Goal: Transaction & Acquisition: Purchase product/service

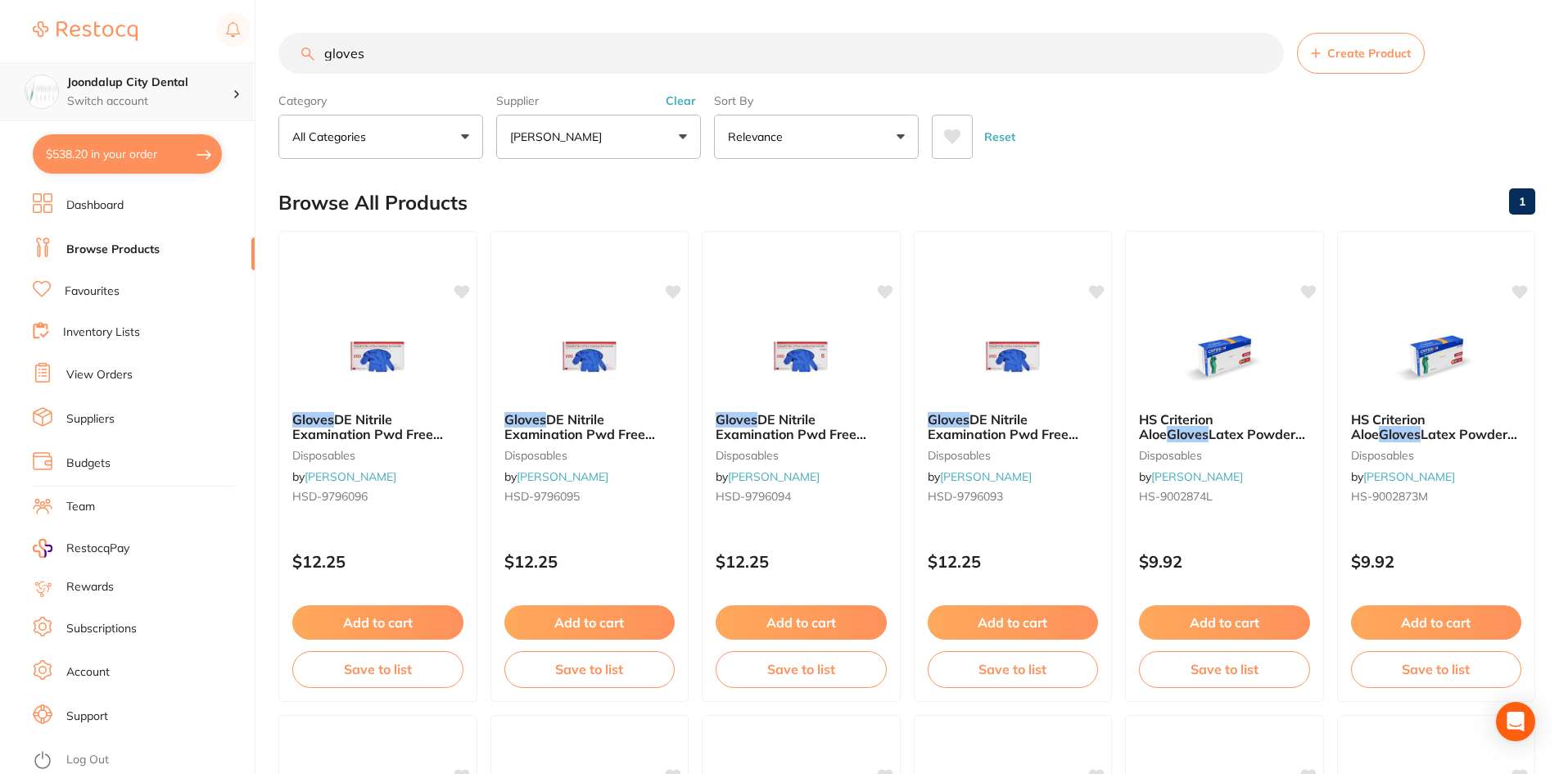
scroll to position [1, 0]
drag, startPoint x: 407, startPoint y: 62, endPoint x: 228, endPoint y: 62, distance: 179.0
click at [228, 62] on div "$538.20 Joondalup City Dental Switch account Joondalup City Dental $538.20 in y…" at bounding box center [784, 387] width 1568 height 774
click at [682, 100] on button "Clear" at bounding box center [681, 101] width 40 height 15
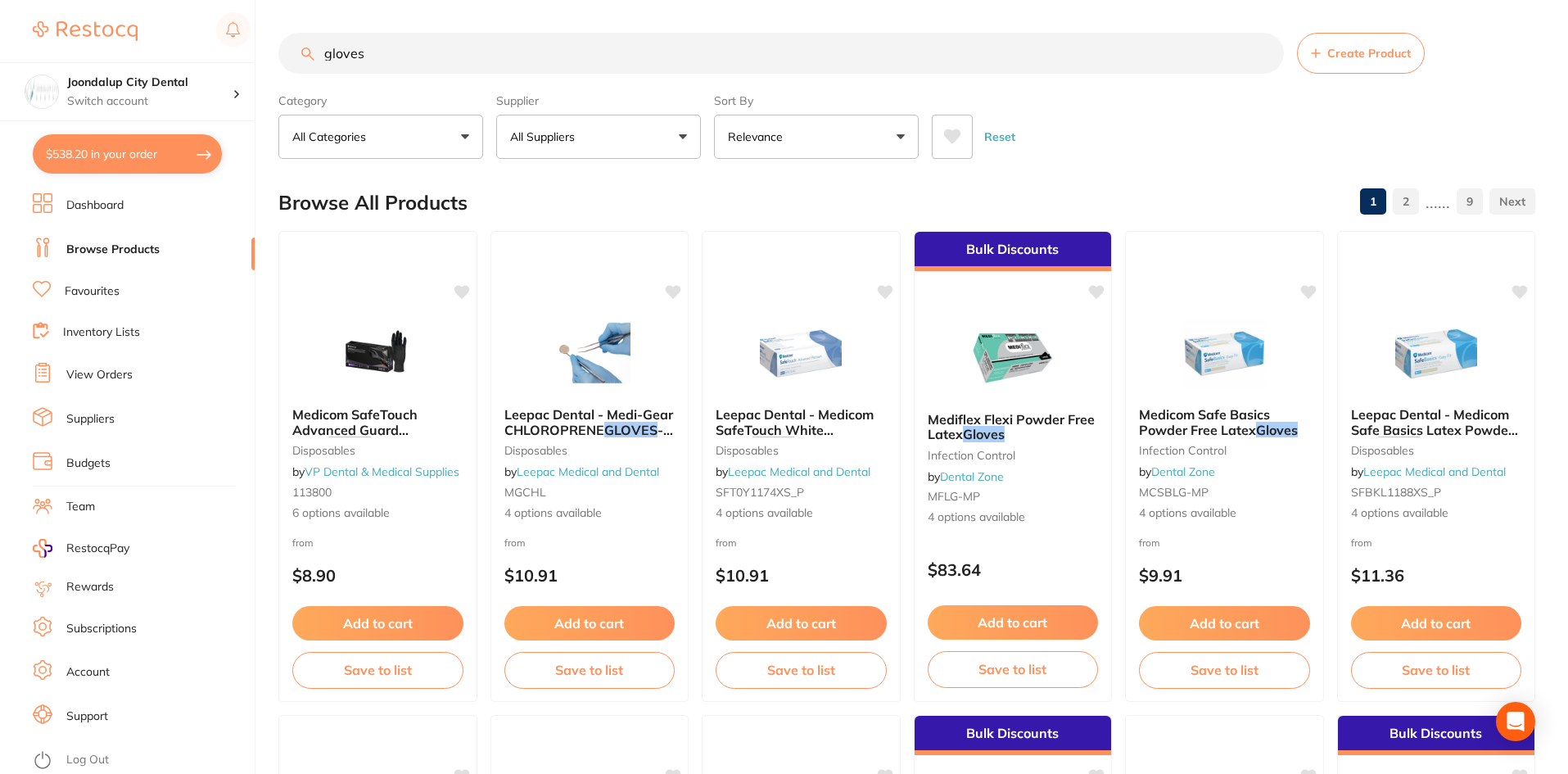
click at [628, 136] on button "All Suppliers" at bounding box center [598, 136] width 204 height 44
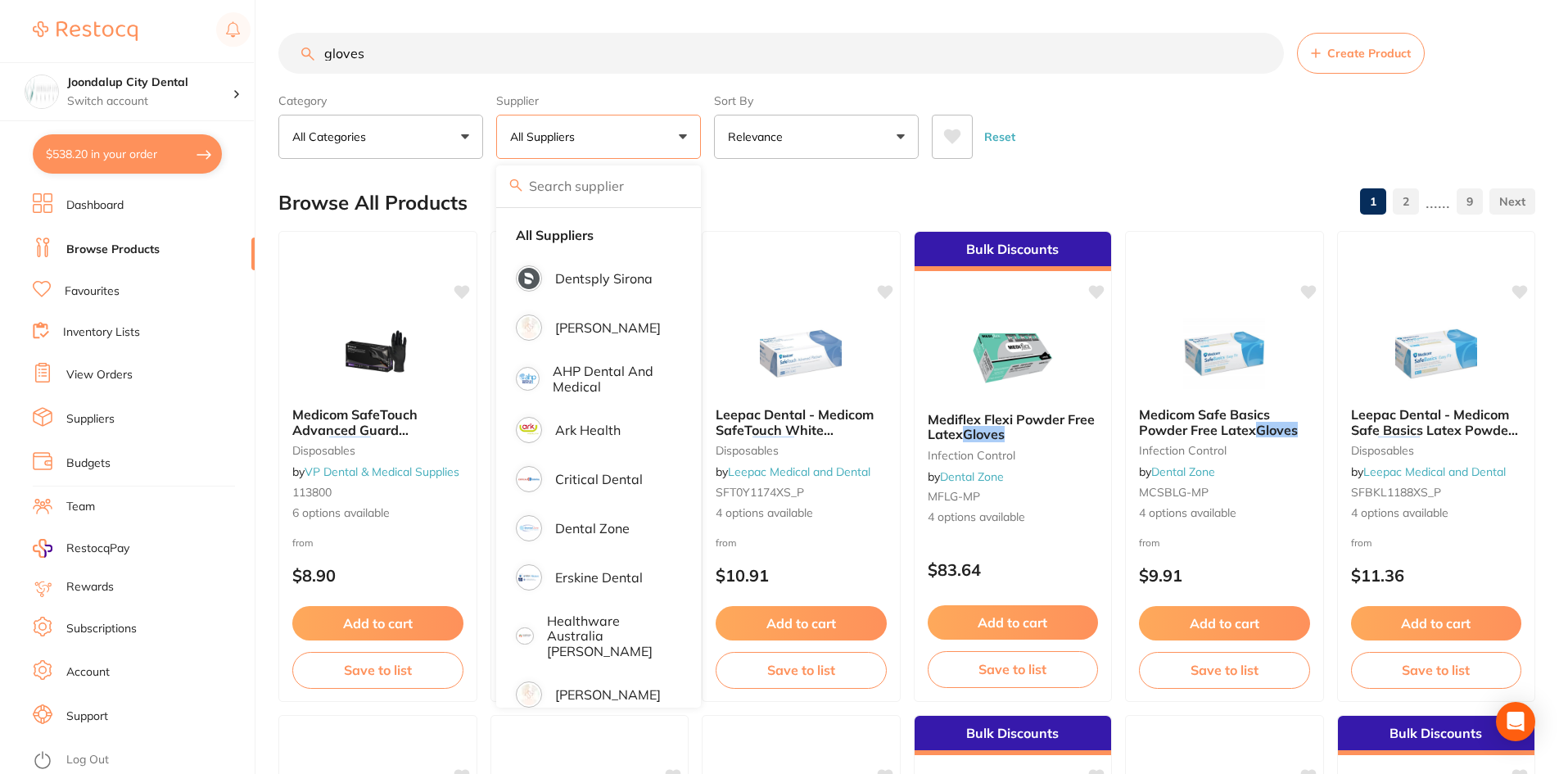
click at [605, 281] on p "Dentsply Sirona" at bounding box center [604, 278] width 97 height 15
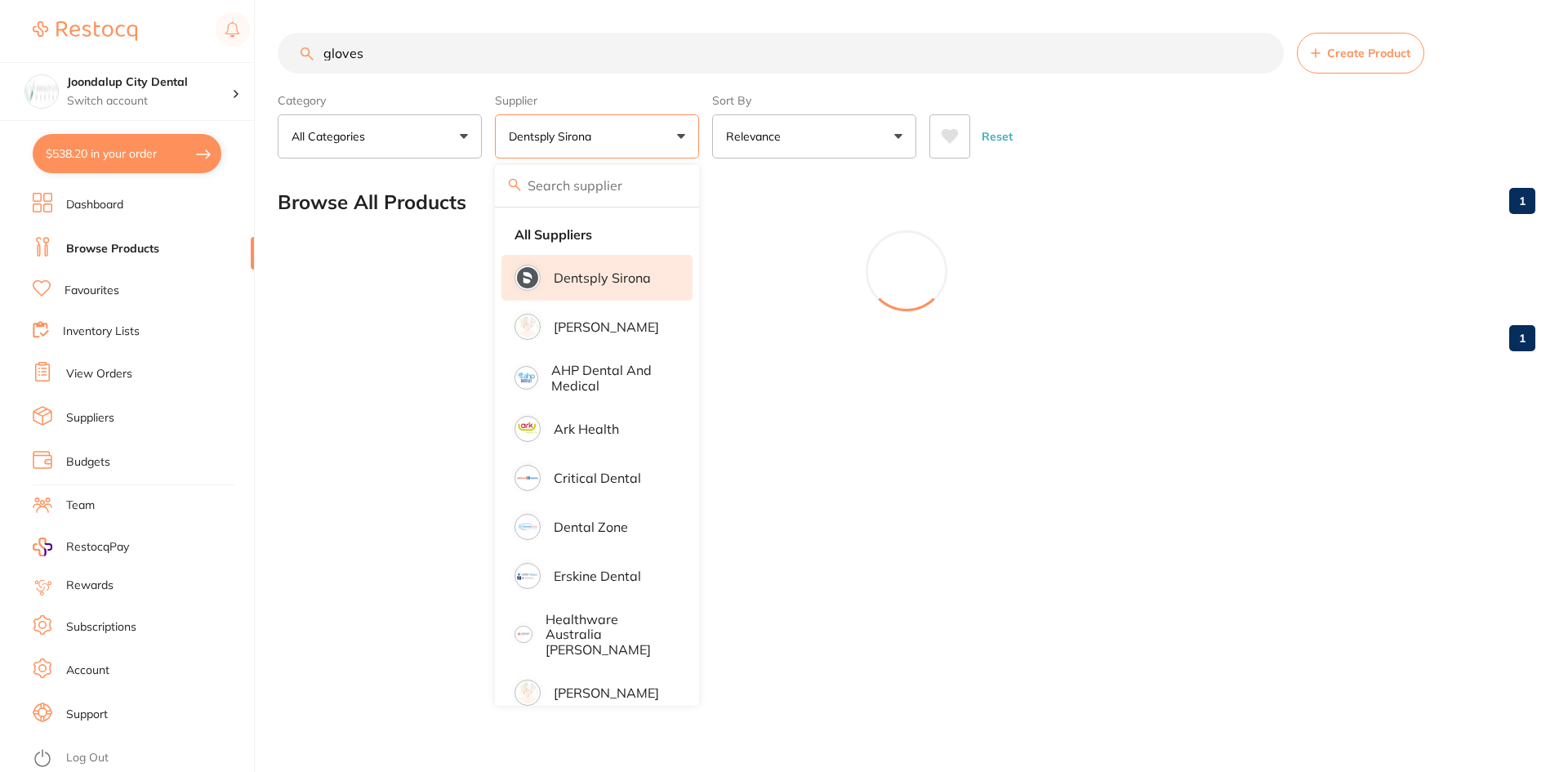
drag, startPoint x: 453, startPoint y: 43, endPoint x: 314, endPoint y: 43, distance: 139.0
click at [314, 43] on input "gloves" at bounding box center [780, 53] width 1006 height 41
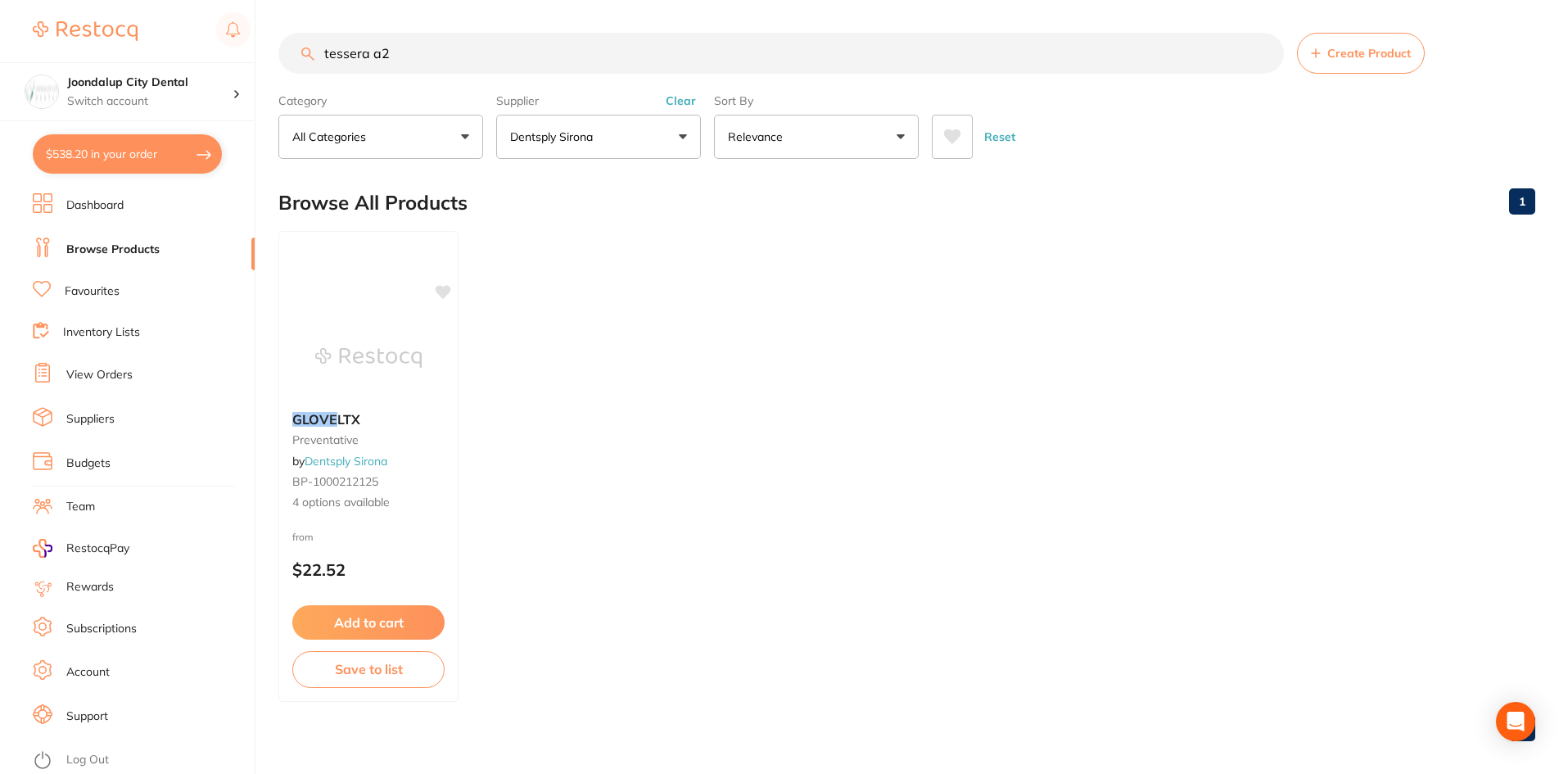
type input "tessera a2"
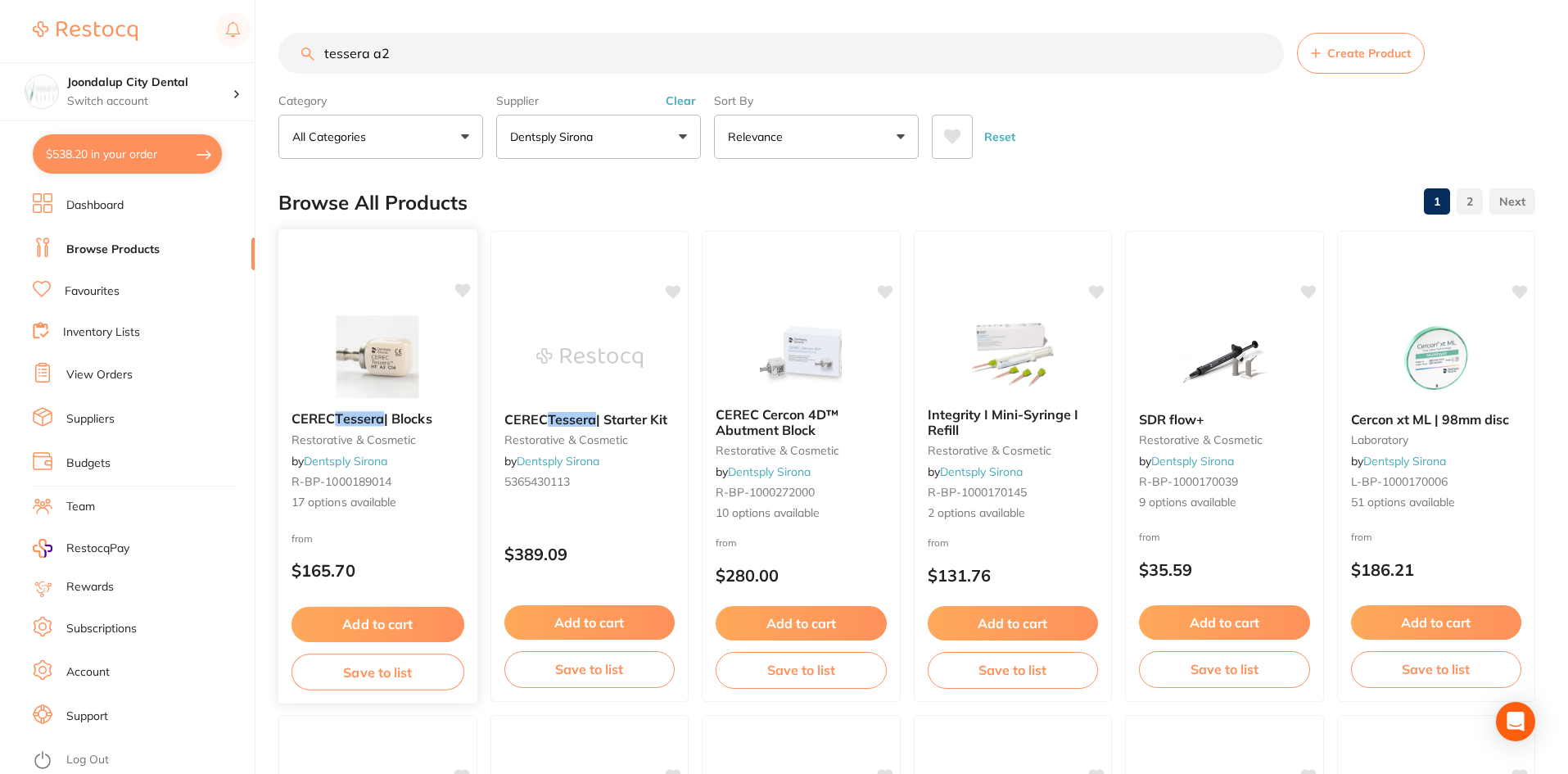
click at [343, 481] on span "R-BP-1000189014" at bounding box center [341, 482] width 100 height 15
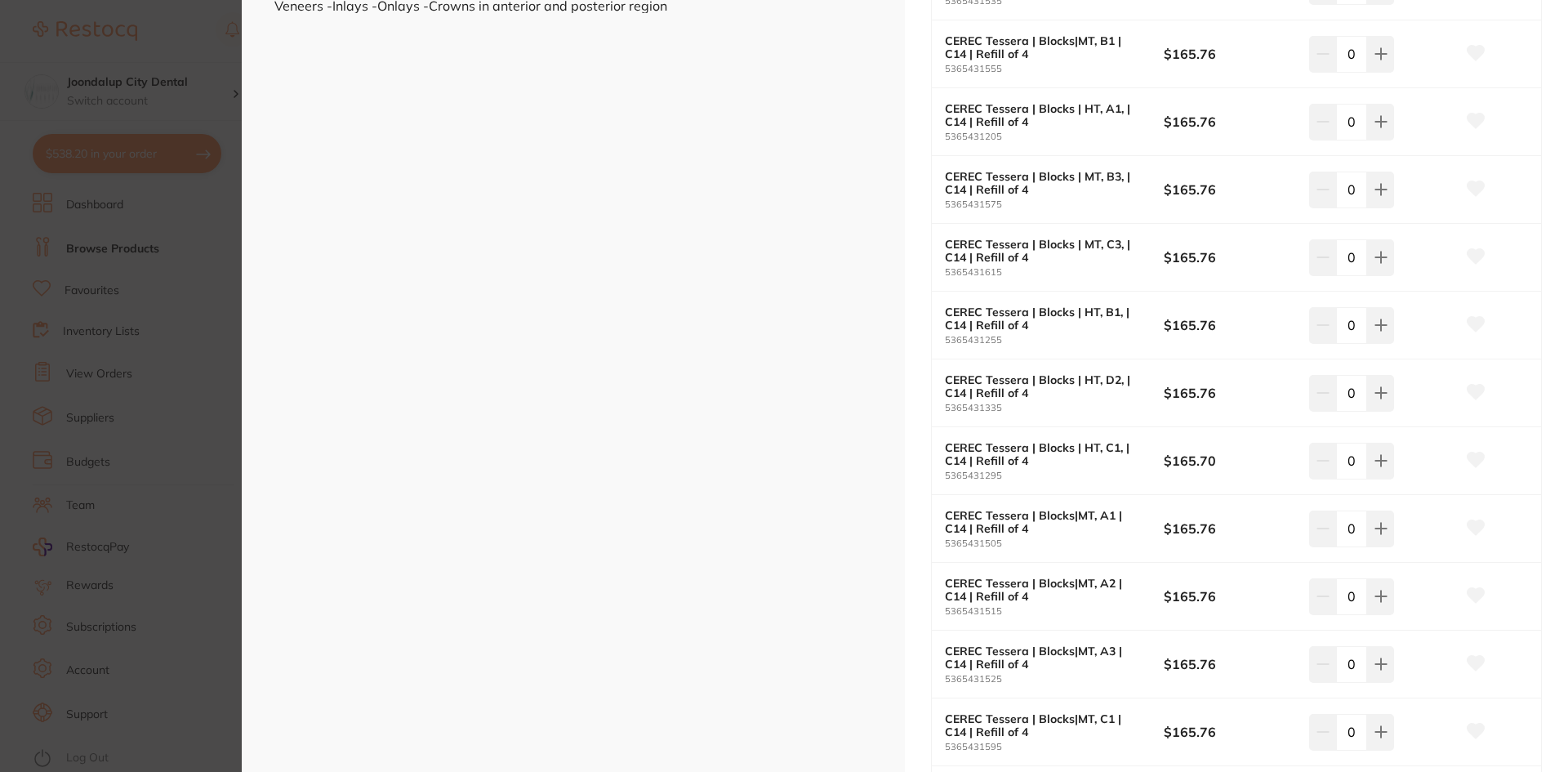
scroll to position [572, 0]
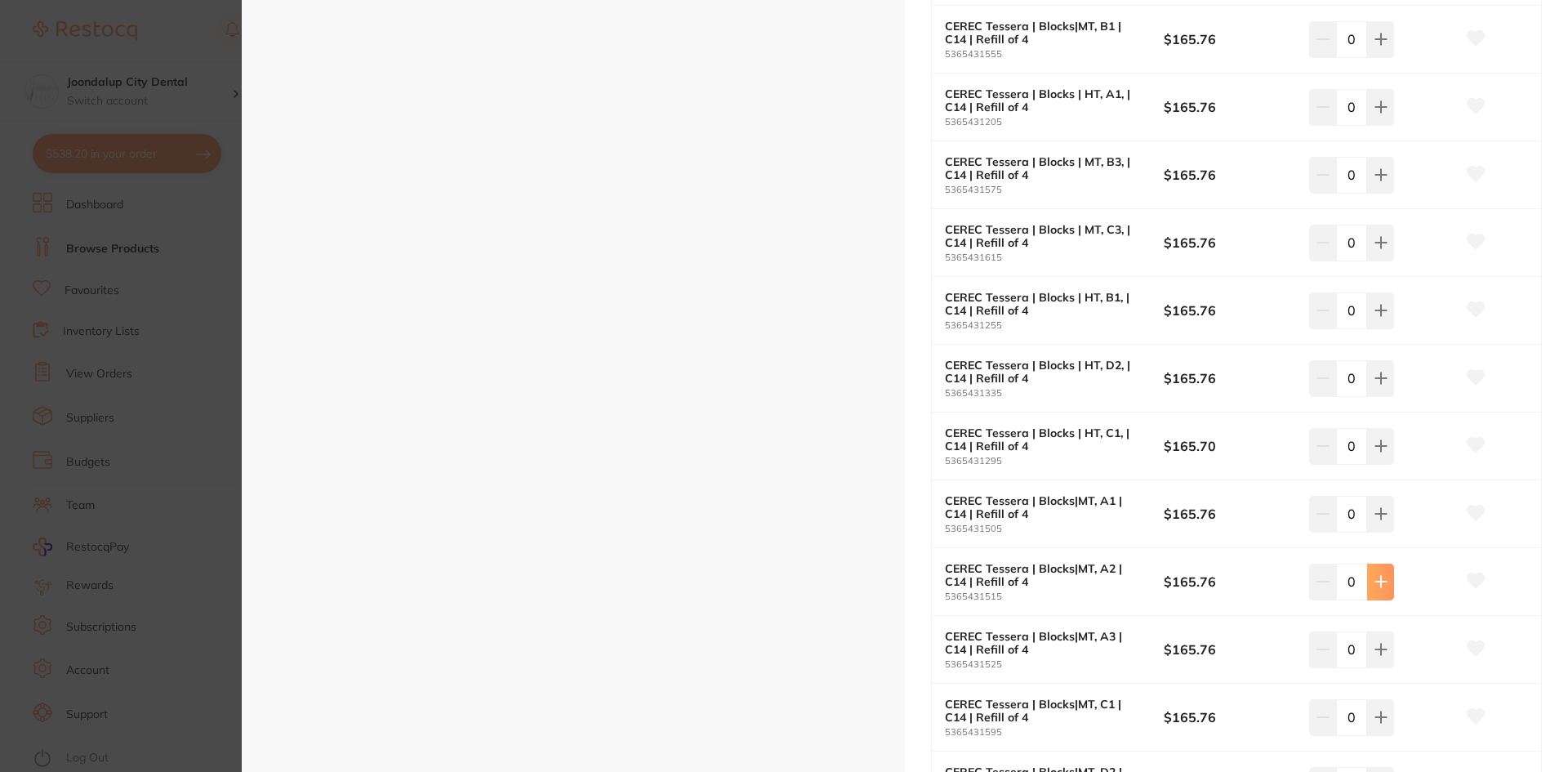
click at [1374, 583] on icon at bounding box center [1381, 581] width 13 height 13
type input "3"
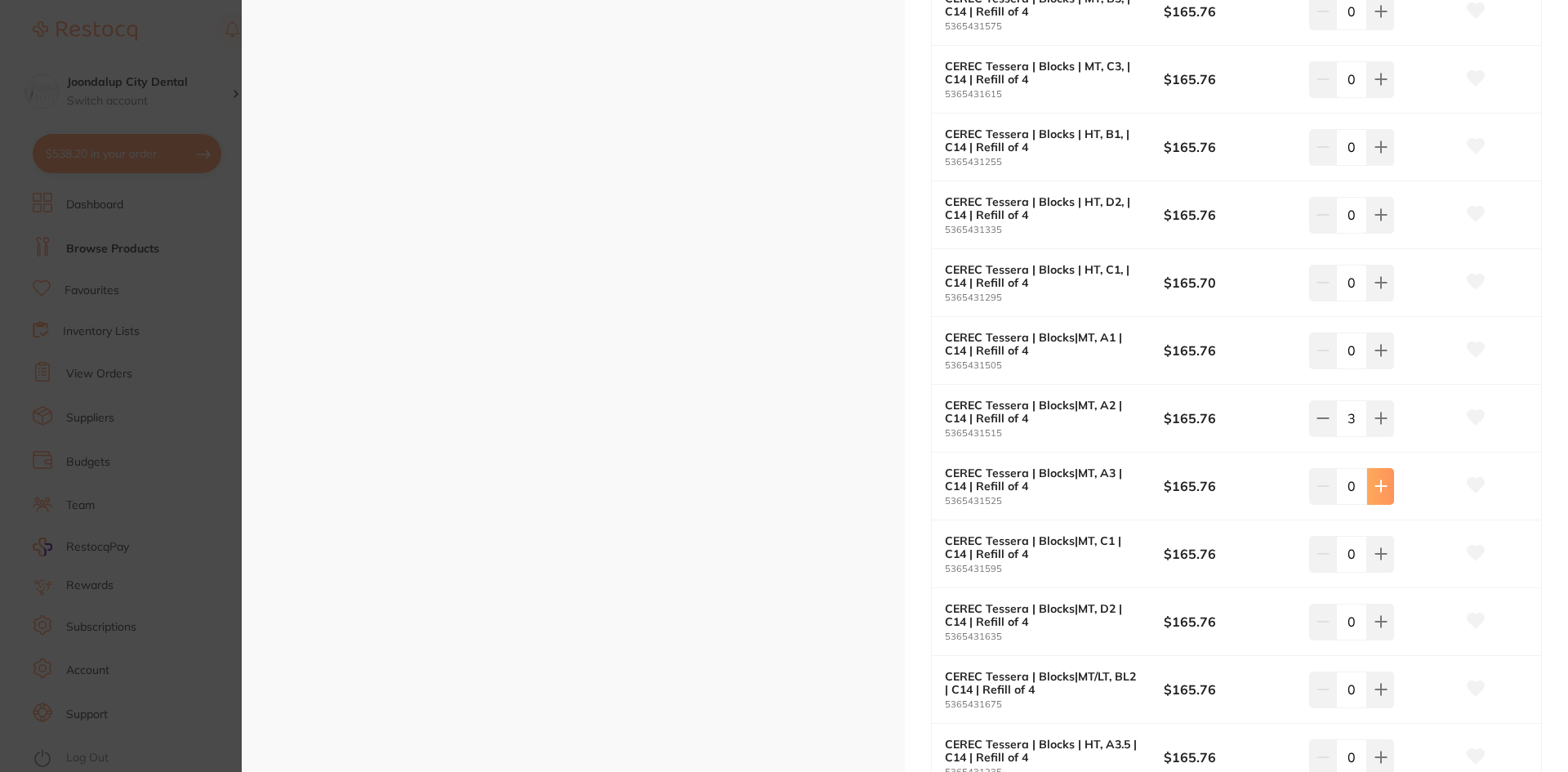
click at [1376, 491] on icon at bounding box center [1381, 486] width 13 height 13
type input "2"
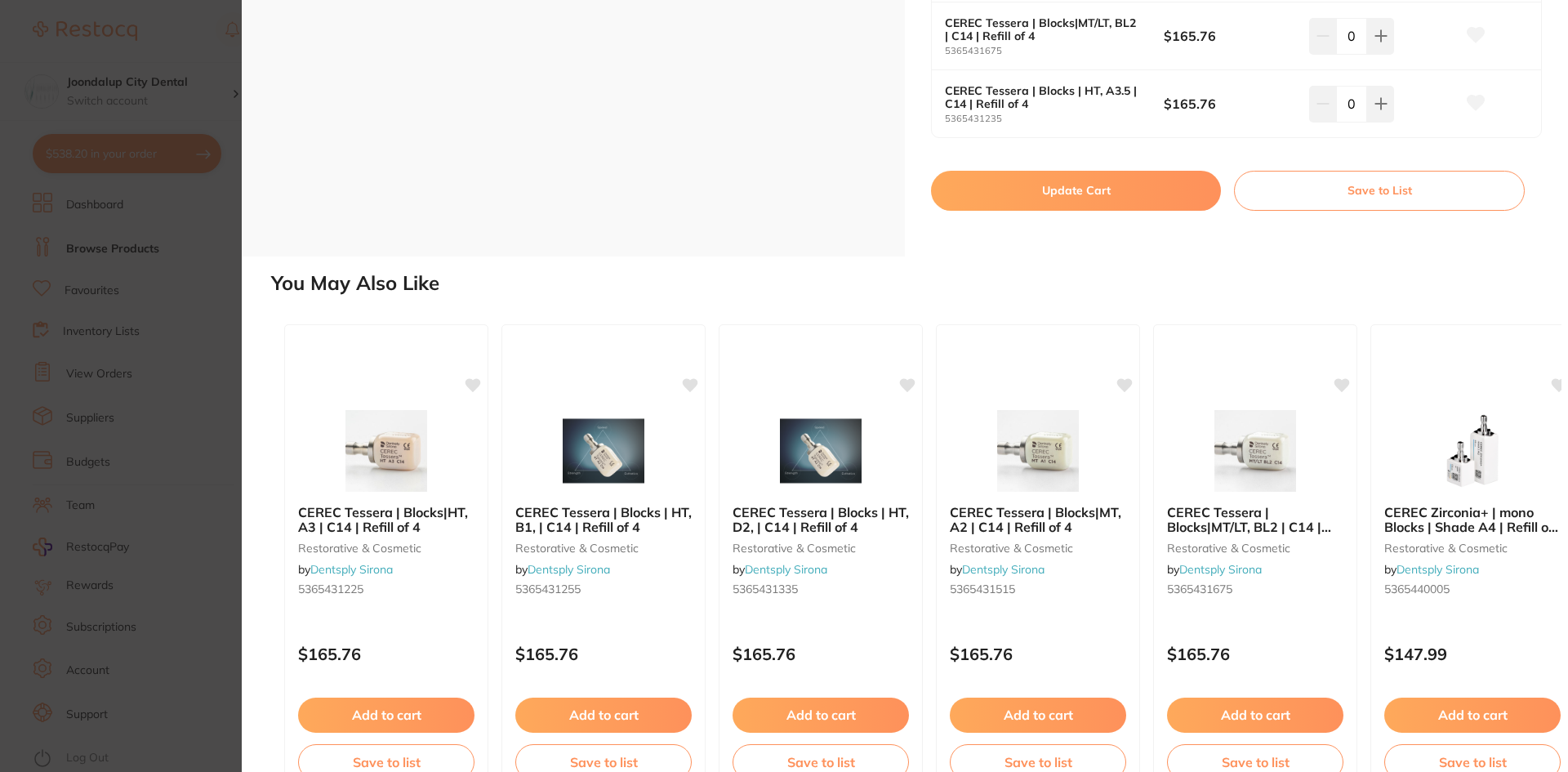
click at [1069, 186] on button "Update Cart" at bounding box center [1075, 190] width 290 height 39
checkbox input "false"
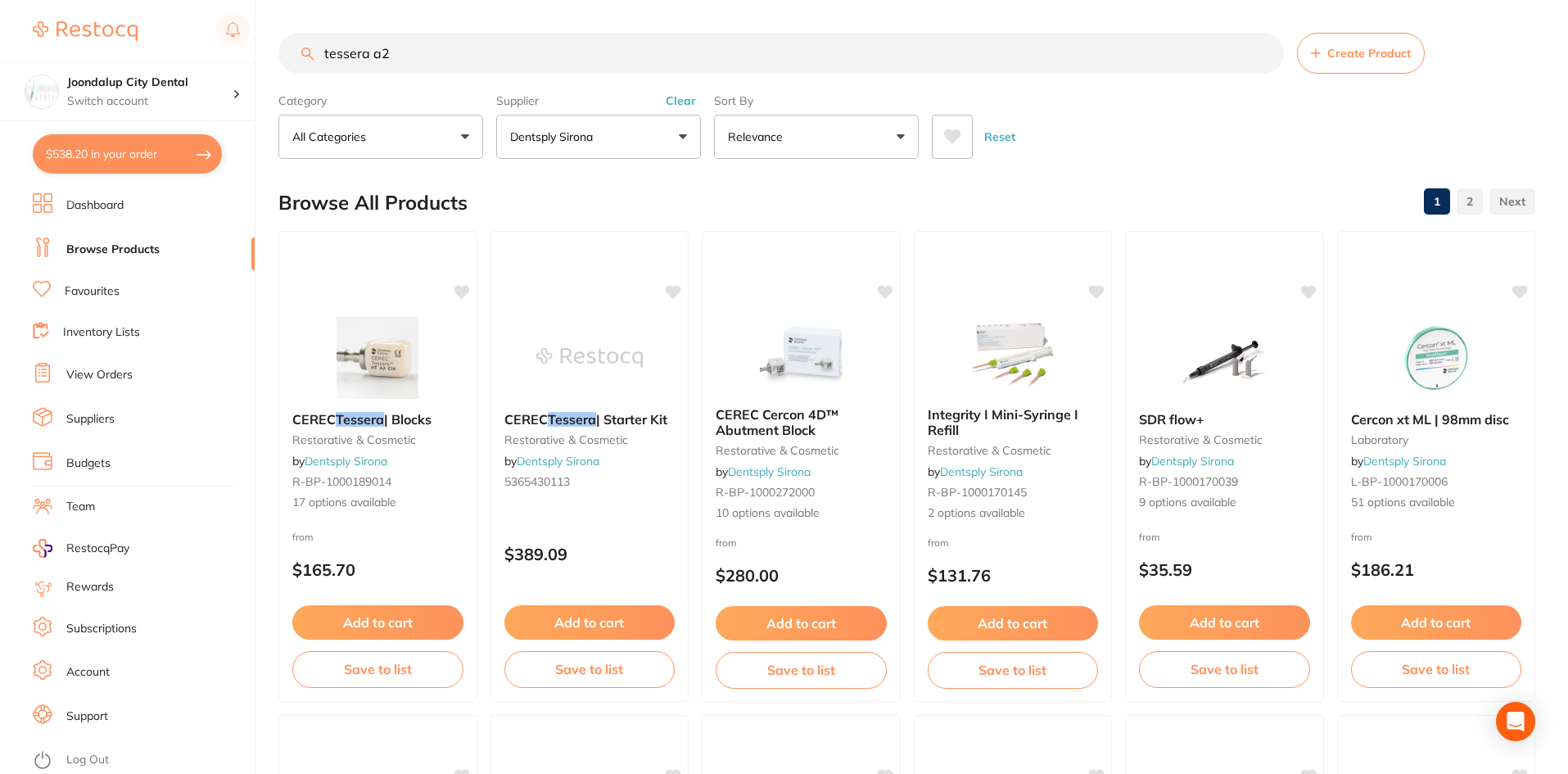
click at [677, 103] on button "Clear" at bounding box center [681, 101] width 40 height 15
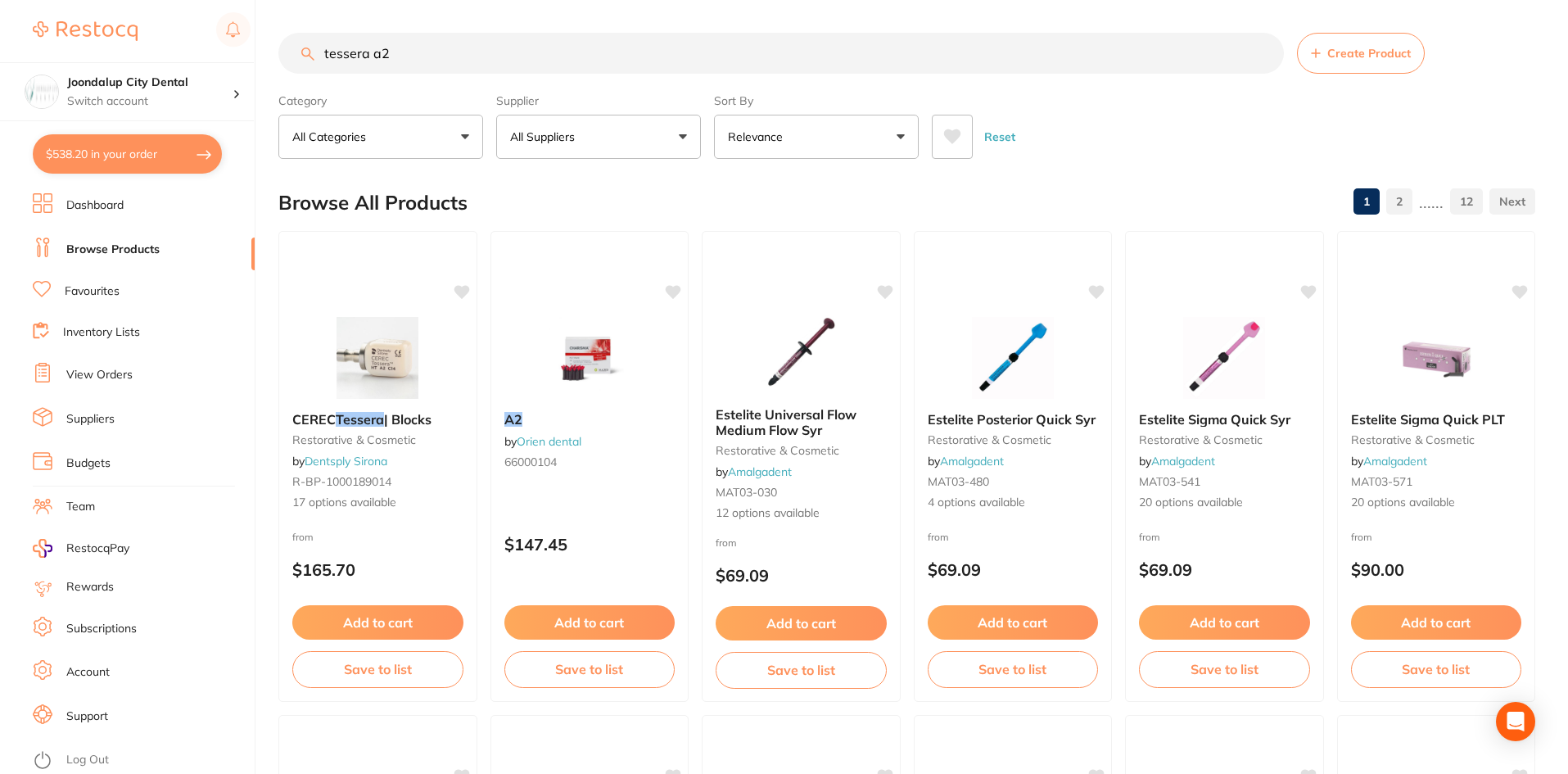
drag, startPoint x: 430, startPoint y: 56, endPoint x: 266, endPoint y: 53, distance: 164.0
click at [266, 54] on div "$538.20 Joondalup City Dental Switch account Joondalup City Dental $538.20 in y…" at bounding box center [784, 387] width 1568 height 774
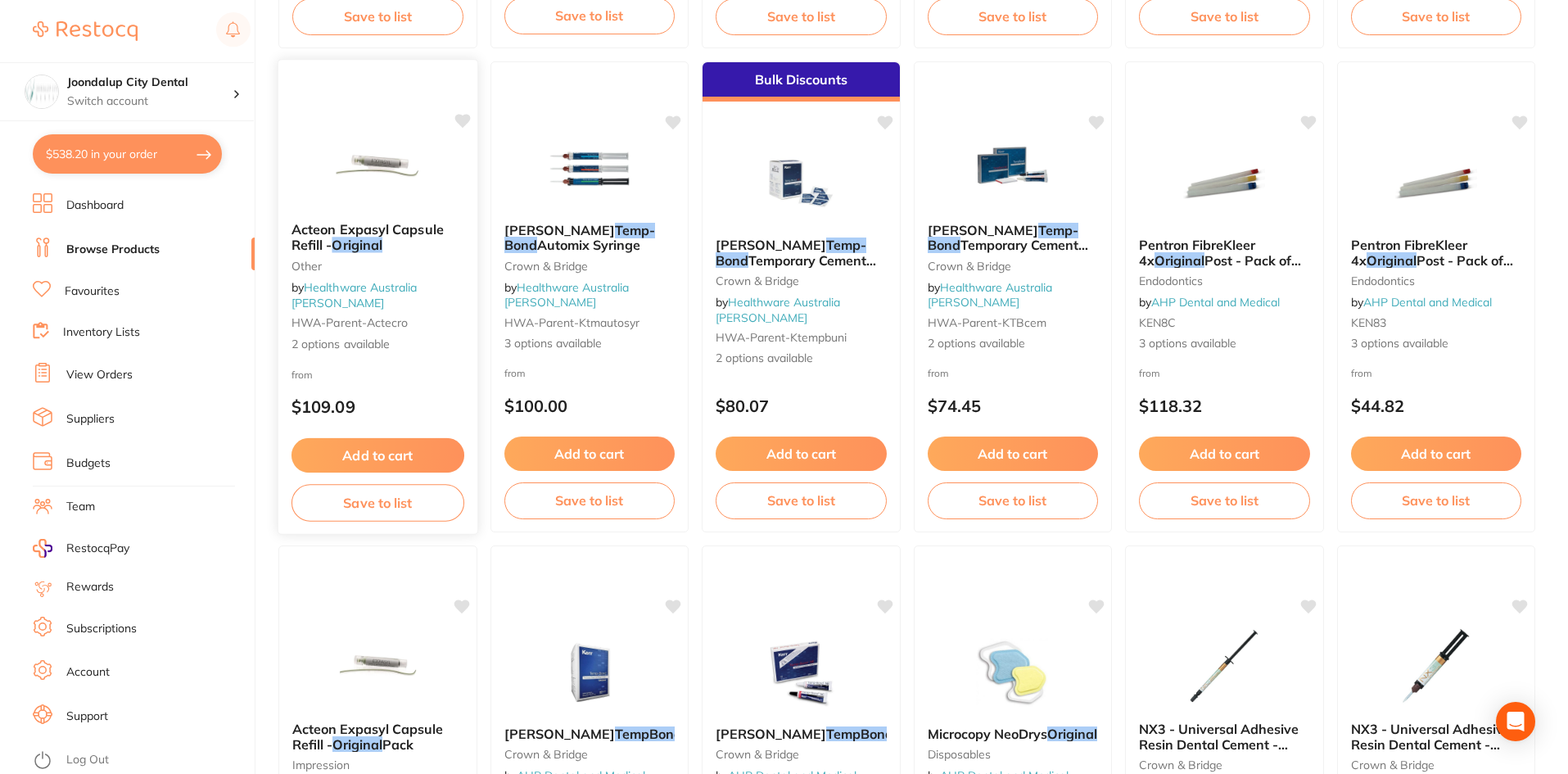
scroll to position [655, 0]
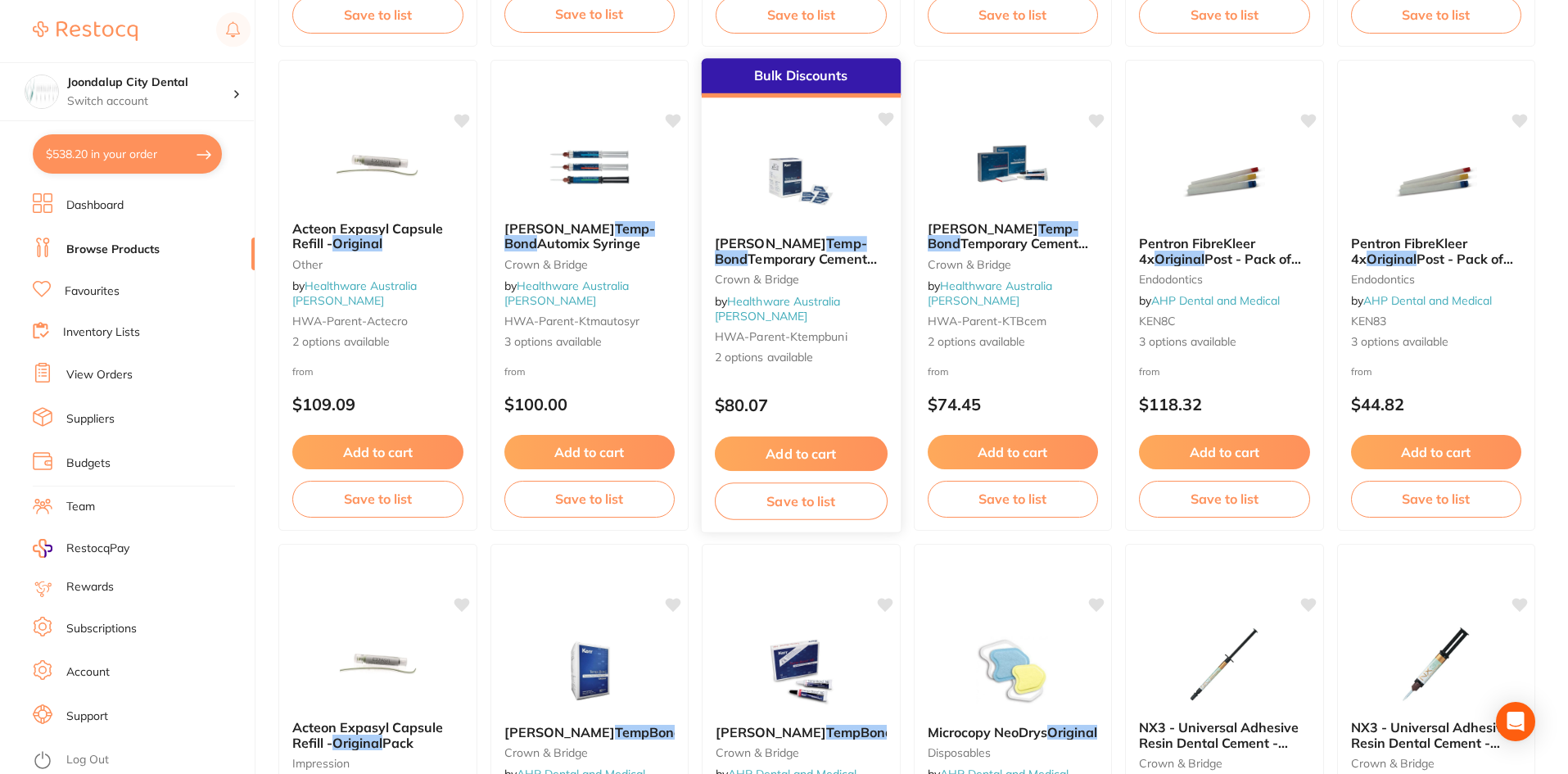
type input "tempbond original"
click at [762, 254] on span "Temporary Cement 50x 2.4g Unidose Capsules" at bounding box center [800, 266] width 171 height 32
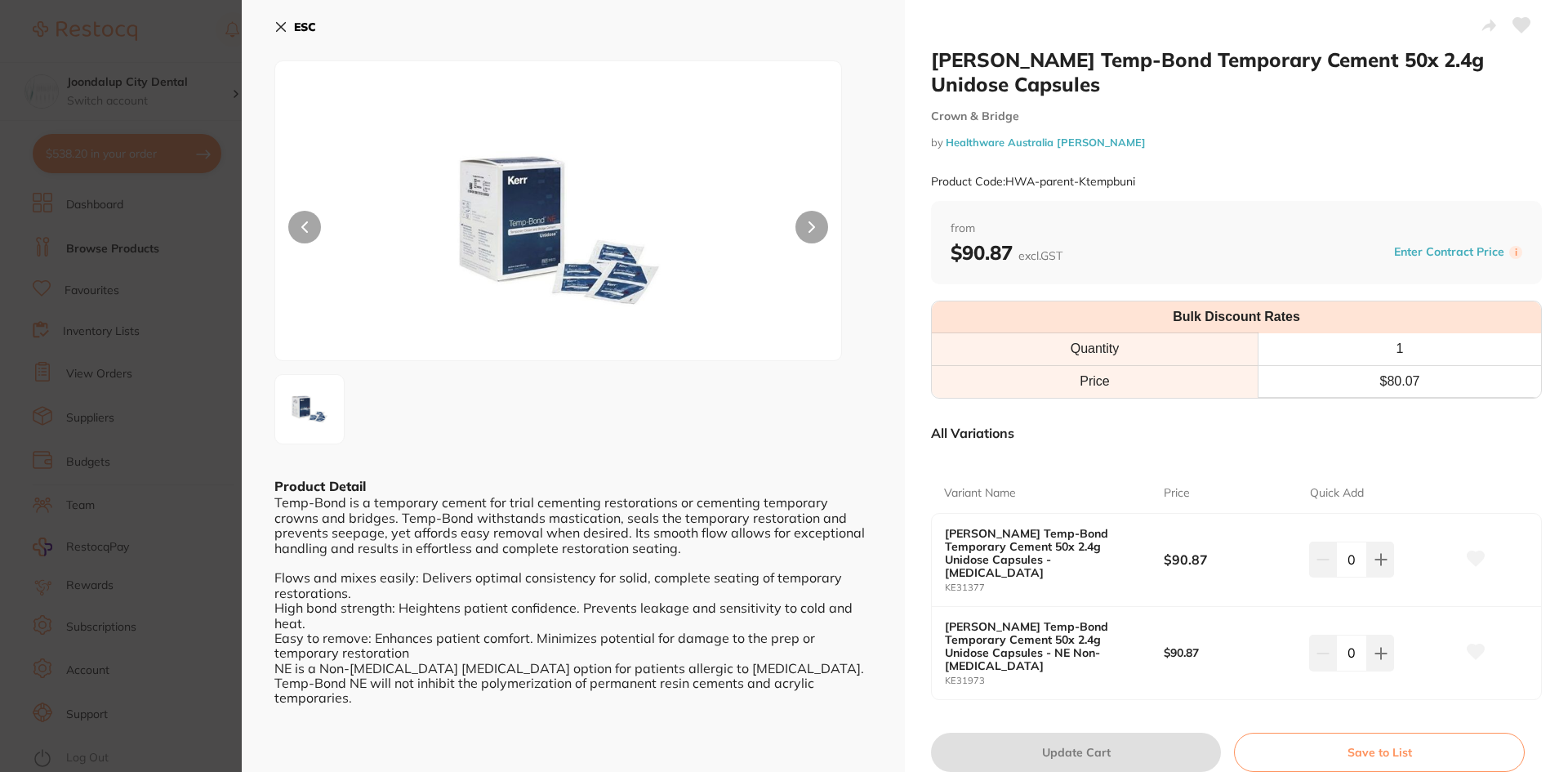
click at [281, 26] on icon at bounding box center [281, 27] width 9 height 9
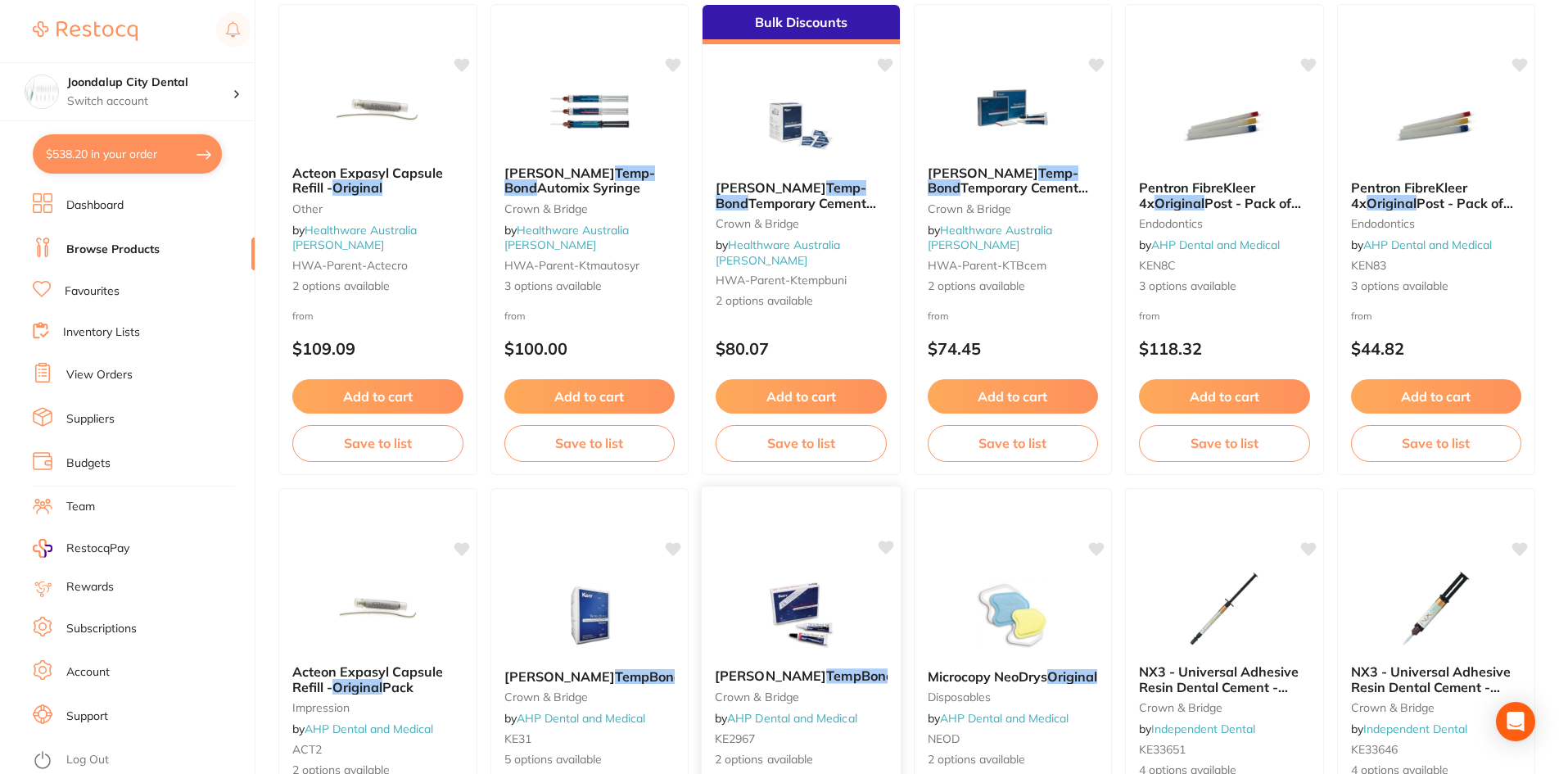
scroll to position [491, 0]
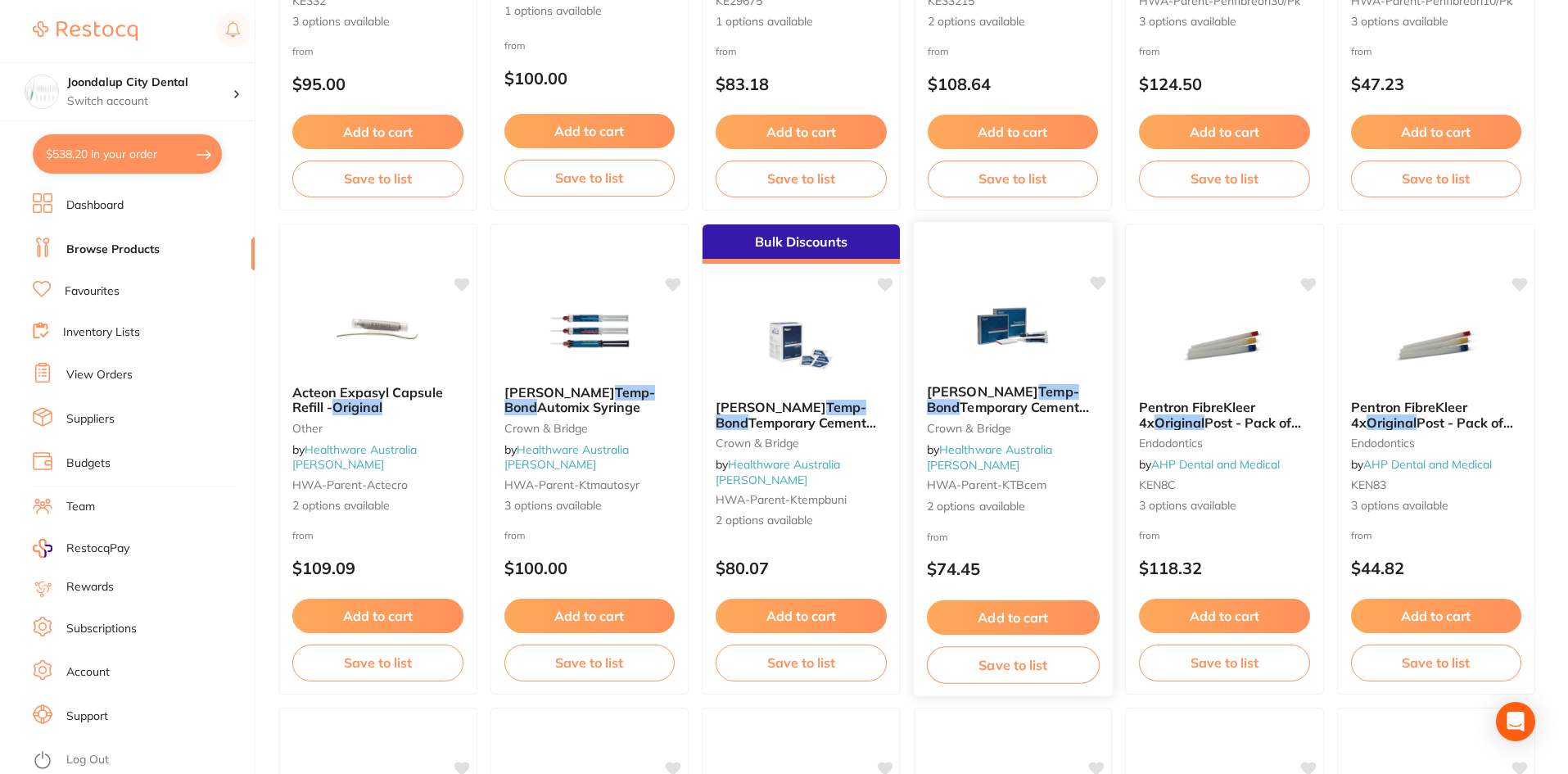
click at [983, 371] on img at bounding box center [1012, 330] width 107 height 82
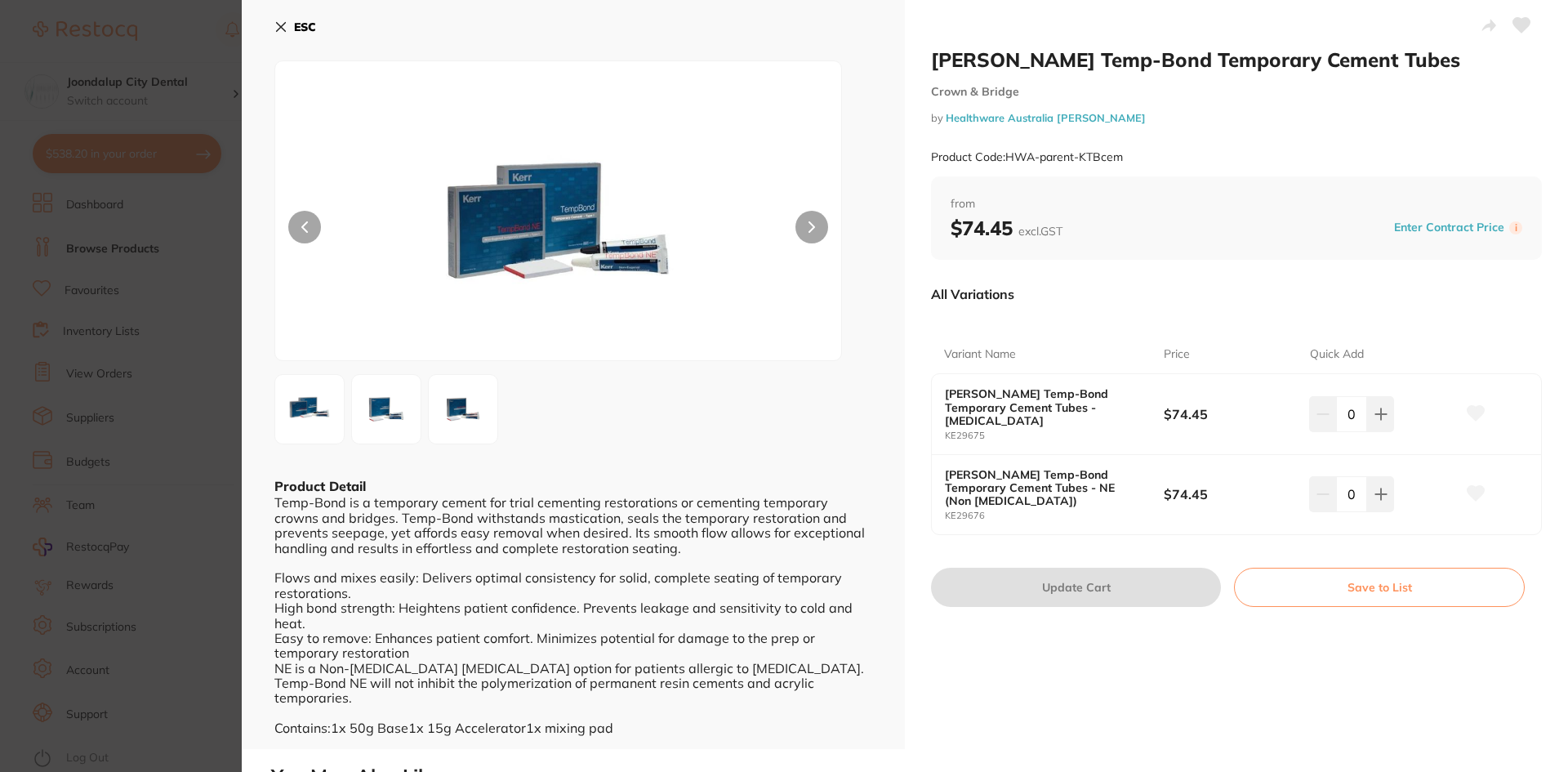
click at [279, 26] on icon at bounding box center [281, 27] width 9 height 9
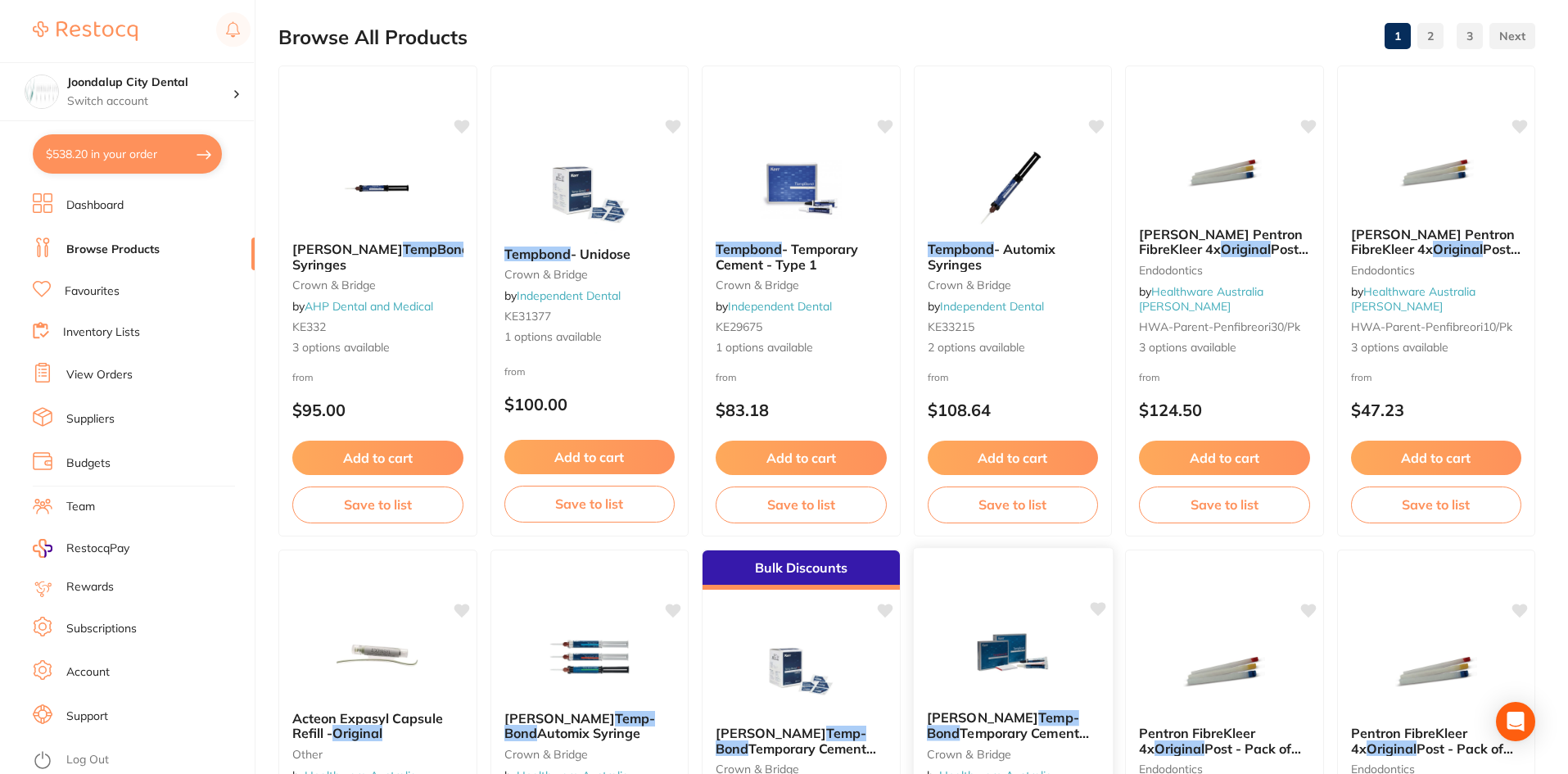
scroll to position [164, 0]
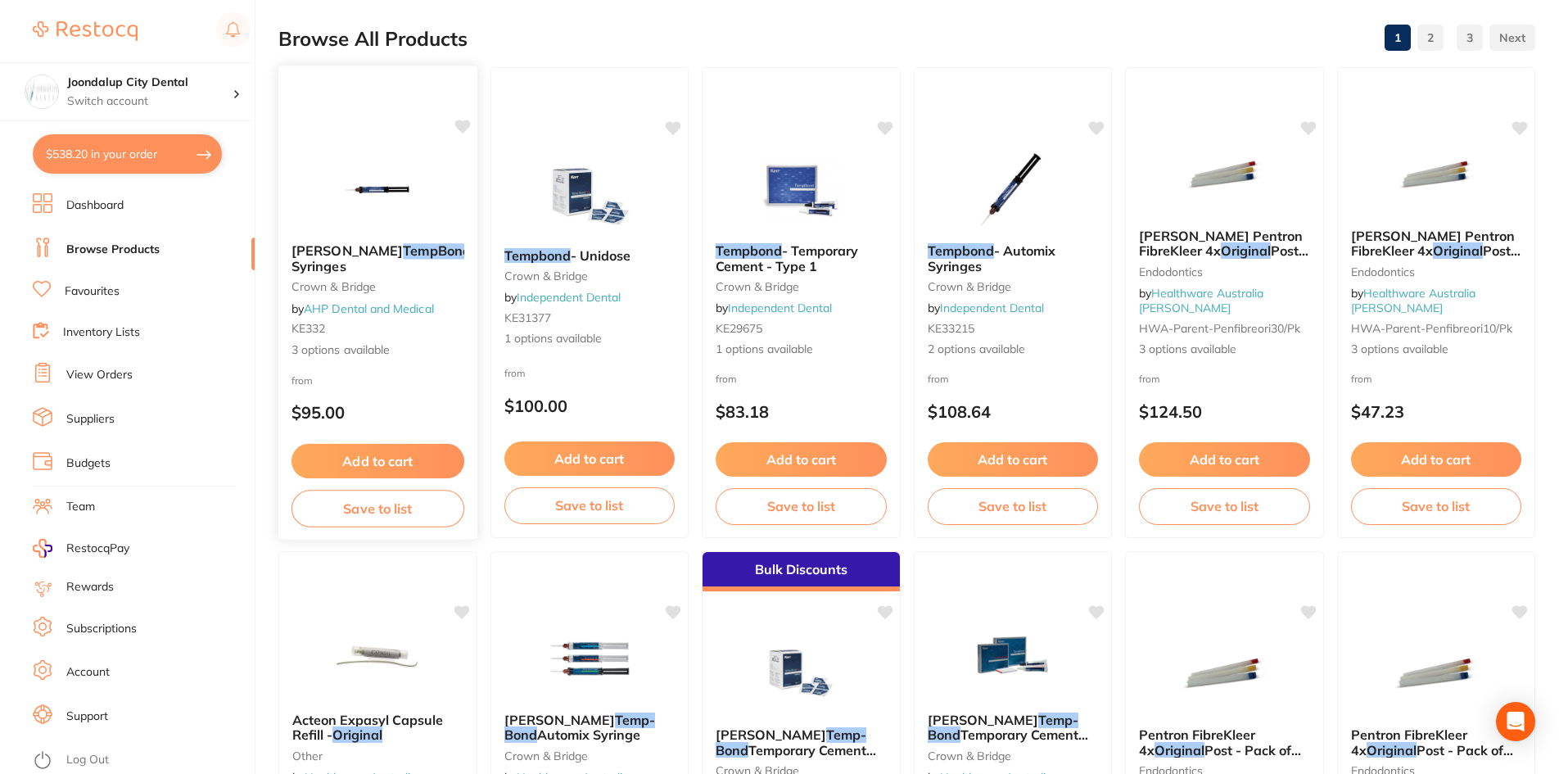
click at [301, 246] on span "Kerr" at bounding box center [347, 251] width 112 height 16
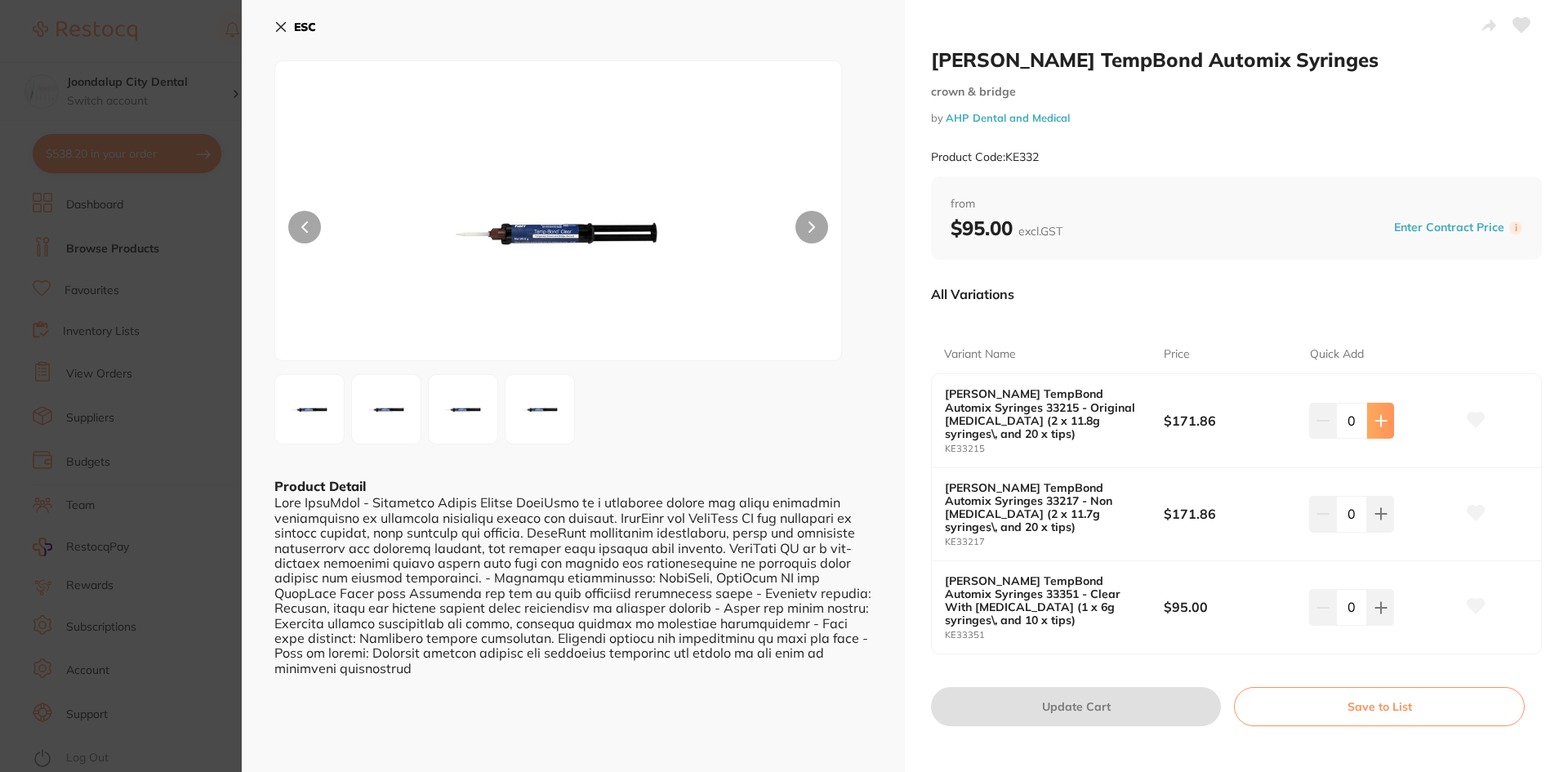
click at [1375, 415] on icon at bounding box center [1381, 420] width 11 height 11
type input "1"
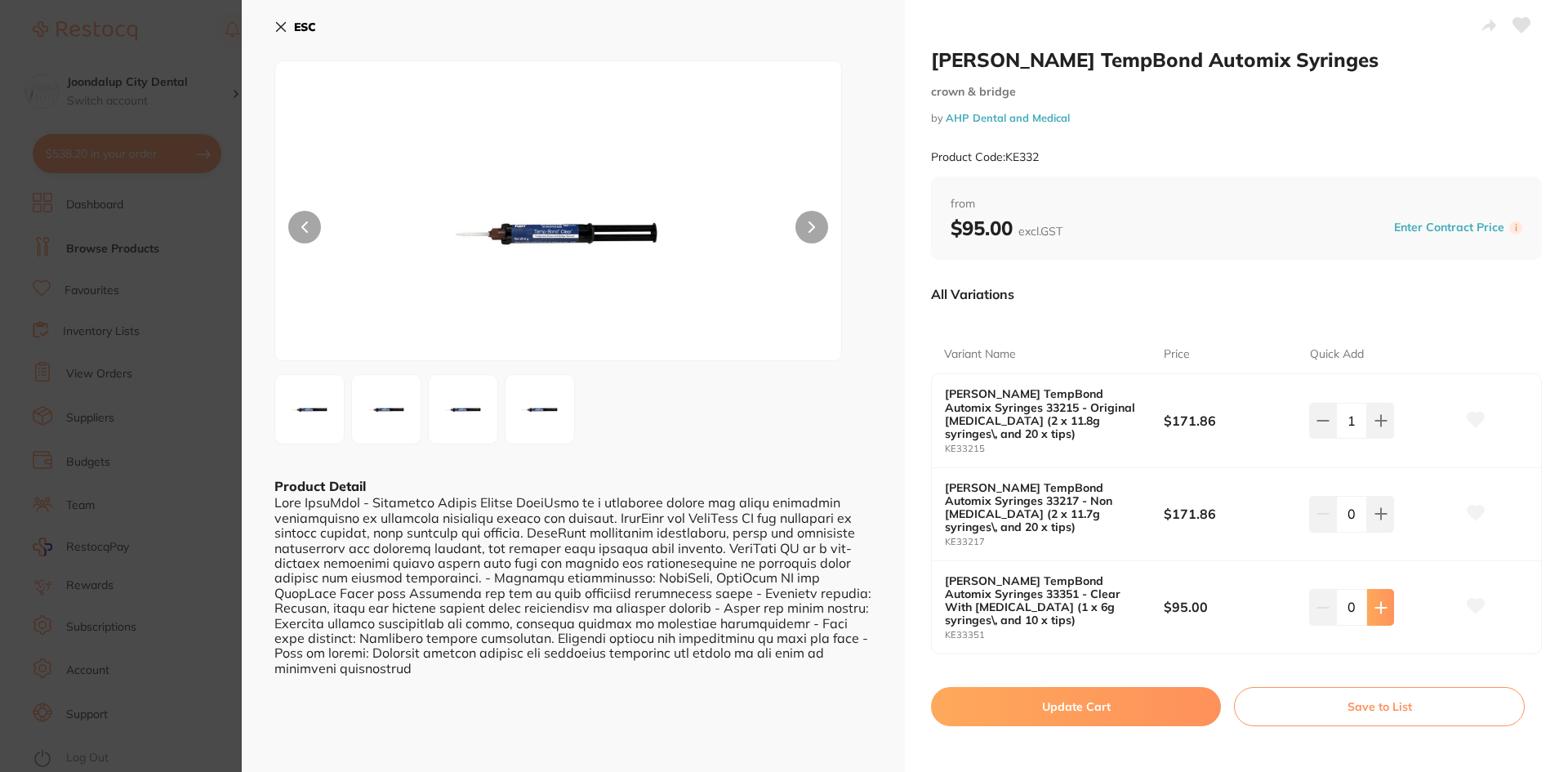
click at [1374, 601] on icon at bounding box center [1381, 608] width 13 height 13
type input "1"
drag, startPoint x: 1091, startPoint y: 672, endPoint x: 1105, endPoint y: 644, distance: 31.3
click at [1089, 687] on button "Update Cart" at bounding box center [1075, 706] width 290 height 39
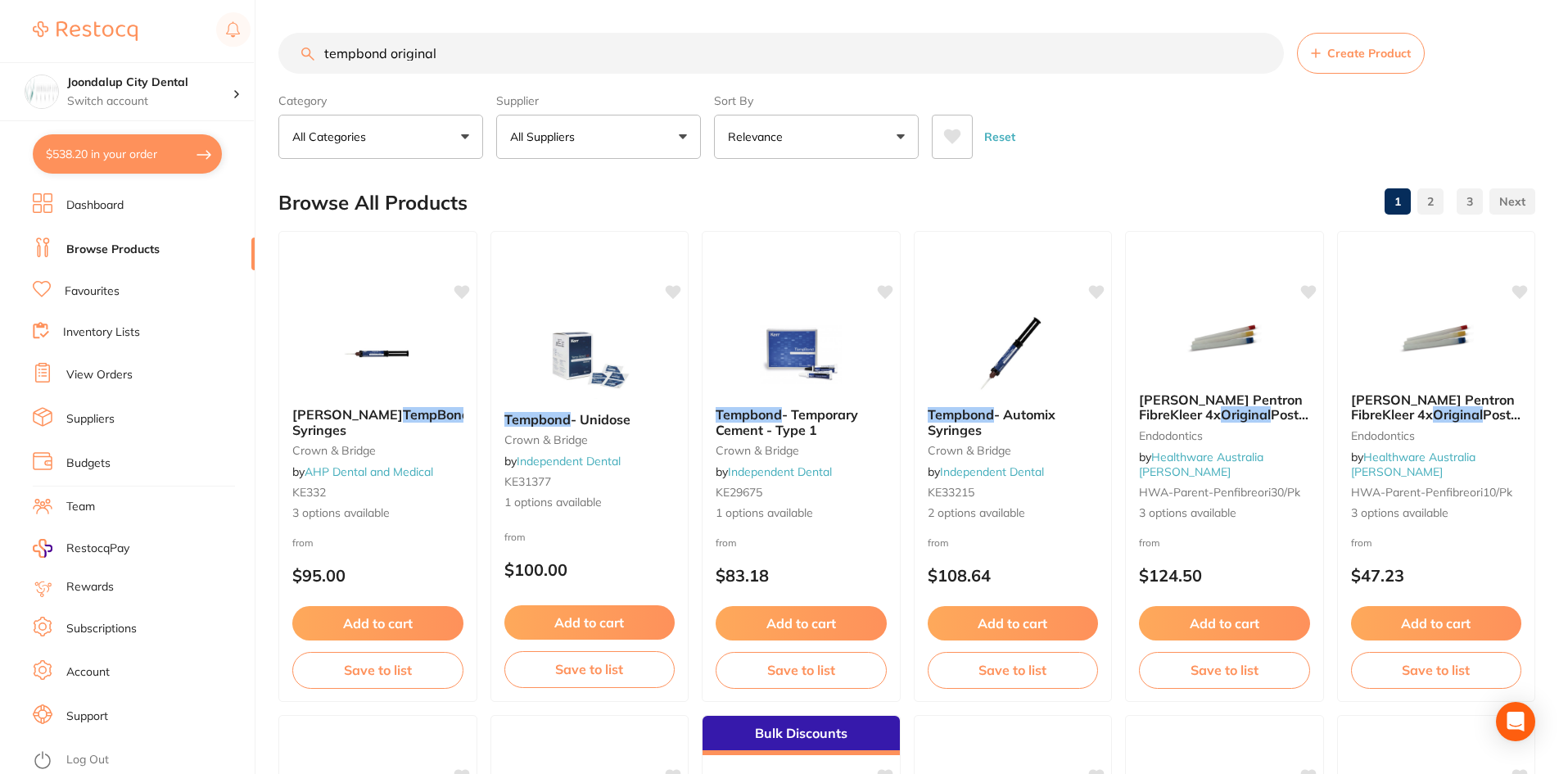
click at [623, 133] on button "All Suppliers" at bounding box center [598, 136] width 204 height 44
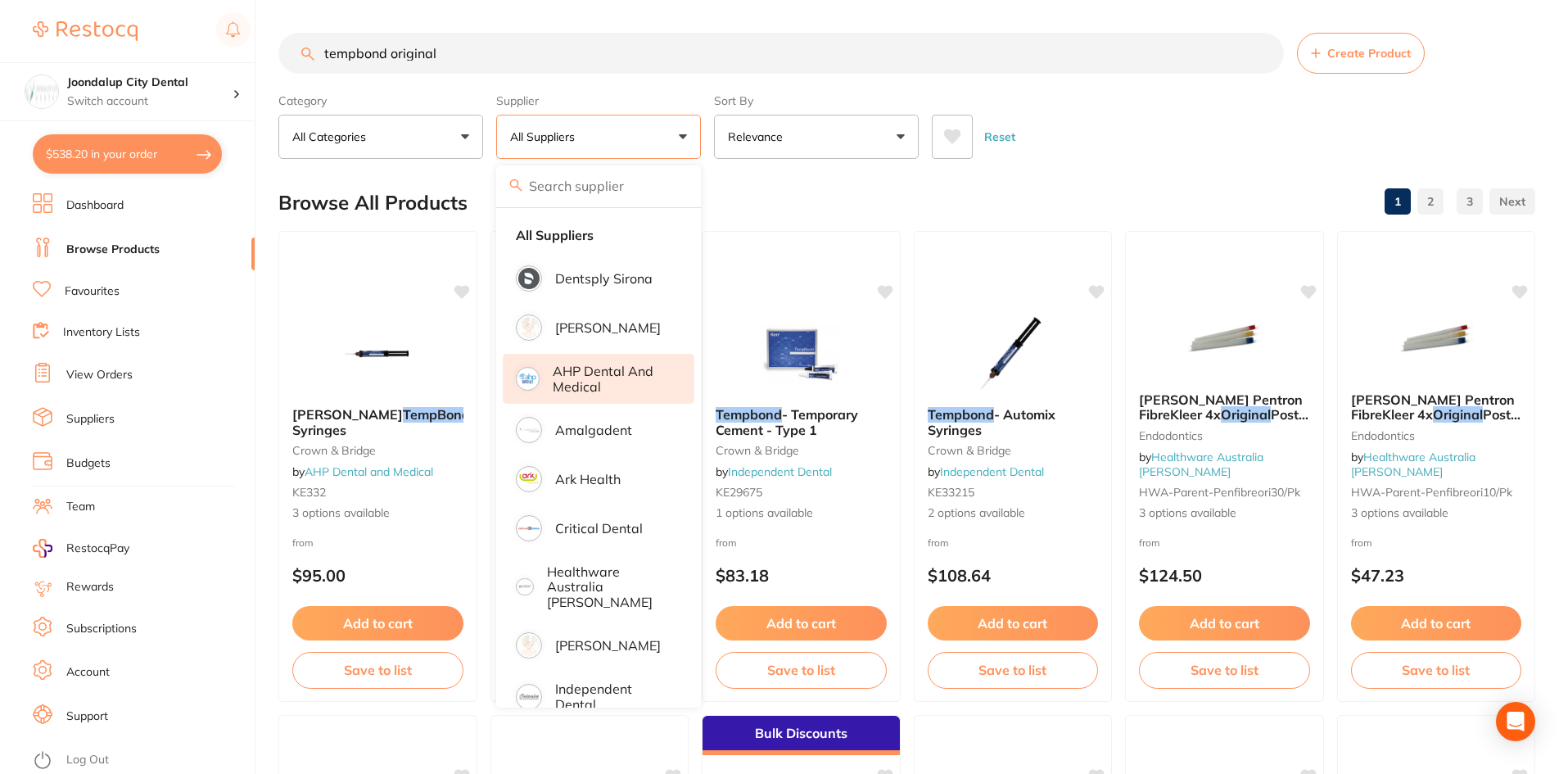
click at [608, 386] on p "AHP Dental and Medical" at bounding box center [612, 378] width 119 height 30
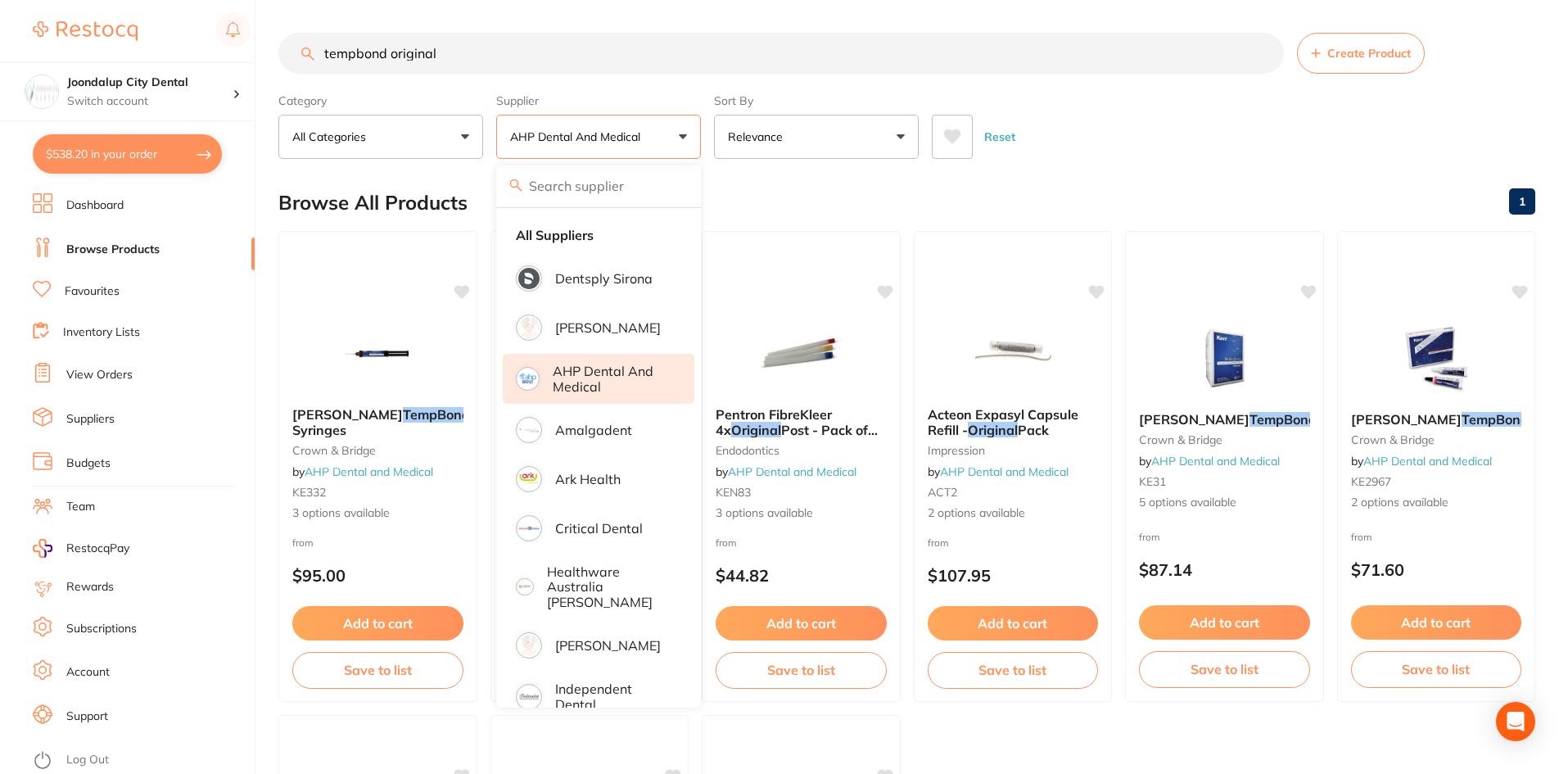
drag, startPoint x: 467, startPoint y: 47, endPoint x: 287, endPoint y: 30, distance: 180.8
click at [287, 30] on main "tempbond original Create Product Category All Categories All Categories crown &…" at bounding box center [923, 635] width 1290 height 1270
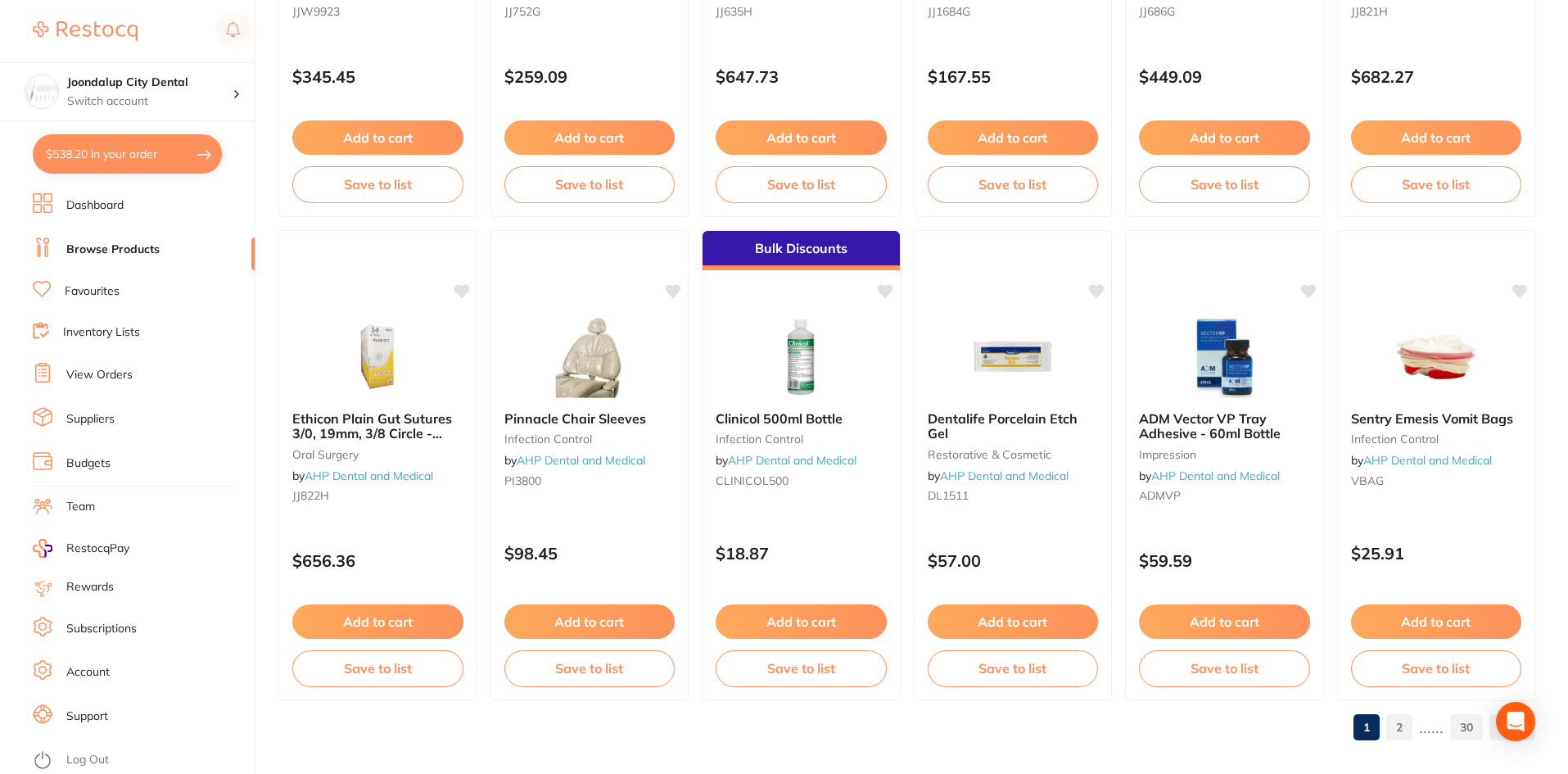
scroll to position [3884, 0]
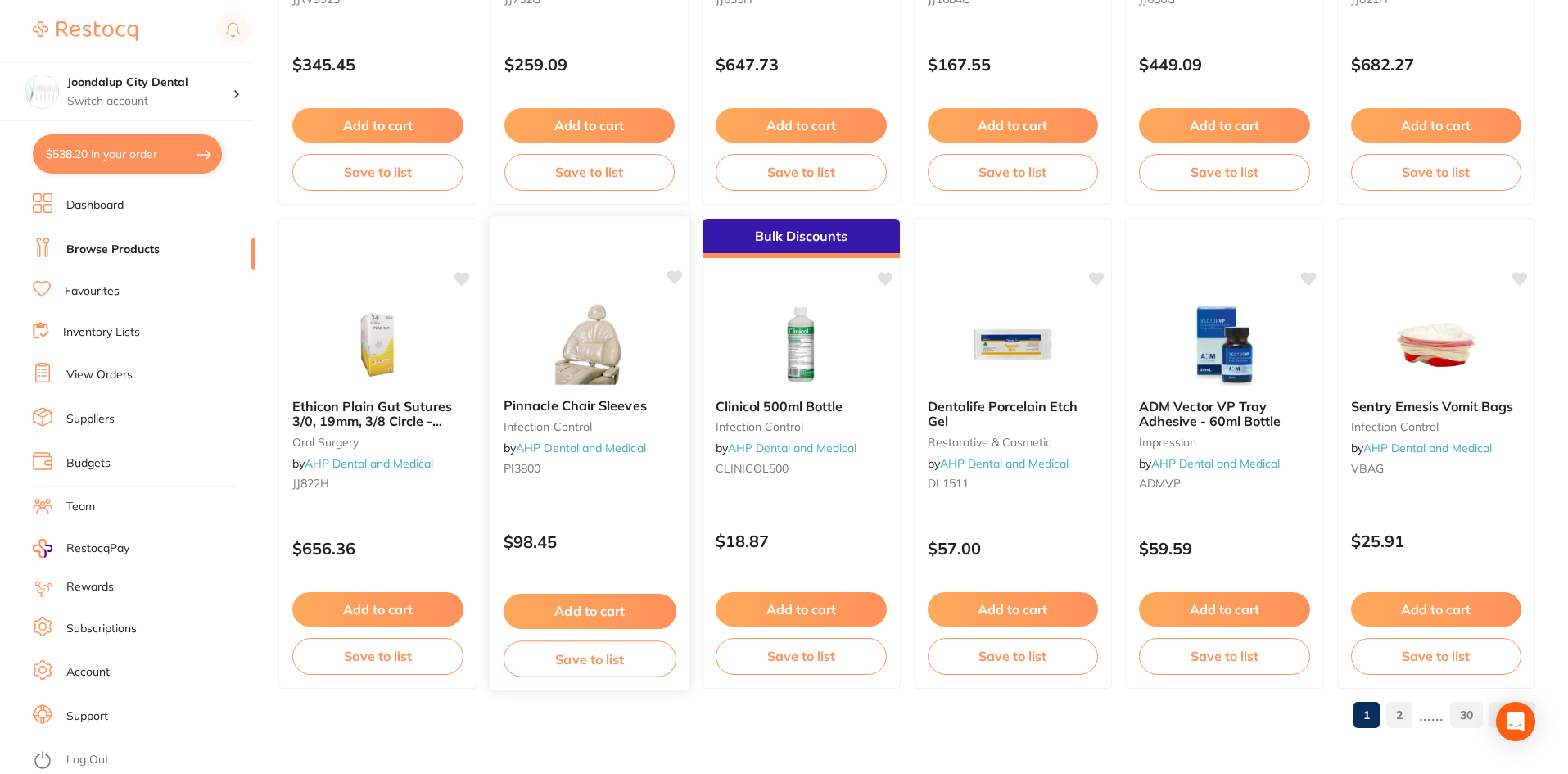
drag, startPoint x: 614, startPoint y: 360, endPoint x: 713, endPoint y: 354, distance: 99.2
click at [614, 360] on img at bounding box center [589, 344] width 106 height 82
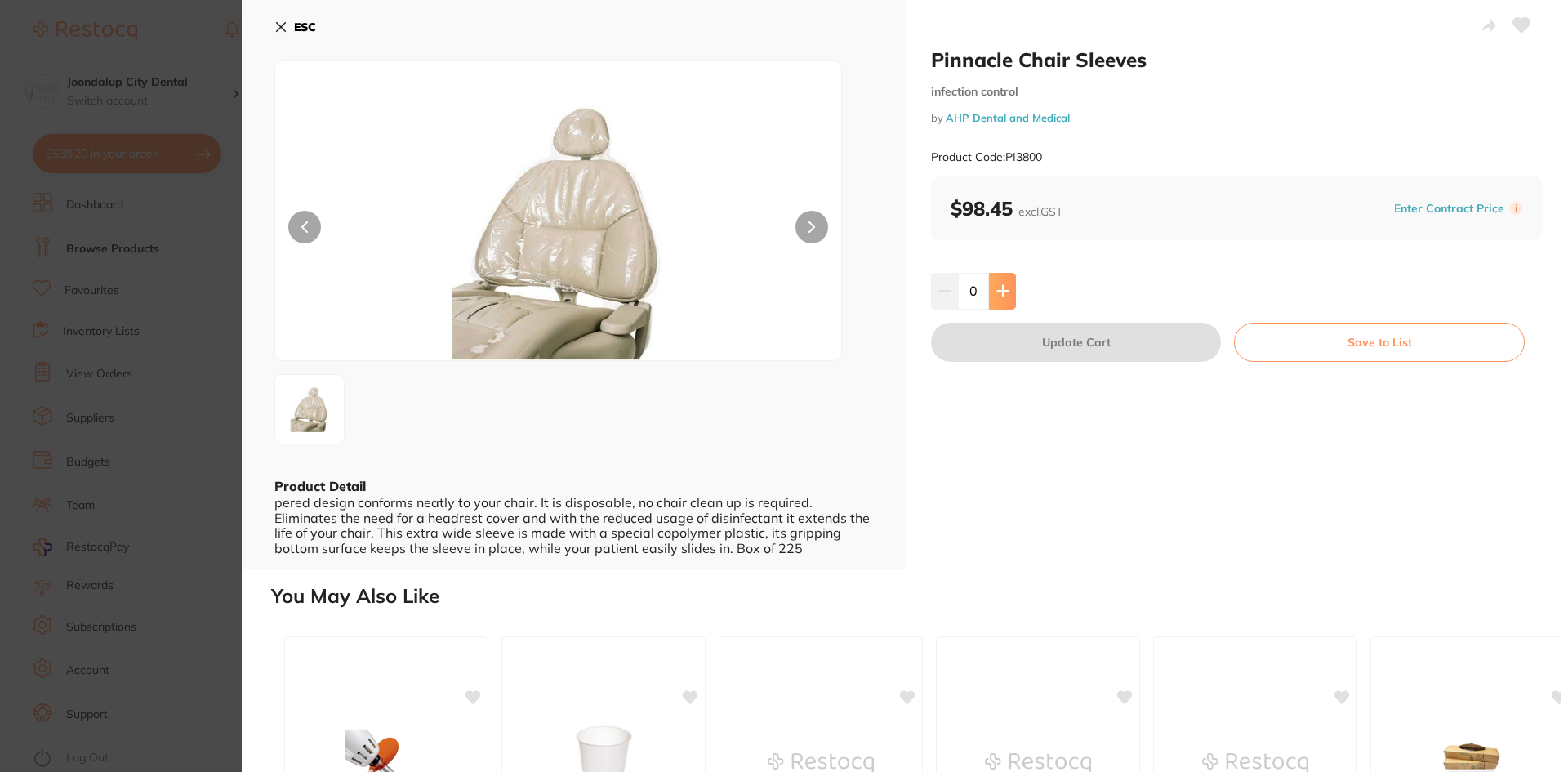
click at [1009, 289] on button at bounding box center [1001, 291] width 26 height 36
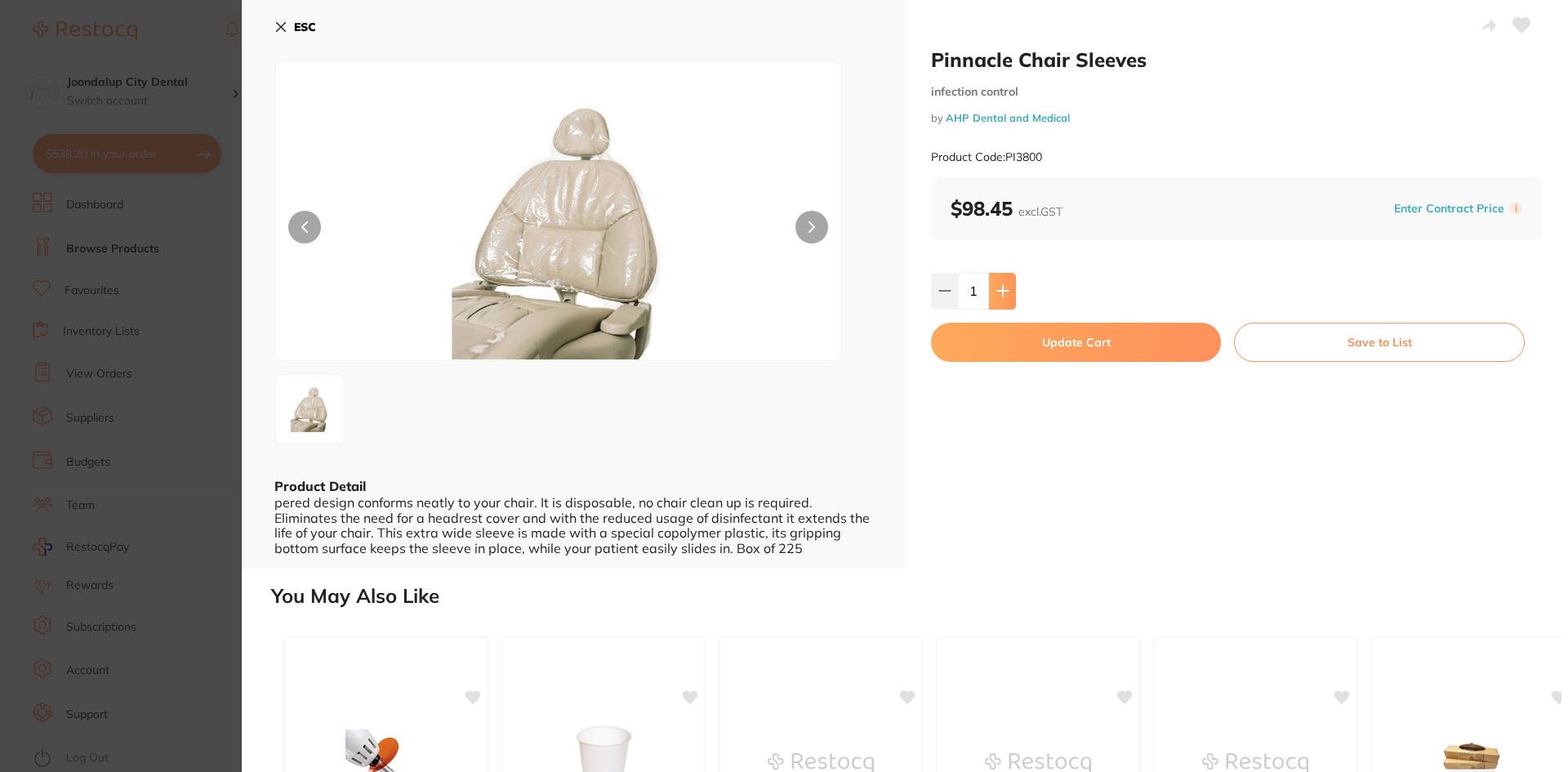
click at [1009, 289] on button at bounding box center [1001, 291] width 26 height 36
type input "2"
click at [1024, 339] on button "Update Cart" at bounding box center [1075, 342] width 290 height 39
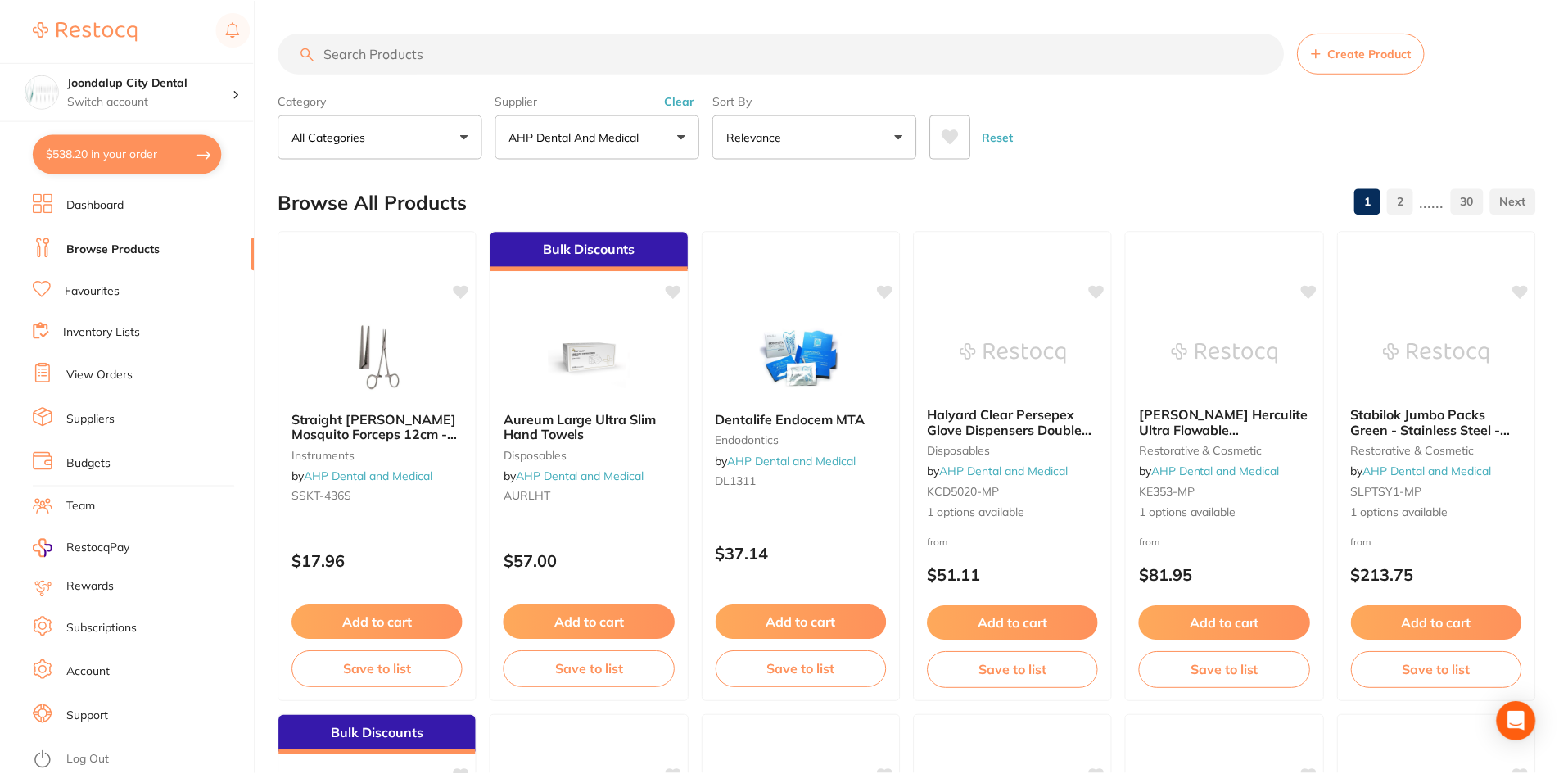
scroll to position [3884, 0]
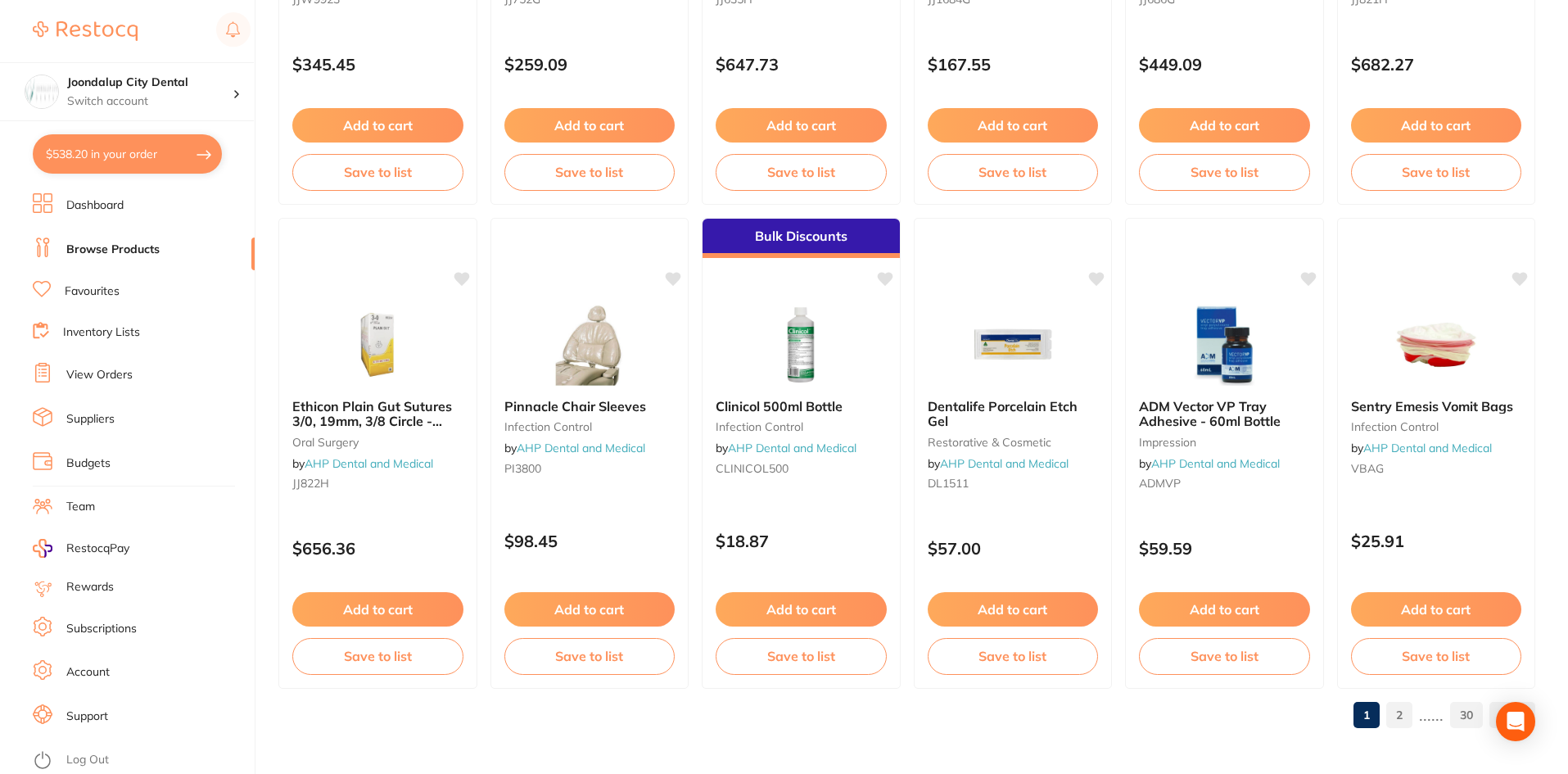
click at [1403, 716] on link "2" at bounding box center [1399, 714] width 27 height 33
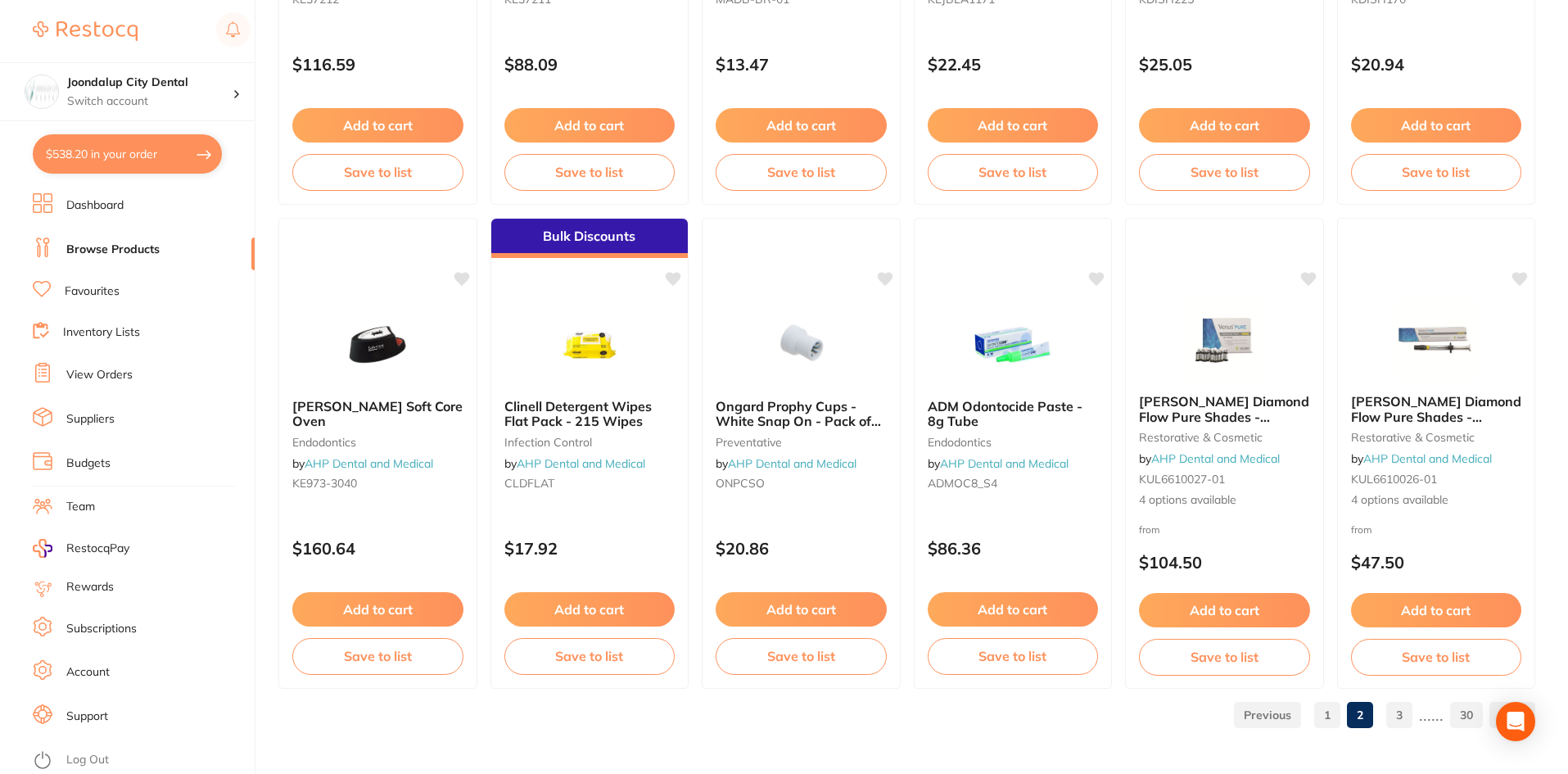
click at [1392, 711] on link "3" at bounding box center [1399, 714] width 27 height 33
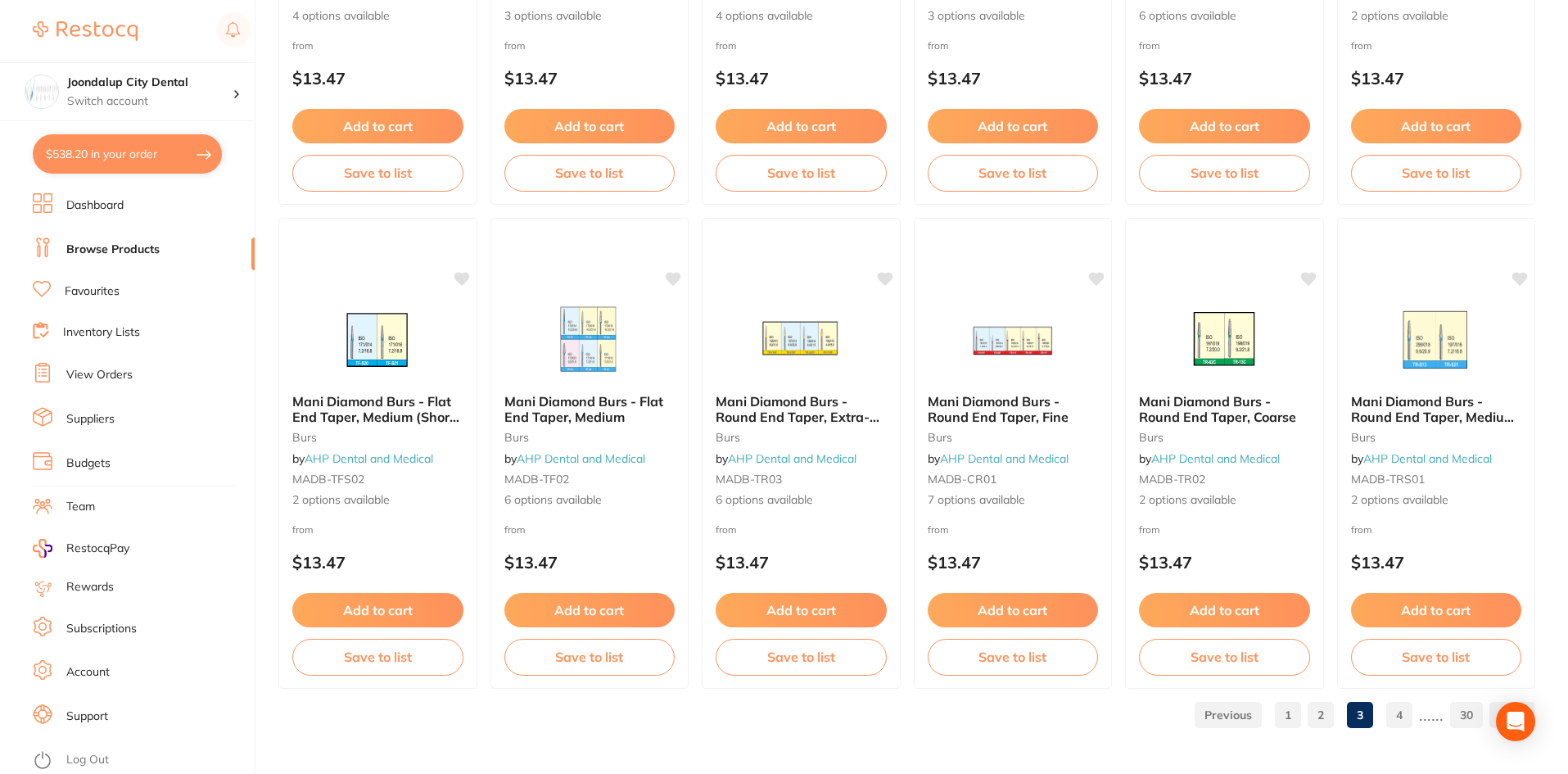
click at [1401, 713] on link "4" at bounding box center [1399, 714] width 27 height 33
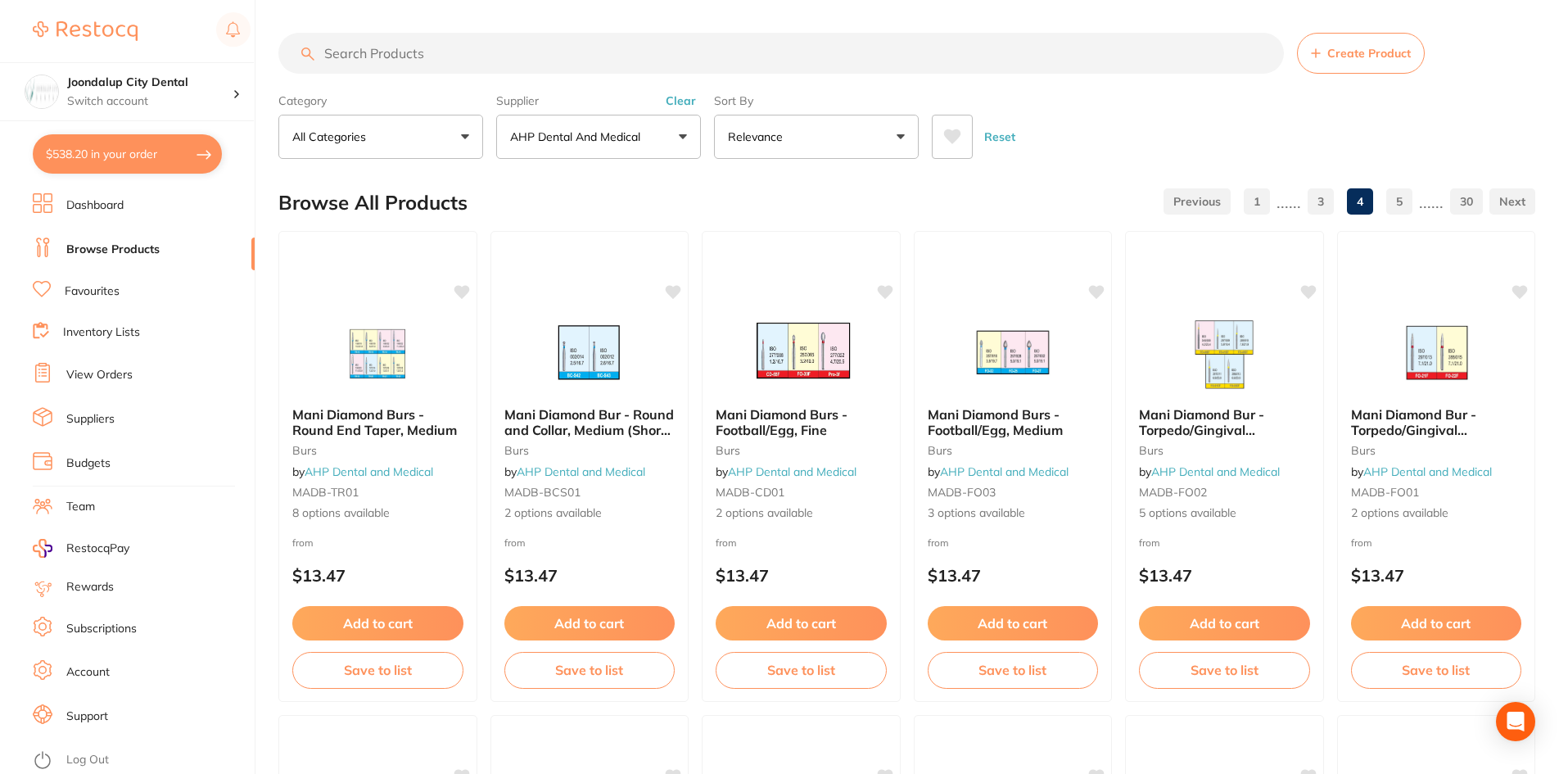
click at [453, 131] on button "All Categories" at bounding box center [380, 136] width 204 height 44
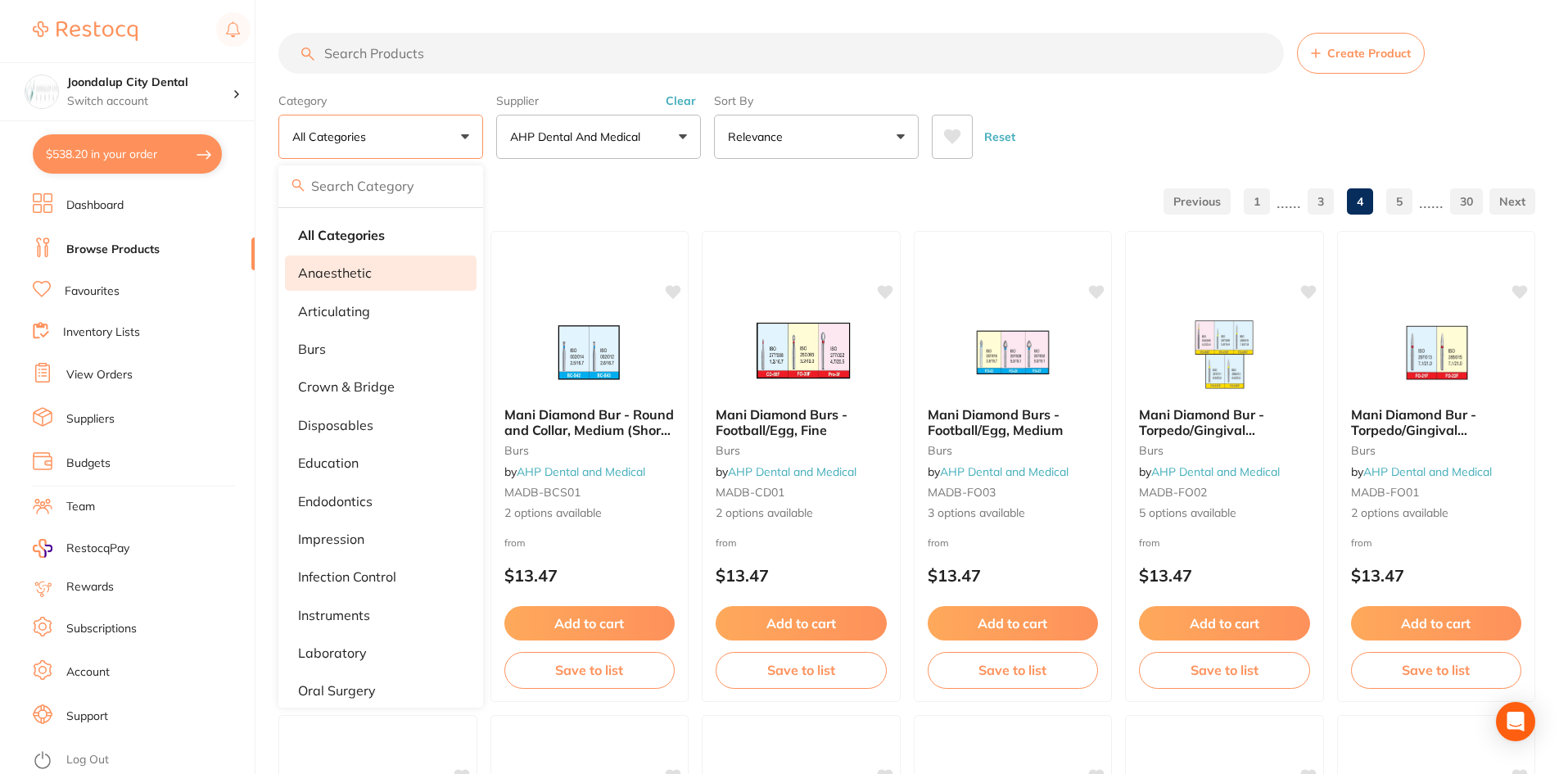
click at [343, 274] on p "anaesthetic" at bounding box center [334, 273] width 73 height 15
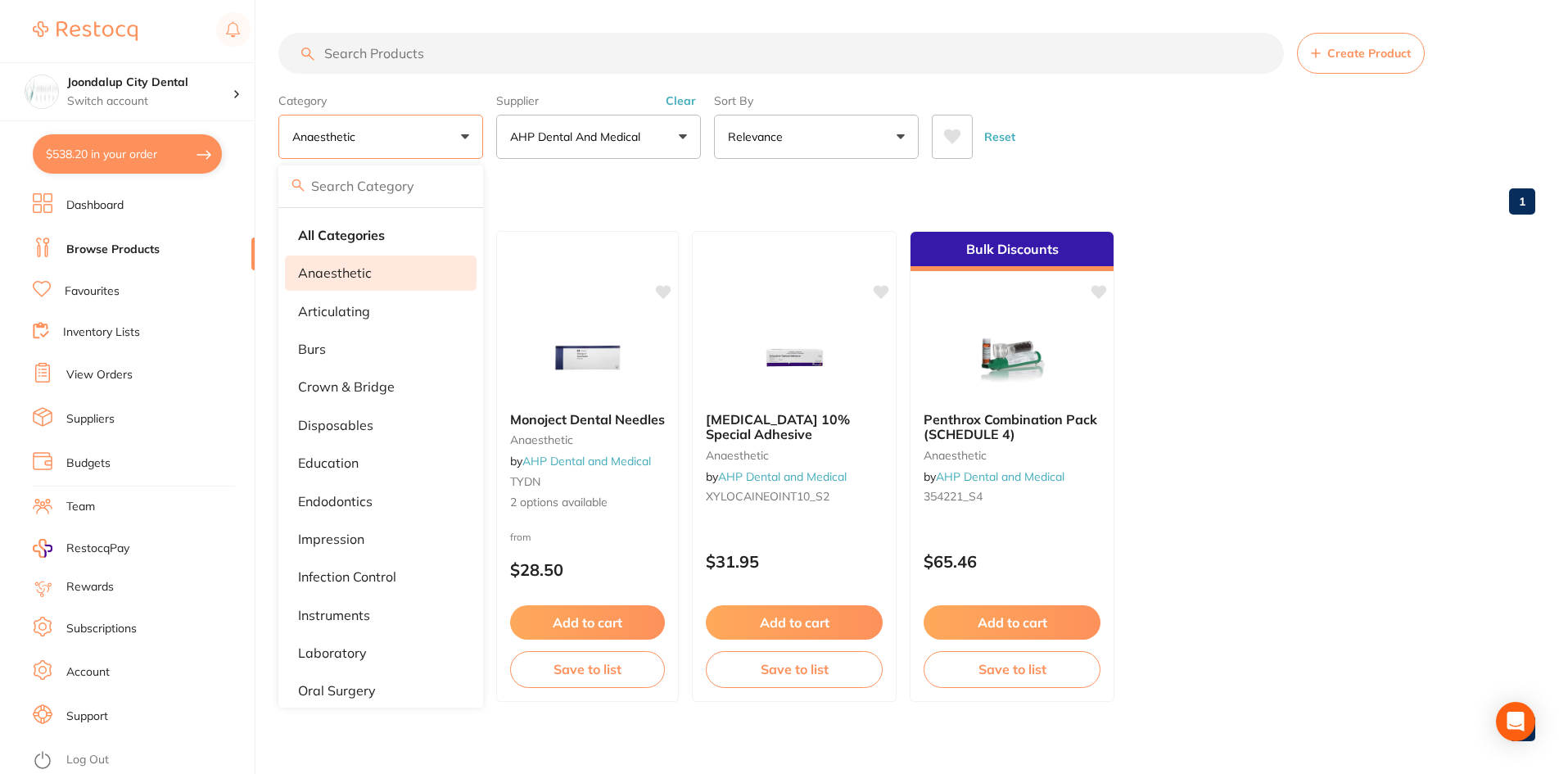
click at [1374, 429] on ul "Xylocaine Ointment 5% anaesthetic by AHP Dental and Medical XYLOCAINE_S2 2 opti…" at bounding box center [907, 466] width 1257 height 471
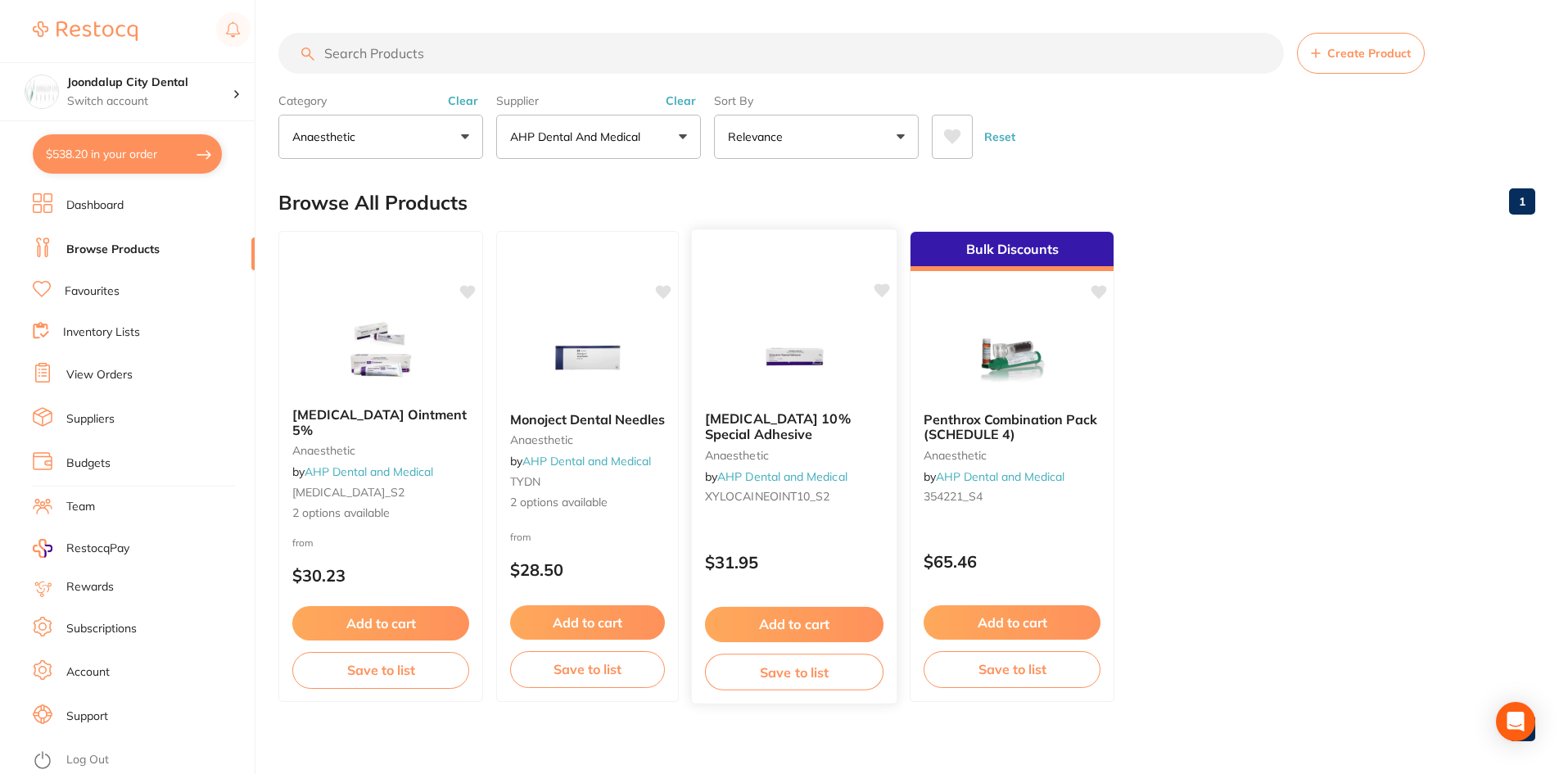
click at [776, 357] on img at bounding box center [793, 356] width 107 height 82
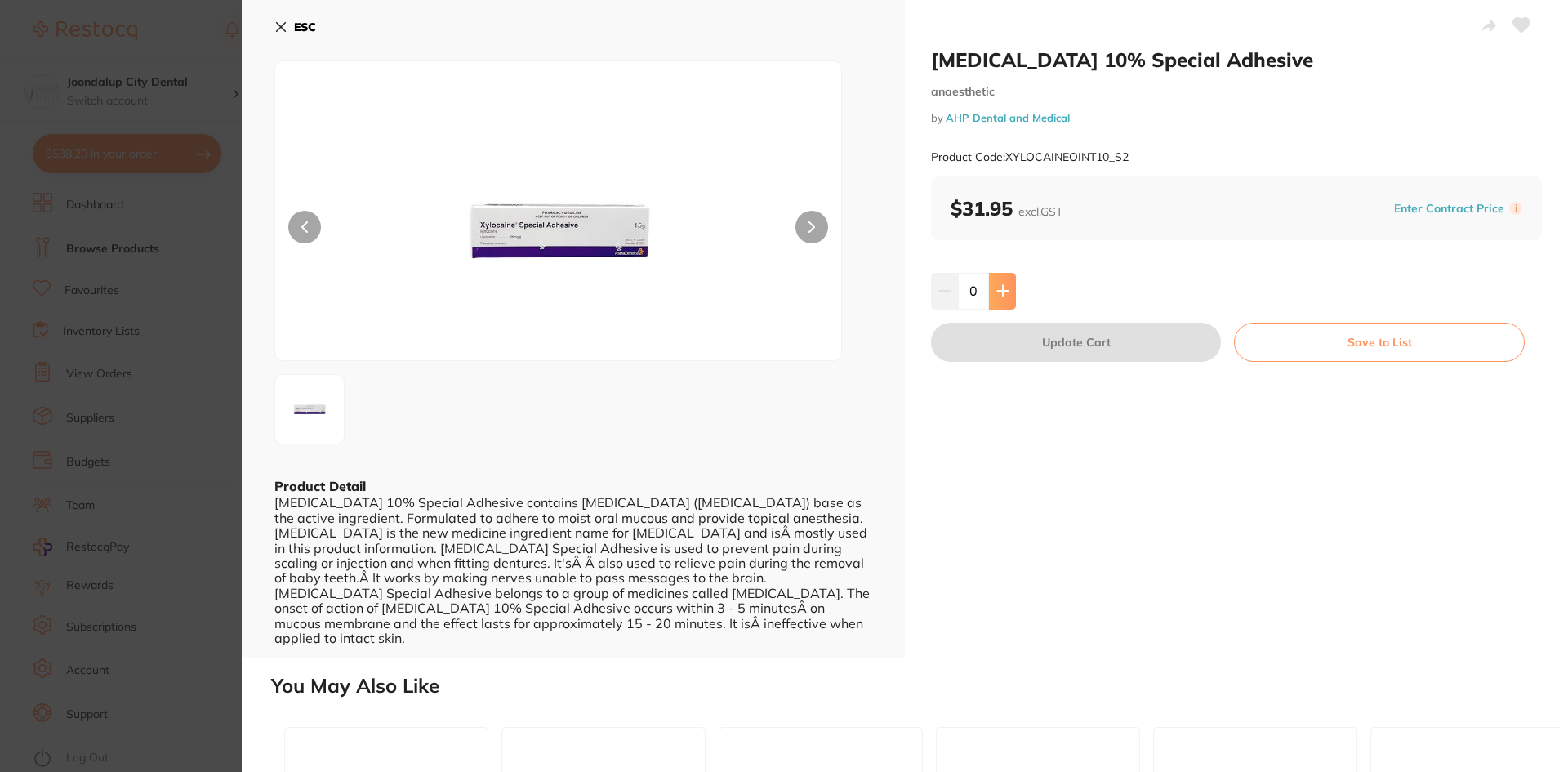
click at [993, 289] on button at bounding box center [1001, 291] width 26 height 36
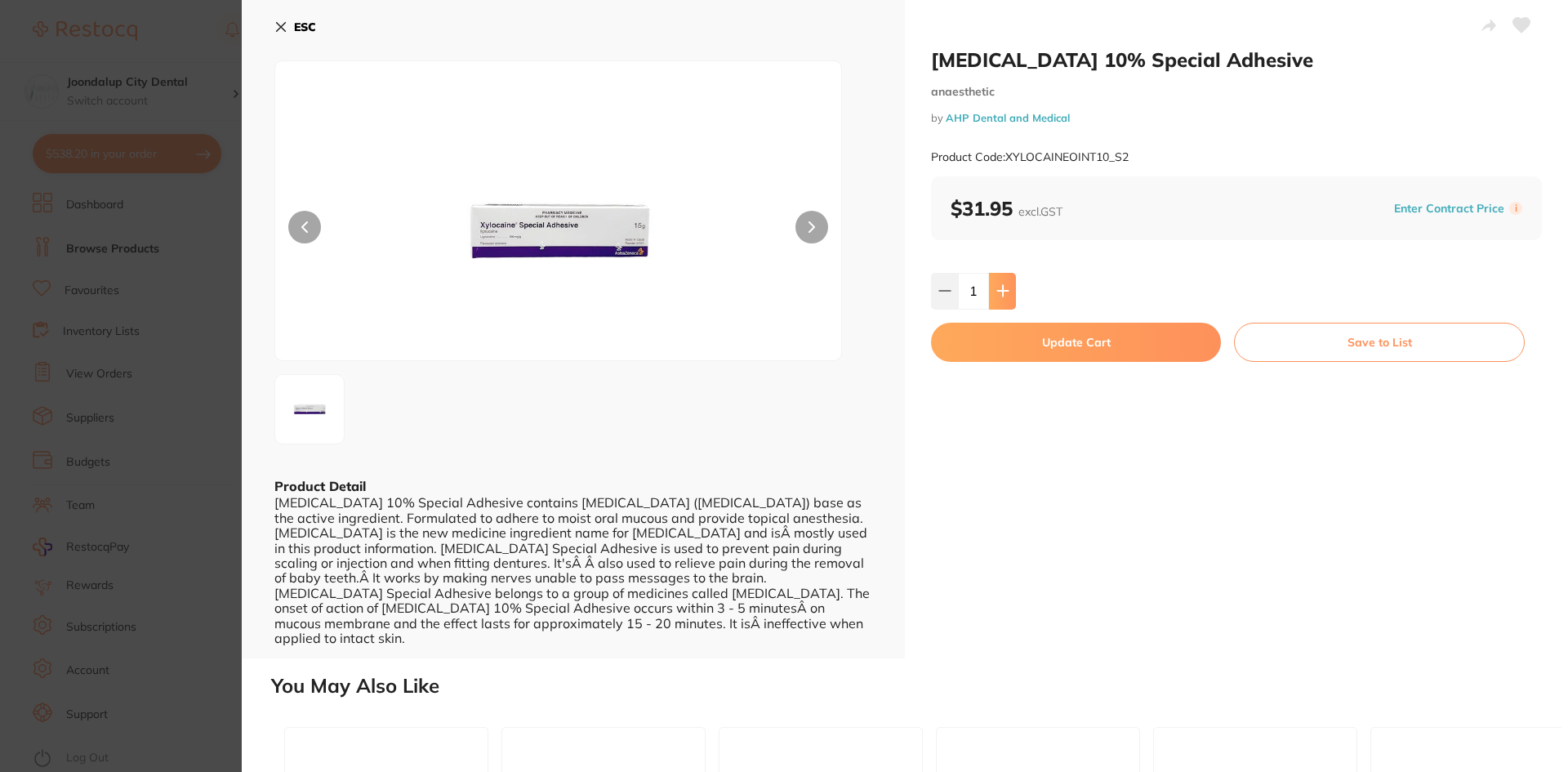
click at [993, 289] on button at bounding box center [1001, 291] width 26 height 36
type input "3"
click at [1005, 334] on button "Update Cart" at bounding box center [1075, 342] width 290 height 39
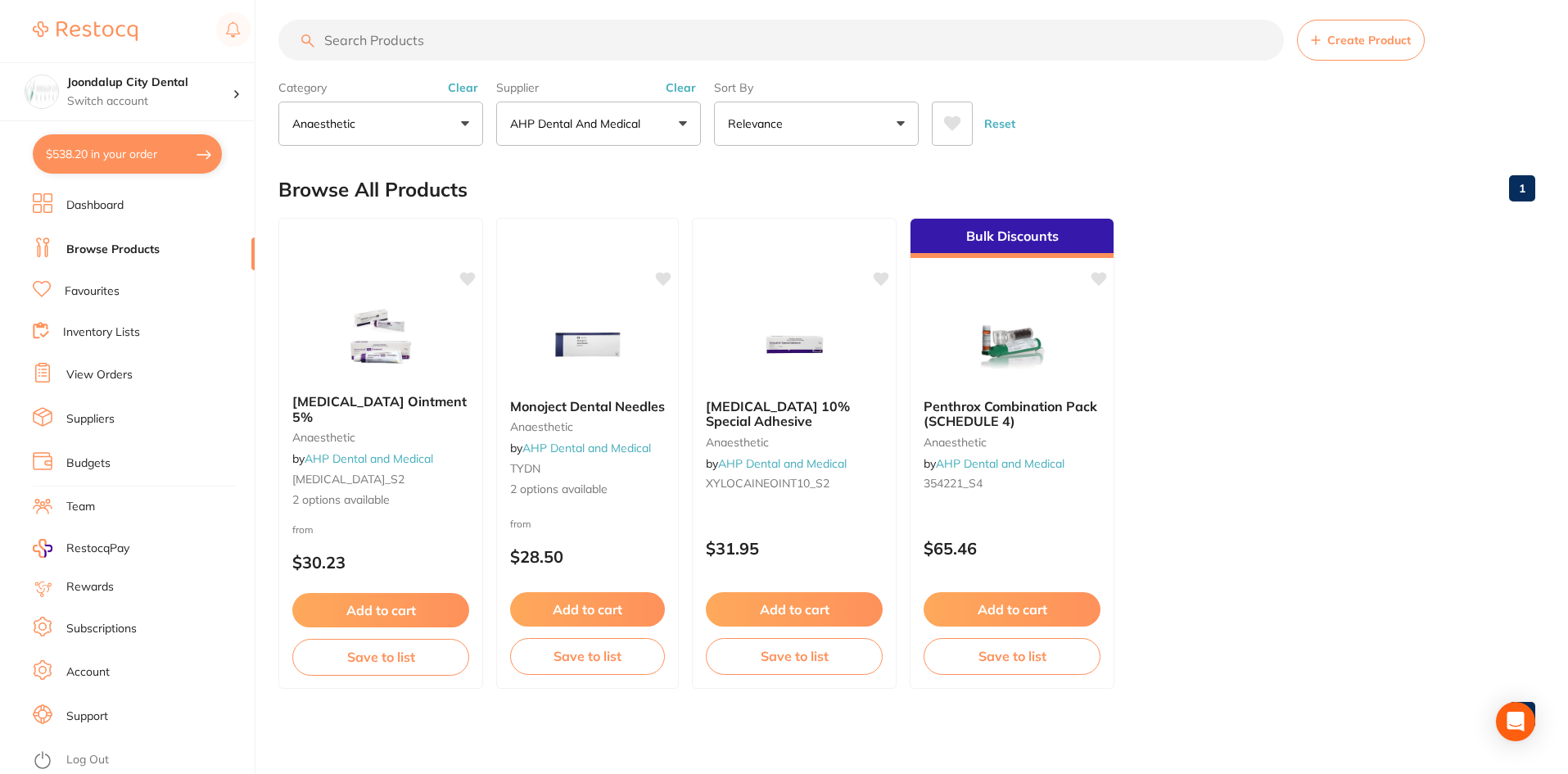
click at [451, 125] on button "anaesthetic" at bounding box center [380, 124] width 204 height 44
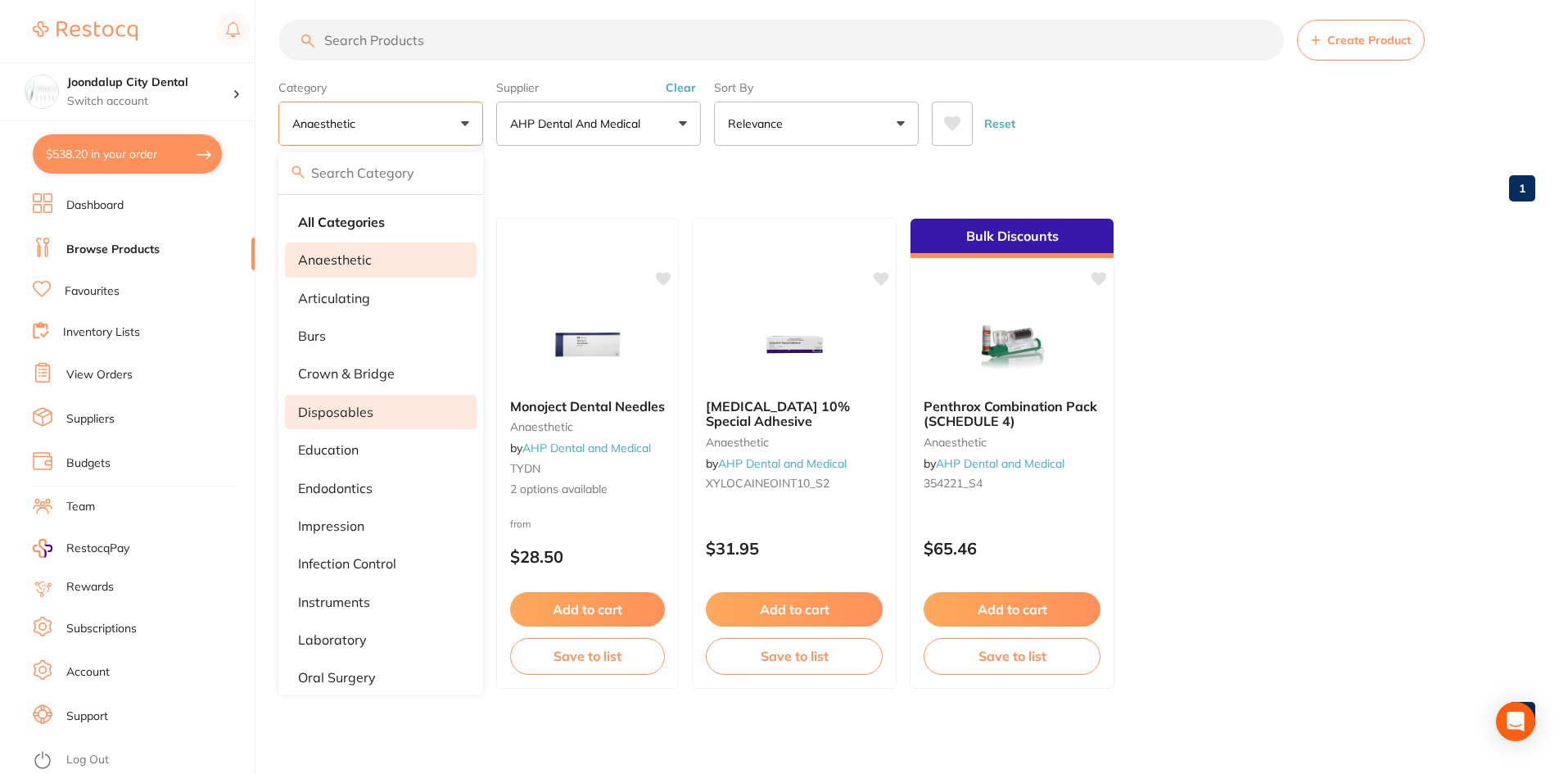
click at [365, 415] on p "disposables" at bounding box center [335, 412] width 75 height 15
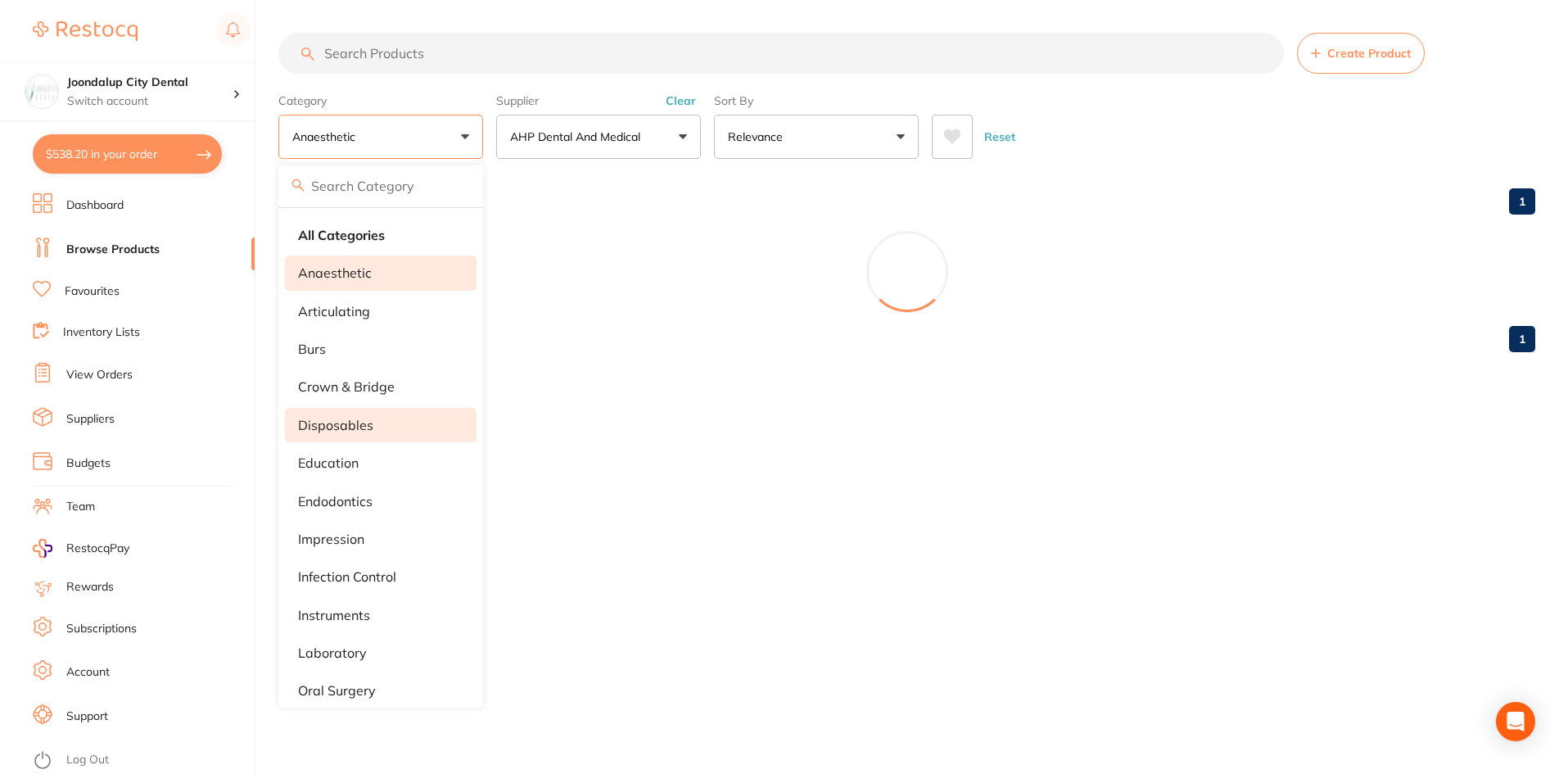
scroll to position [0, 0]
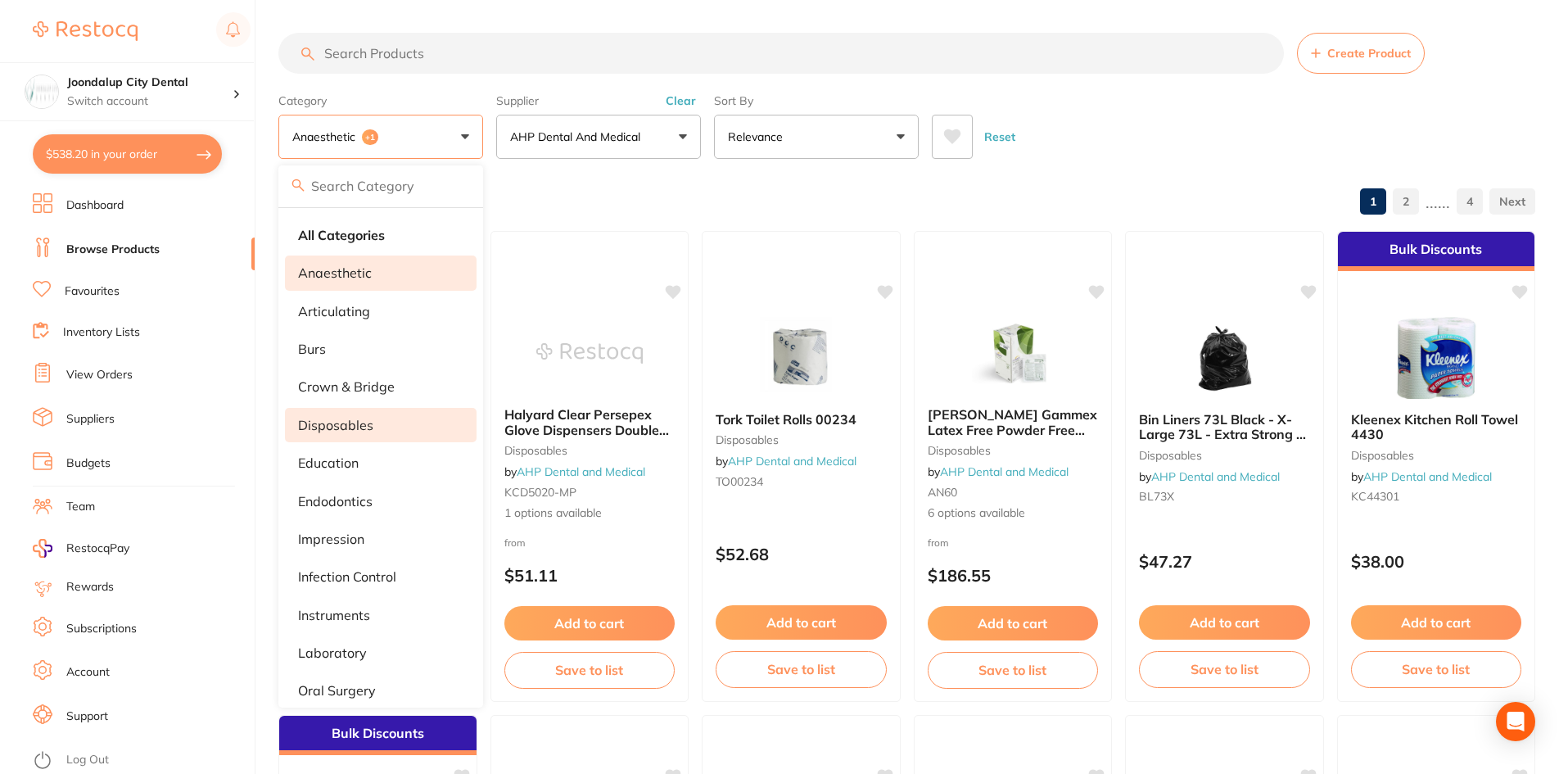
click at [468, 65] on input "search" at bounding box center [781, 53] width 1006 height 41
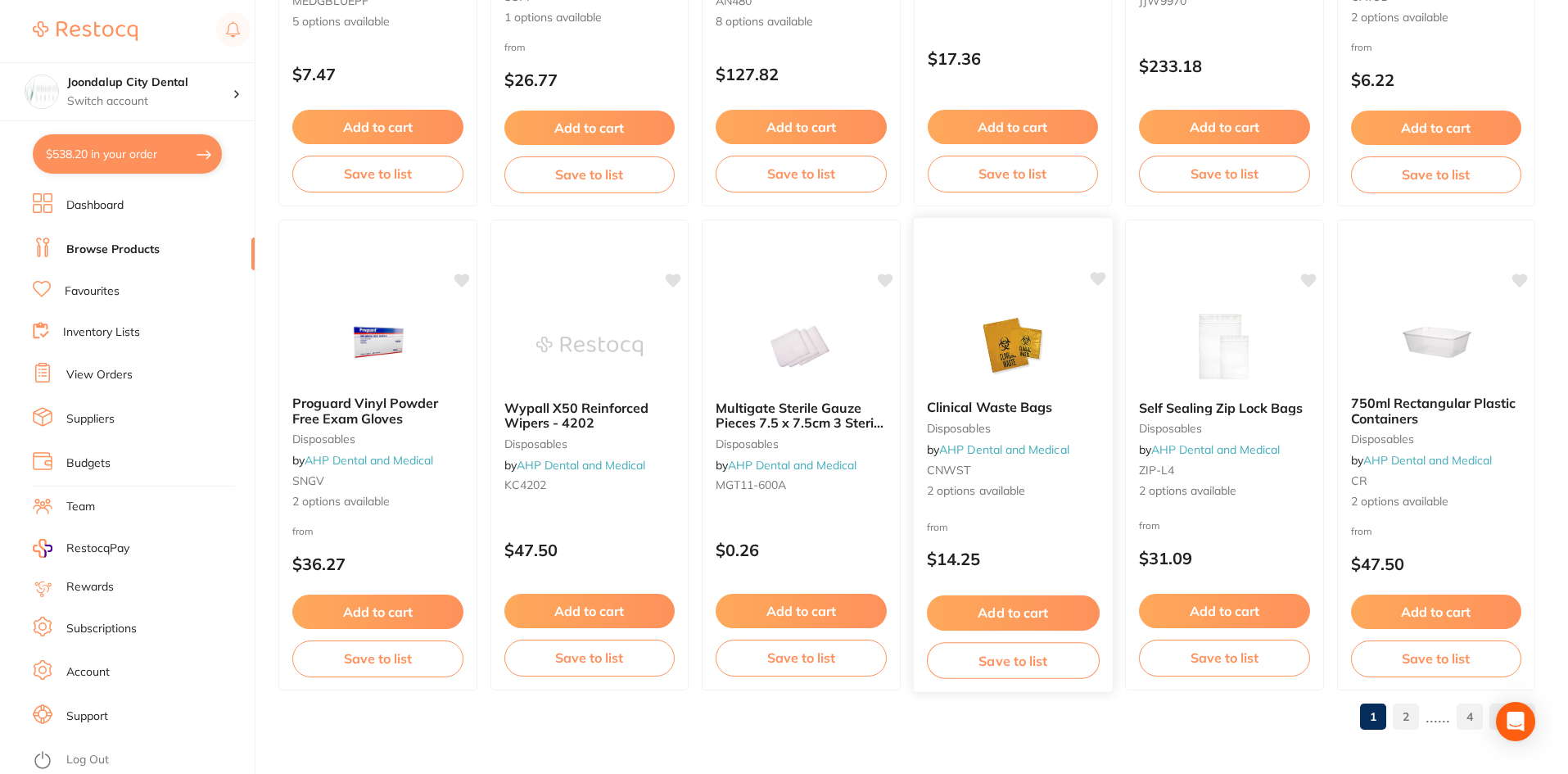
scroll to position [3884, 0]
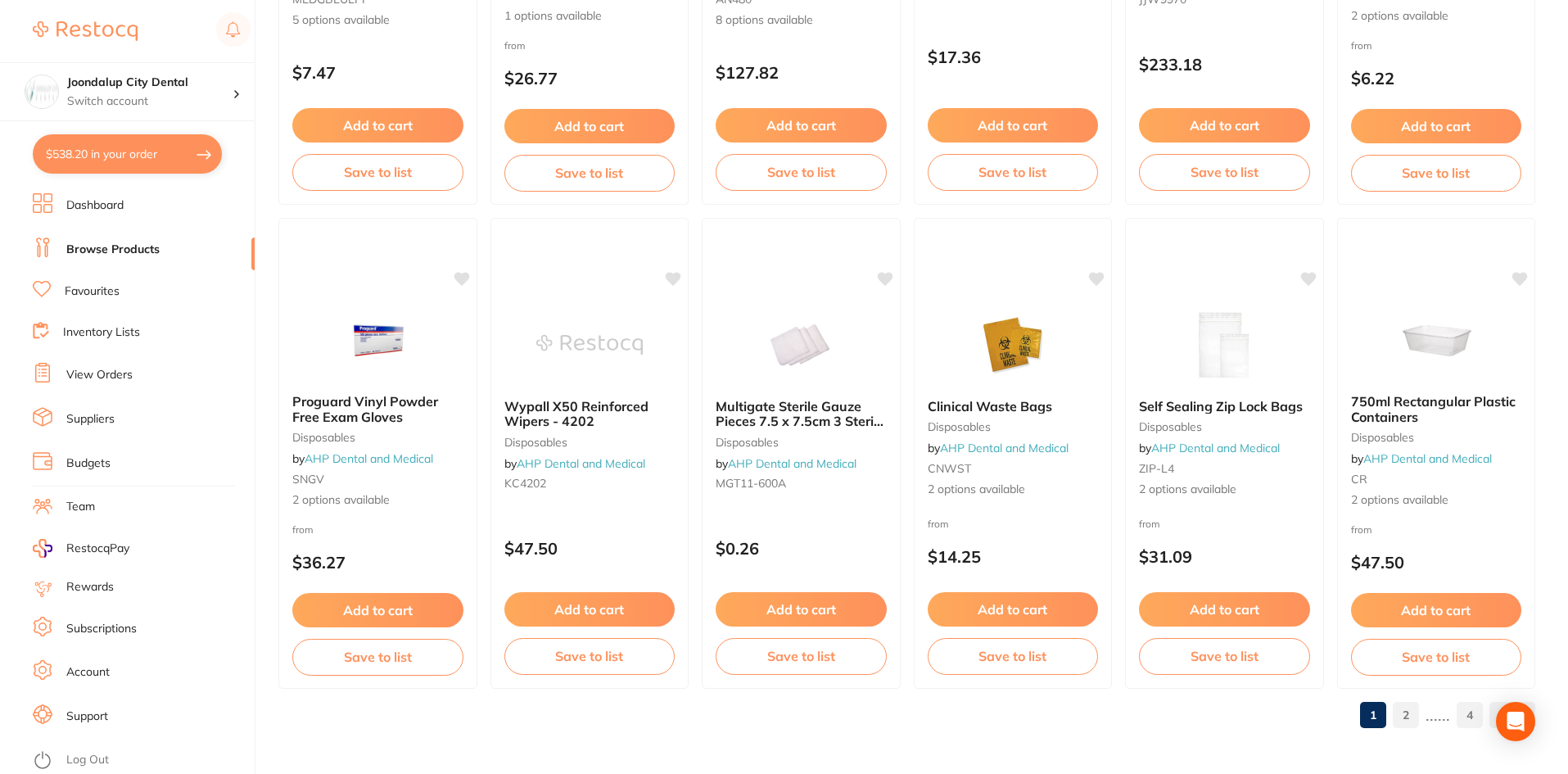
click at [1407, 716] on link "2" at bounding box center [1405, 714] width 27 height 33
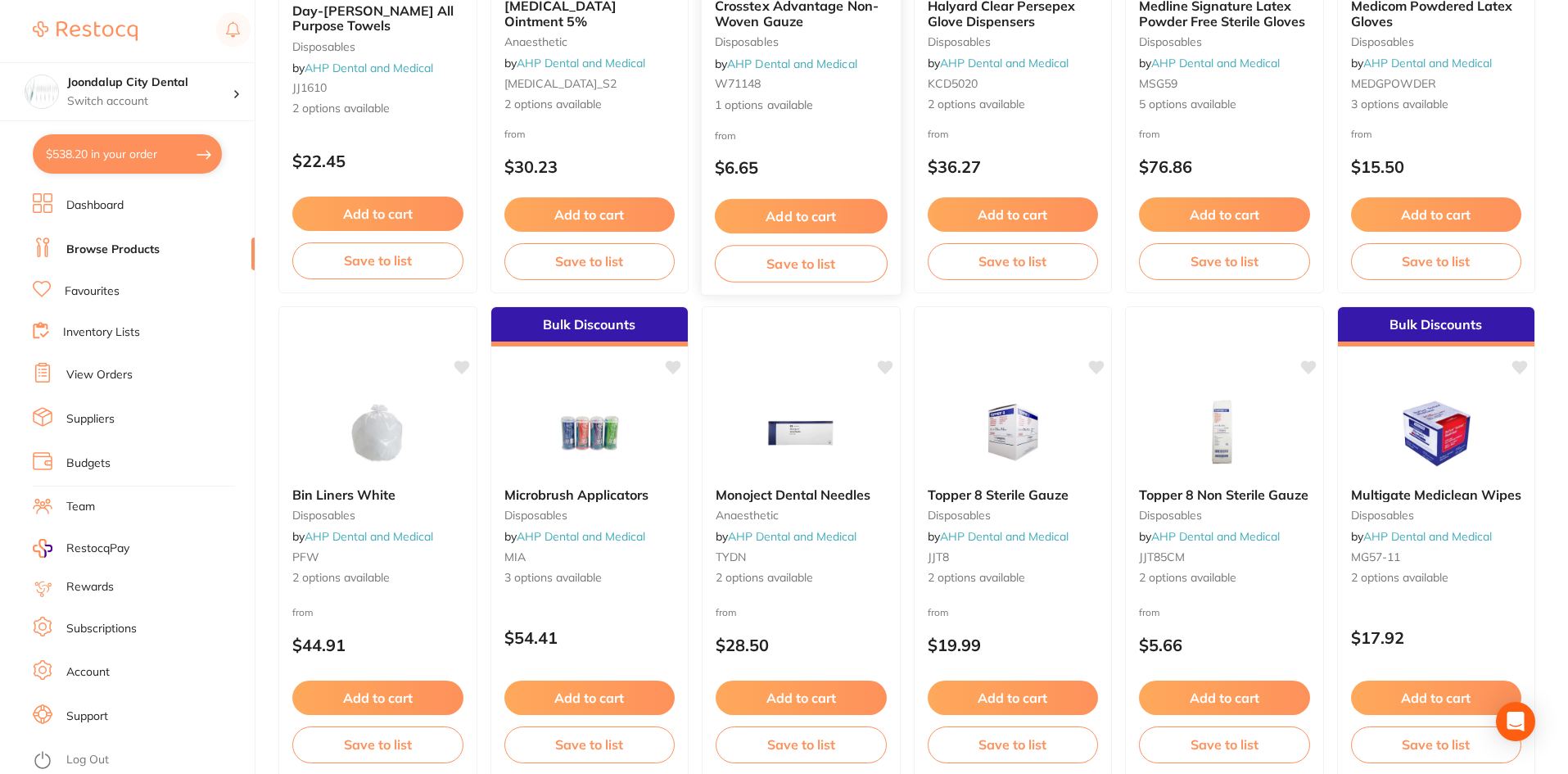
scroll to position [409, 0]
click at [1172, 465] on img at bounding box center [1224, 431] width 107 height 82
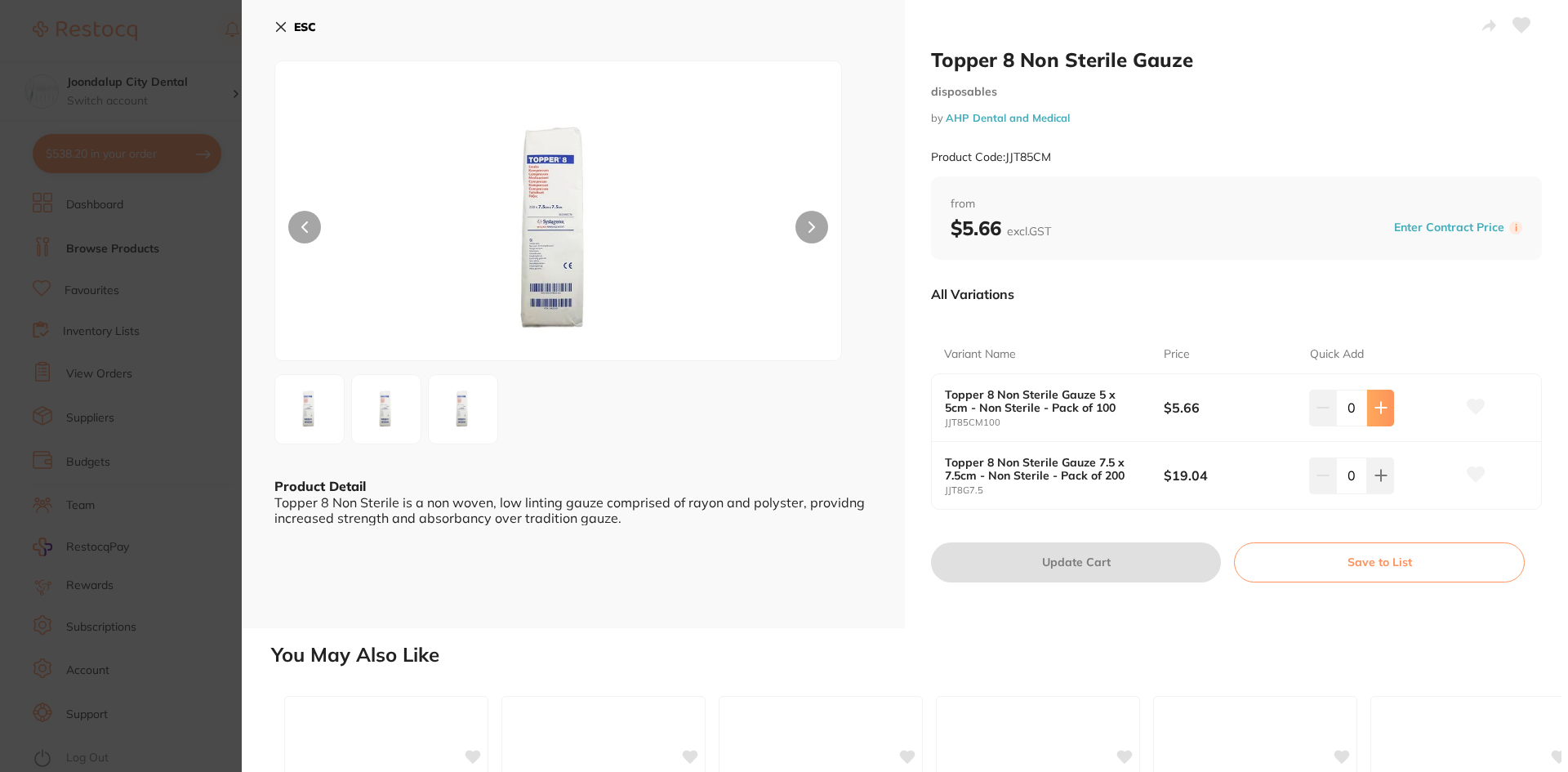
click at [1386, 410] on button at bounding box center [1380, 407] width 26 height 36
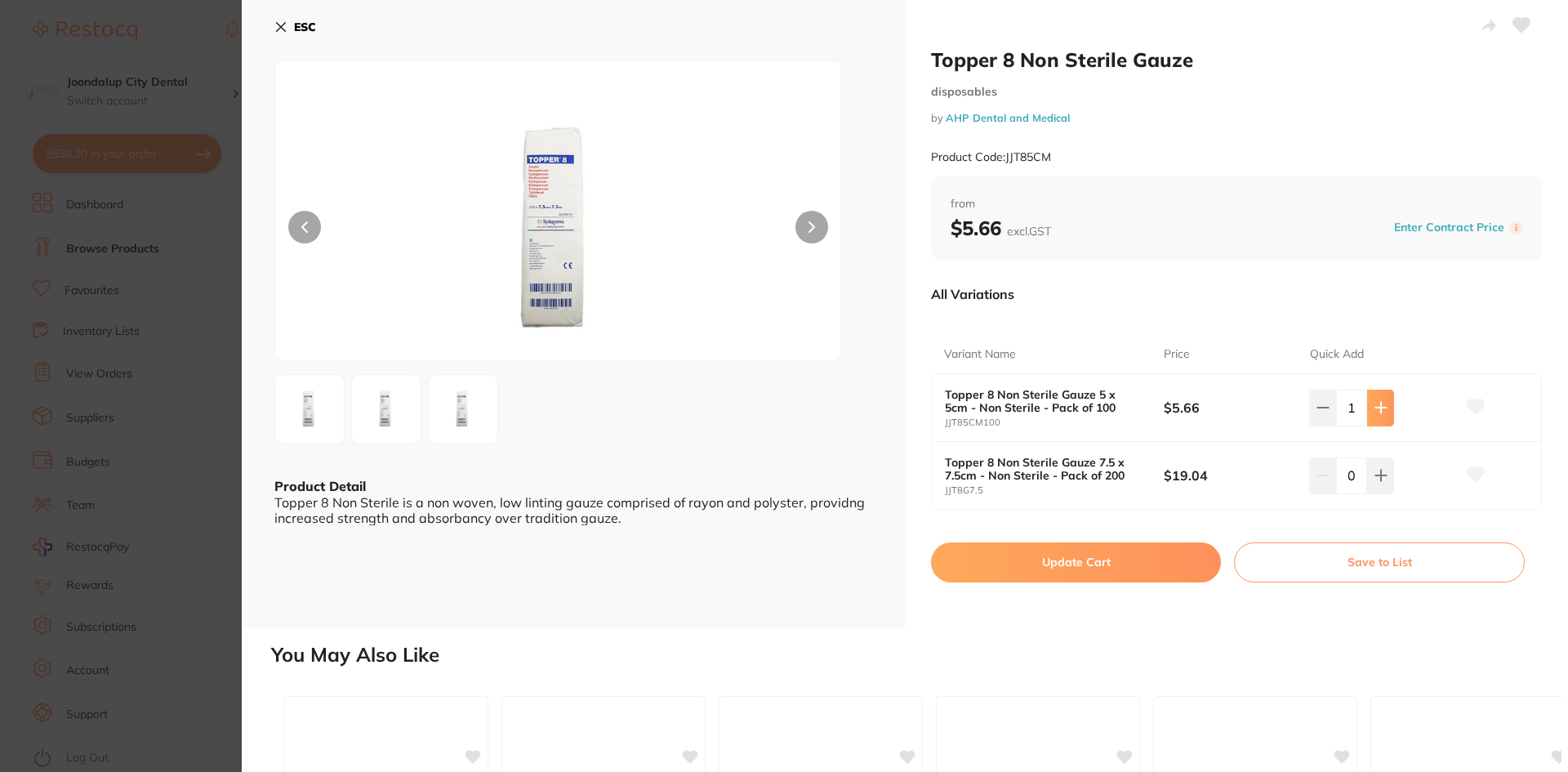
click at [1386, 410] on button at bounding box center [1380, 407] width 26 height 36
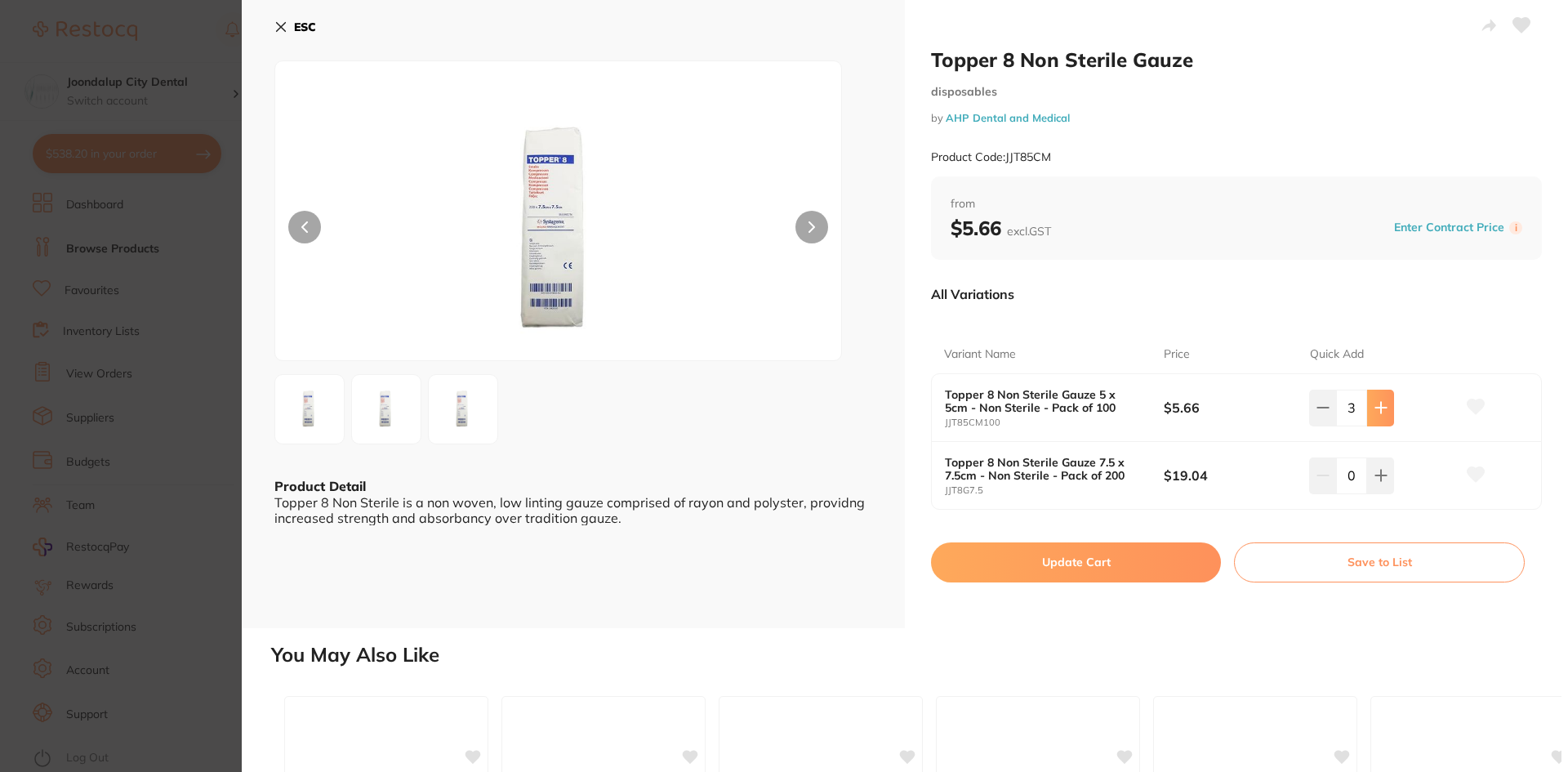
click at [1386, 410] on button at bounding box center [1380, 407] width 26 height 36
click at [1387, 409] on button at bounding box center [1380, 407] width 26 height 36
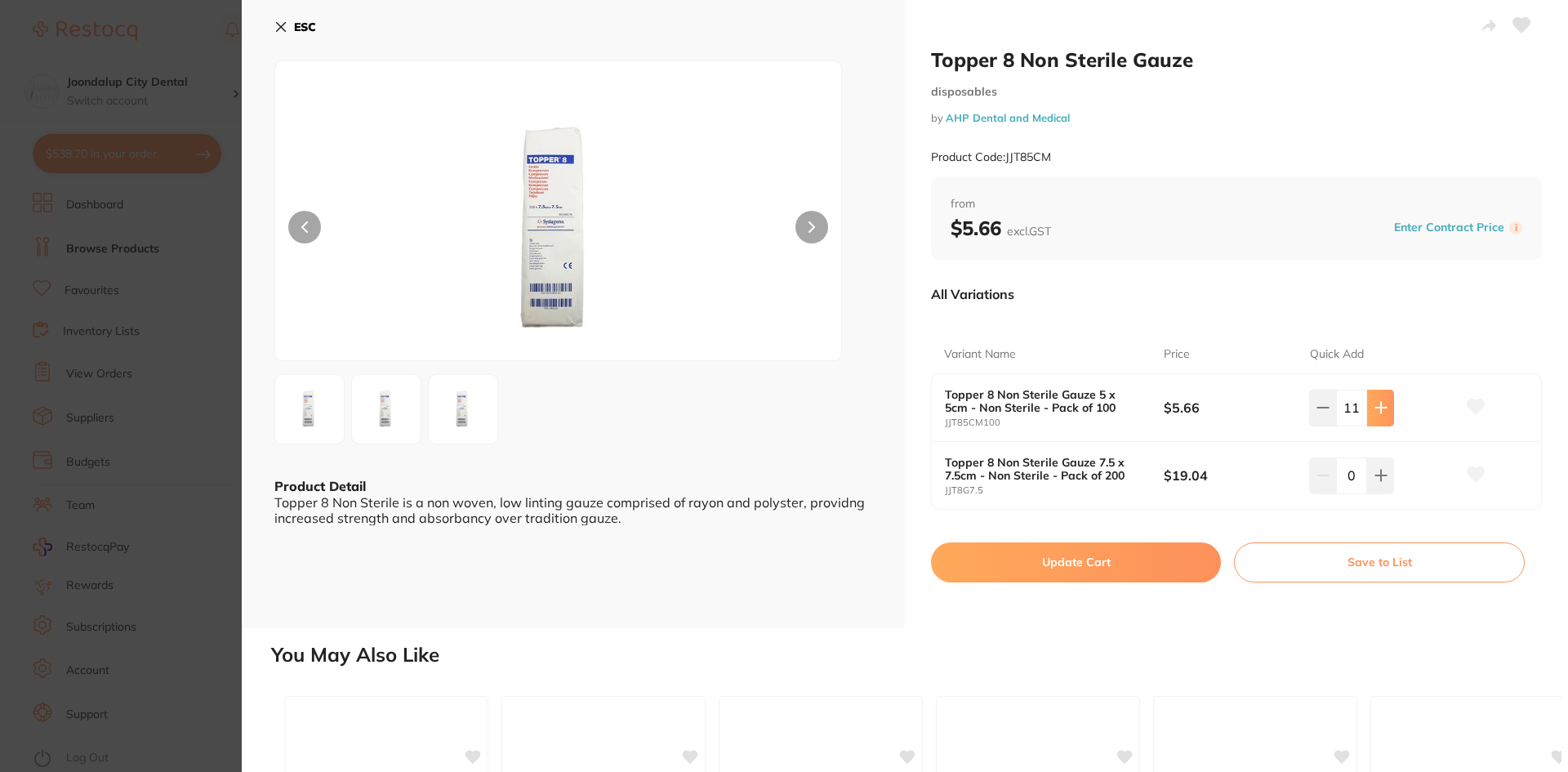
click at [1387, 409] on button at bounding box center [1380, 407] width 26 height 36
click at [1388, 409] on button at bounding box center [1380, 407] width 26 height 36
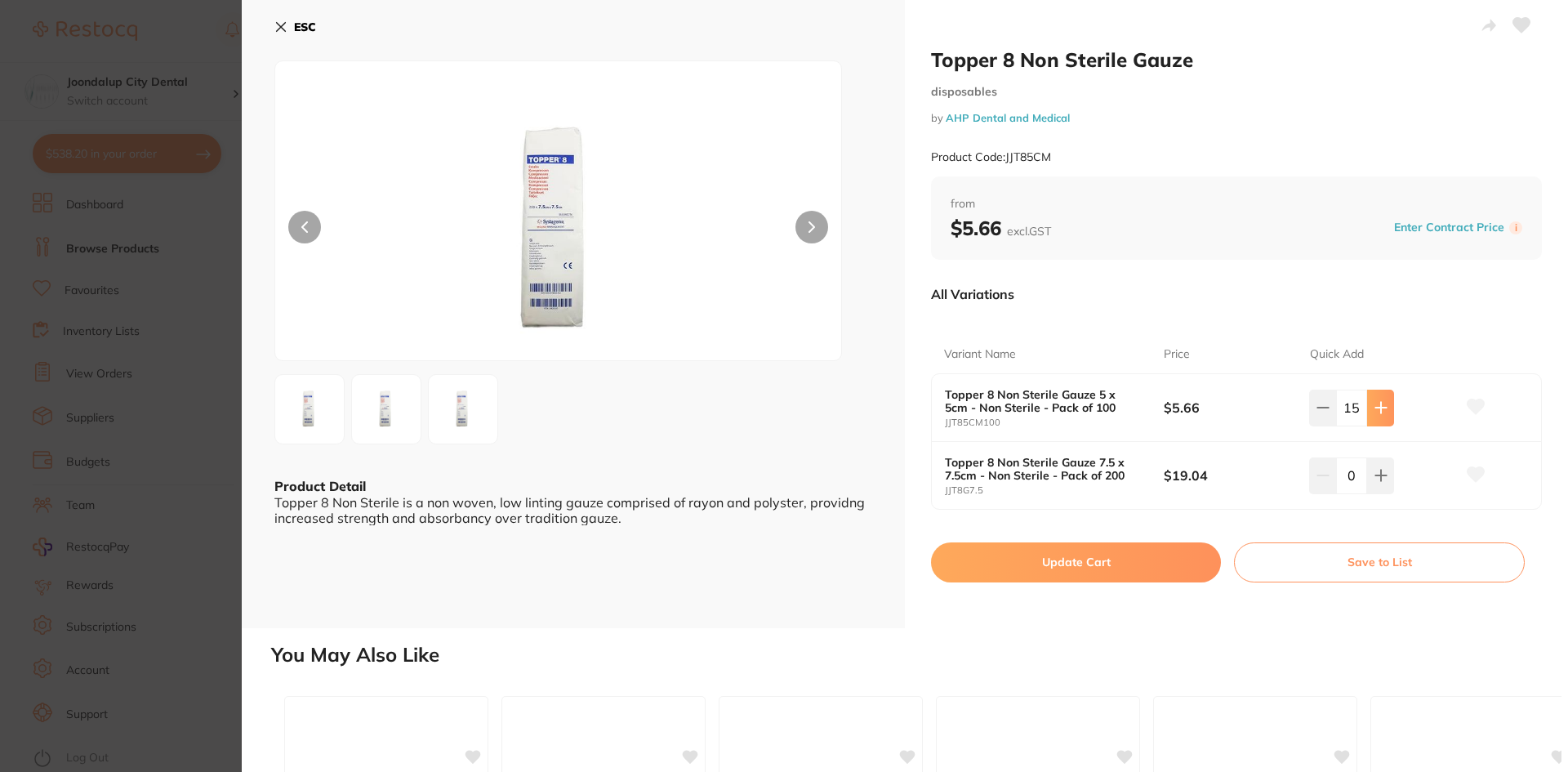
click at [1388, 409] on button at bounding box center [1380, 407] width 26 height 36
click at [1385, 410] on button at bounding box center [1380, 407] width 26 height 36
type input "20"
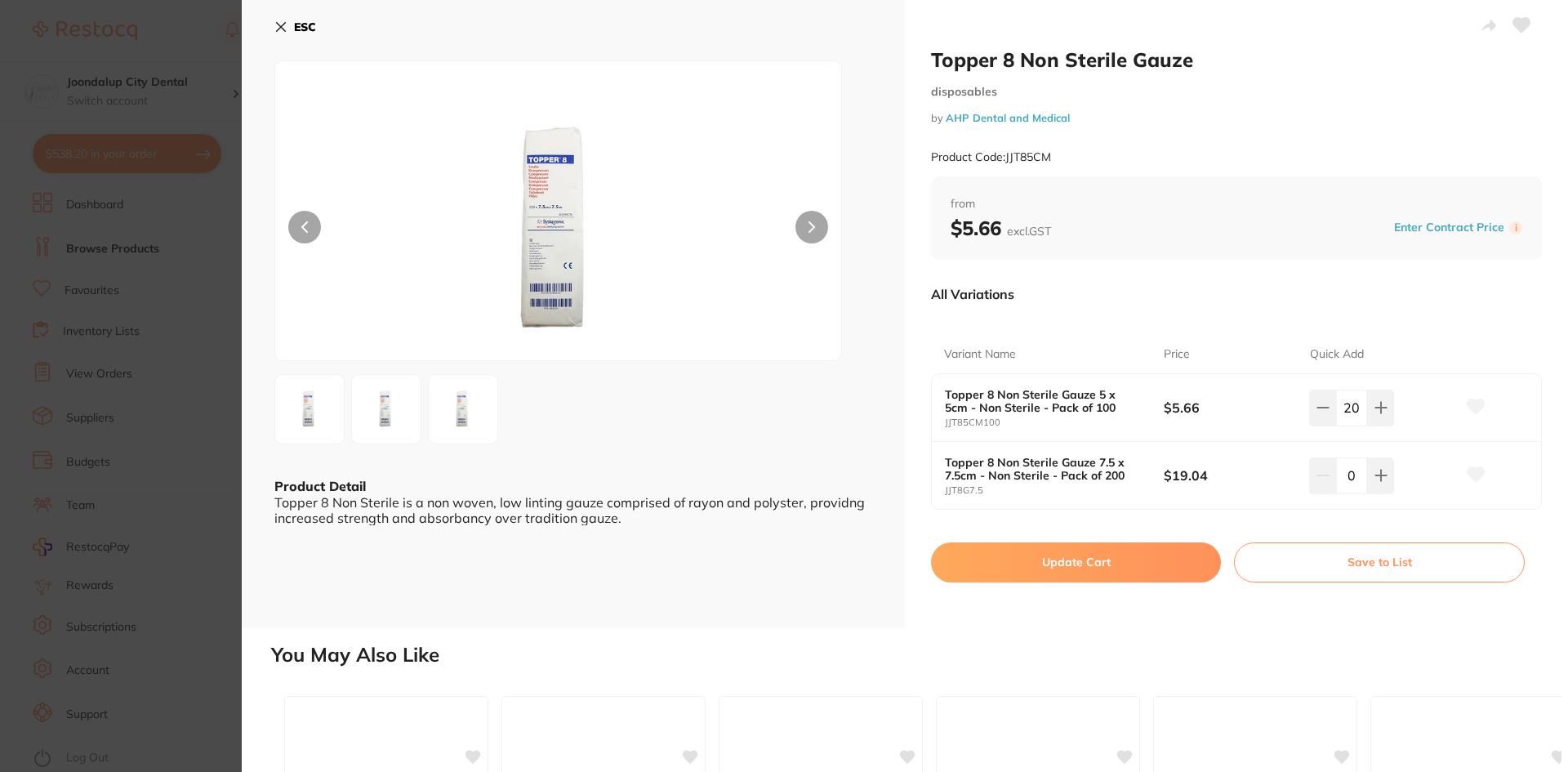
click at [1150, 556] on button "Update Cart" at bounding box center [1075, 561] width 290 height 39
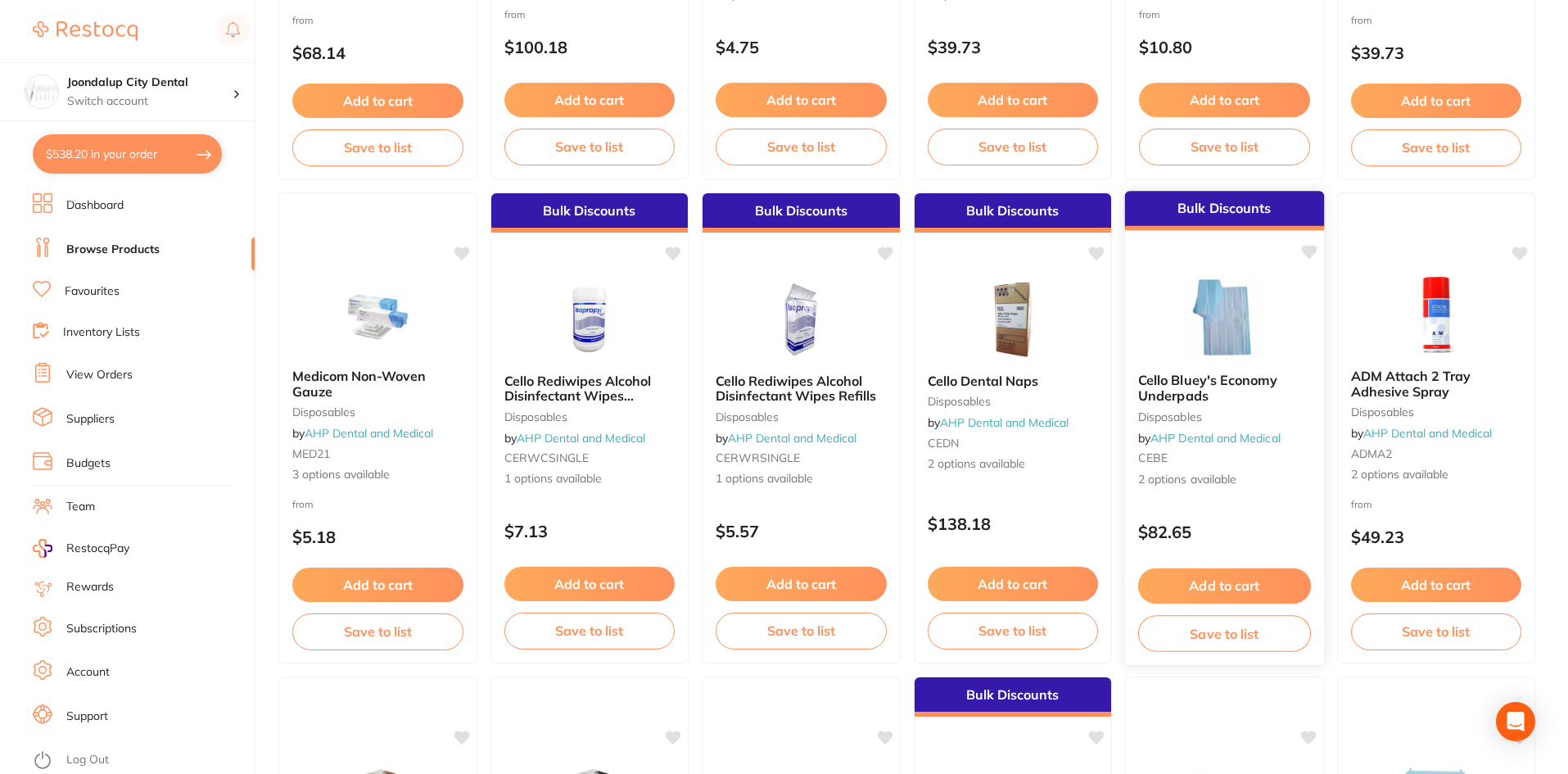
scroll to position [2210, 0]
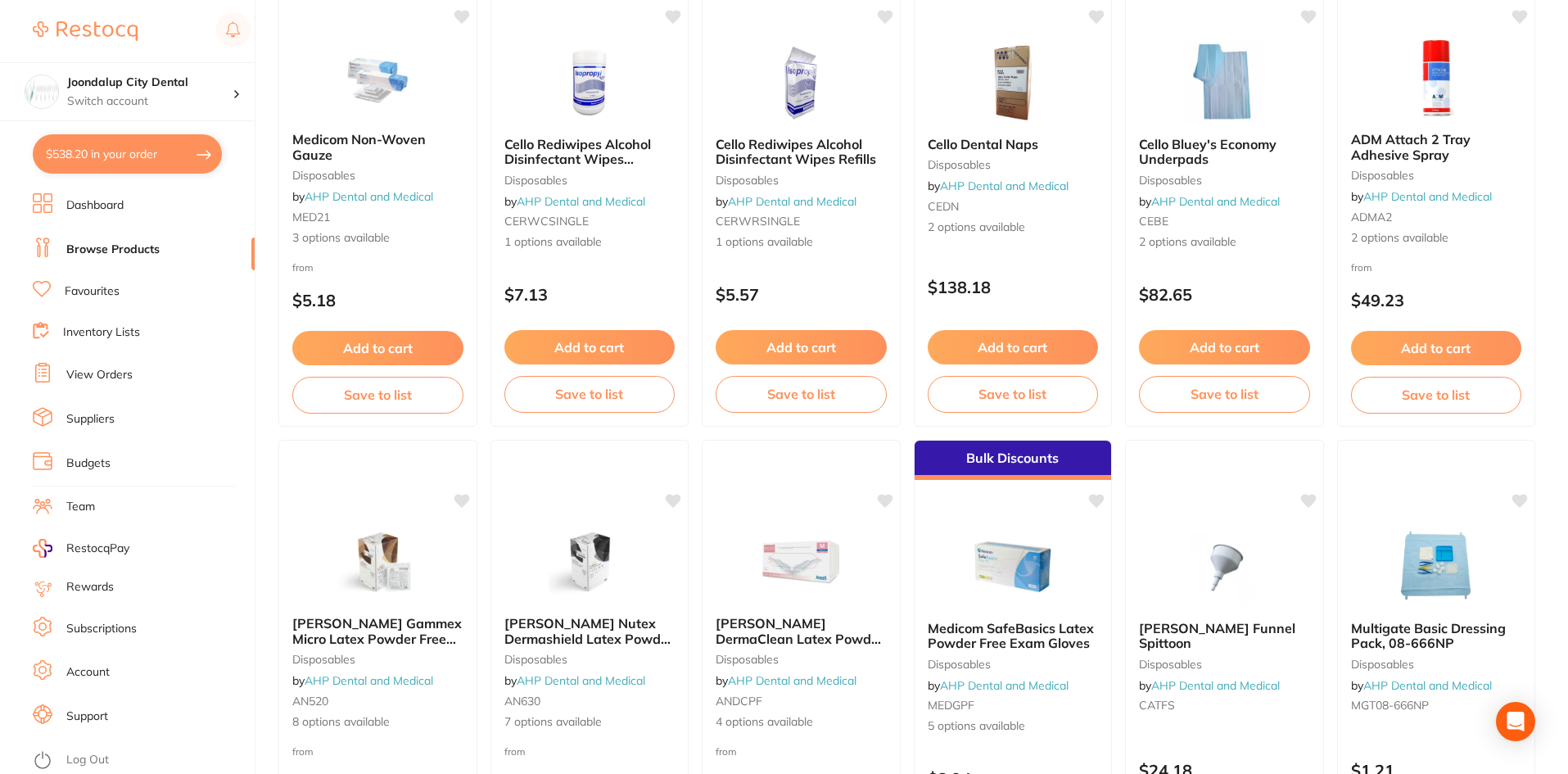
drag, startPoint x: 412, startPoint y: 115, endPoint x: 671, endPoint y: 114, distance: 259.0
click at [412, 115] on img at bounding box center [377, 77] width 106 height 82
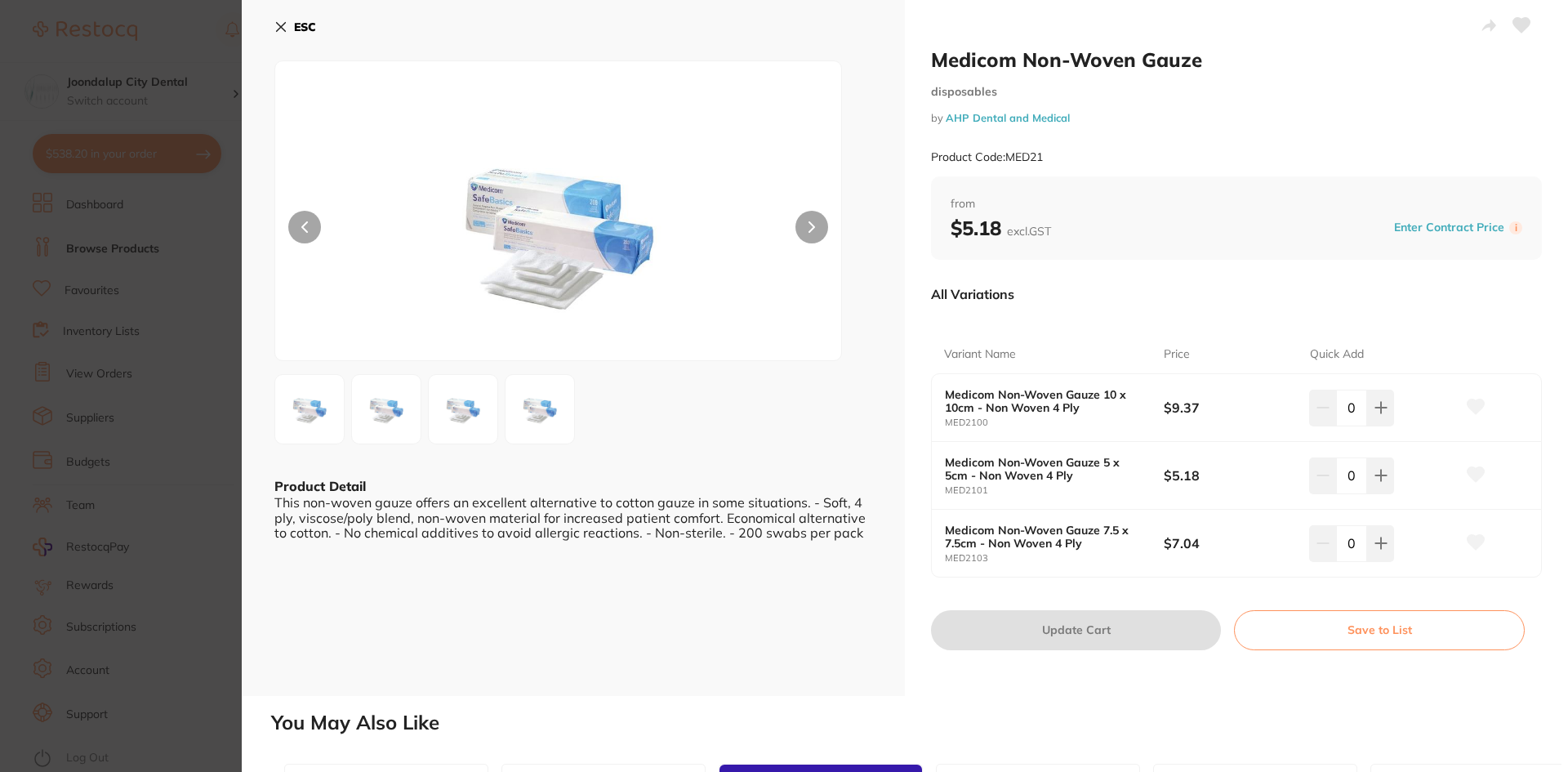
click at [1387, 473] on button at bounding box center [1380, 475] width 26 height 36
drag, startPoint x: 0, startPoint y: 0, endPoint x: 1386, endPoint y: 473, distance: 1464.5
click at [1386, 473] on button at bounding box center [1380, 475] width 26 height 36
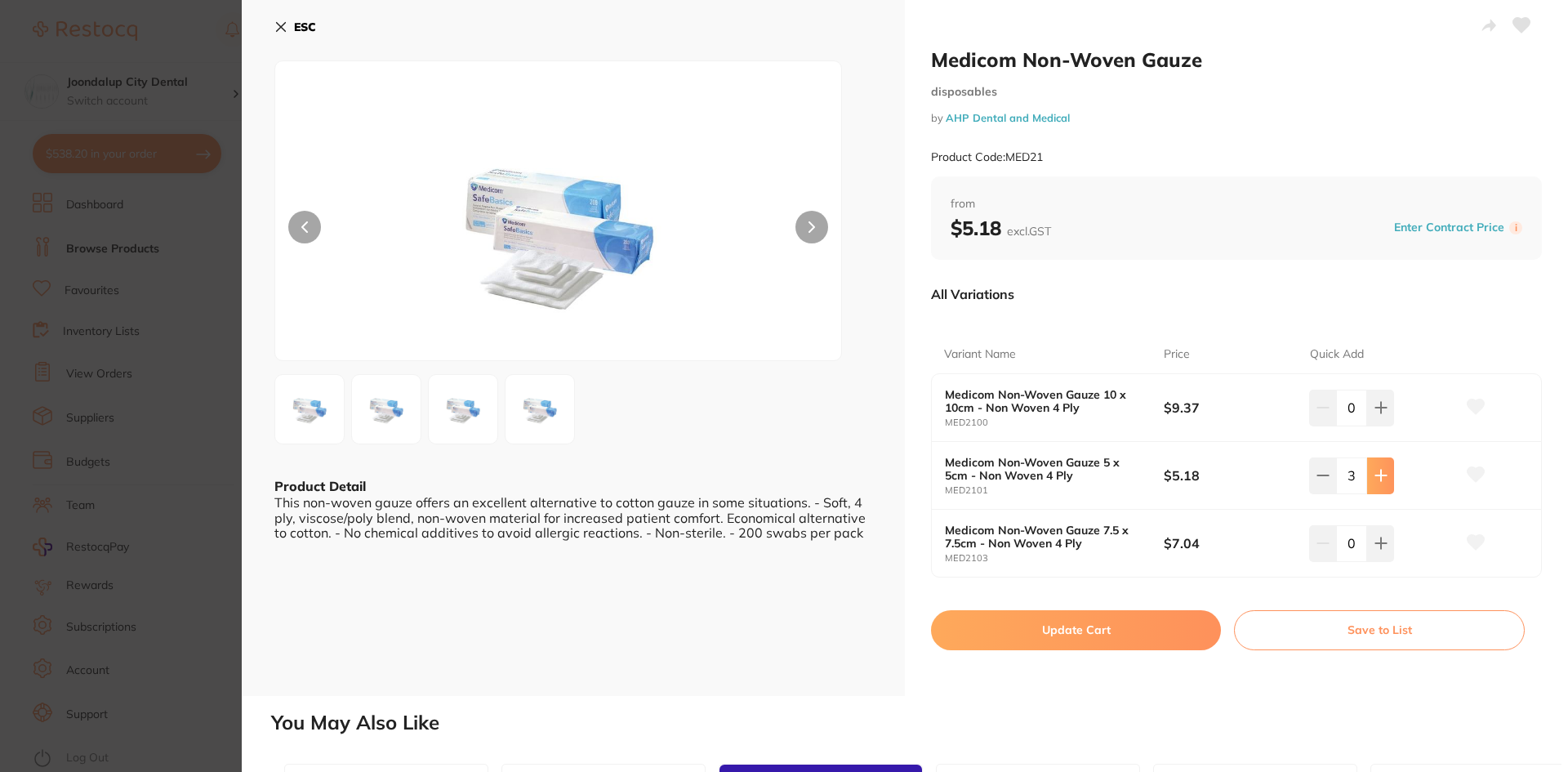
click at [1386, 473] on button at bounding box center [1380, 475] width 26 height 36
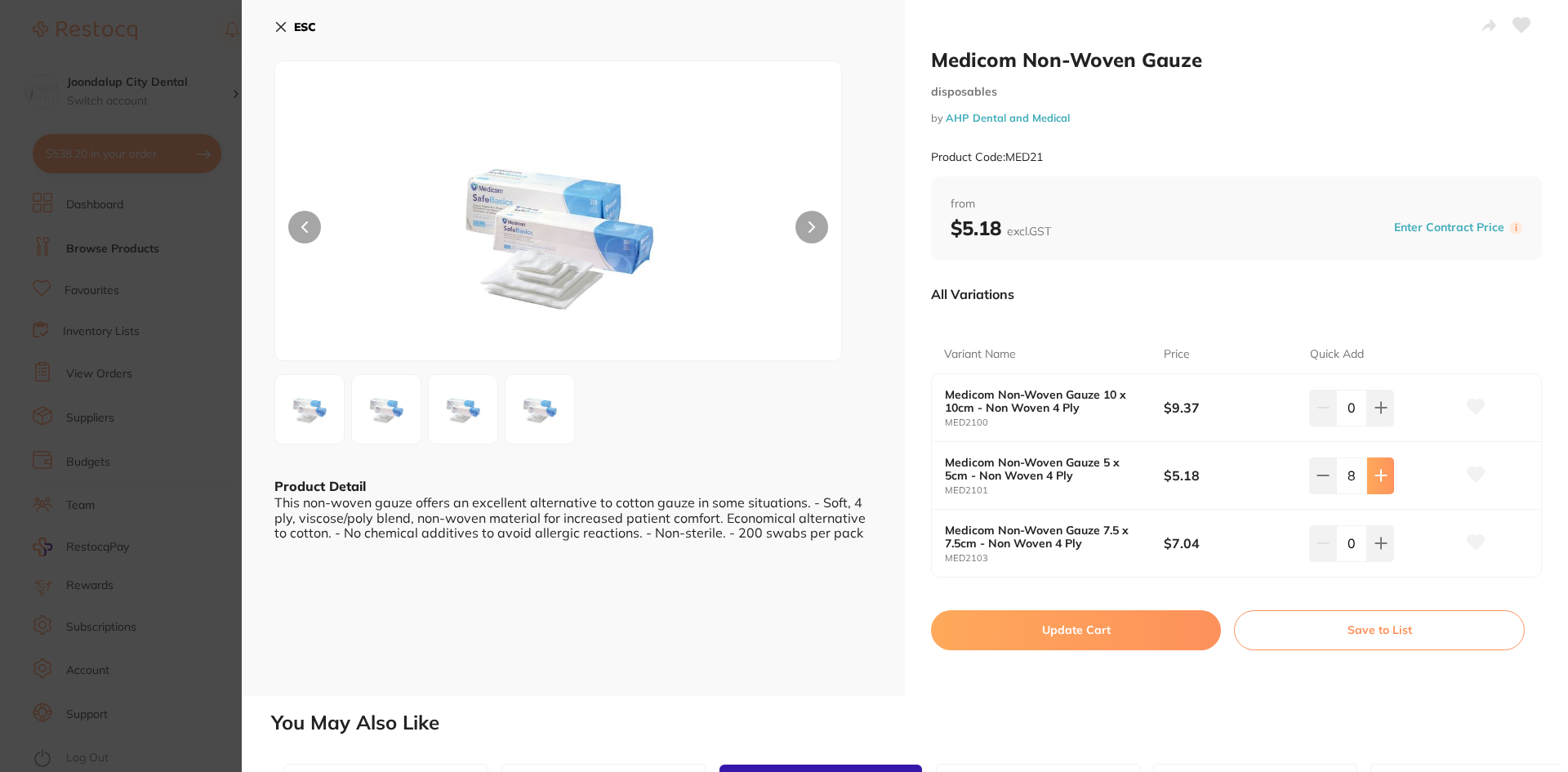
click at [1386, 473] on button at bounding box center [1380, 475] width 26 height 36
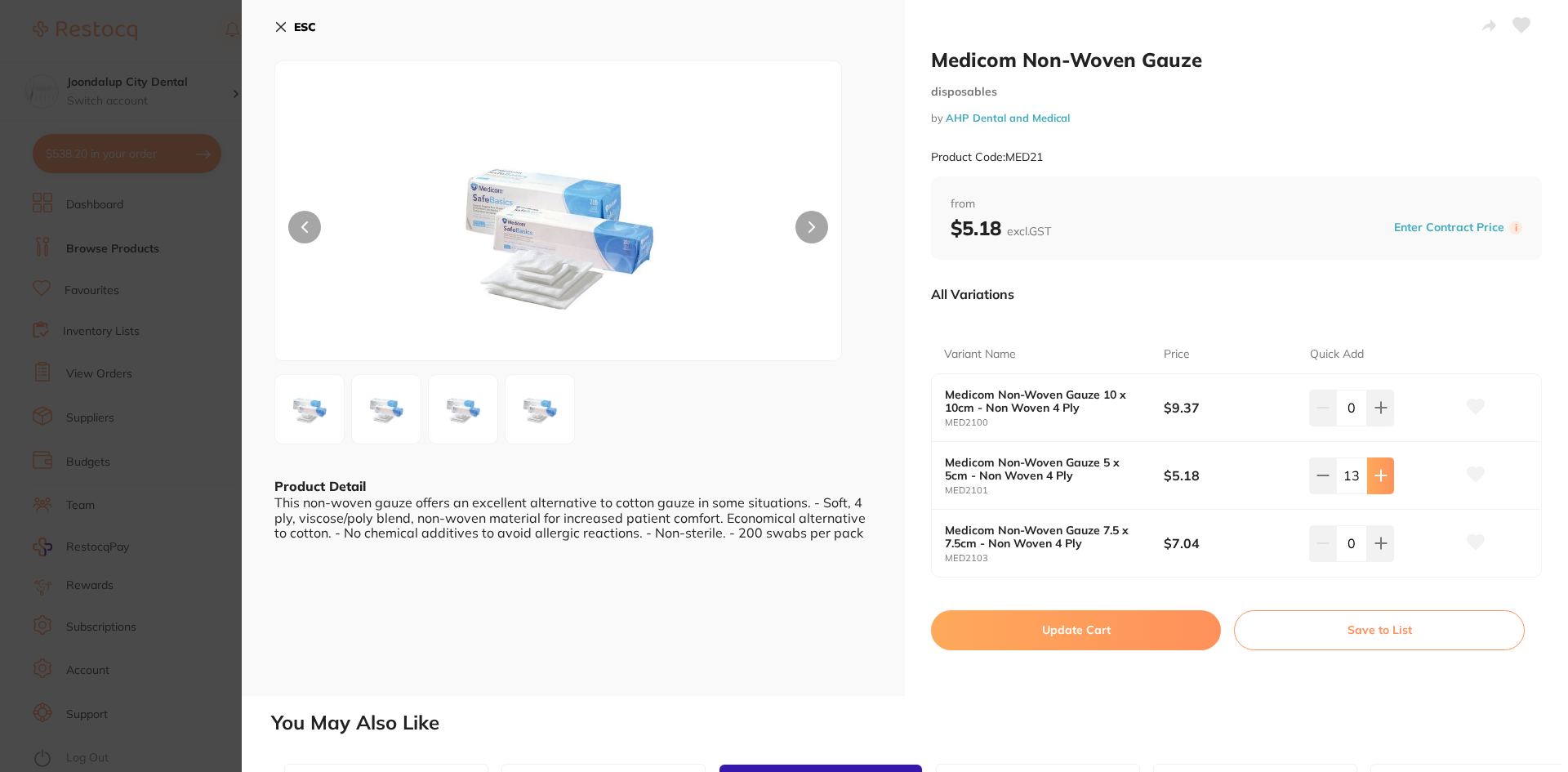
click at [1386, 473] on button at bounding box center [1380, 475] width 26 height 36
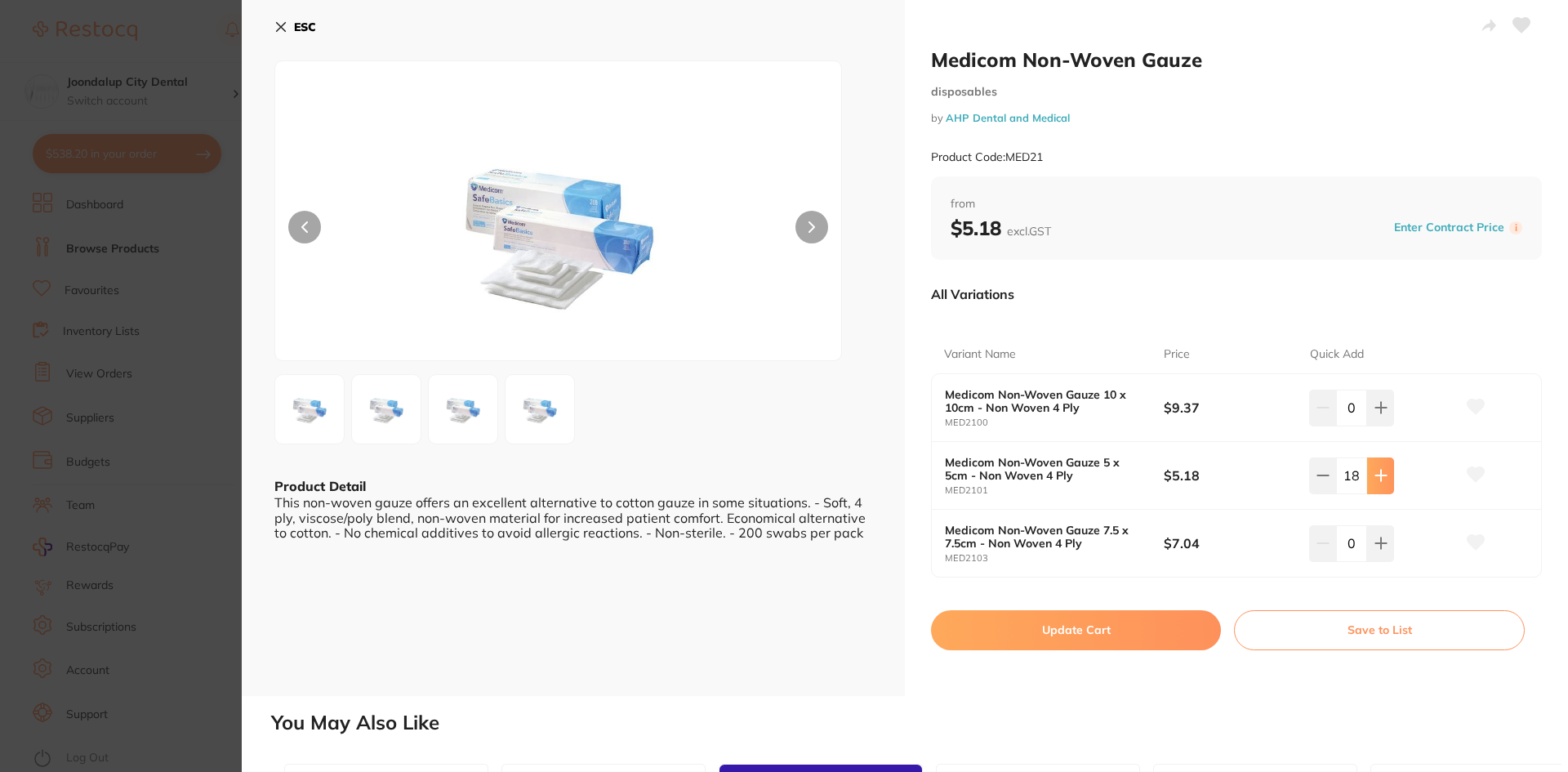
click at [1386, 473] on button at bounding box center [1380, 475] width 26 height 36
type input "20"
click at [1126, 639] on button "Update Cart" at bounding box center [1075, 629] width 290 height 39
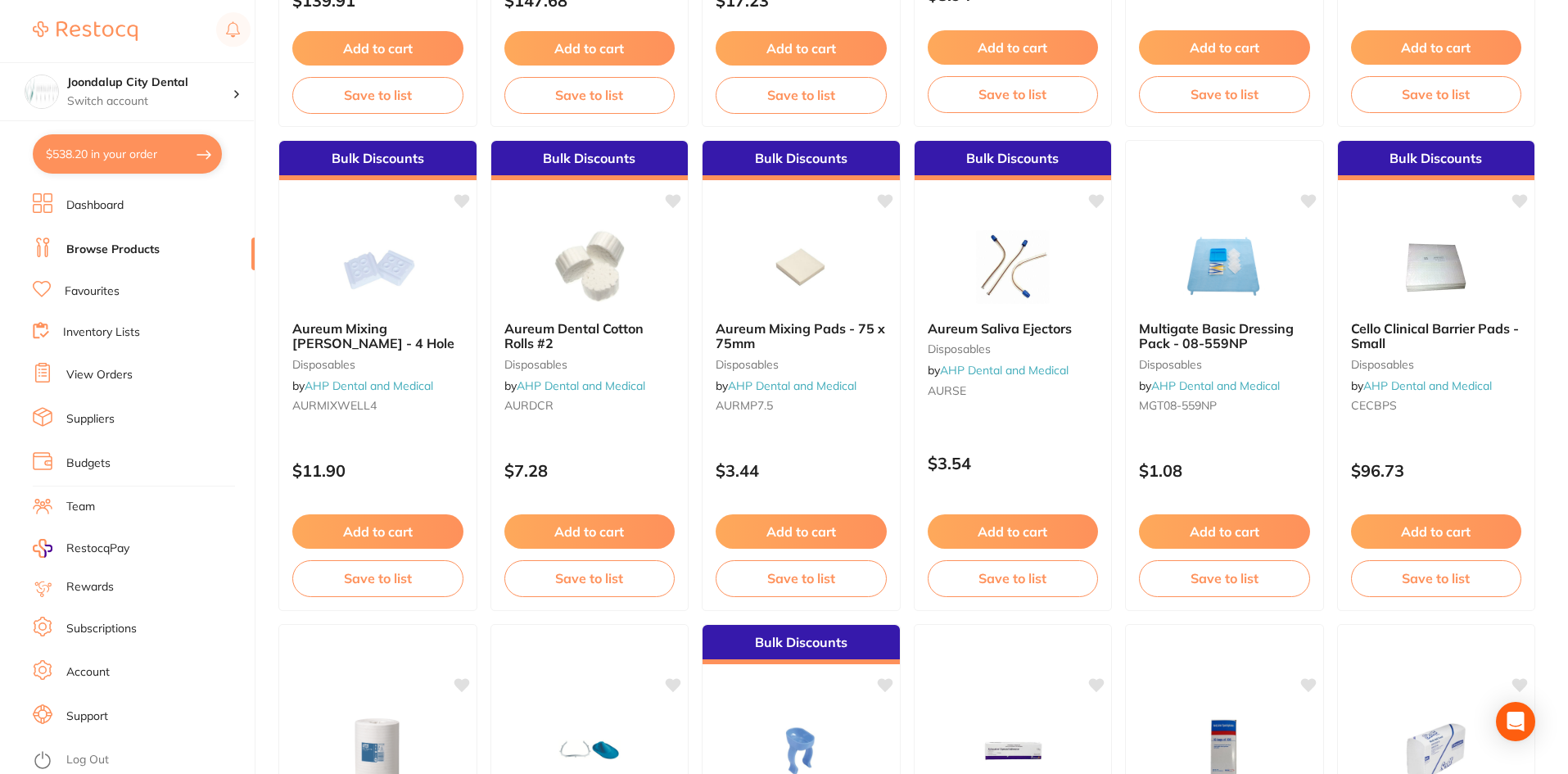
scroll to position [3029, 0]
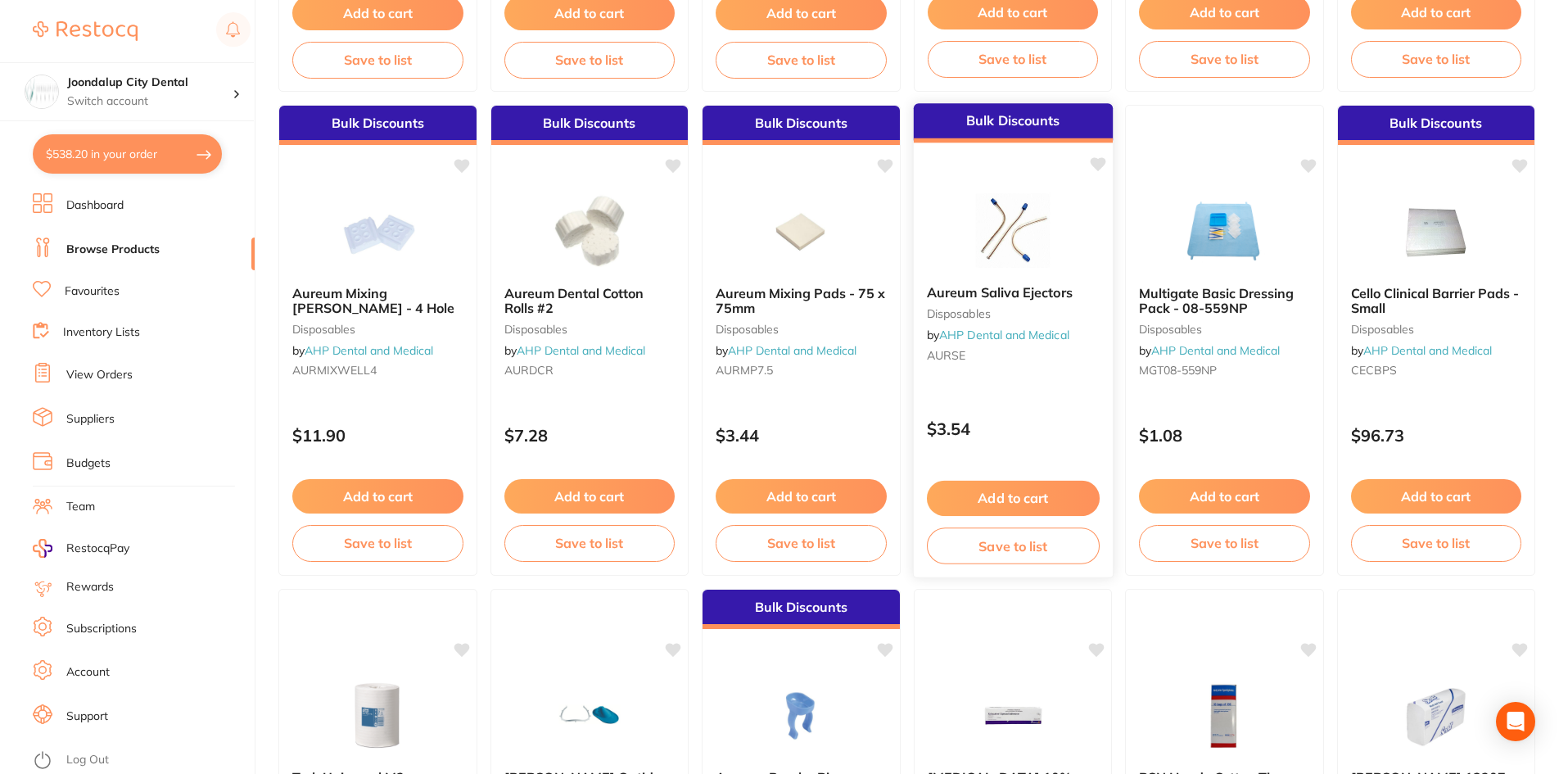
click at [975, 275] on div "Aureum Saliva Ejectors disposables by AHP Dental and Medical AURSE" at bounding box center [1012, 327] width 199 height 110
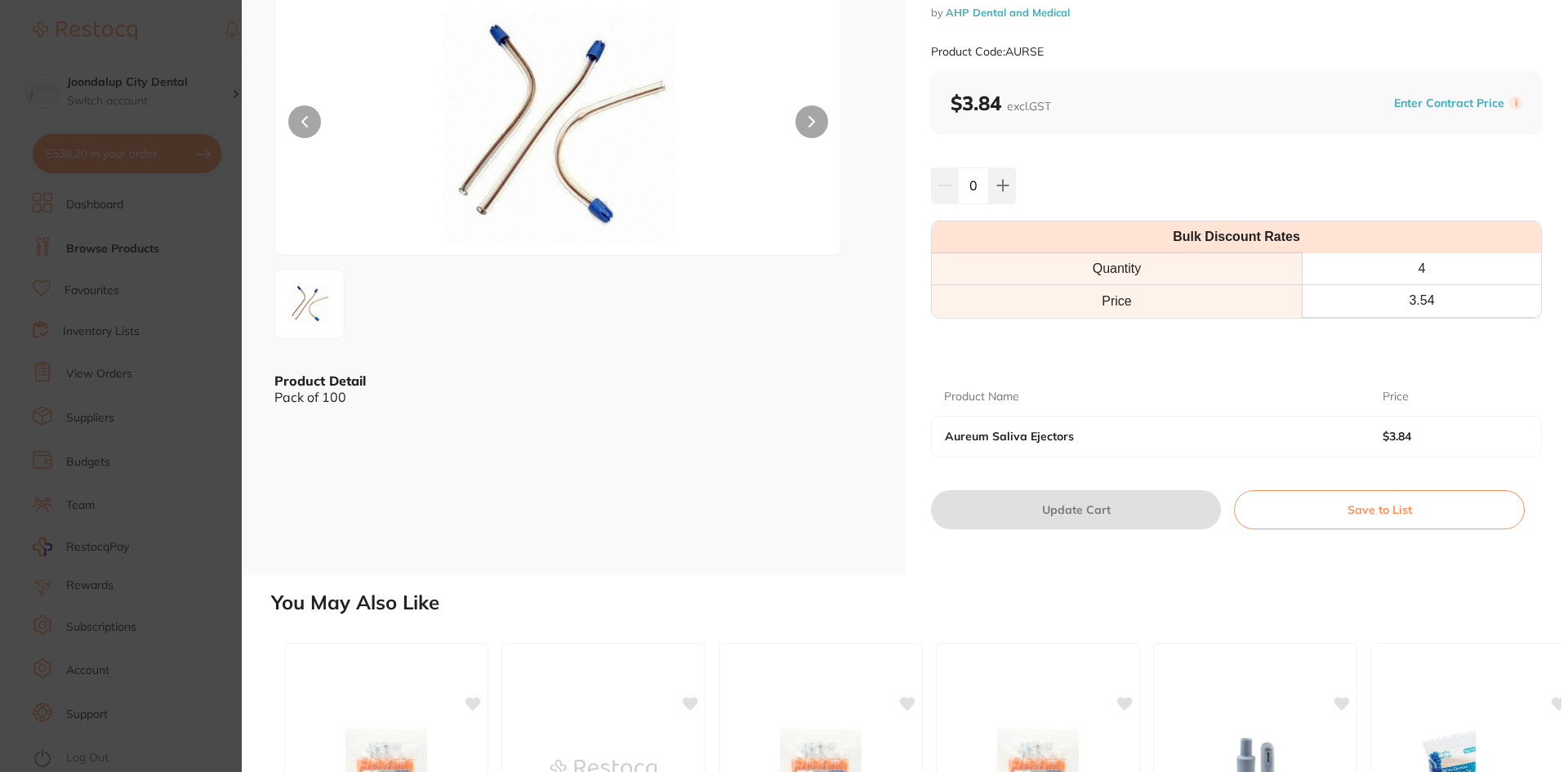
scroll to position [327, 0]
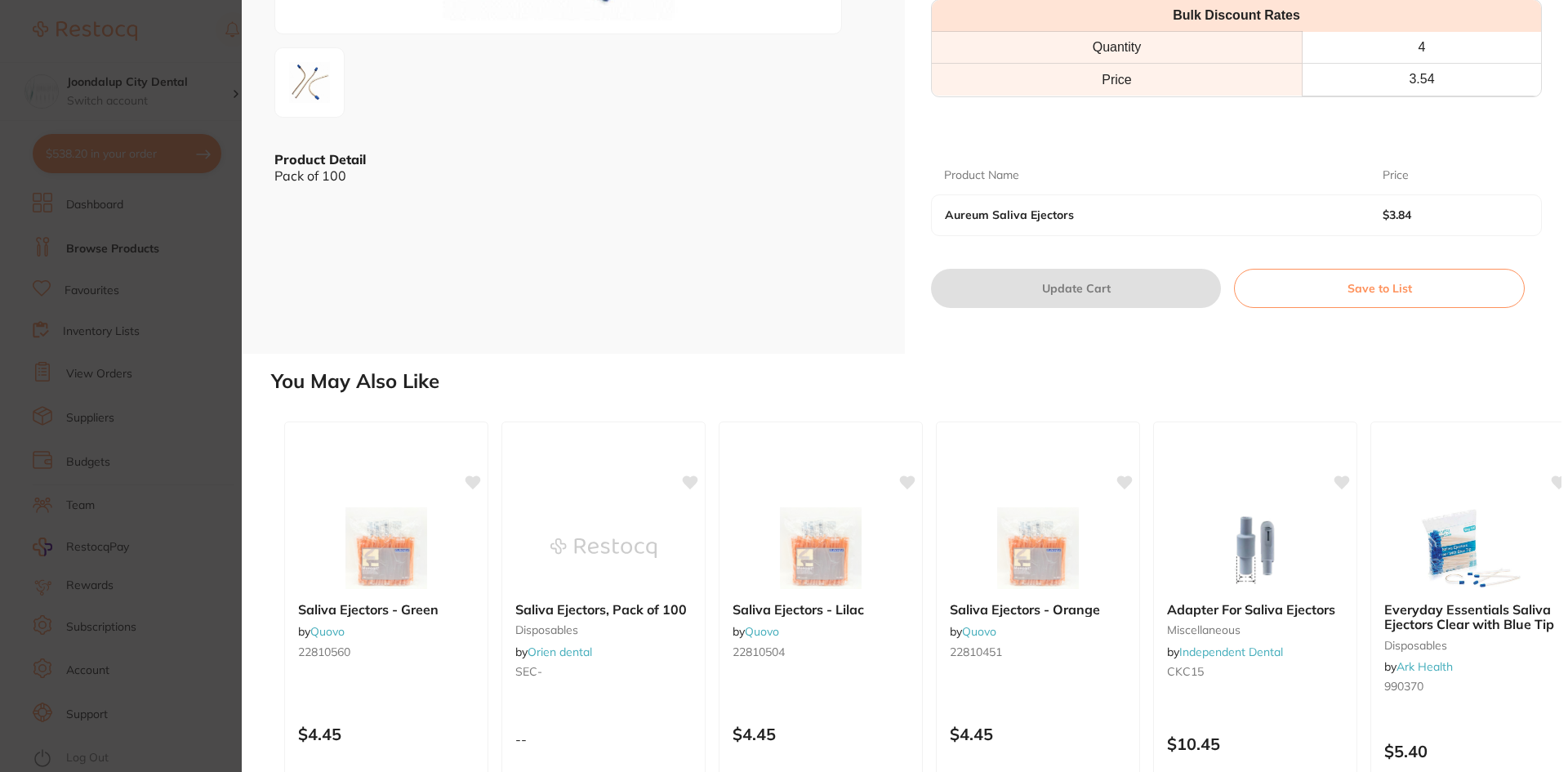
click at [1365, 226] on div "Aureum Saliva Ejectors $3.84" at bounding box center [1236, 215] width 609 height 39
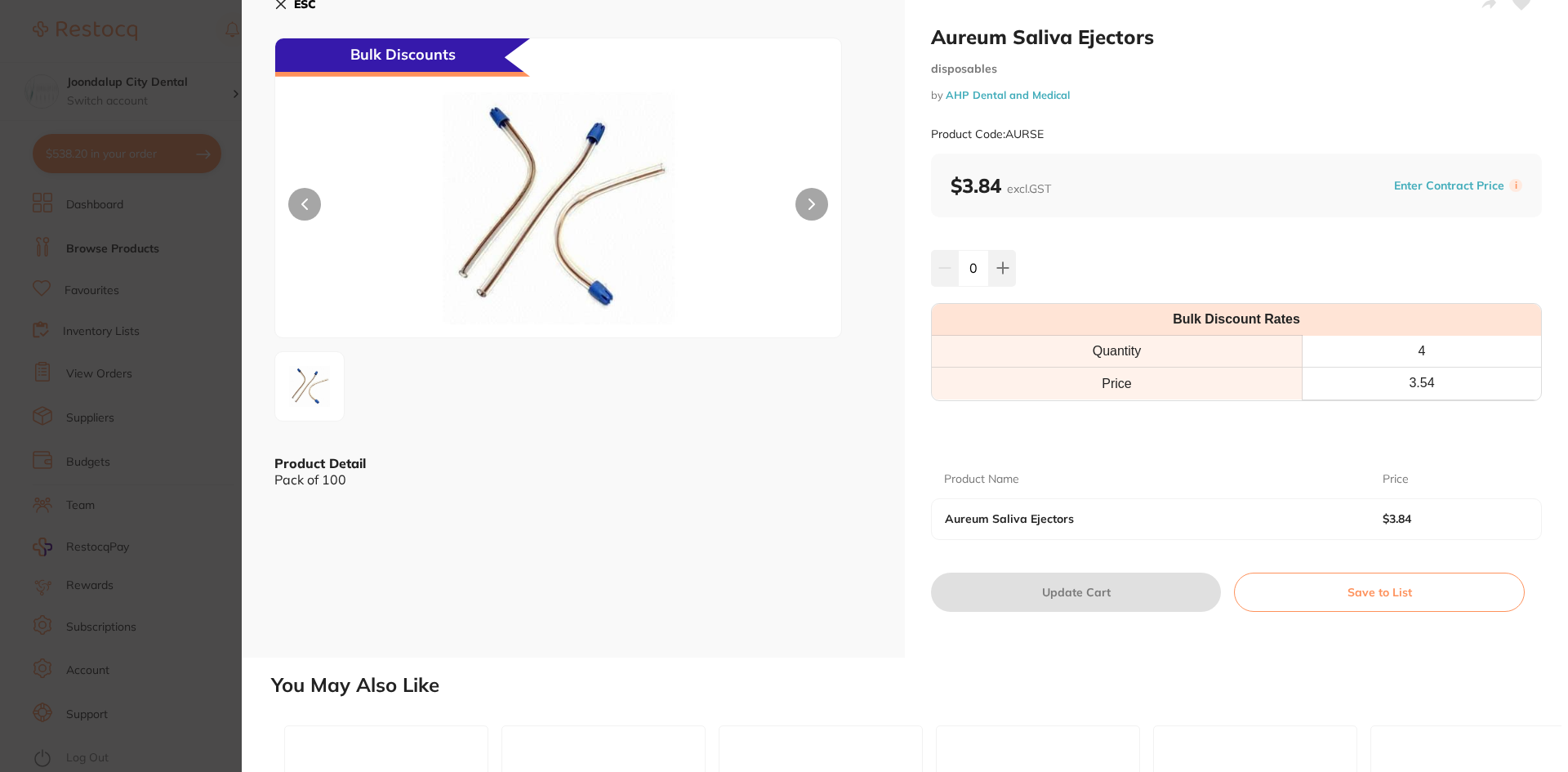
scroll to position [0, 0]
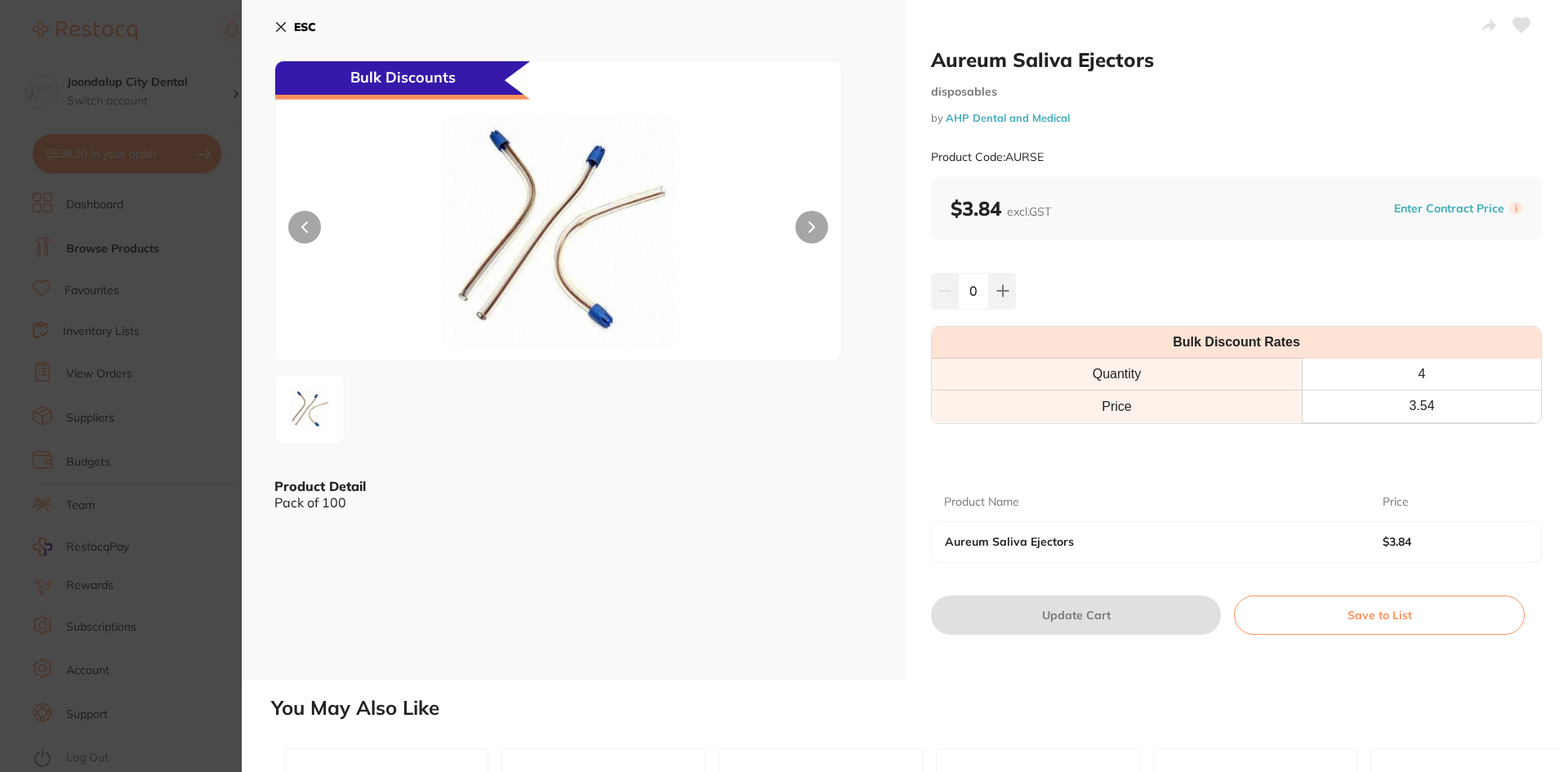
drag, startPoint x: 285, startPoint y: 20, endPoint x: 609, endPoint y: 156, distance: 351.4
click at [284, 21] on icon at bounding box center [281, 26] width 13 height 13
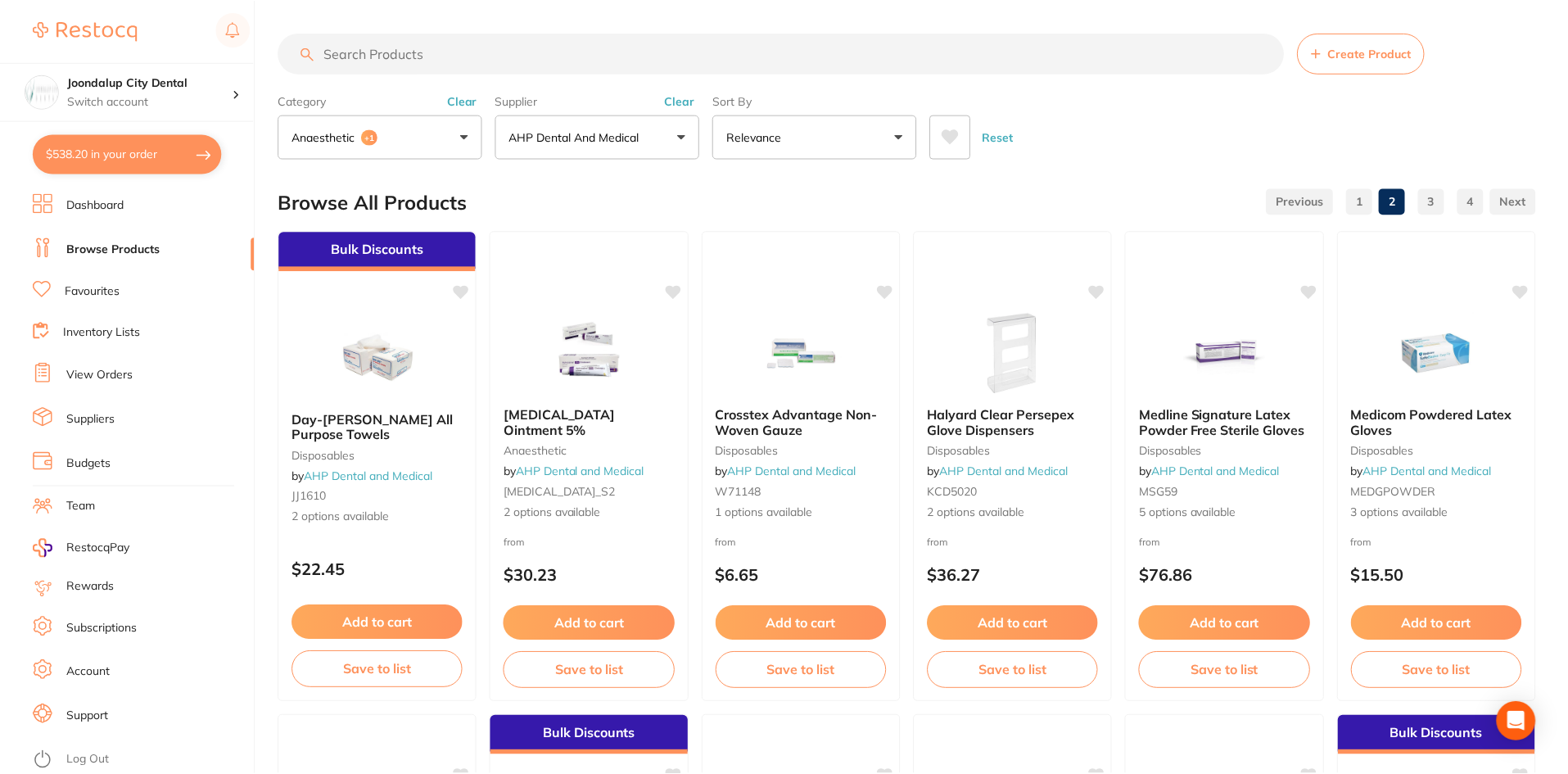
scroll to position [3029, 0]
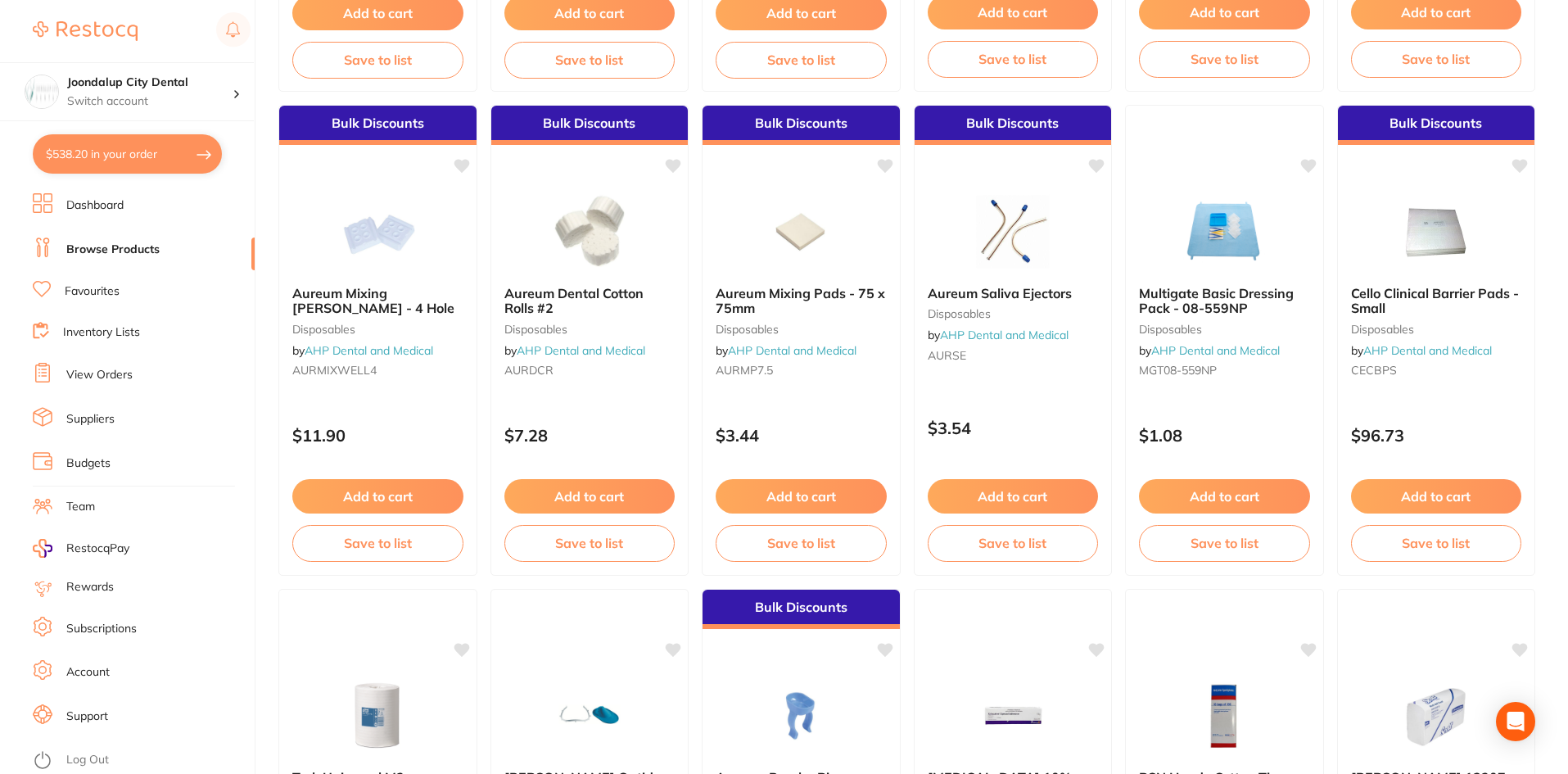
drag, startPoint x: 996, startPoint y: 501, endPoint x: 1133, endPoint y: 461, distance: 142.7
click at [996, 501] on button "Add to cart" at bounding box center [1013, 496] width 171 height 35
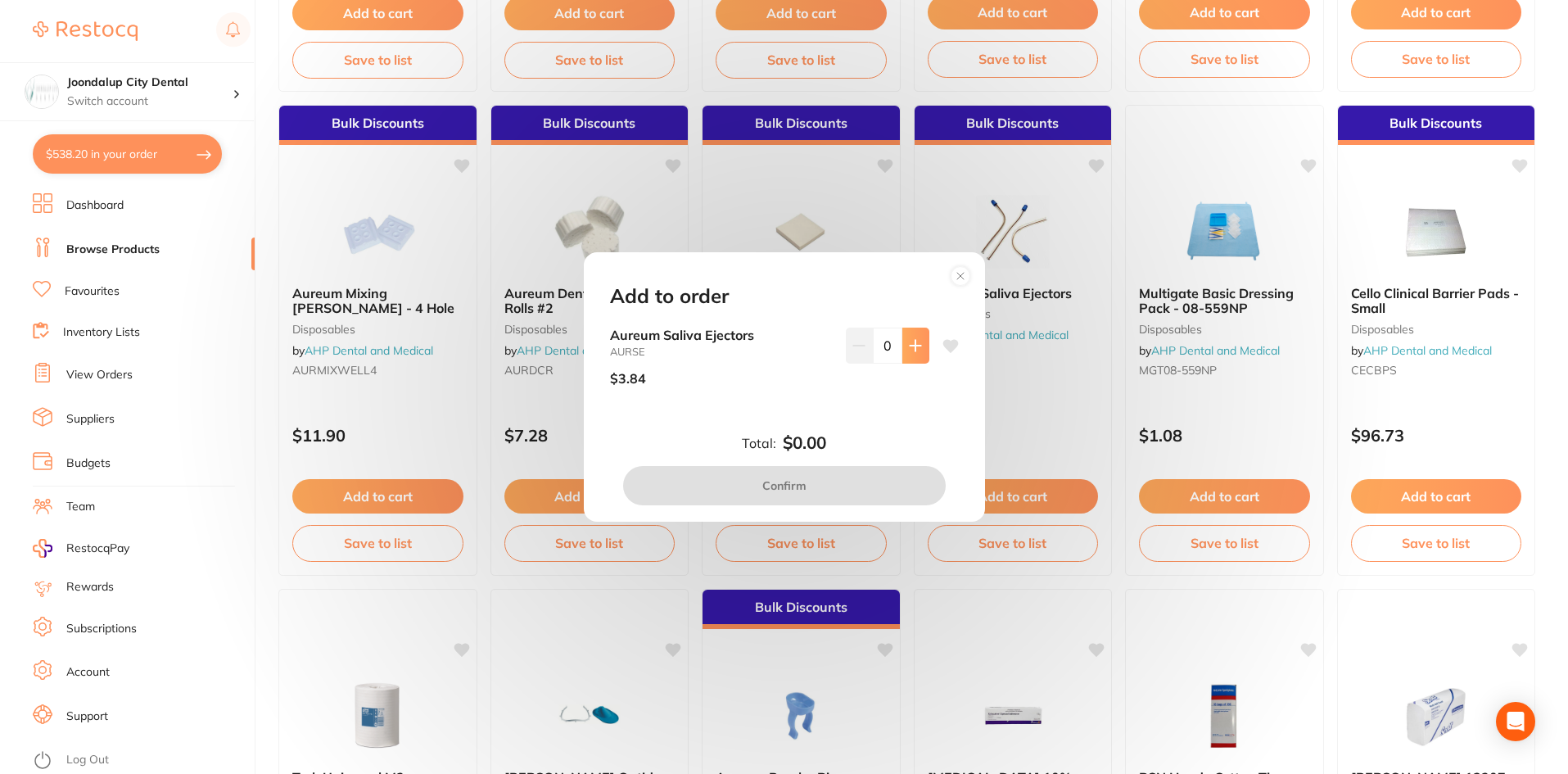
click at [923, 348] on button at bounding box center [915, 345] width 27 height 36
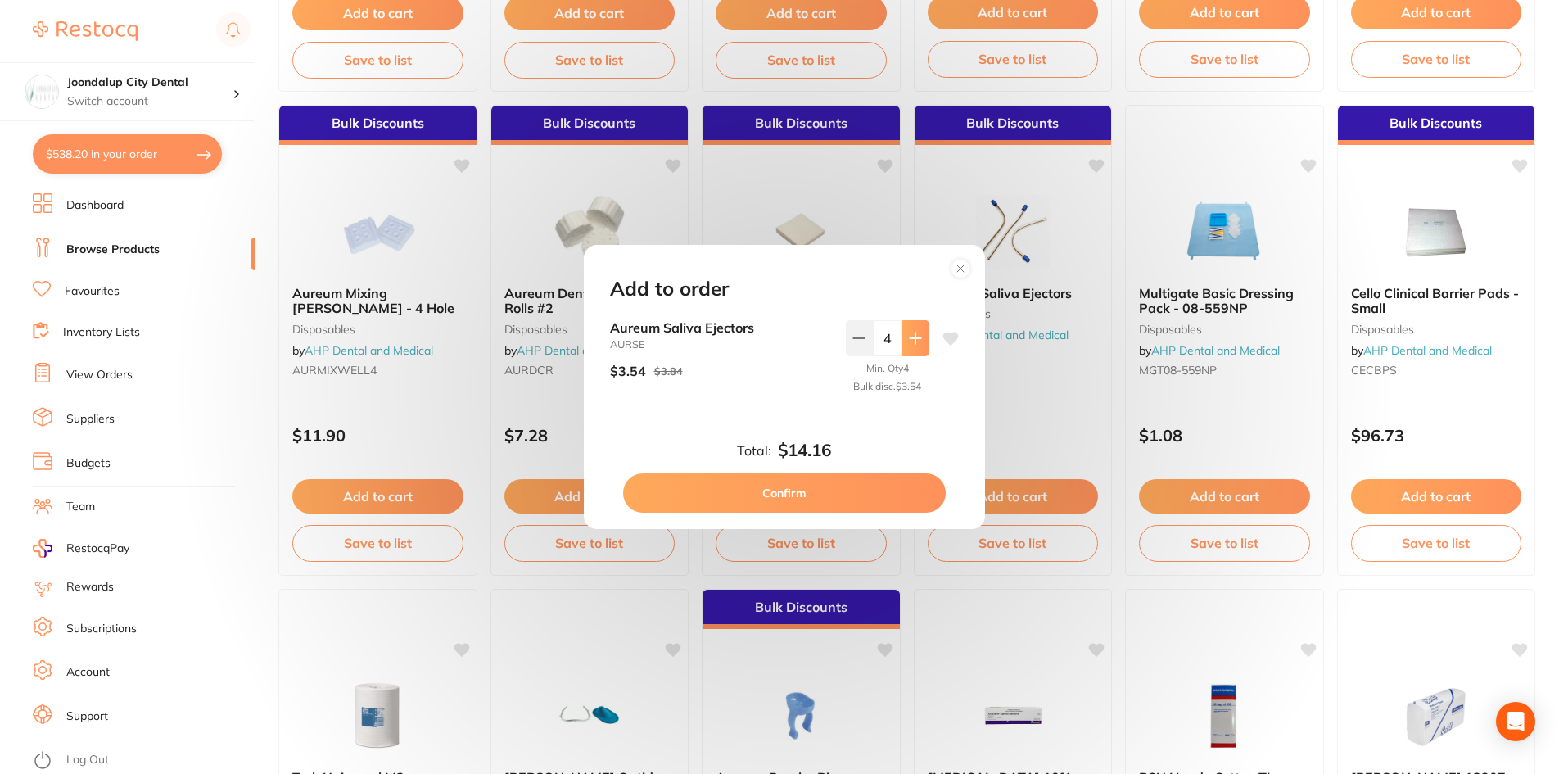
click at [923, 348] on button at bounding box center [915, 337] width 27 height 36
type input "5"
click at [887, 483] on button "Confirm" at bounding box center [784, 493] width 322 height 39
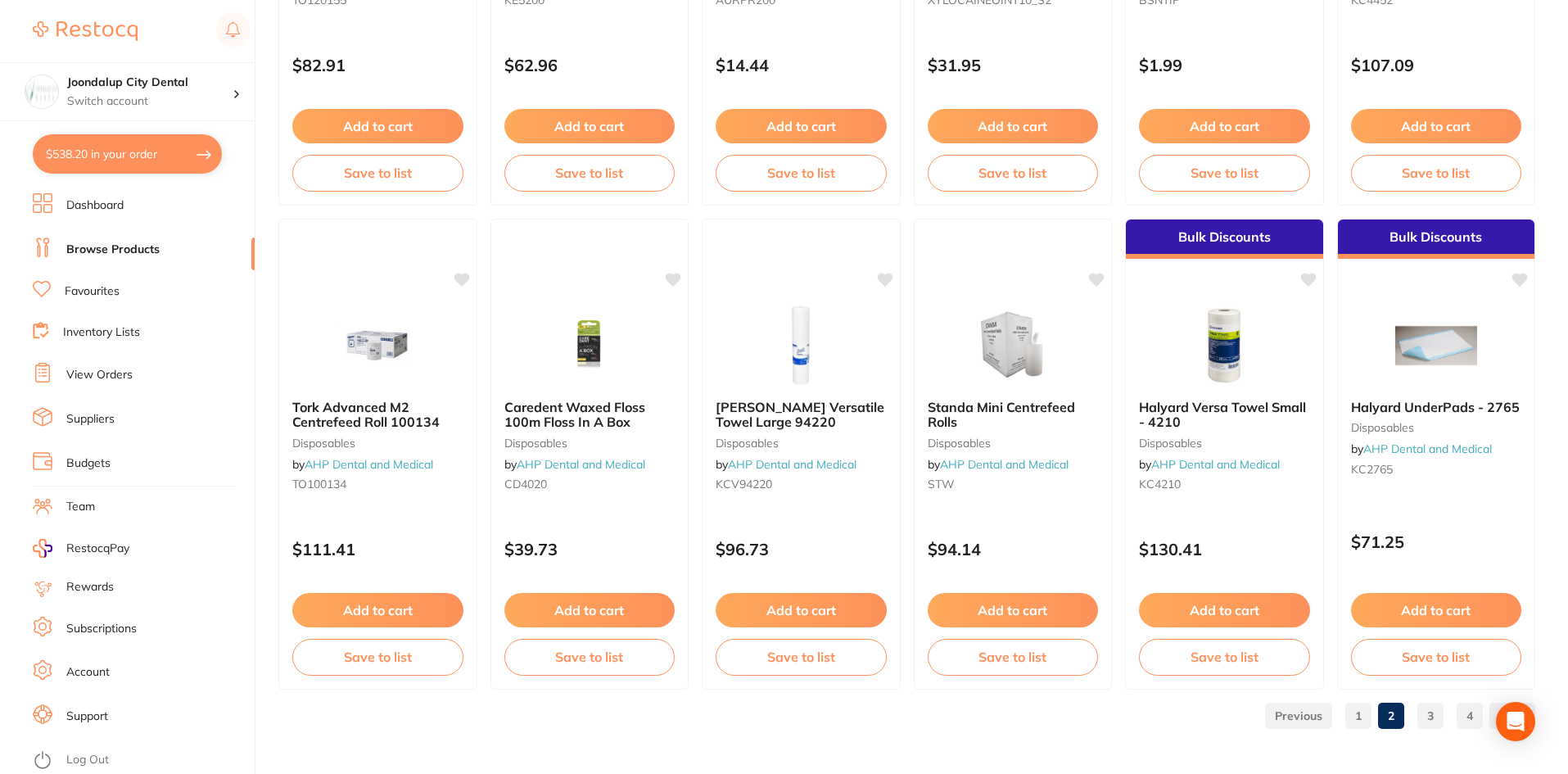
scroll to position [3884, 0]
click at [1424, 709] on link "3" at bounding box center [1430, 714] width 27 height 33
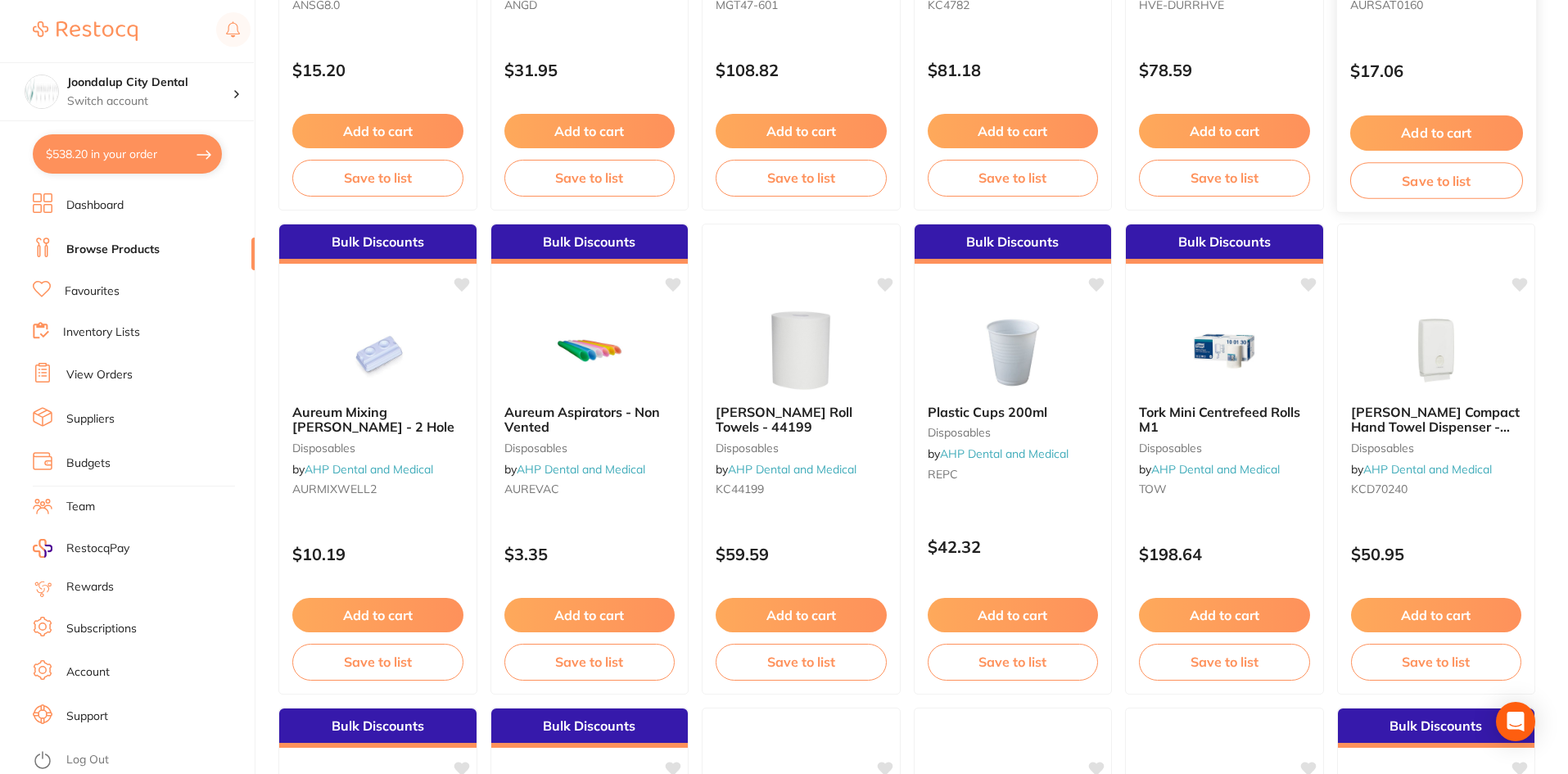
scroll to position [82, 0]
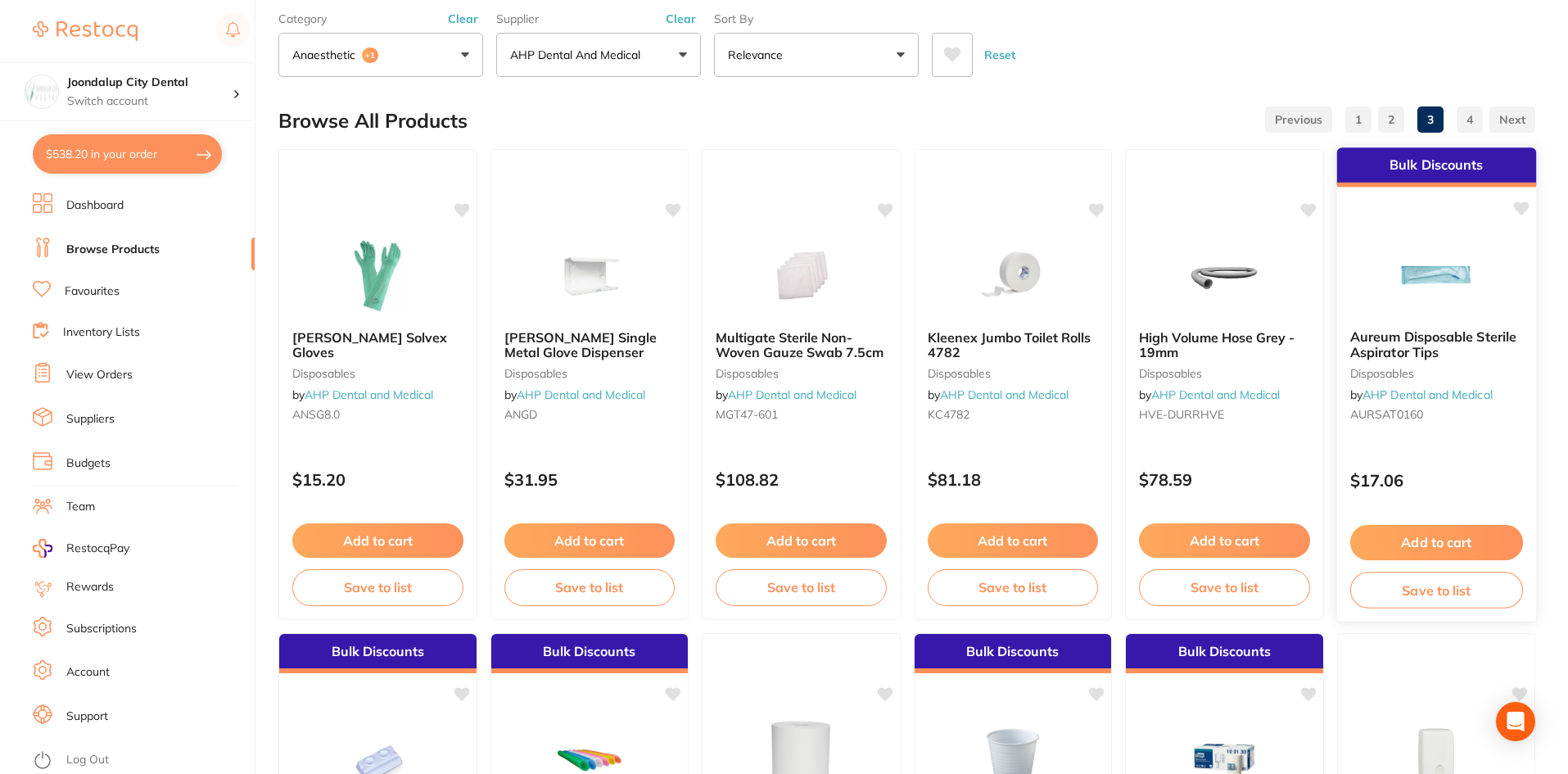
click at [1461, 302] on img at bounding box center [1435, 275] width 107 height 82
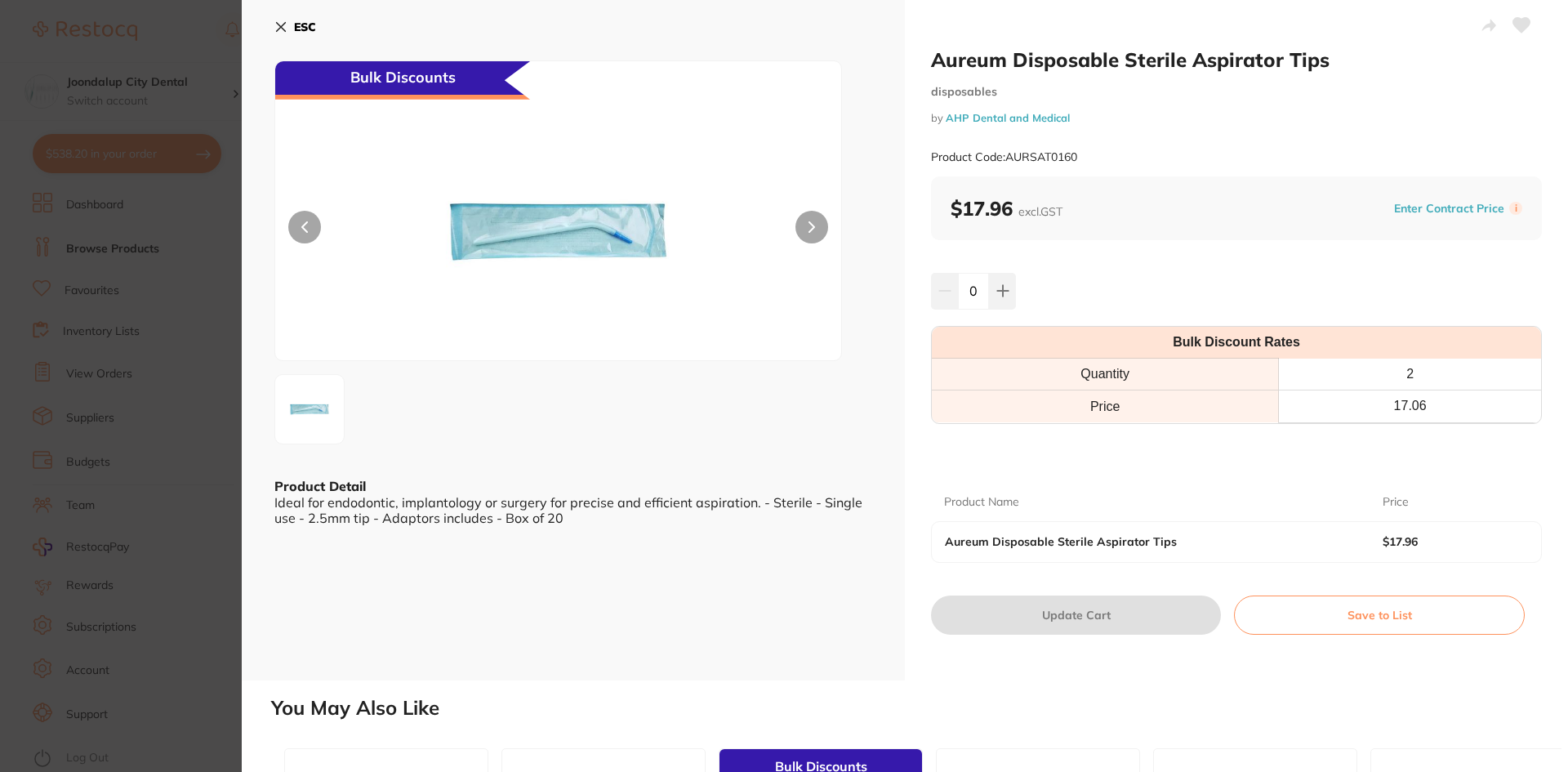
click at [273, 24] on div "ESC Bulk Discounts Product Detail Ideal for endodontic, implantology or surgery…" at bounding box center [574, 340] width 663 height 681
click at [280, 18] on button "ESC" at bounding box center [295, 26] width 42 height 27
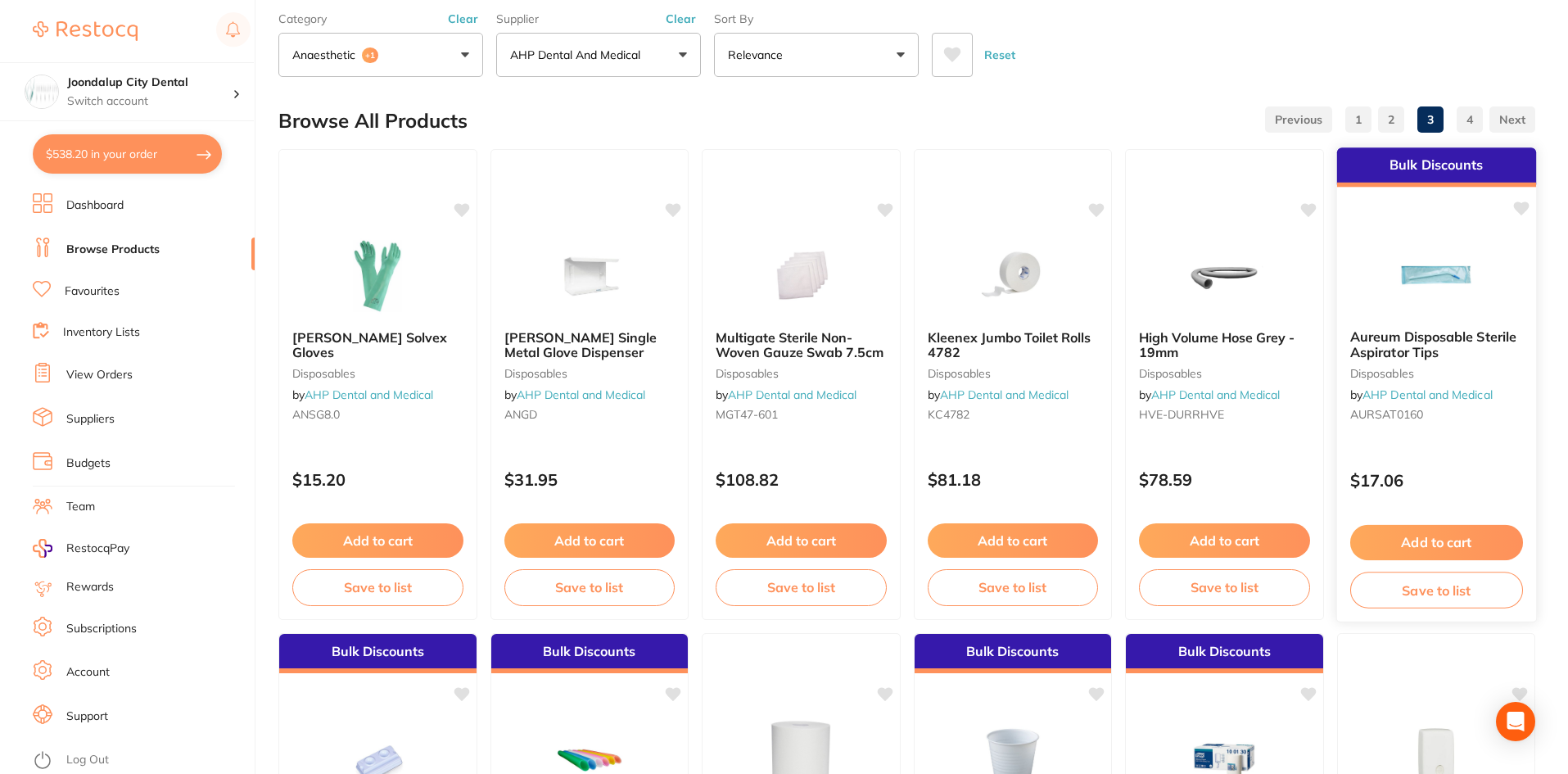
click at [1486, 531] on button "Add to cart" at bounding box center [1435, 542] width 173 height 35
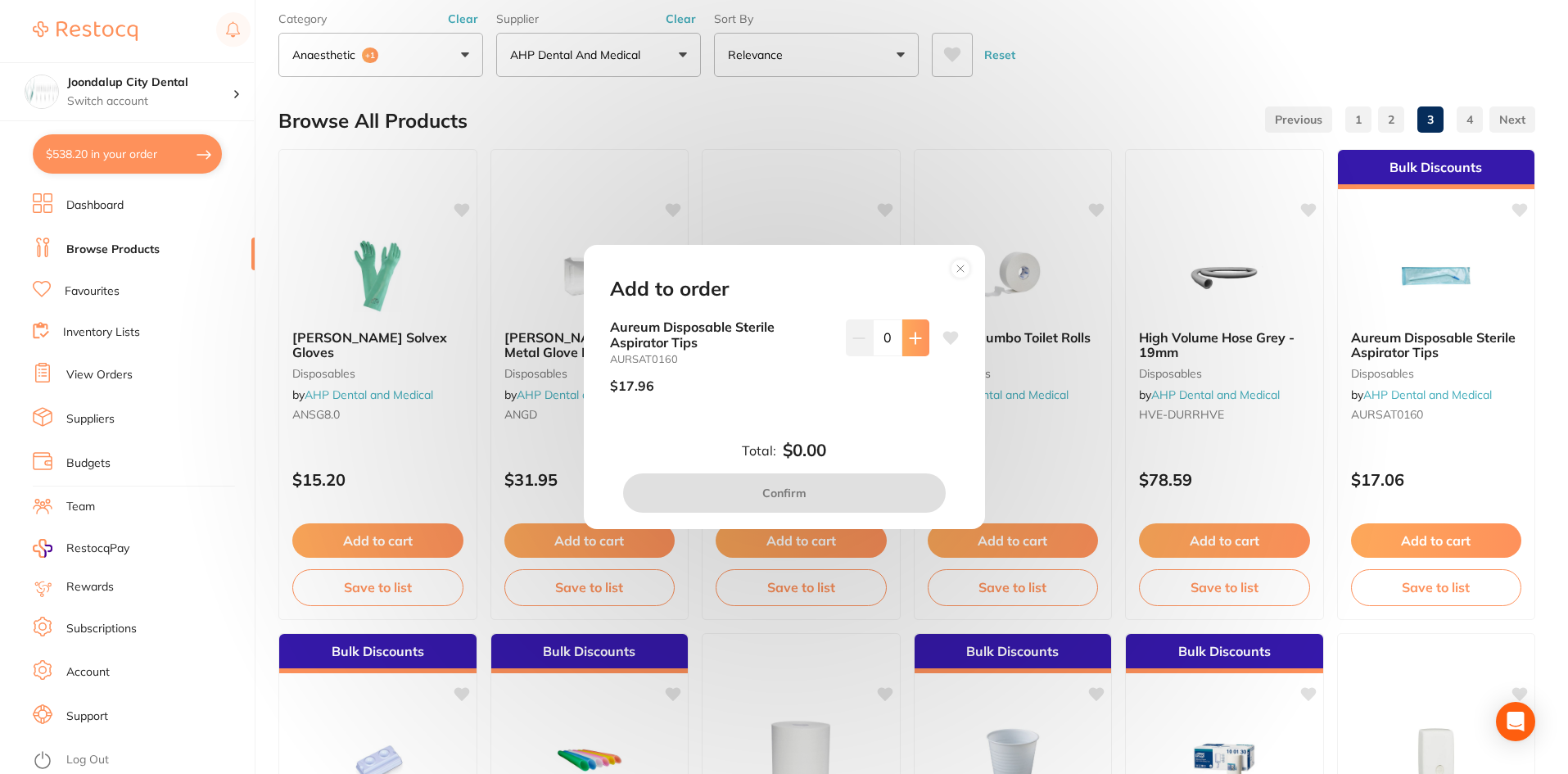
click at [920, 335] on button at bounding box center [915, 337] width 27 height 36
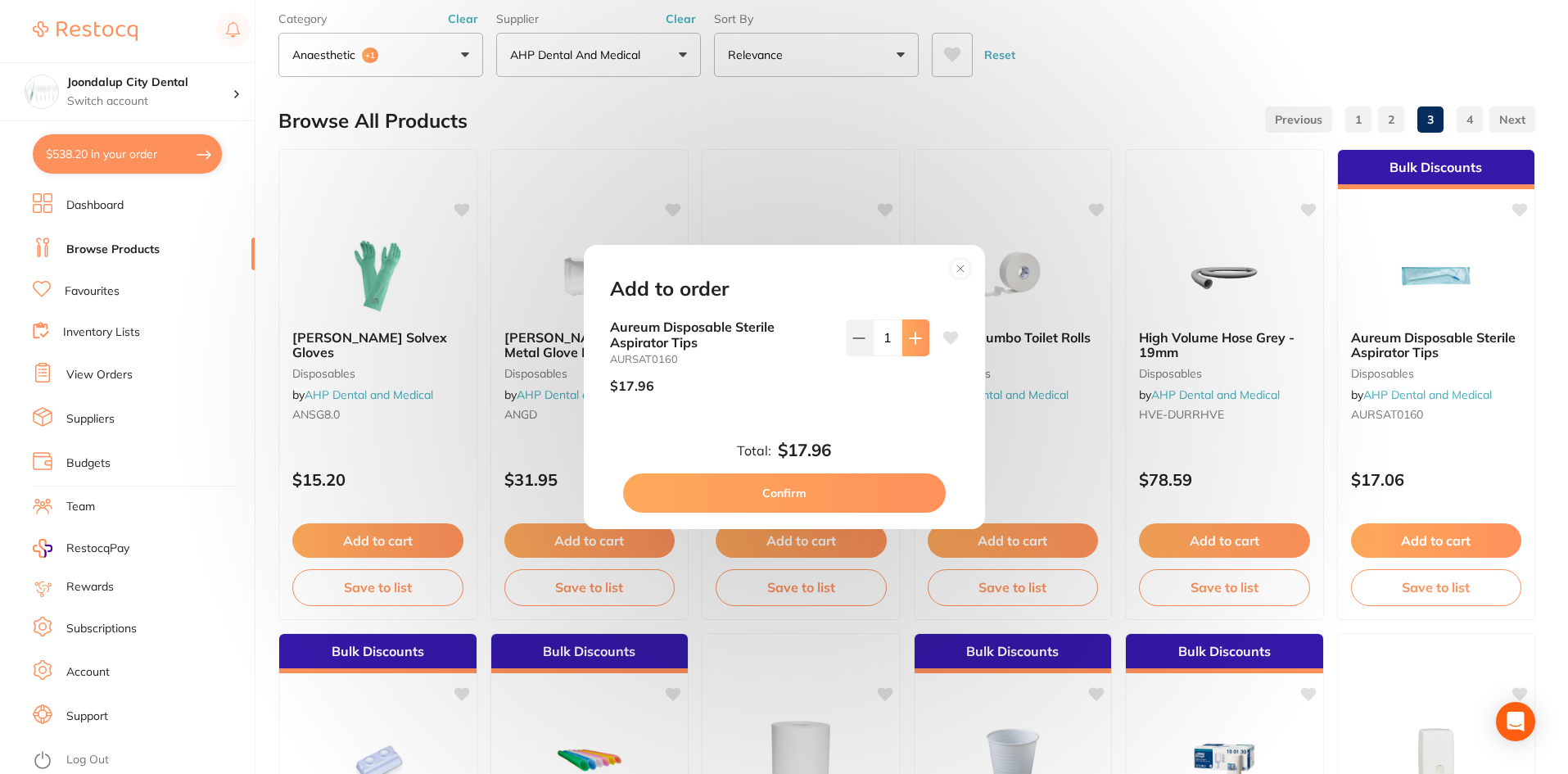
click at [920, 335] on button at bounding box center [915, 337] width 27 height 36
type input "2"
click at [883, 482] on button "Confirm" at bounding box center [784, 493] width 322 height 39
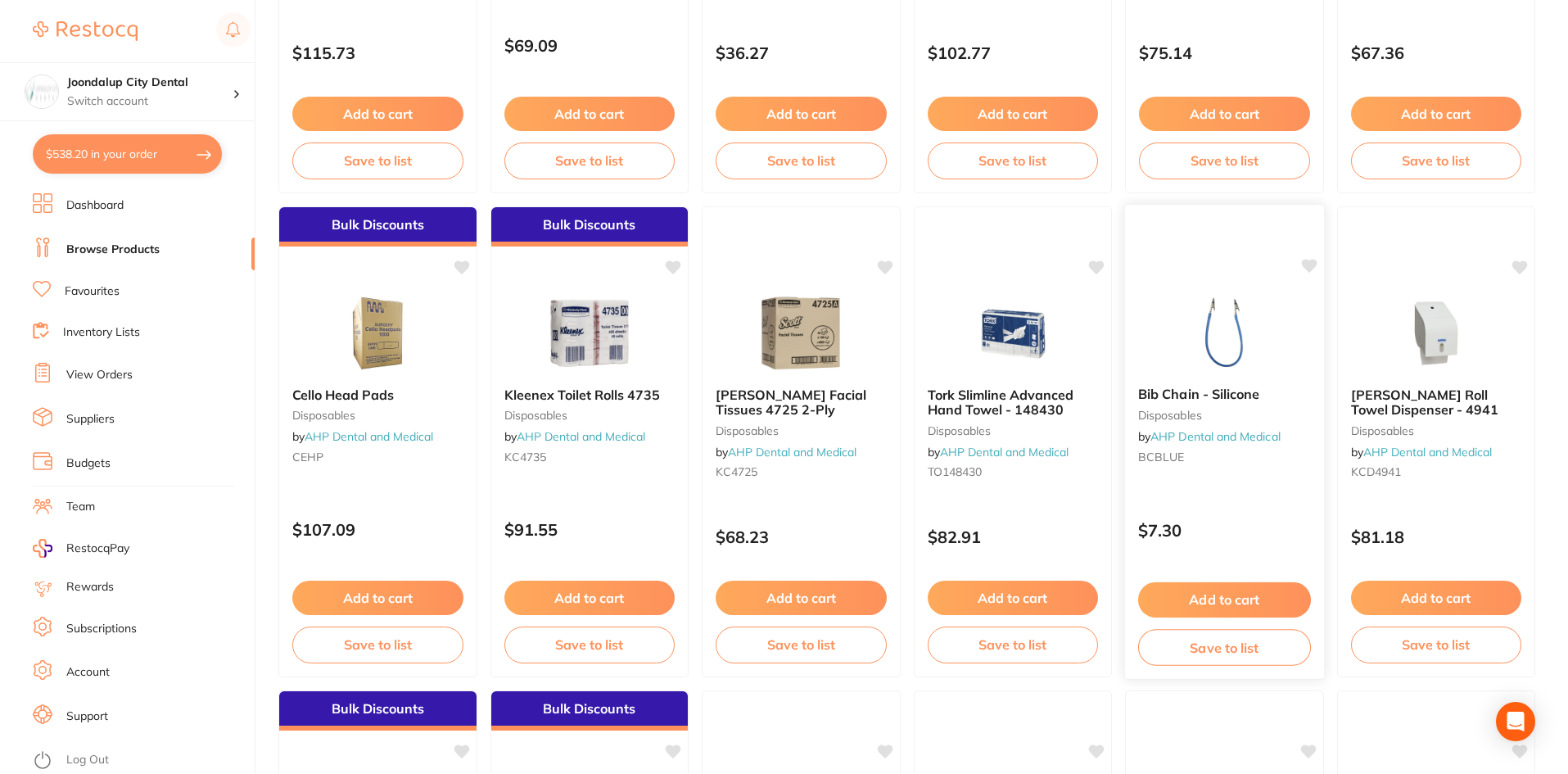
scroll to position [2948, 0]
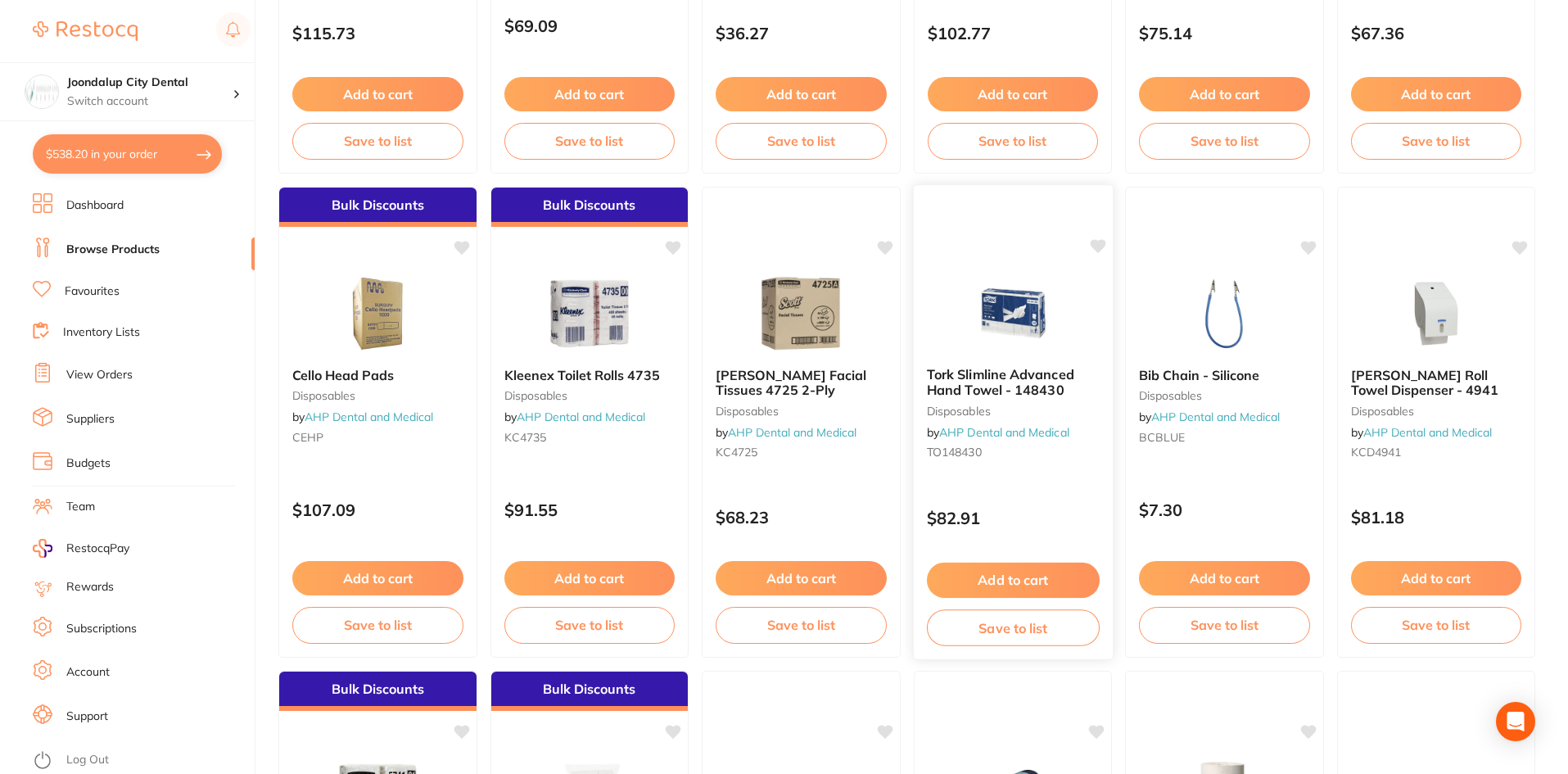
click at [1029, 326] on img at bounding box center [1012, 312] width 107 height 82
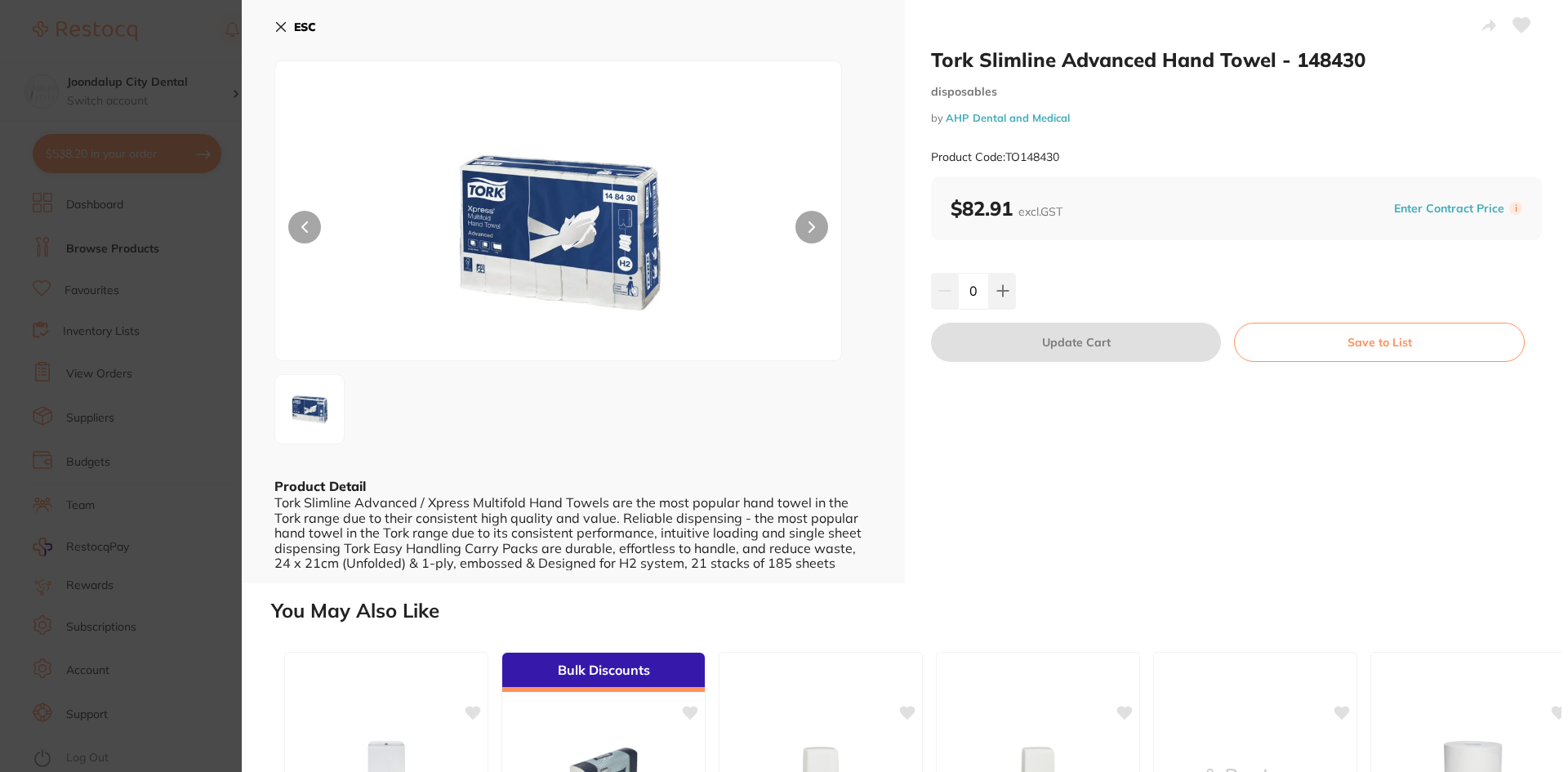
drag, startPoint x: 276, startPoint y: 26, endPoint x: 503, endPoint y: 145, distance: 256.3
click at [276, 26] on icon at bounding box center [281, 26] width 13 height 13
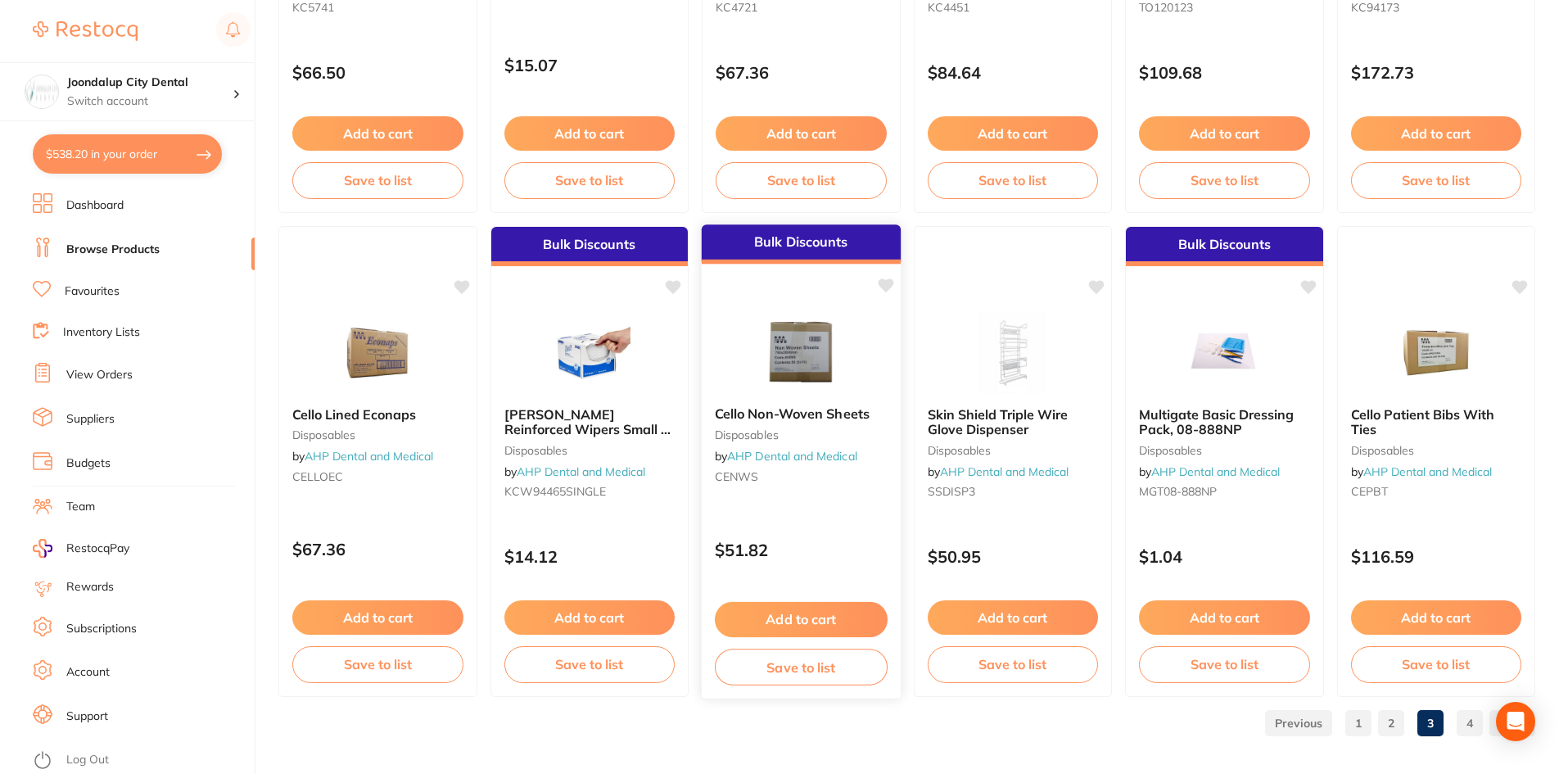
scroll to position [3884, 0]
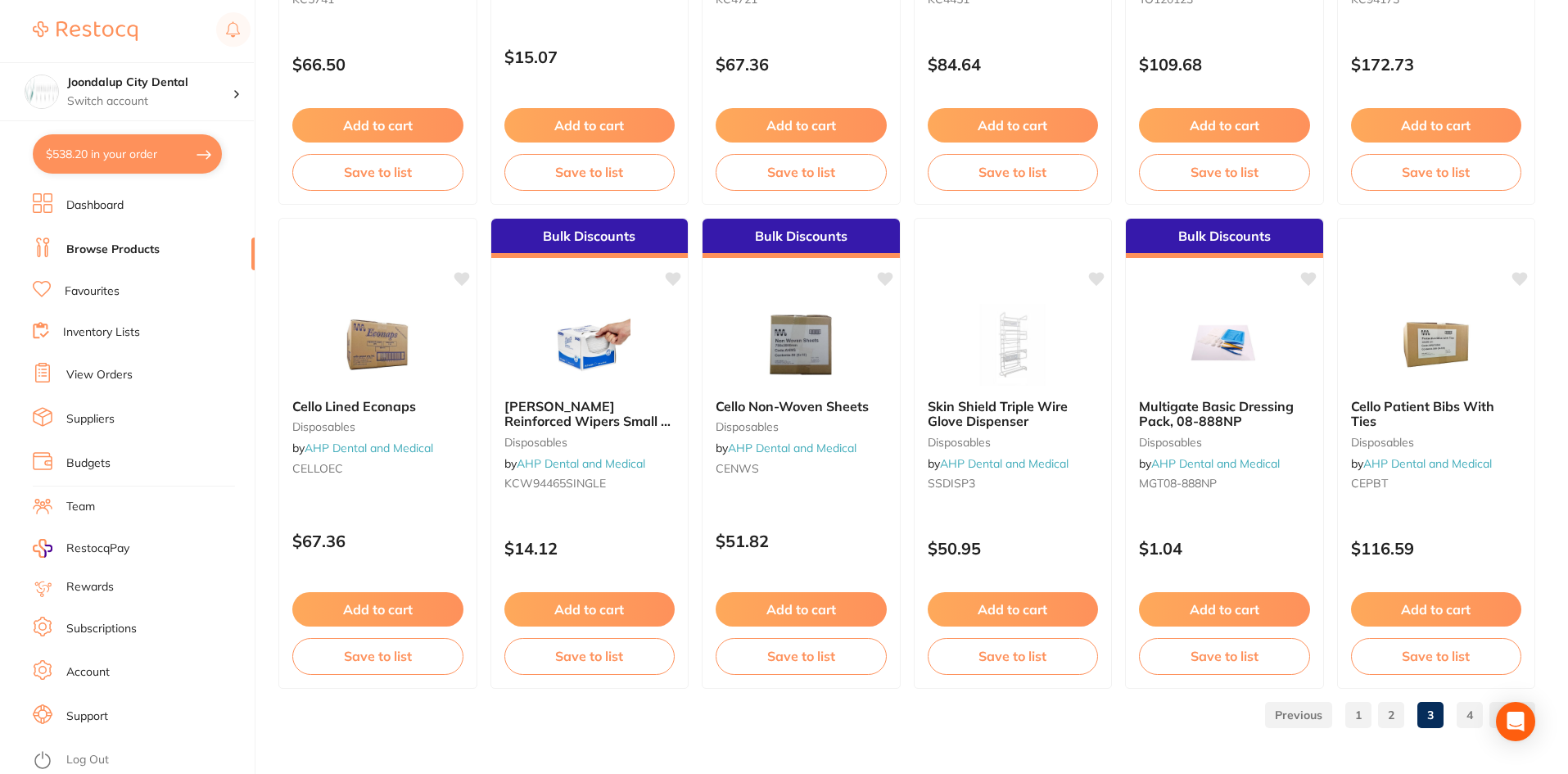
click at [1474, 713] on link "4" at bounding box center [1469, 714] width 27 height 33
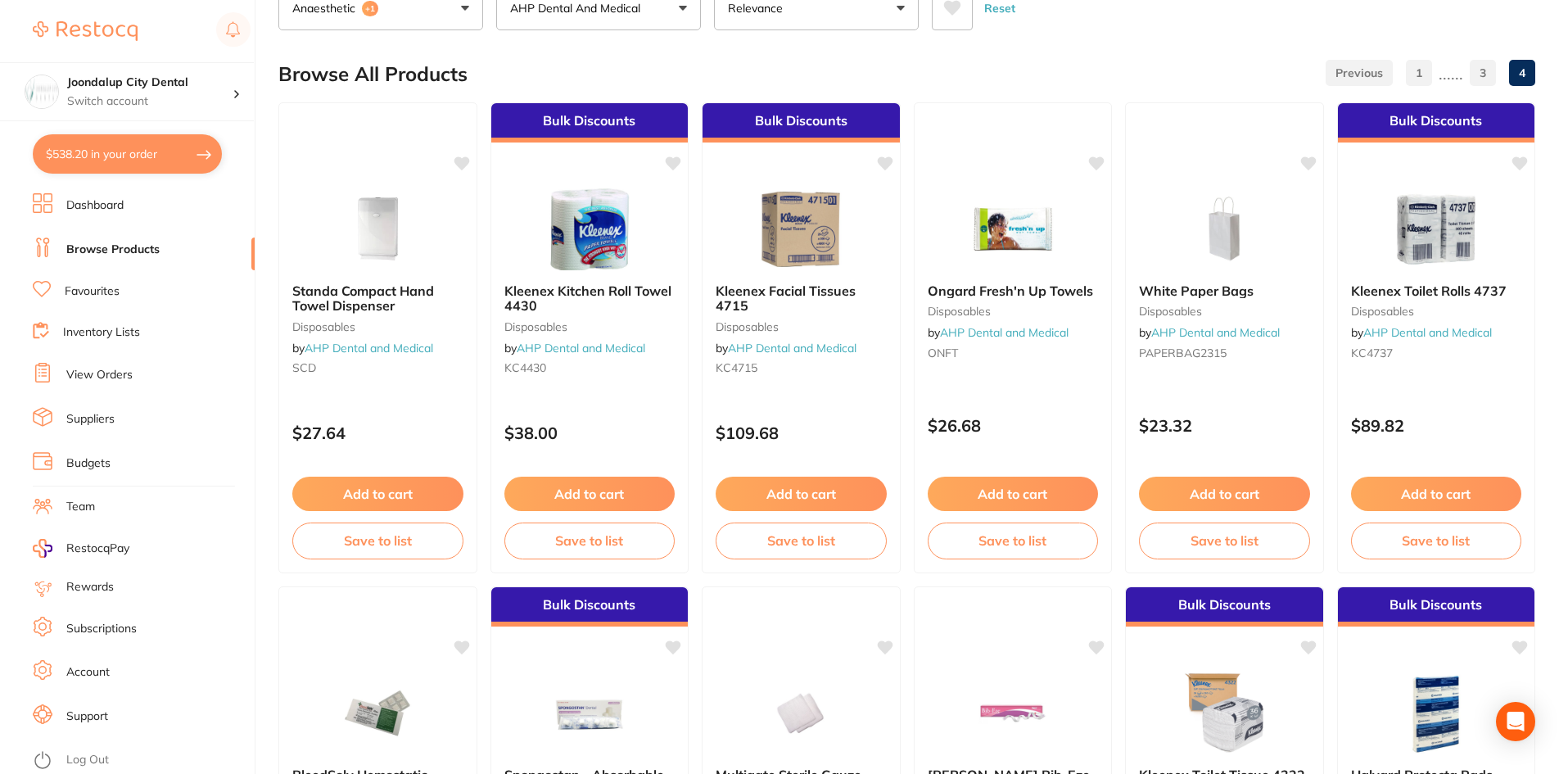
scroll to position [409, 0]
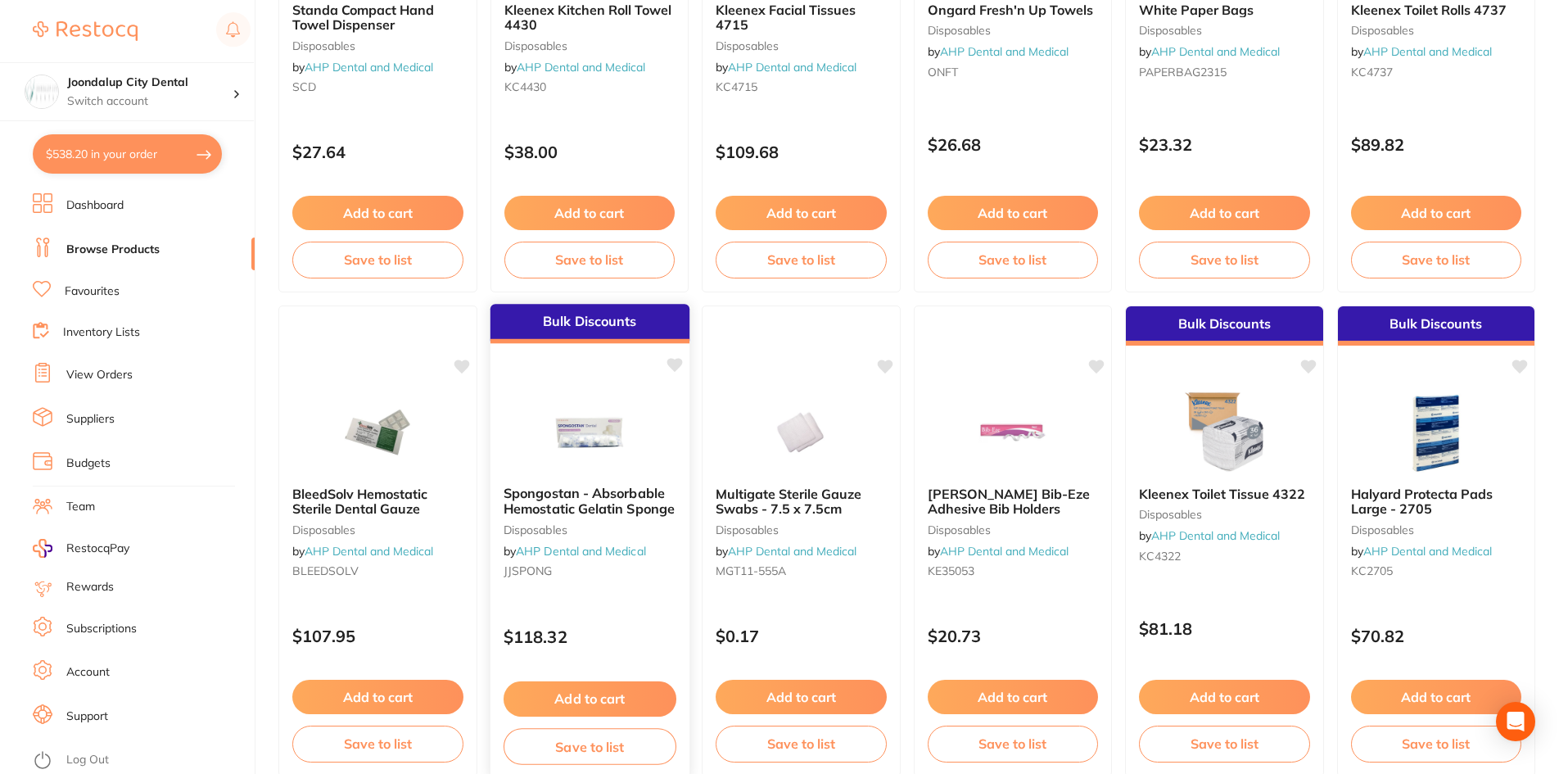
click at [601, 454] on img at bounding box center [589, 431] width 107 height 82
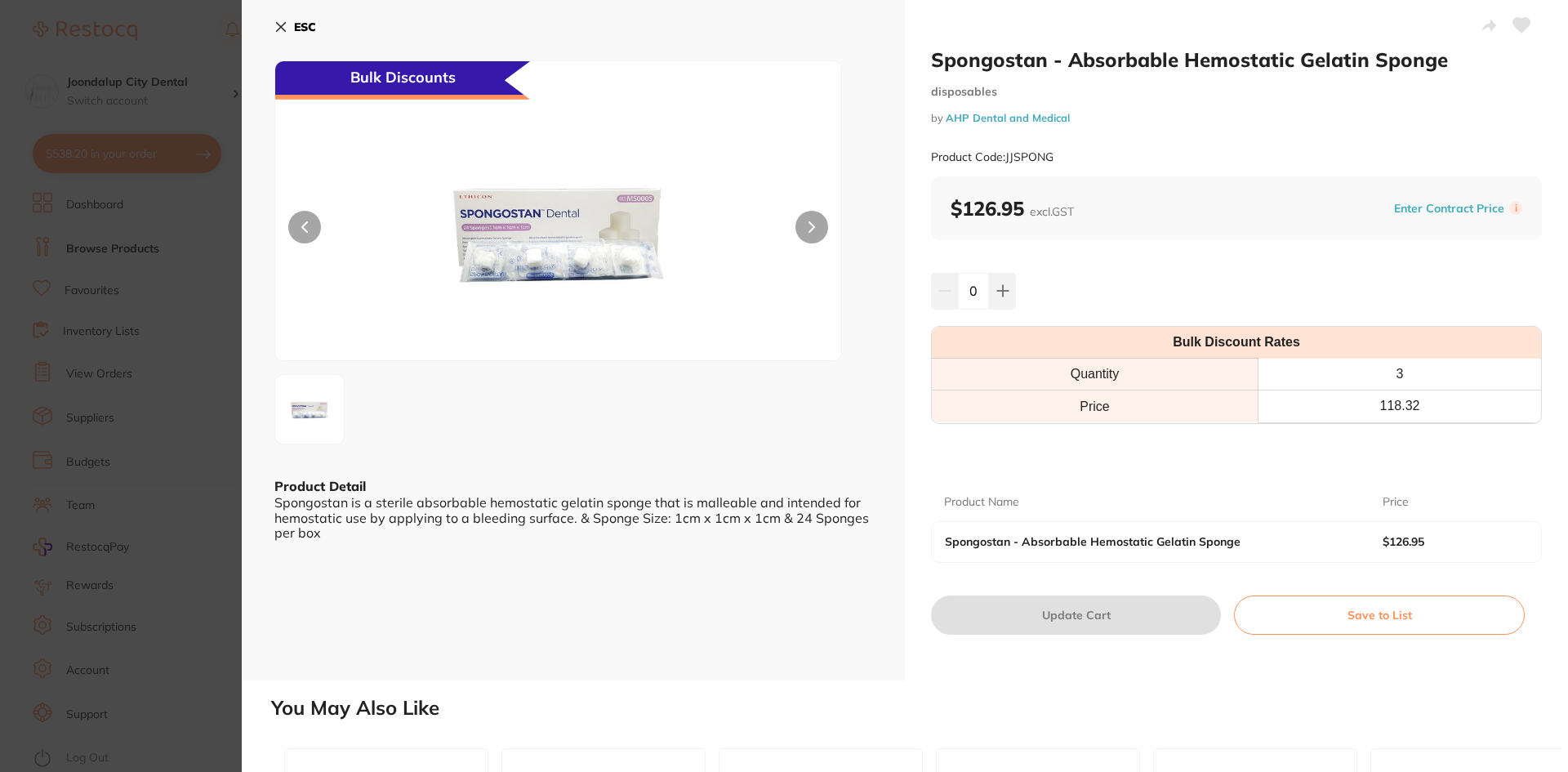
click at [275, 19] on button "ESC" at bounding box center [295, 26] width 42 height 27
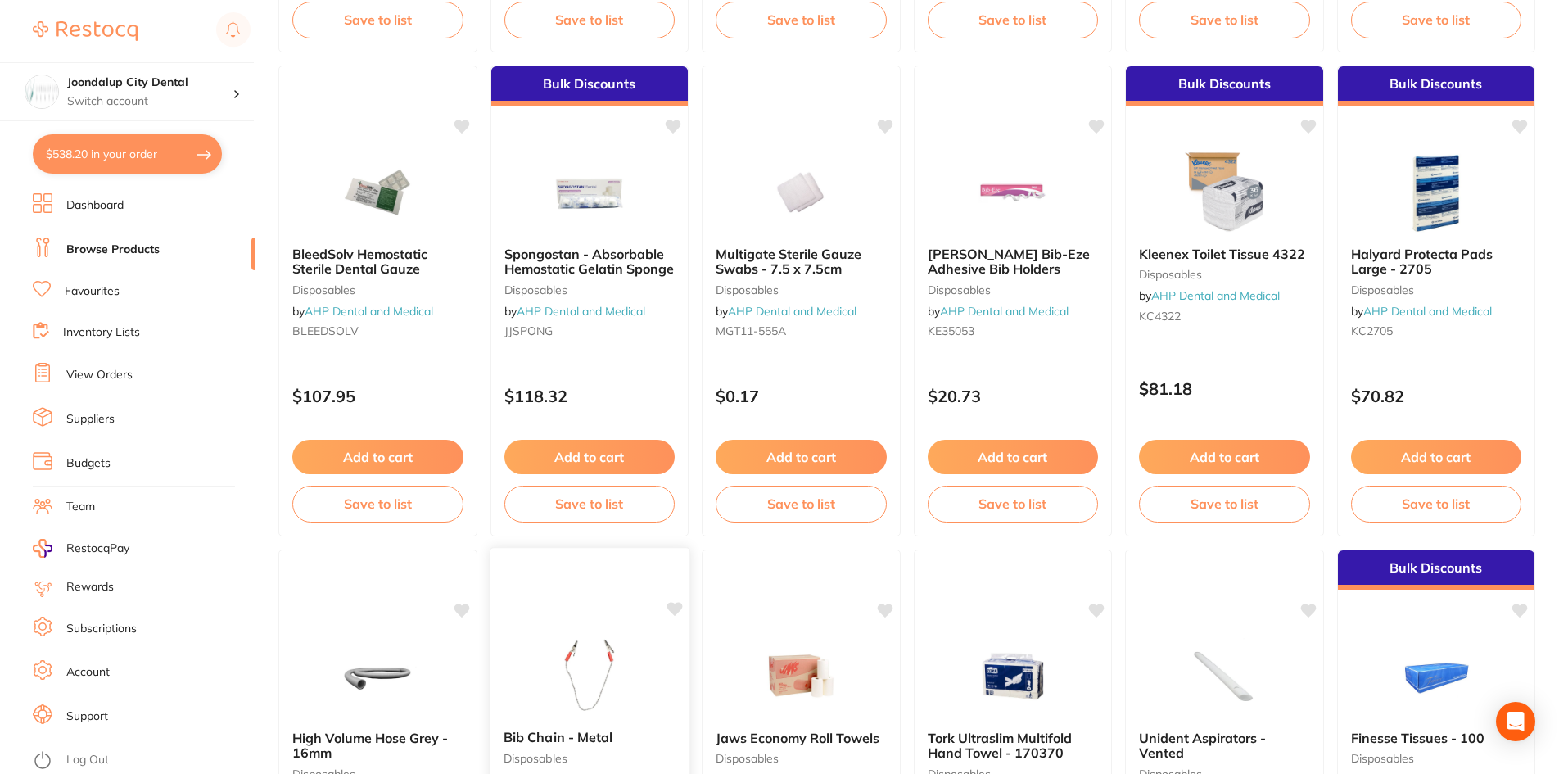
scroll to position [655, 0]
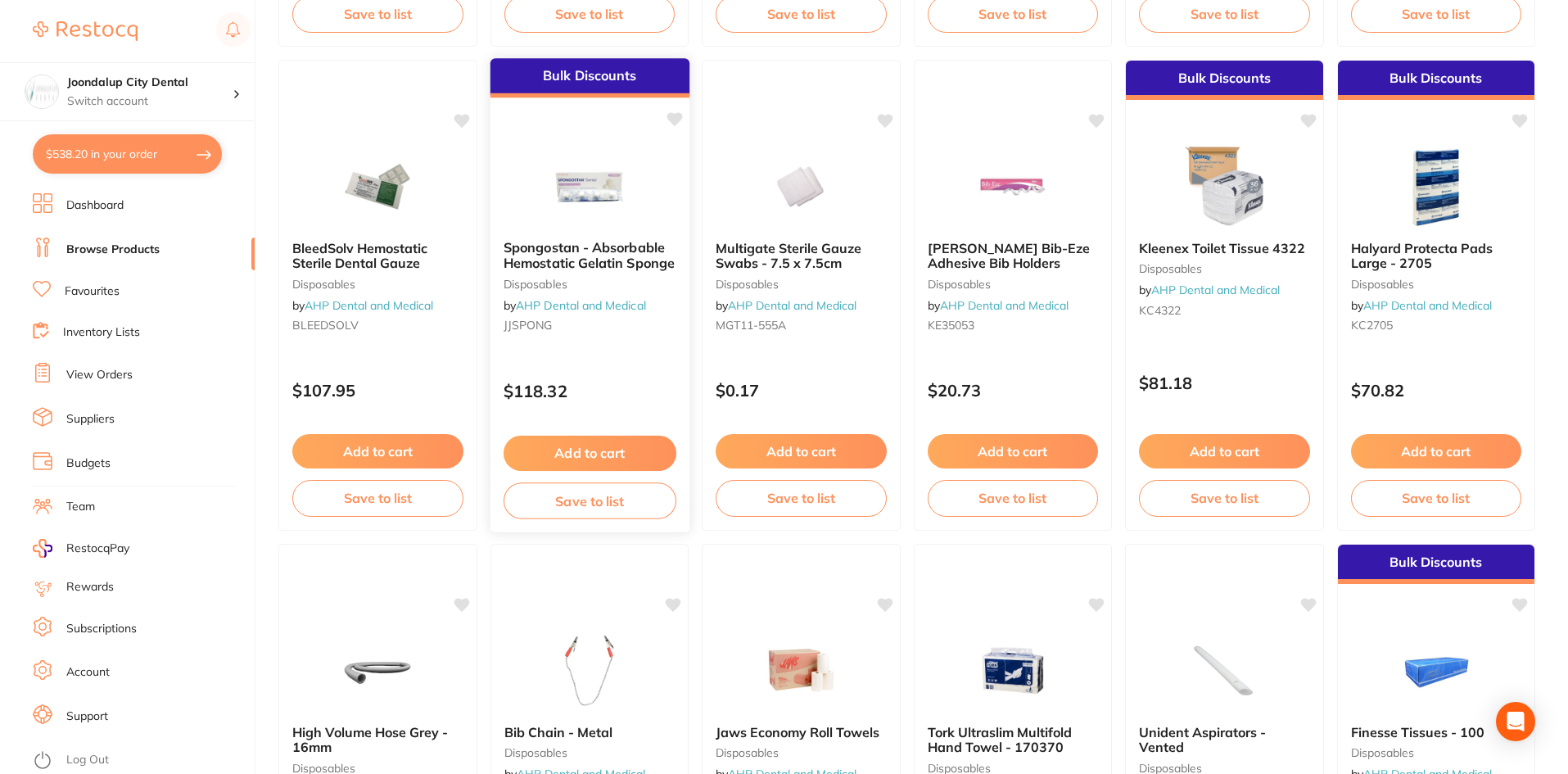
click at [624, 451] on button "Add to cart" at bounding box center [589, 452] width 173 height 35
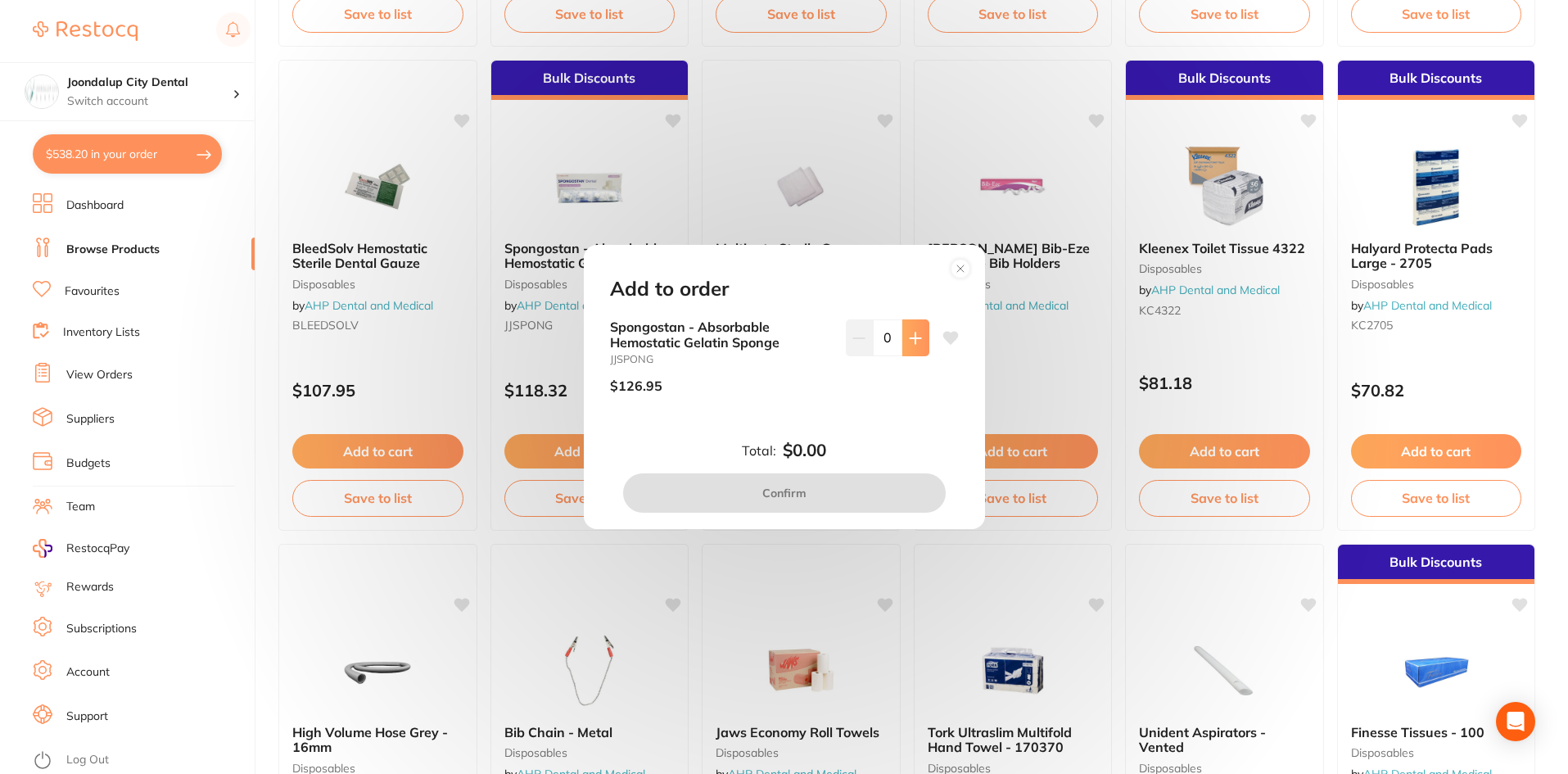
click at [921, 340] on button at bounding box center [915, 337] width 27 height 36
type input "1"
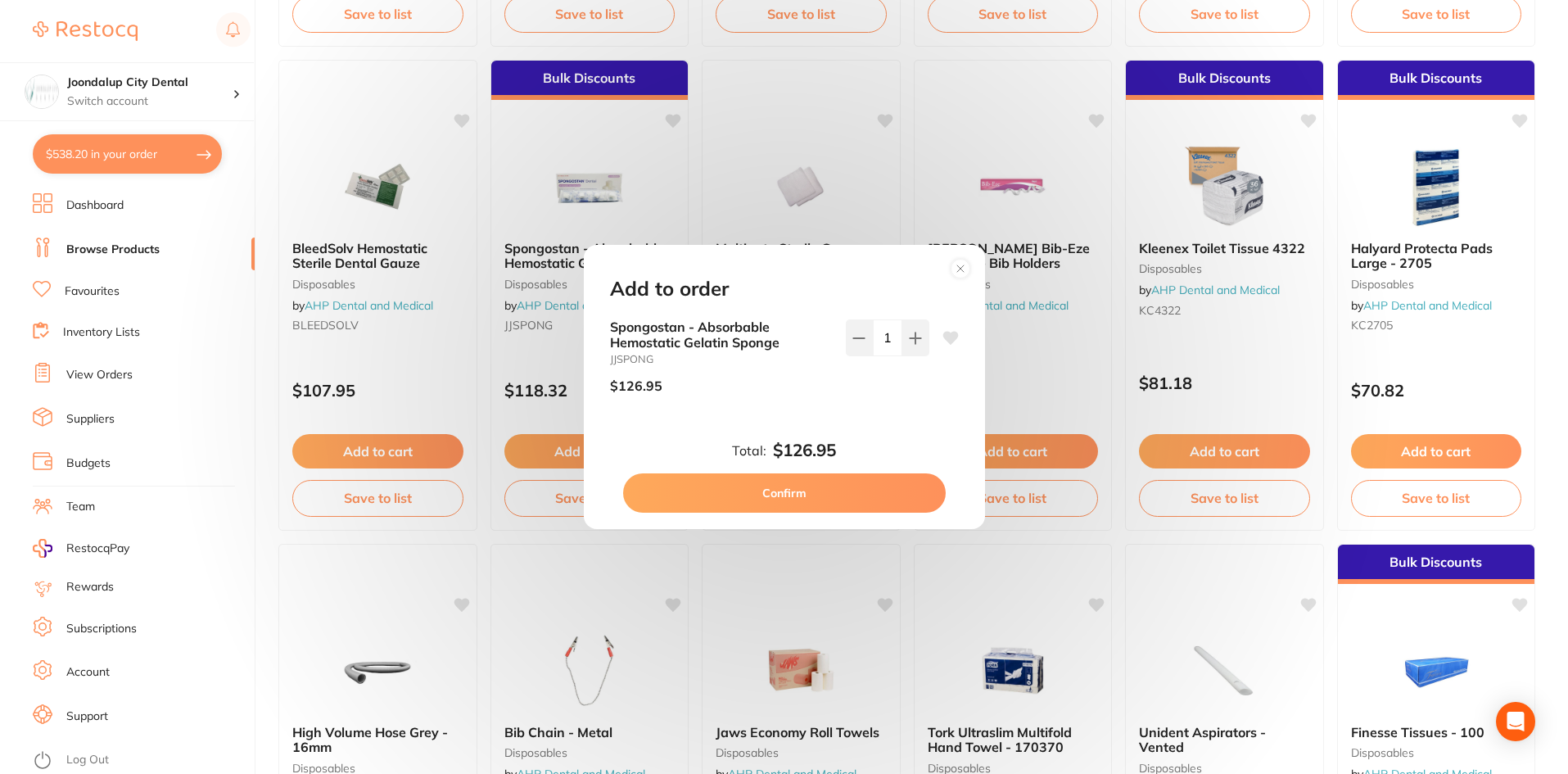
click at [881, 496] on button "Confirm" at bounding box center [784, 493] width 322 height 39
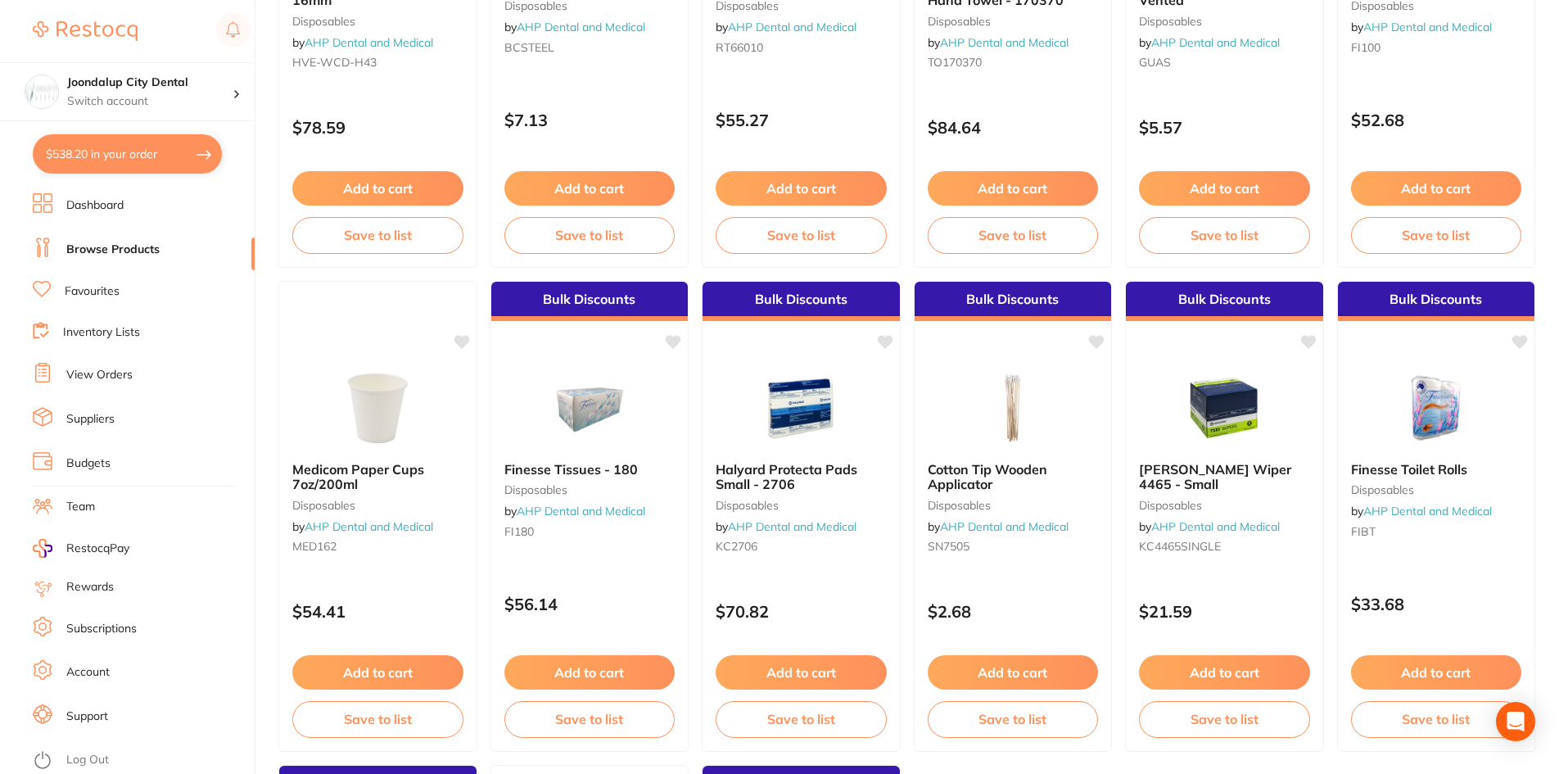
scroll to position [1212, 0]
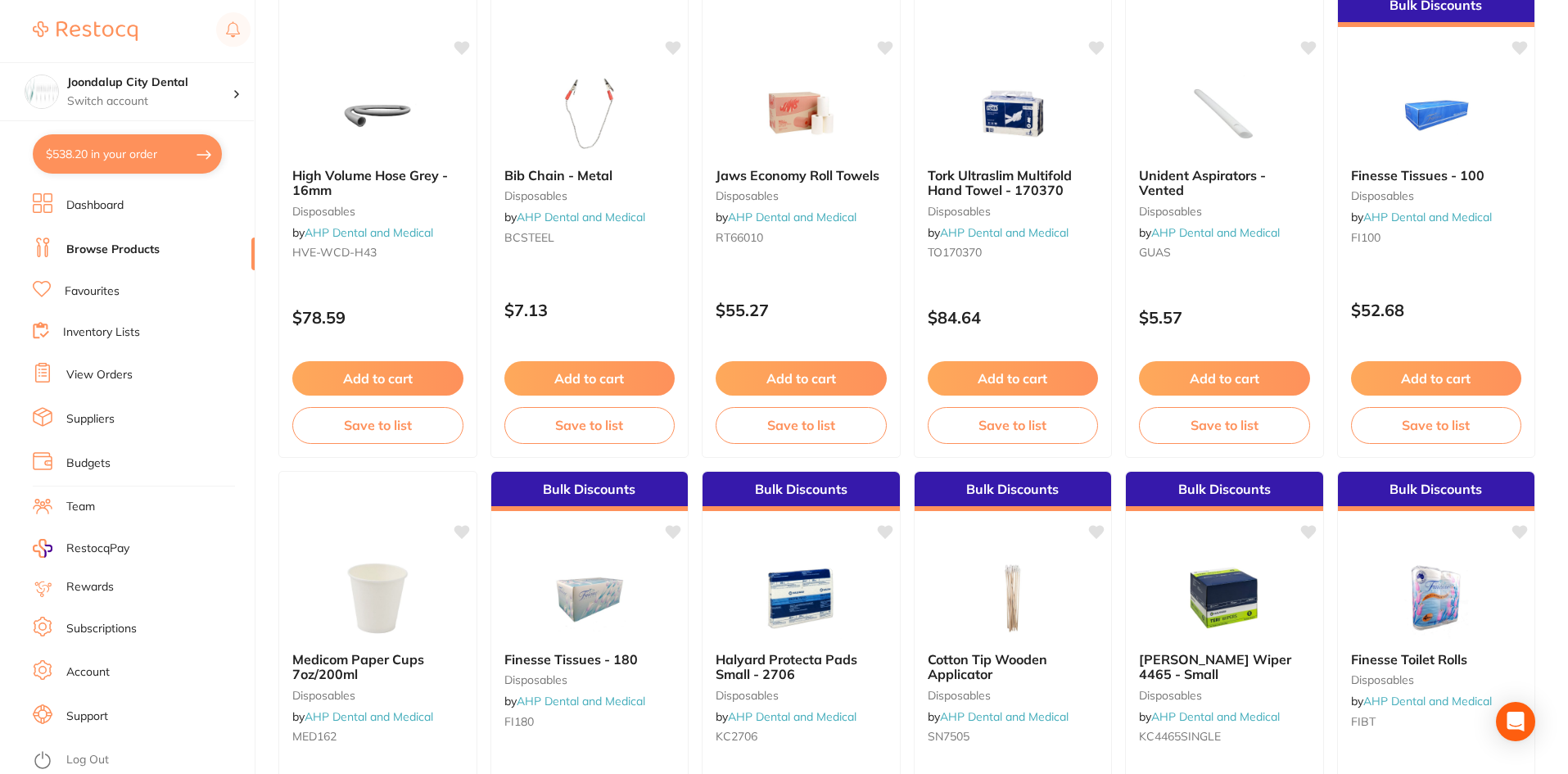
click at [109, 158] on button "$538.20 in your order" at bounding box center [127, 154] width 189 height 39
checkbox input "true"
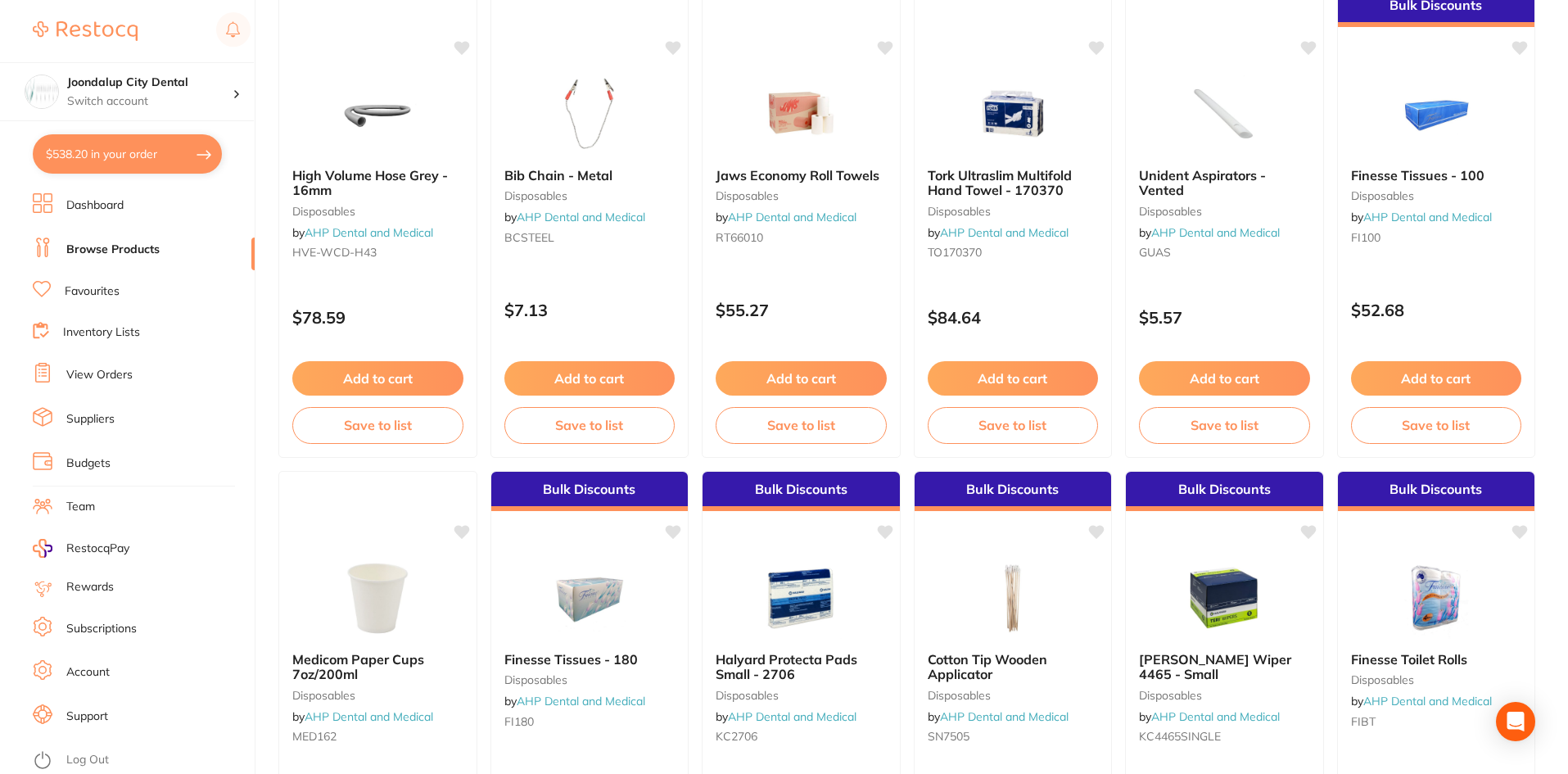
checkbox input "true"
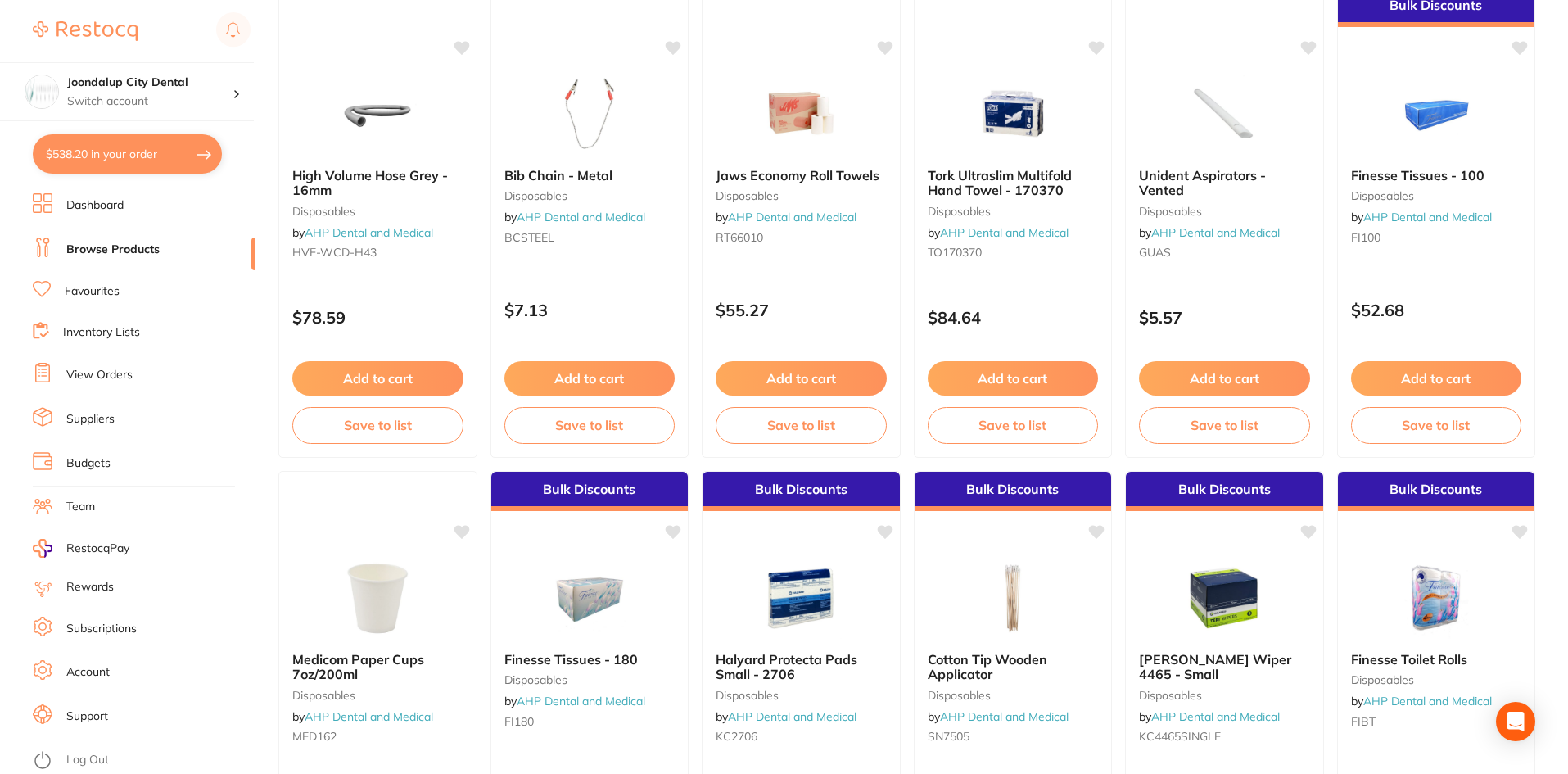
checkbox input "true"
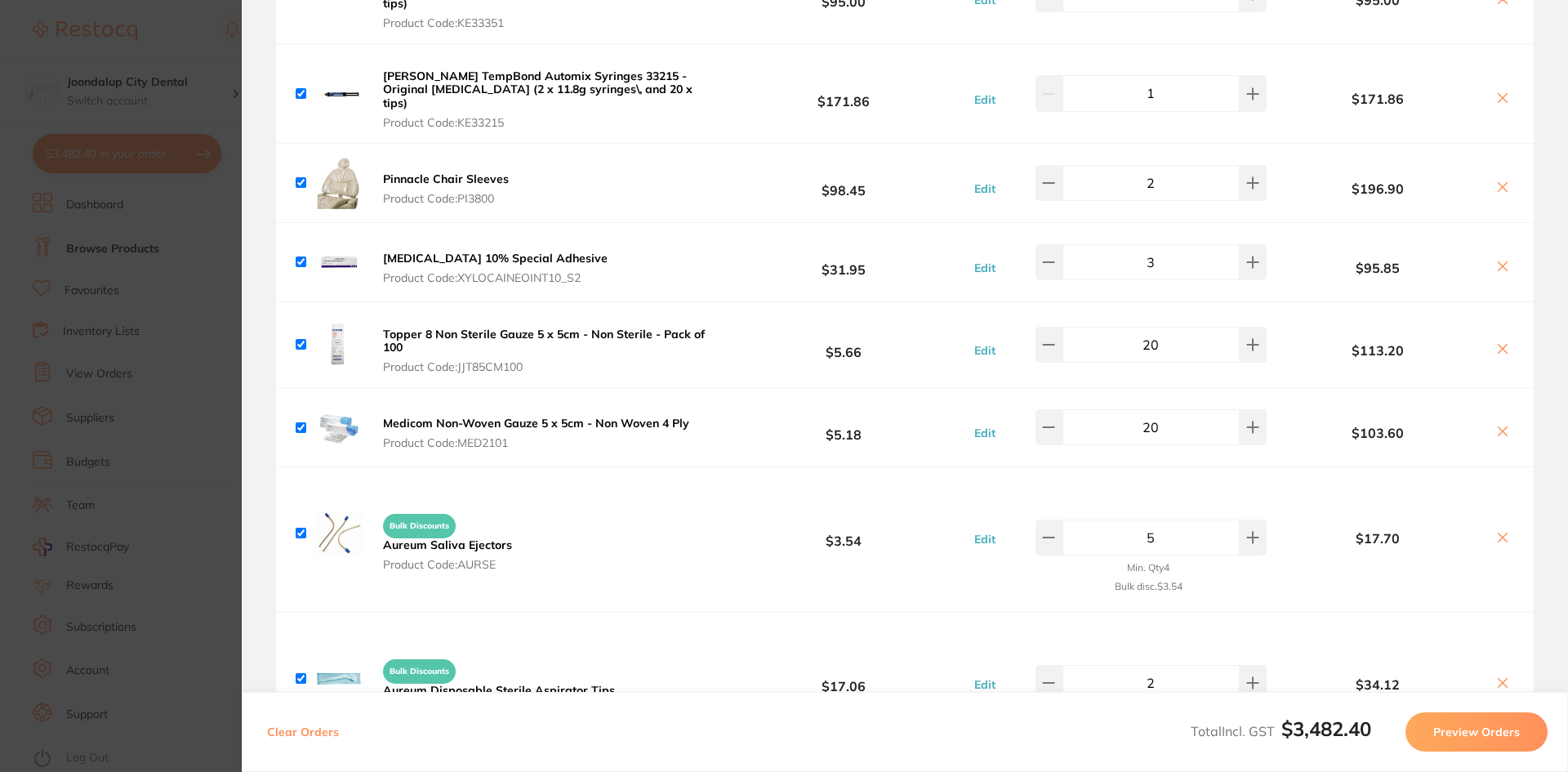
scroll to position [817, 0]
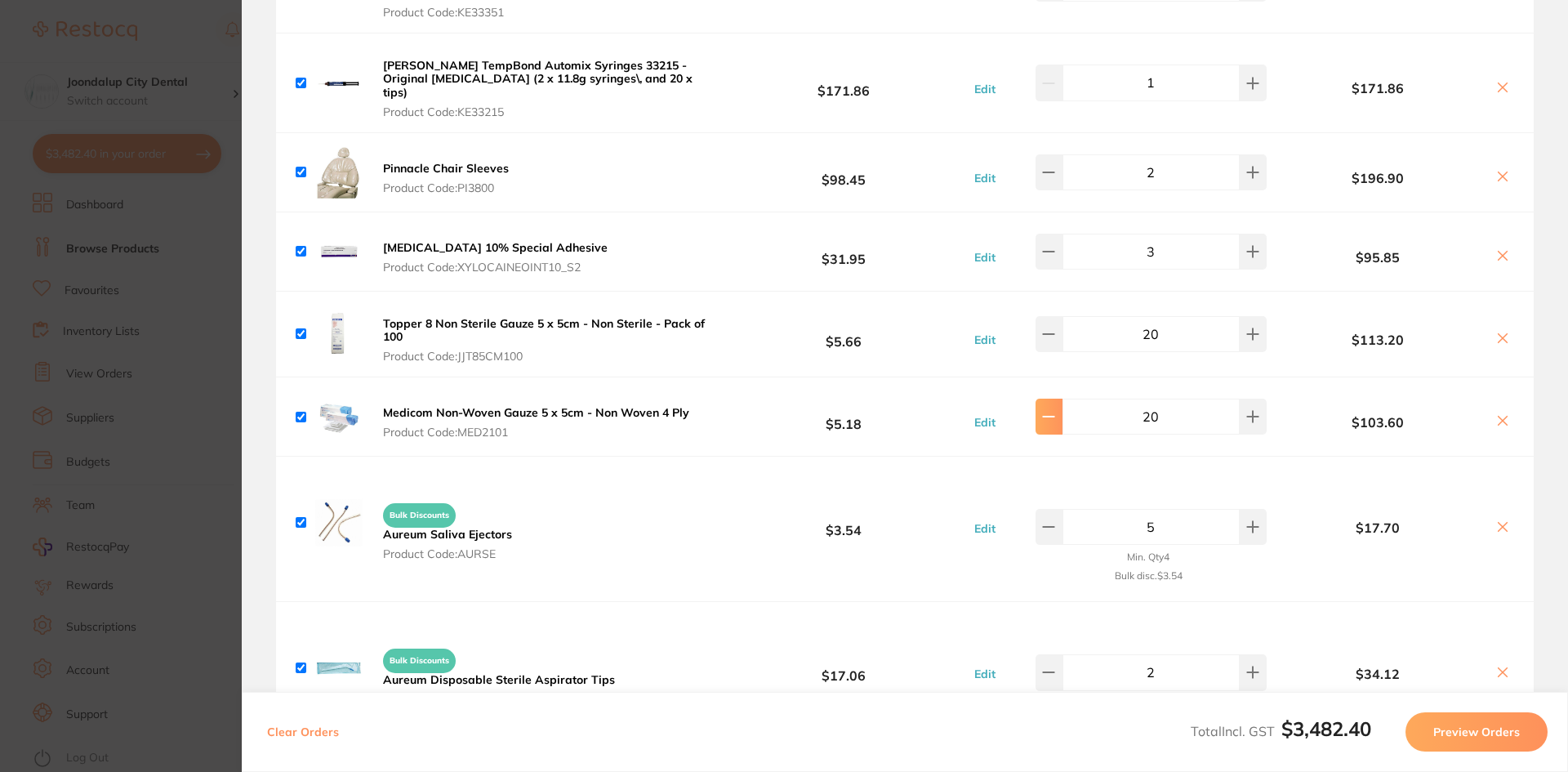
click at [1058, 399] on button at bounding box center [1048, 416] width 26 height 36
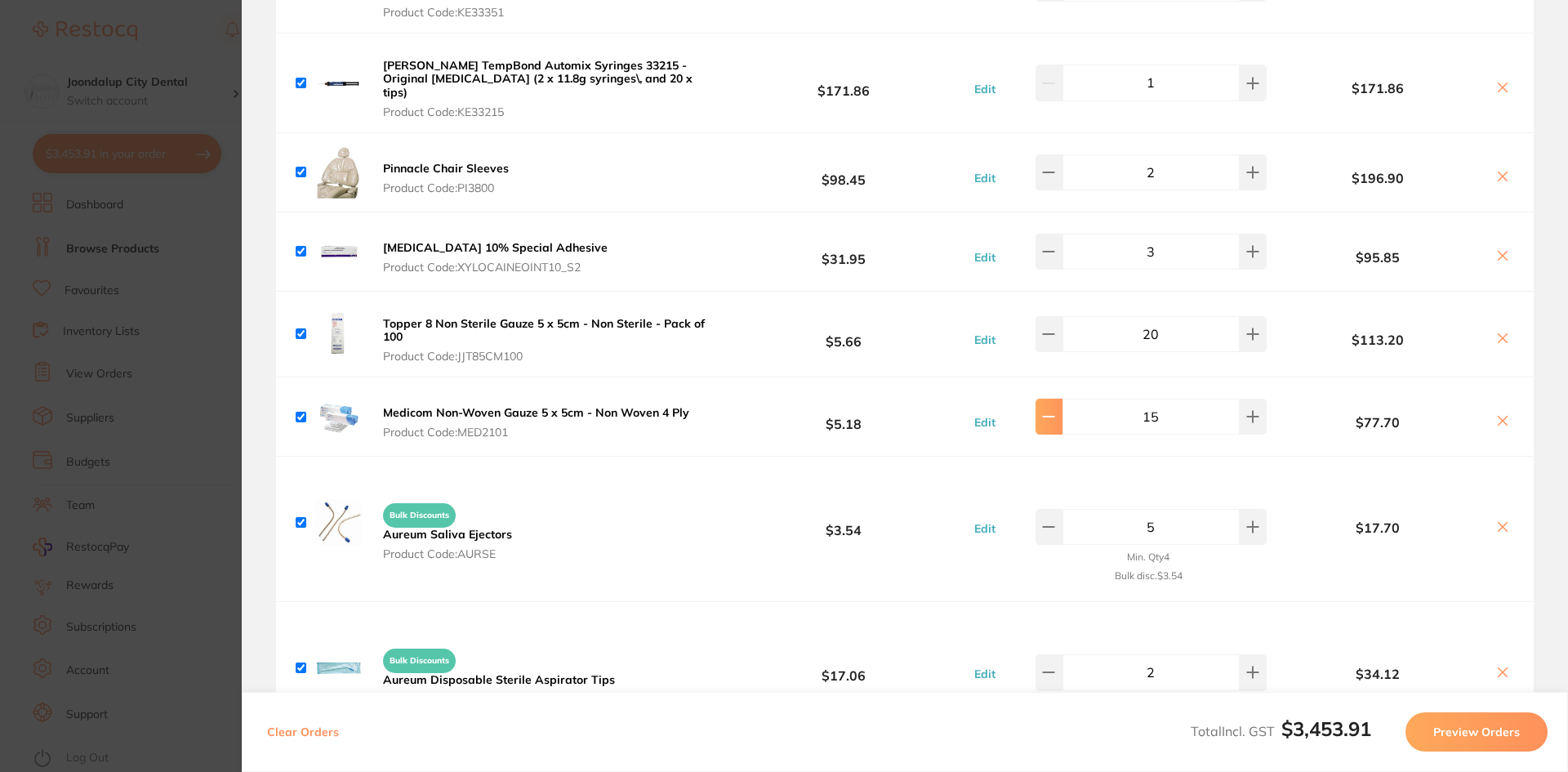
click at [1058, 399] on button at bounding box center [1048, 416] width 26 height 36
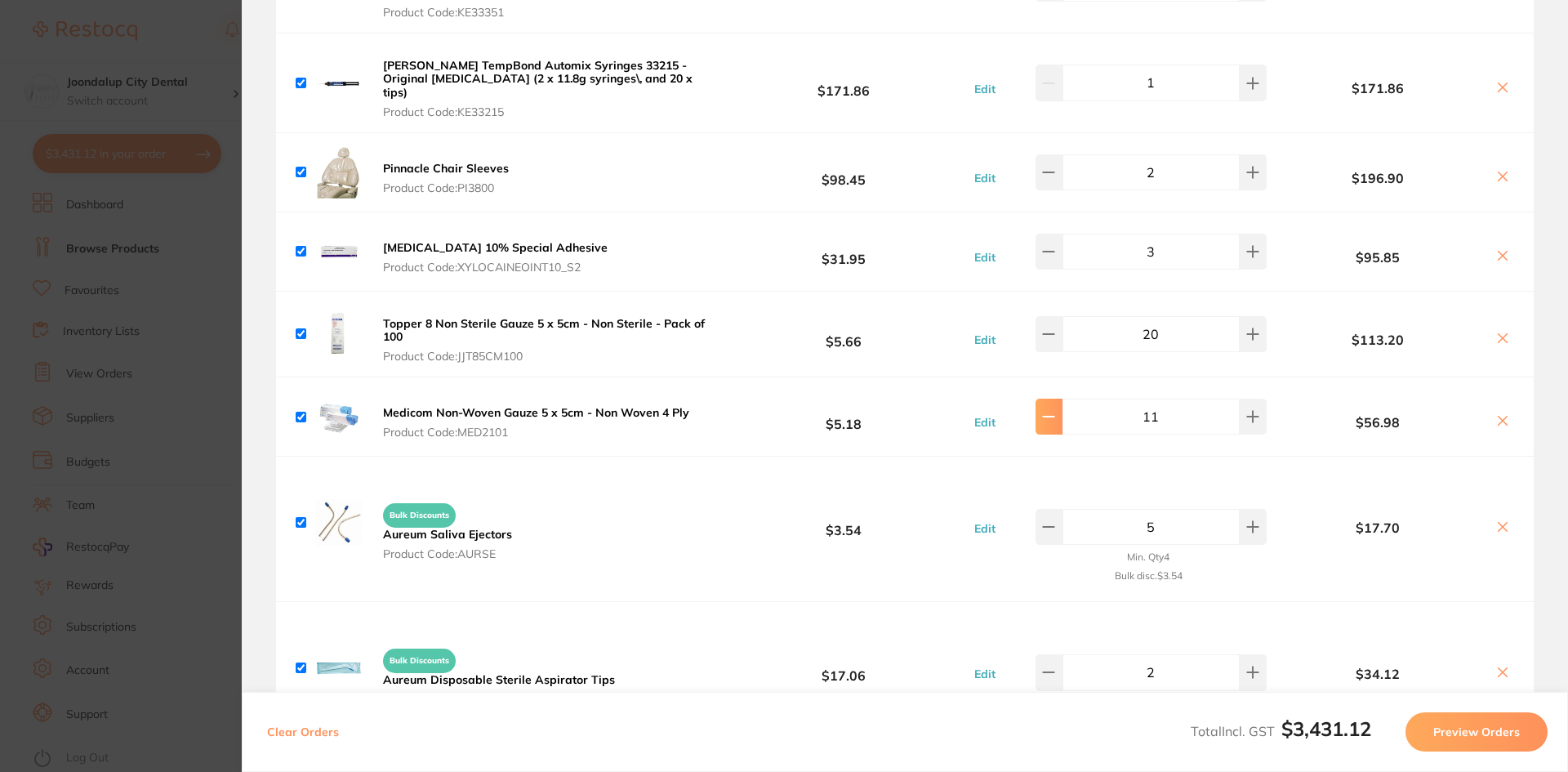
type input "10"
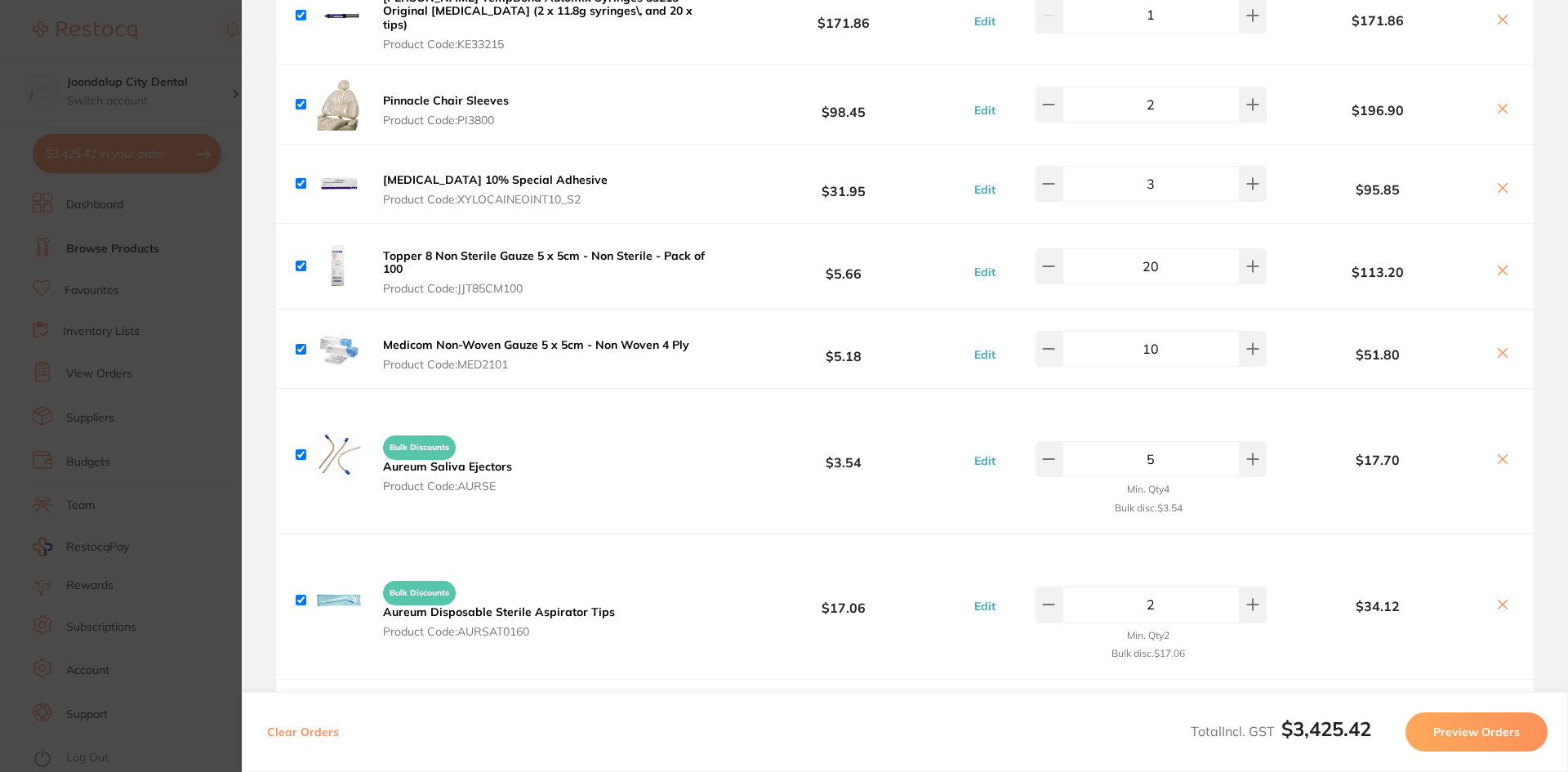
scroll to position [980, 0]
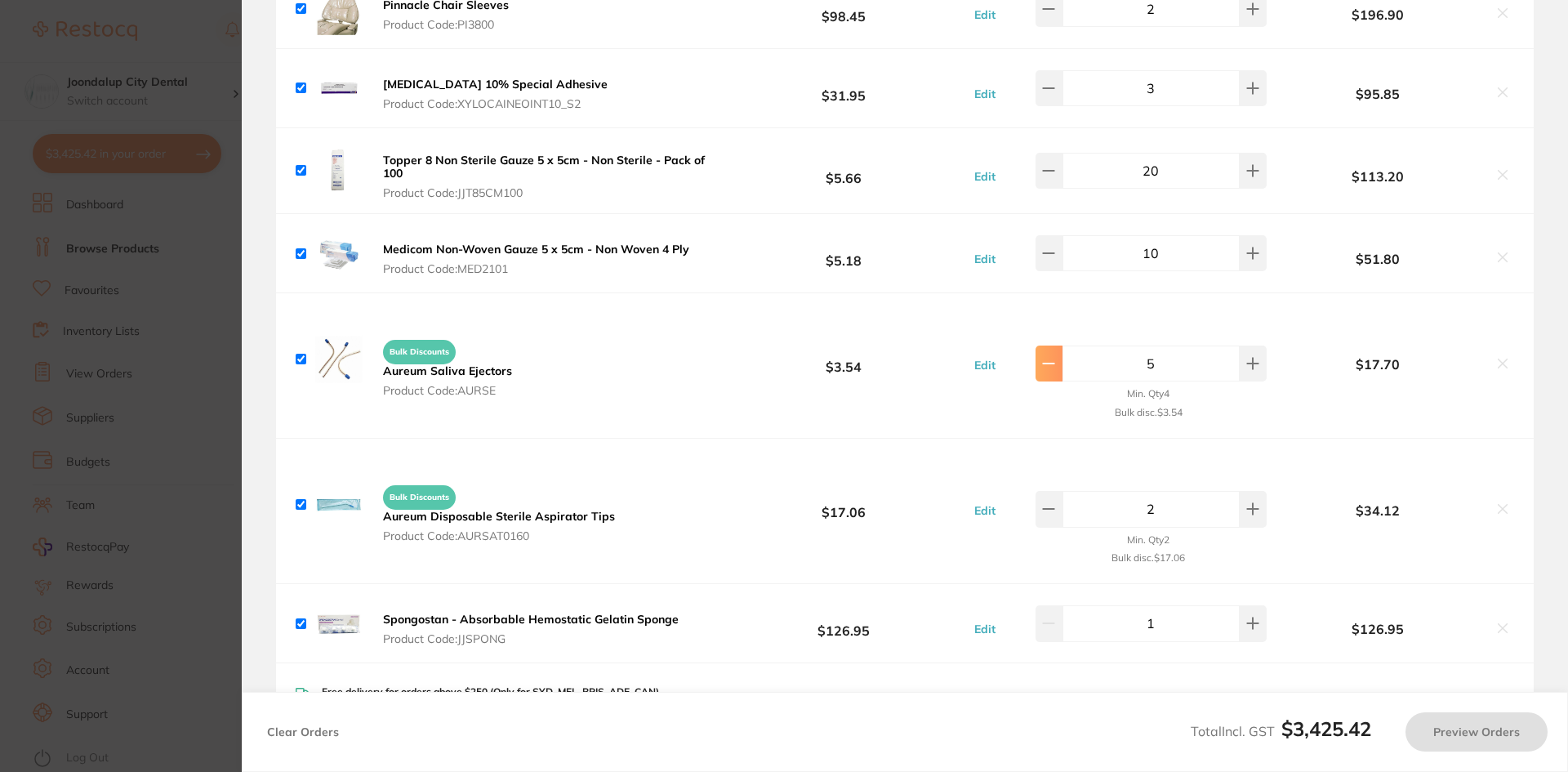
click at [1054, 357] on icon at bounding box center [1048, 364] width 13 height 13
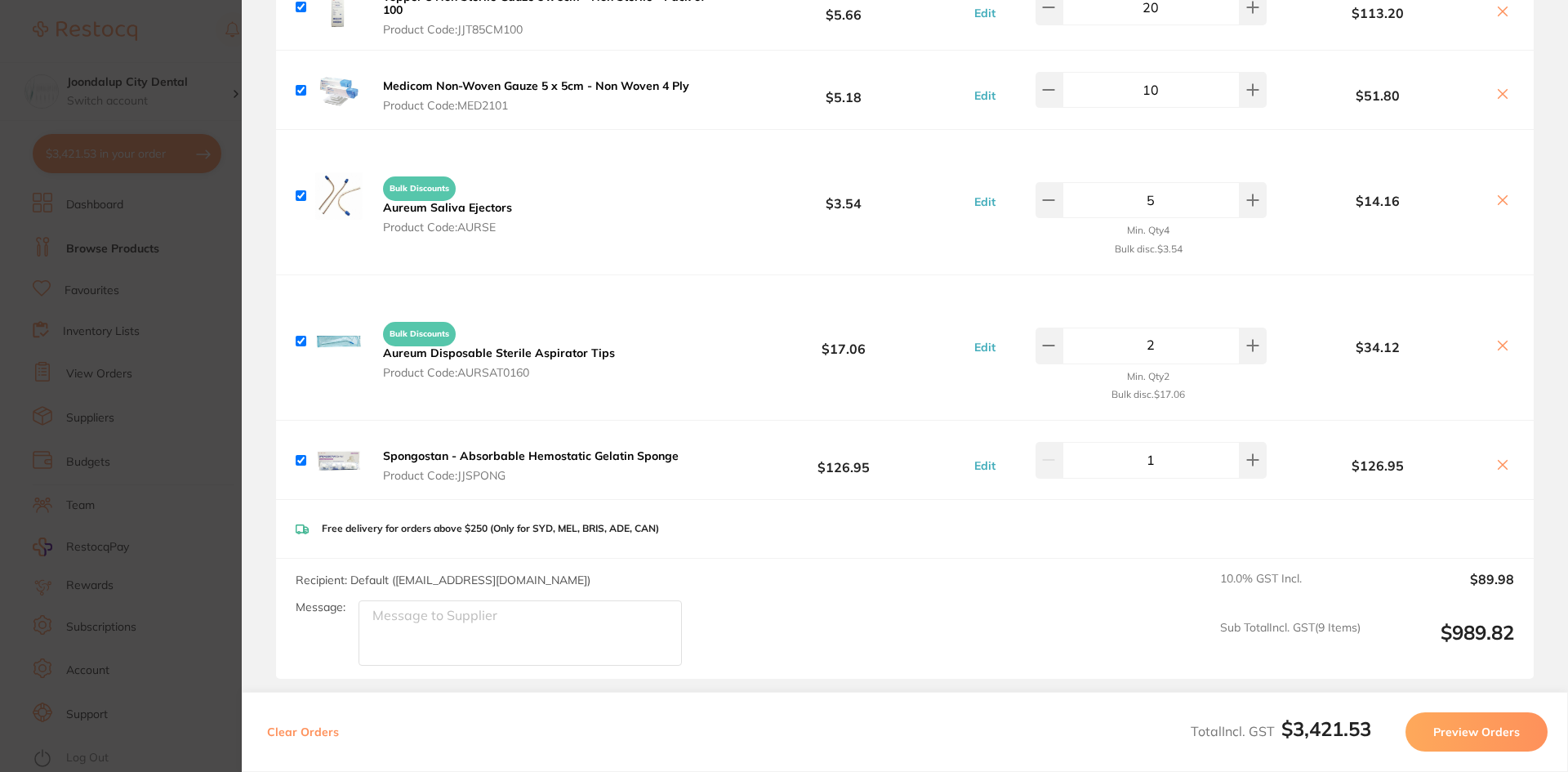
type input "4"
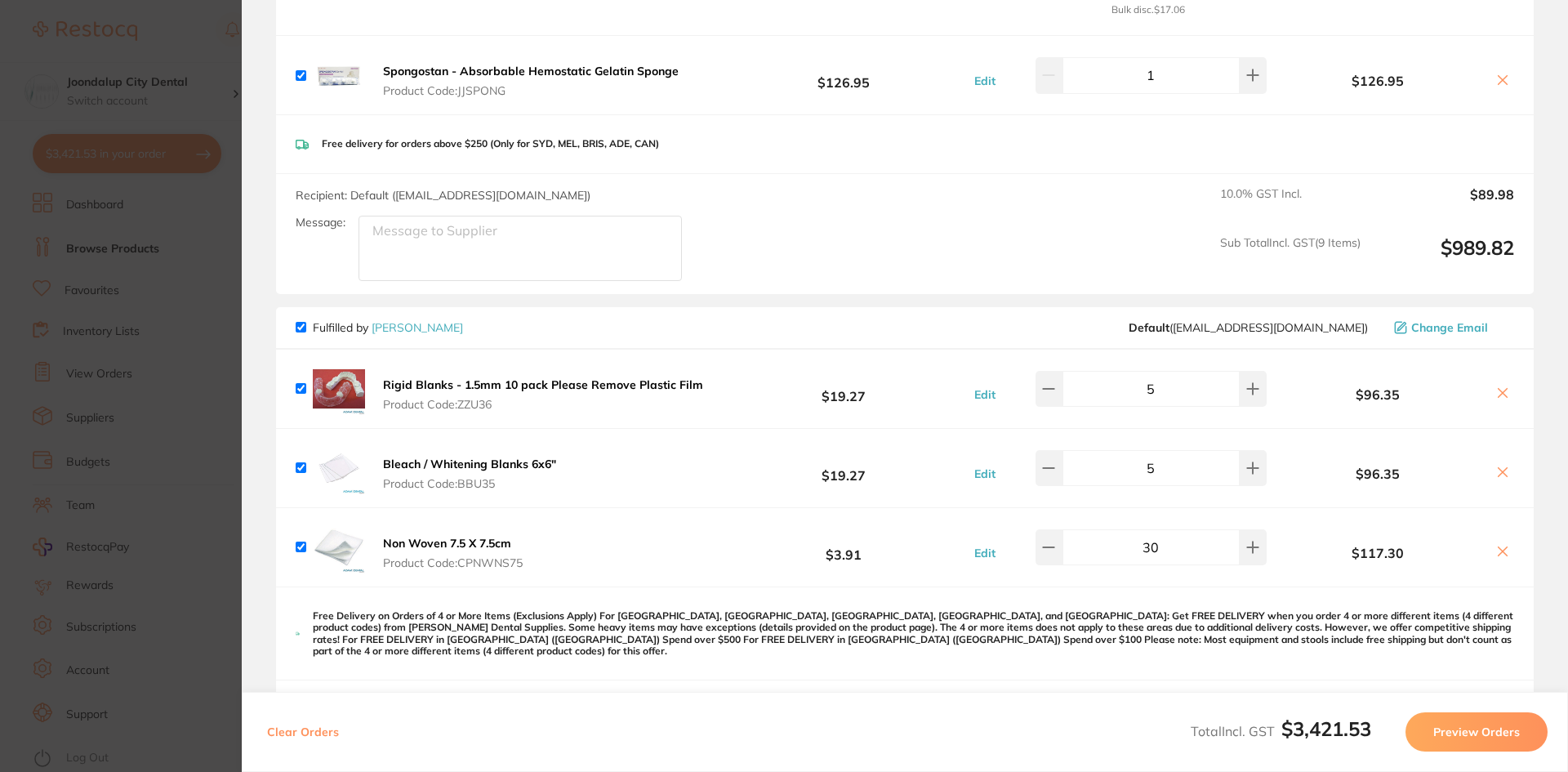
scroll to position [1551, 0]
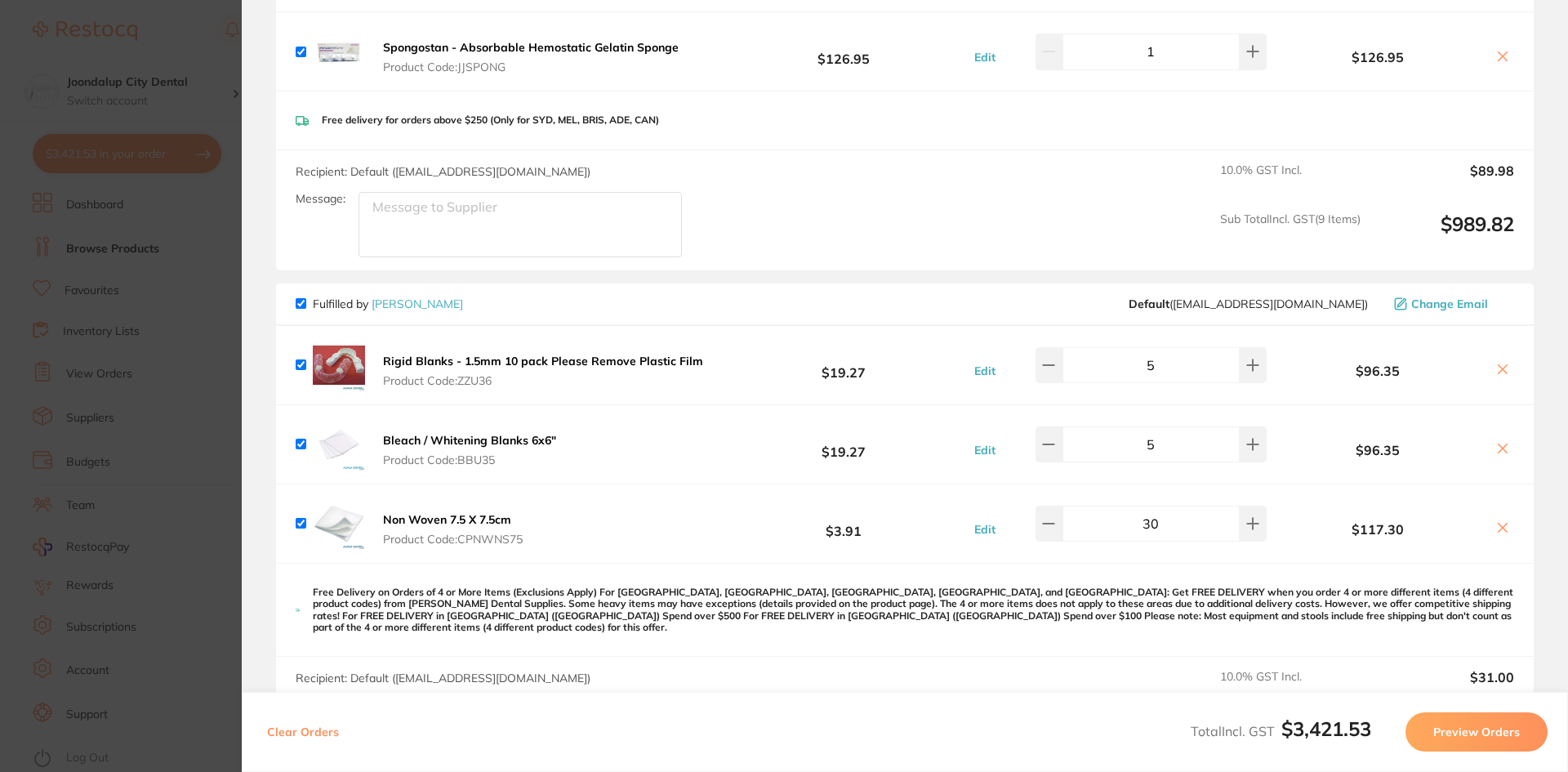
click at [299, 298] on input "checkbox" at bounding box center [302, 303] width 11 height 11
checkbox input "false"
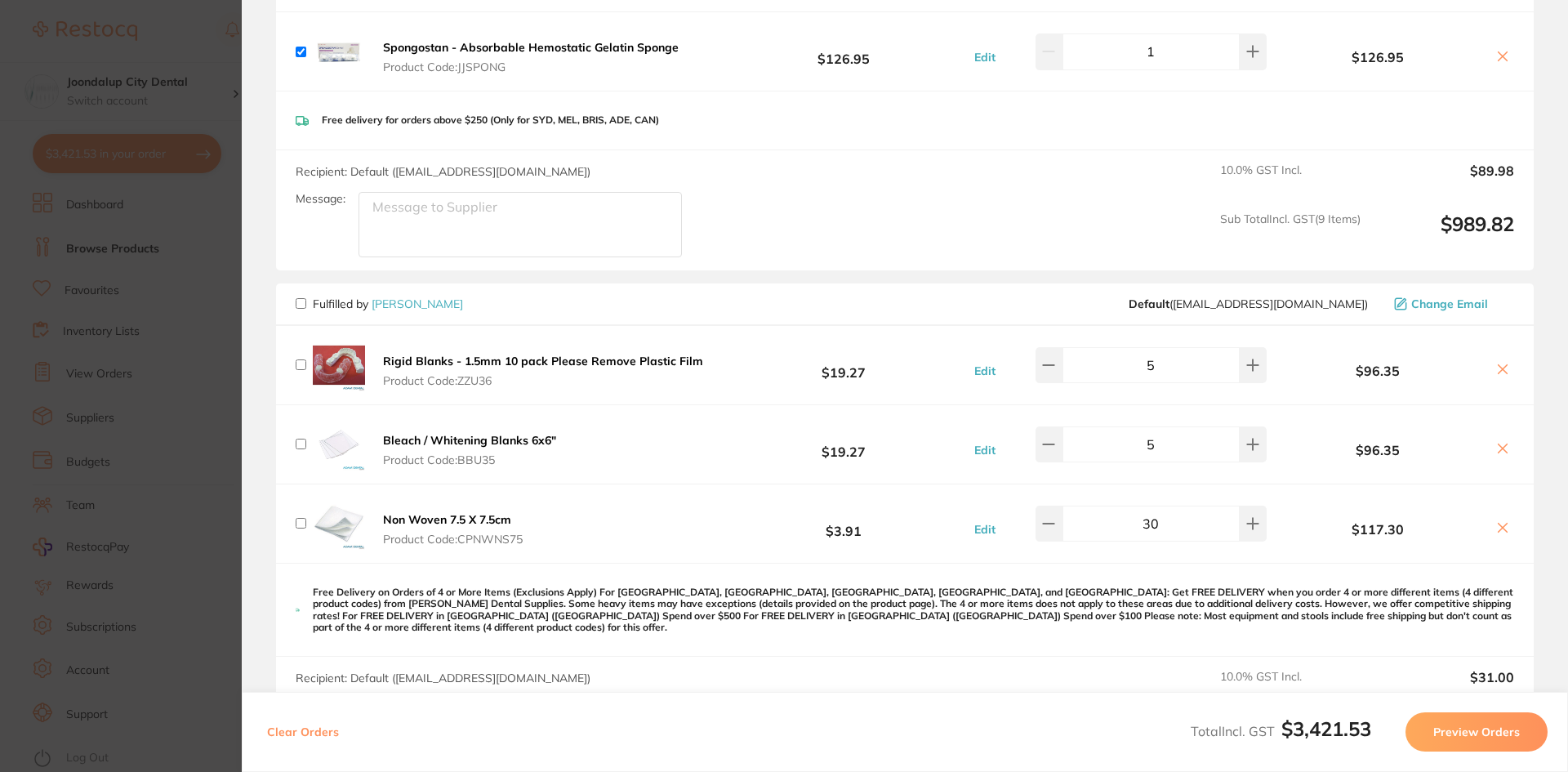
checkbox input "false"
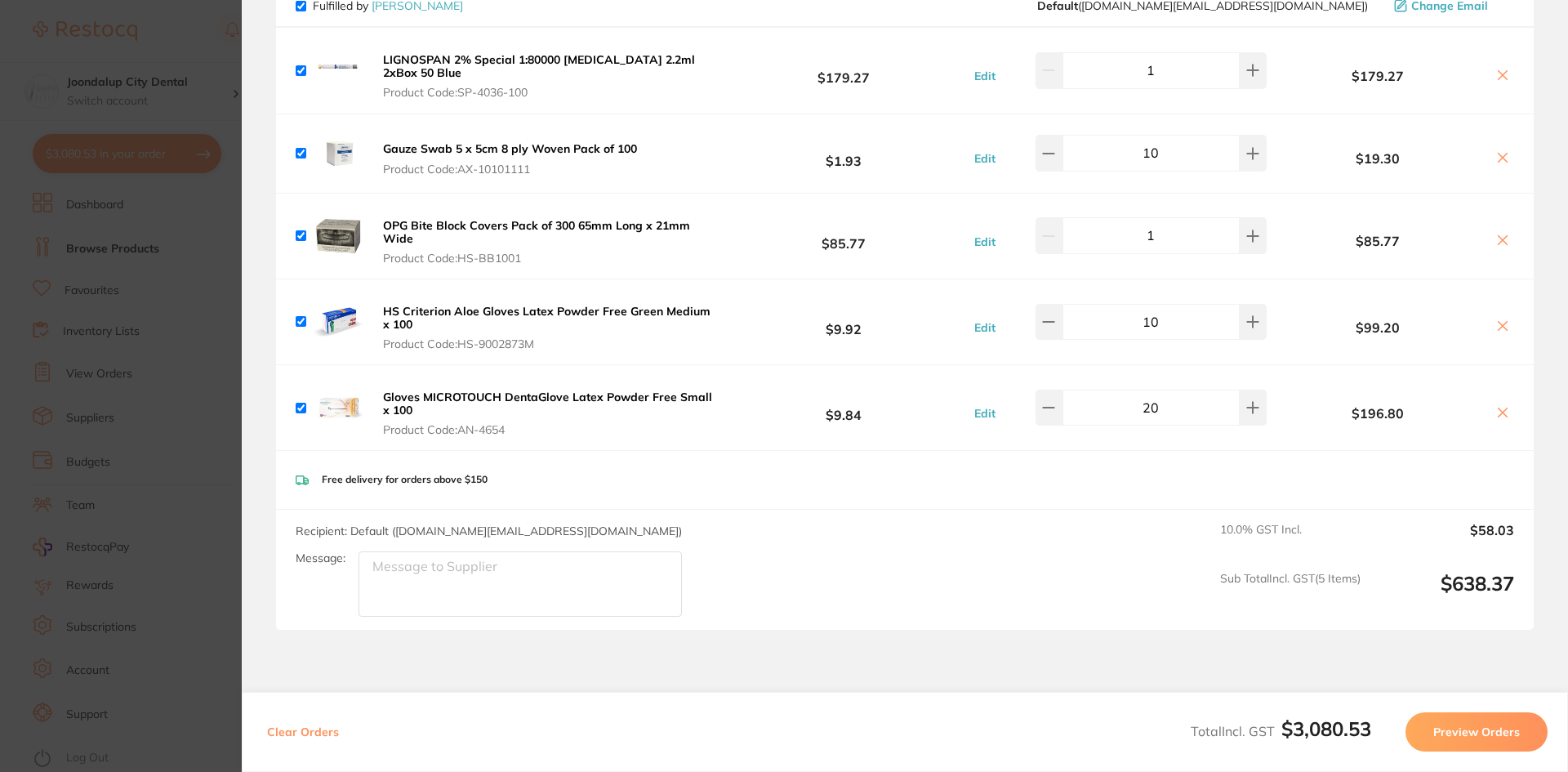
scroll to position [2368, 0]
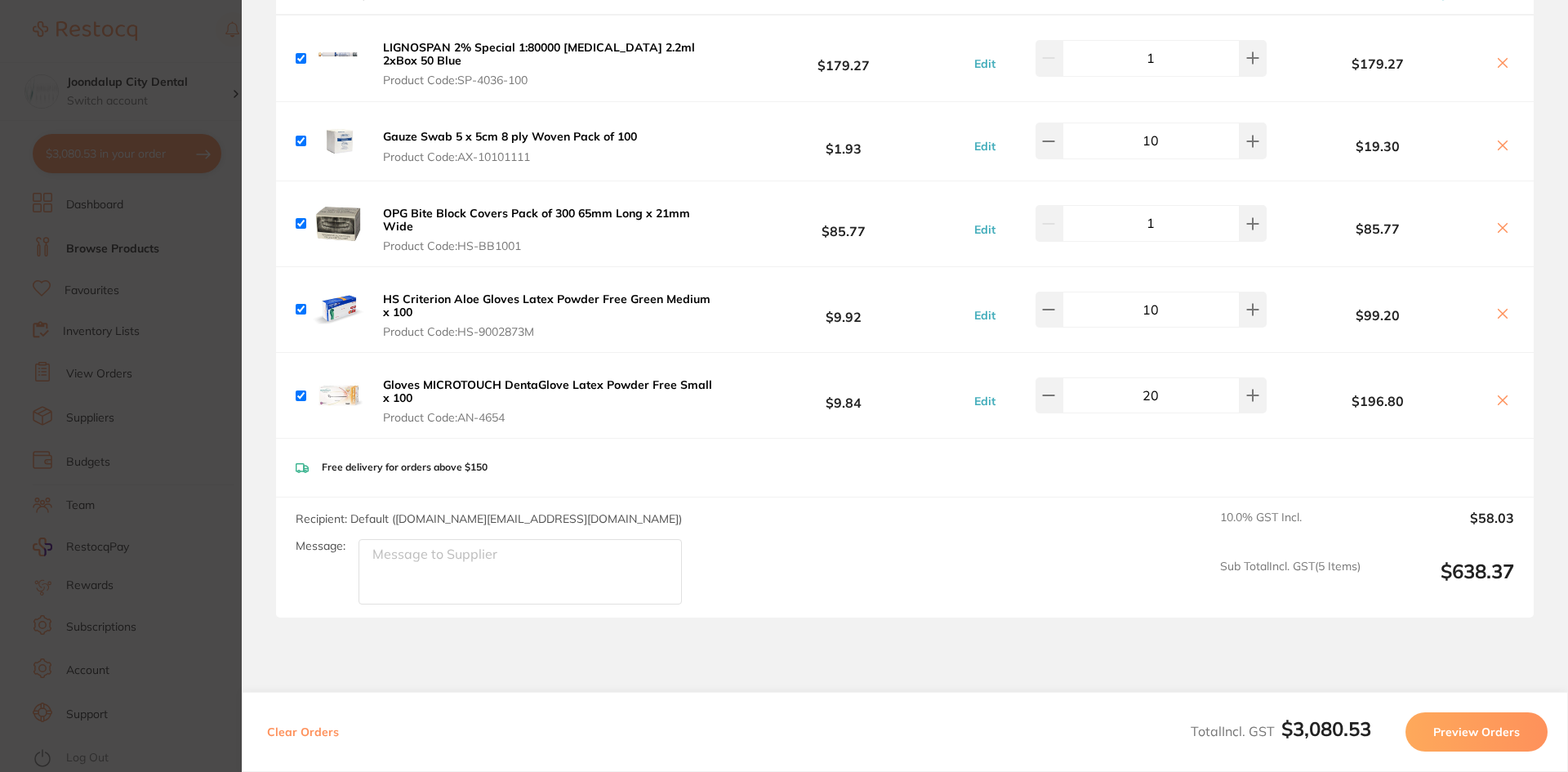
click at [1466, 733] on button "Preview Orders" at bounding box center [1477, 731] width 143 height 39
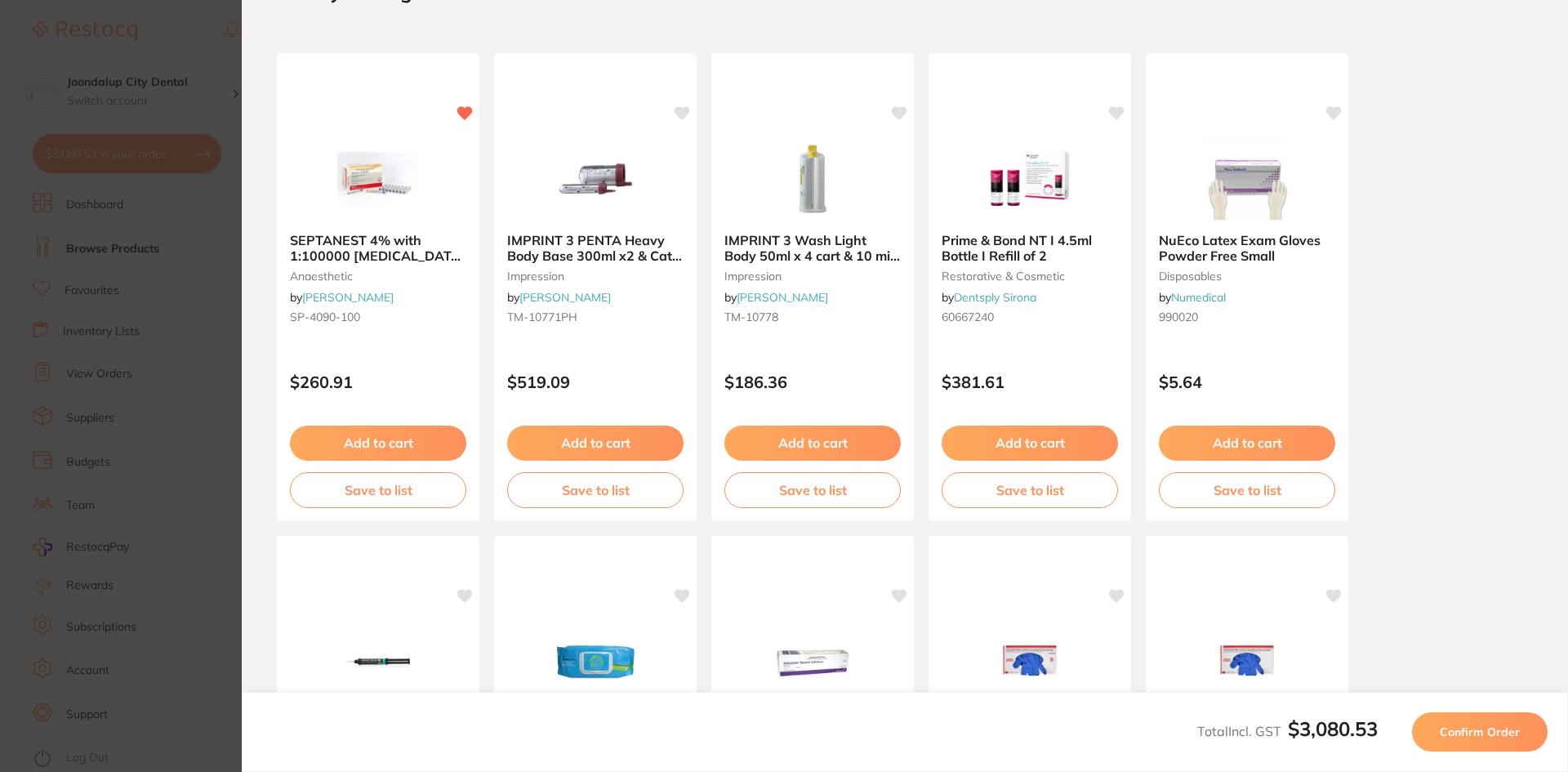
scroll to position [0, 0]
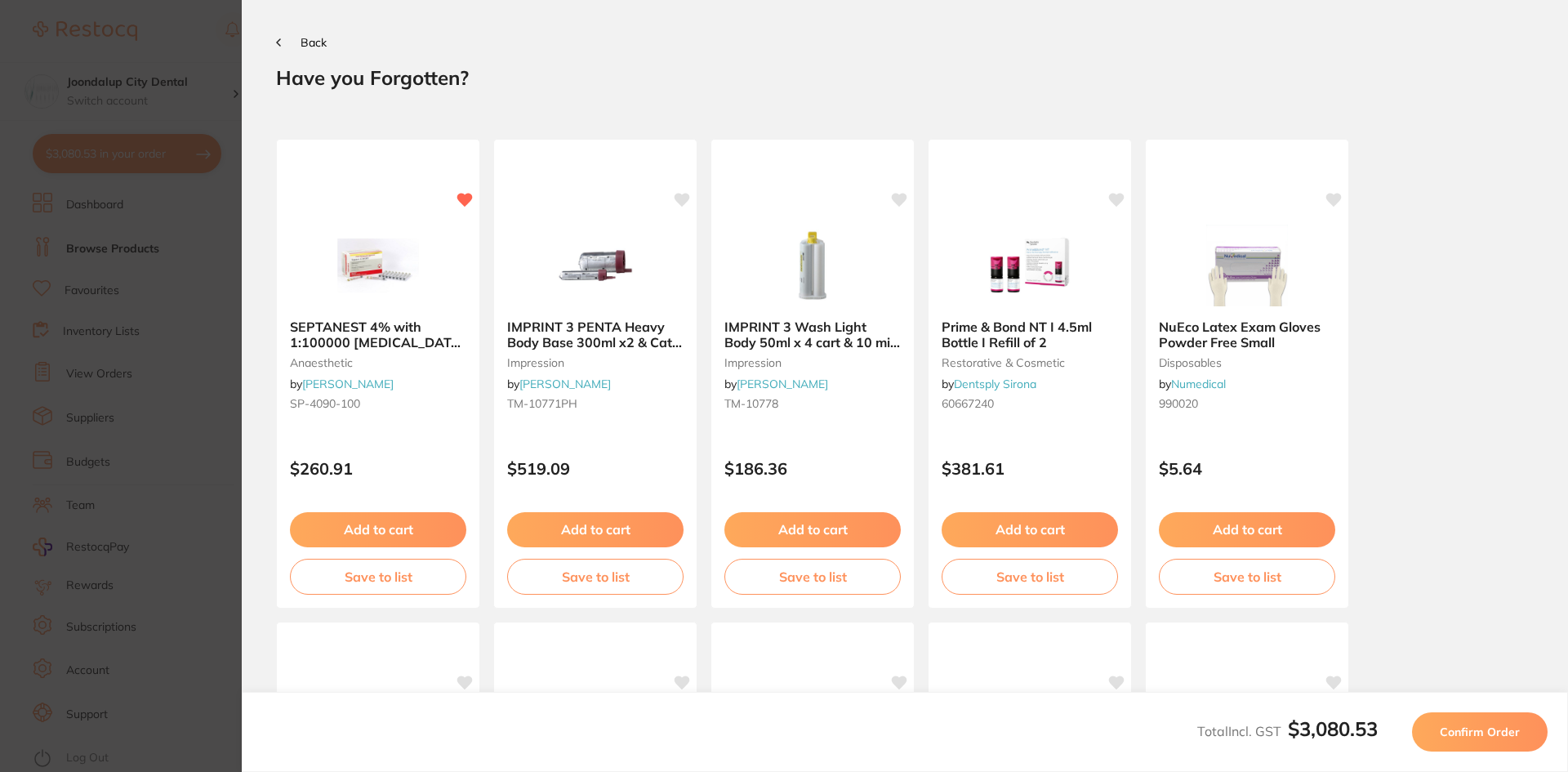
click at [1479, 729] on span "Confirm Order" at bounding box center [1480, 732] width 80 height 15
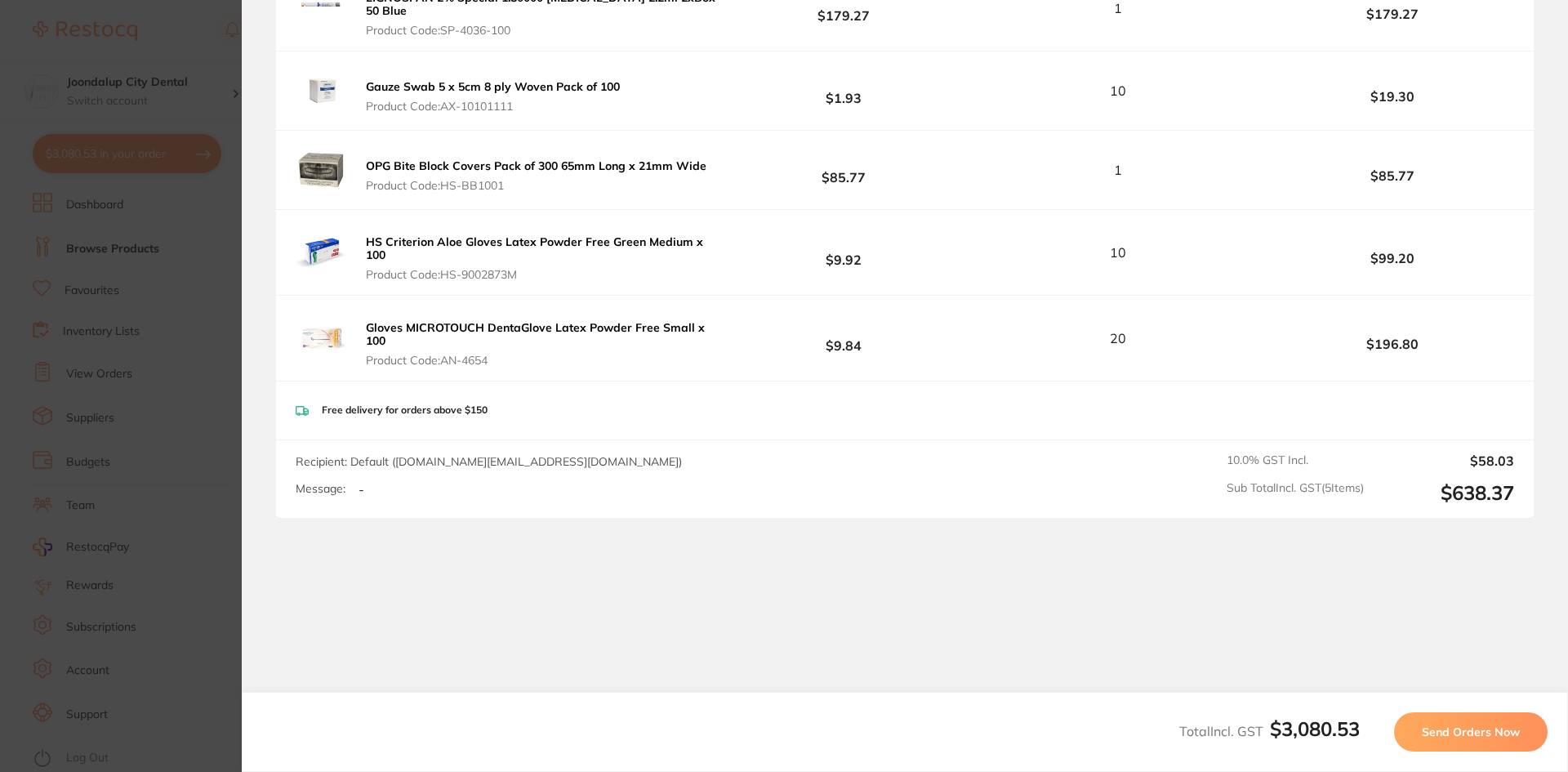
scroll to position [1826, 0]
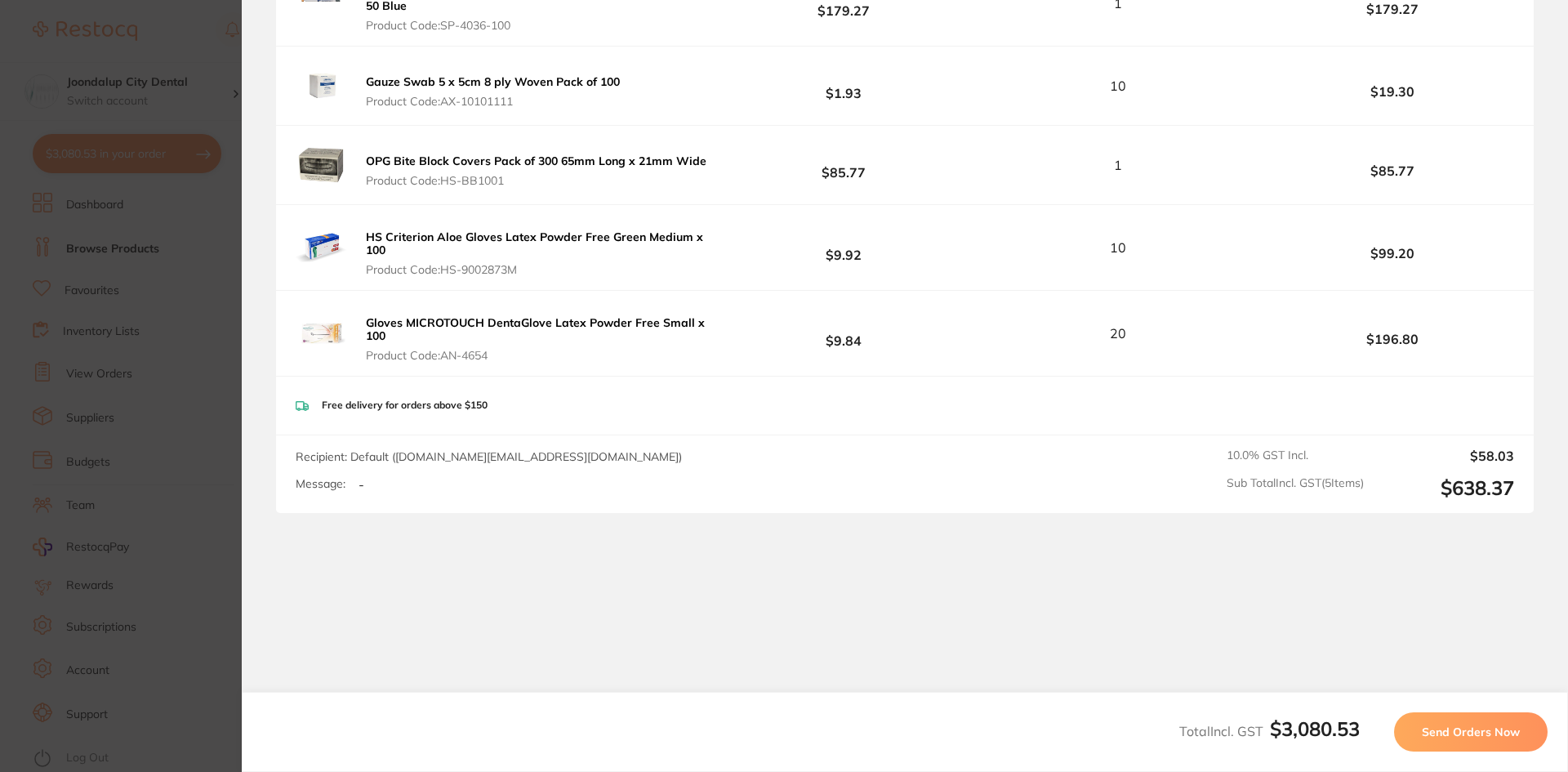
click at [1452, 726] on span "Send Orders Now" at bounding box center [1470, 732] width 98 height 15
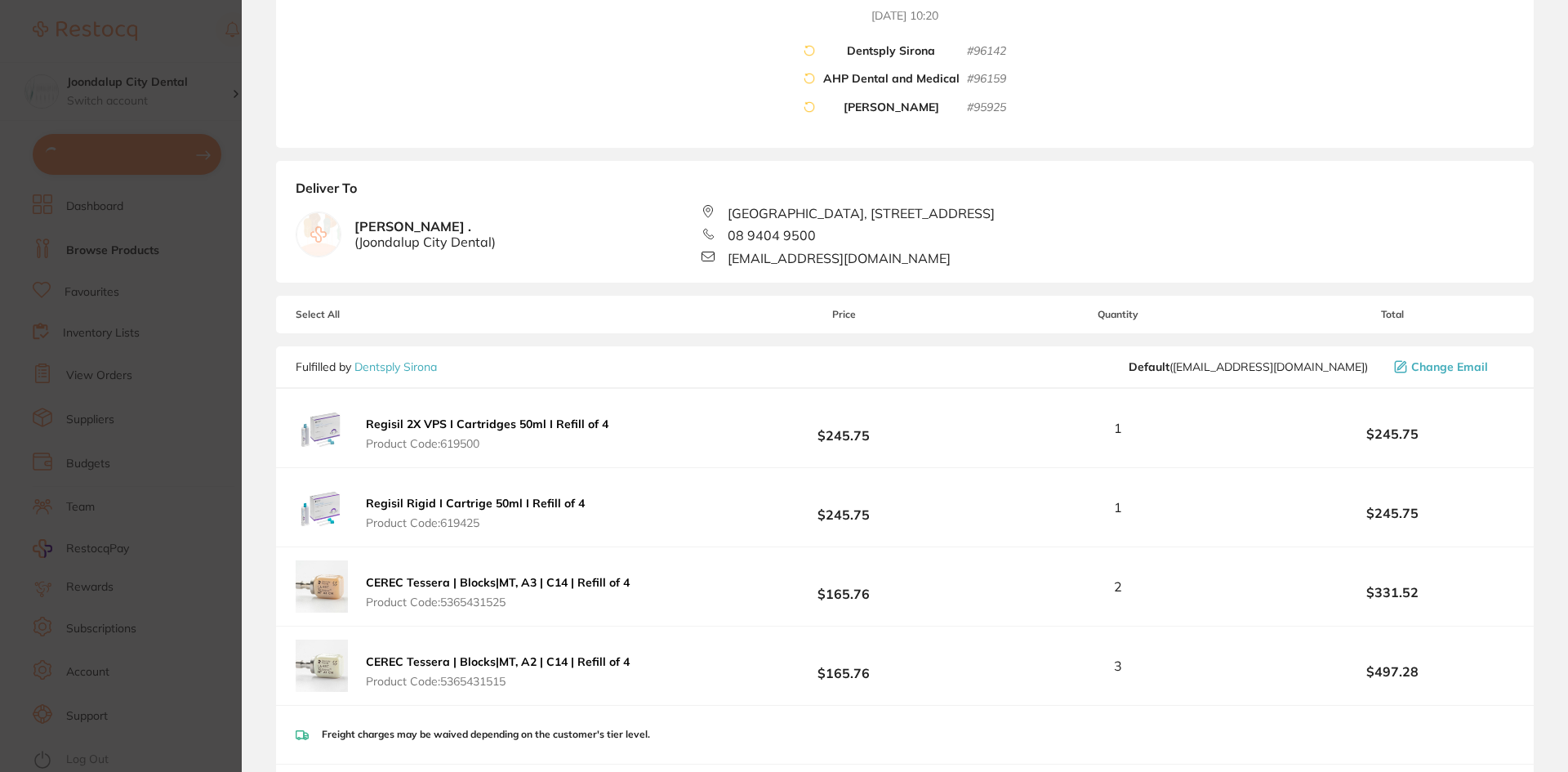
scroll to position [0, 0]
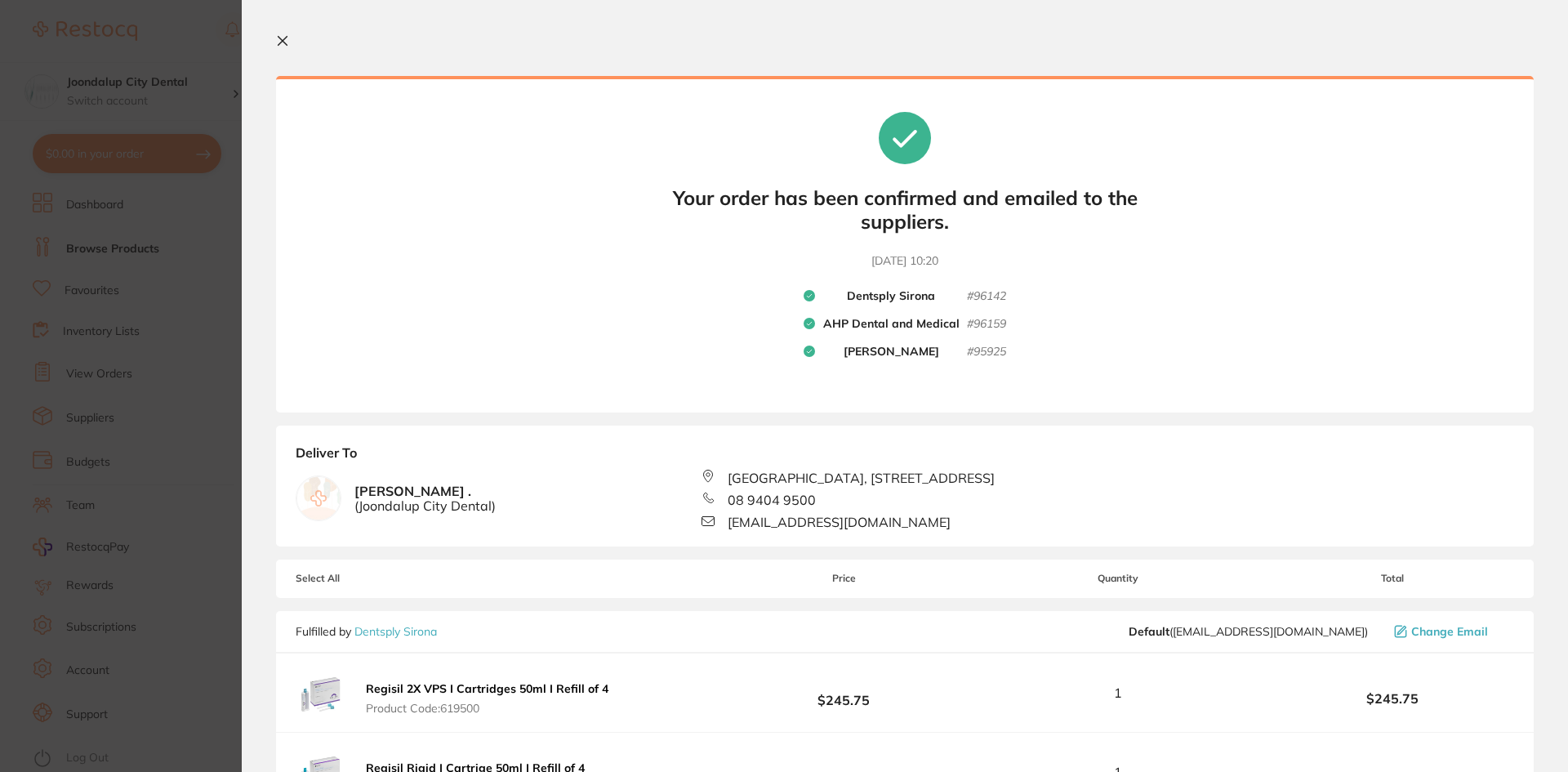
click at [3, 23] on section "Update RRP Set your pre negotiated price for this item. Item Agreed RRP (excl. …" at bounding box center [784, 386] width 1568 height 772
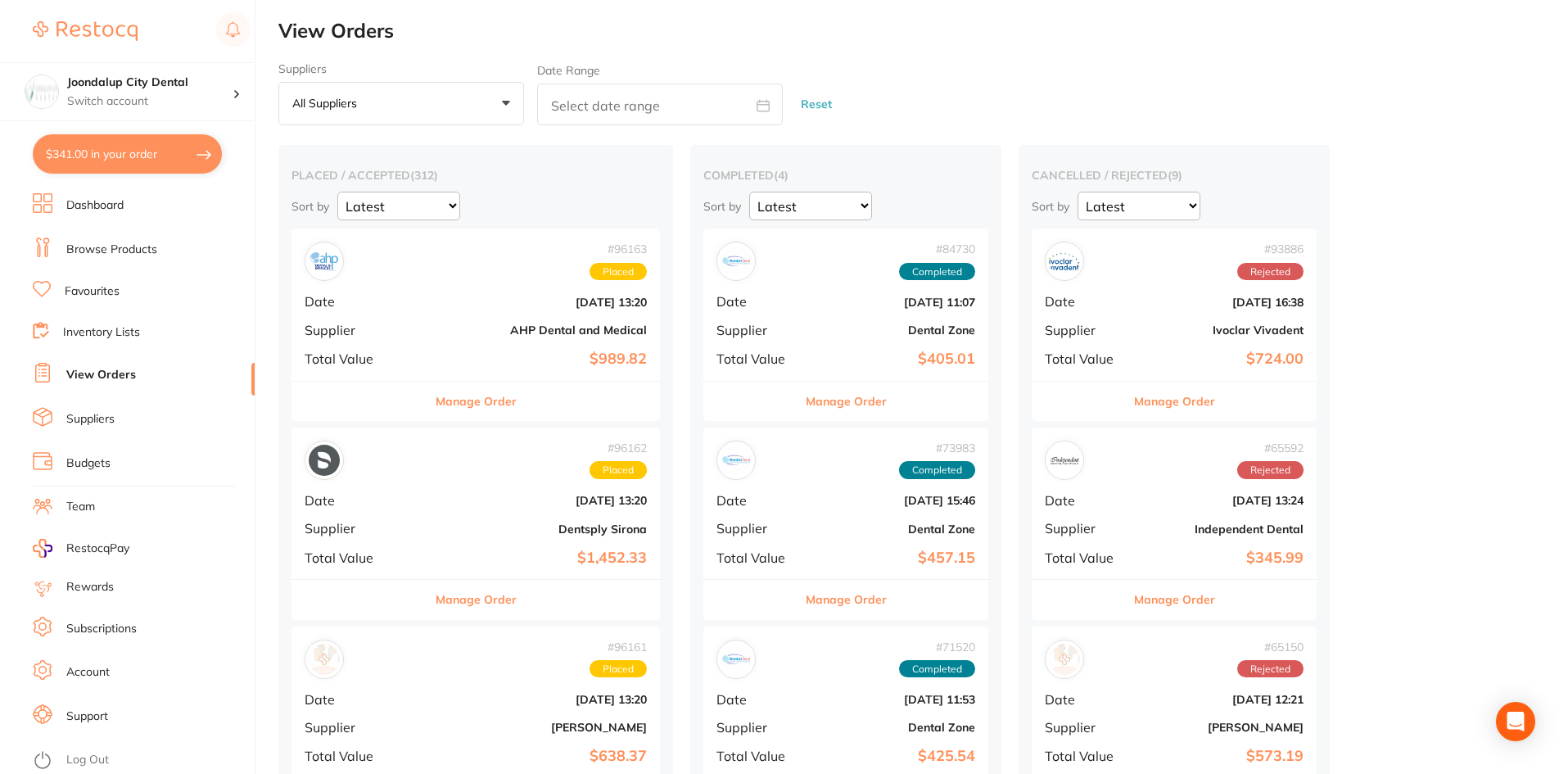
click at [151, 157] on button "$341.00 in your order" at bounding box center [127, 154] width 189 height 39
checkbox input "true"
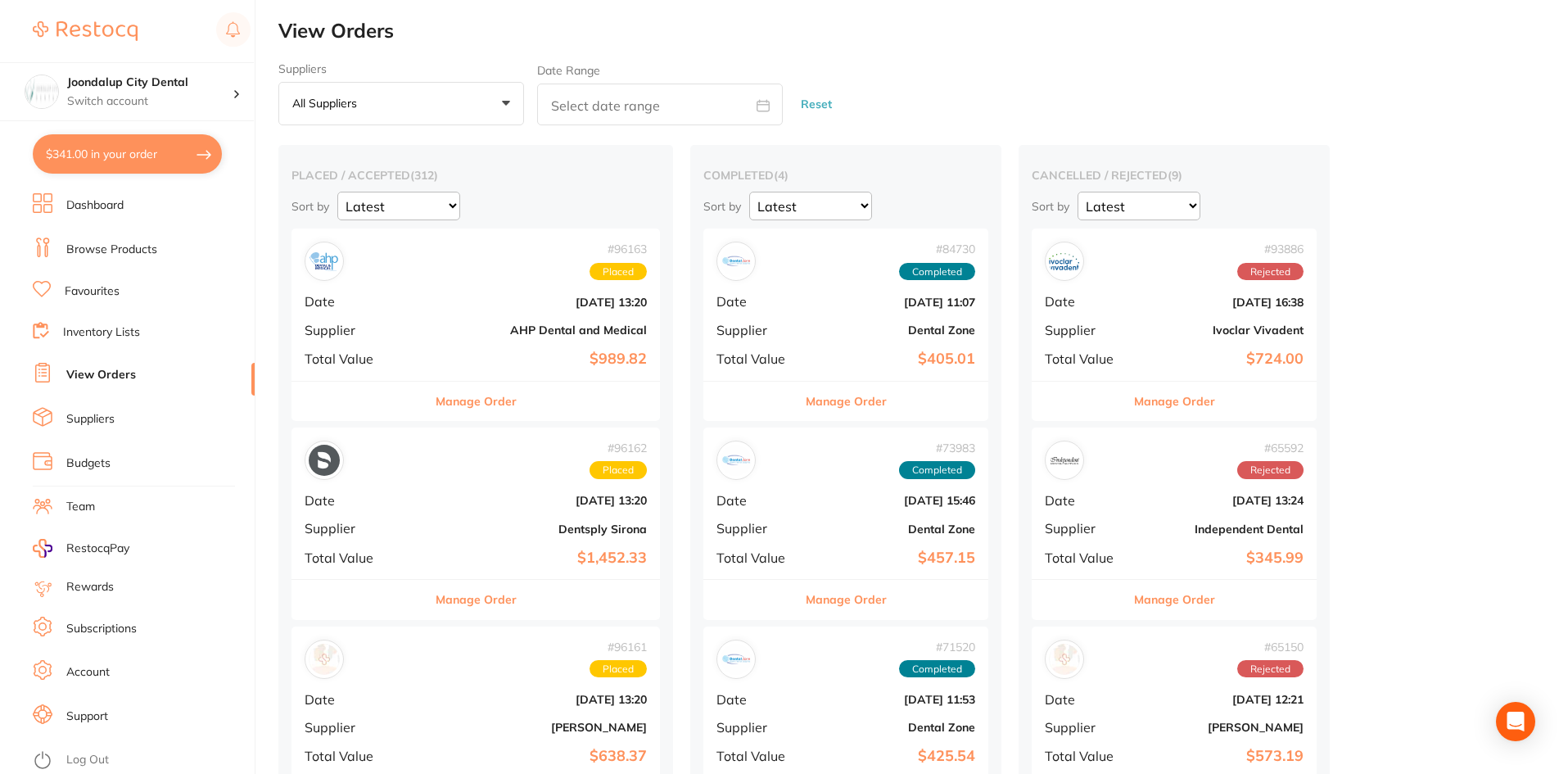
checkbox input "true"
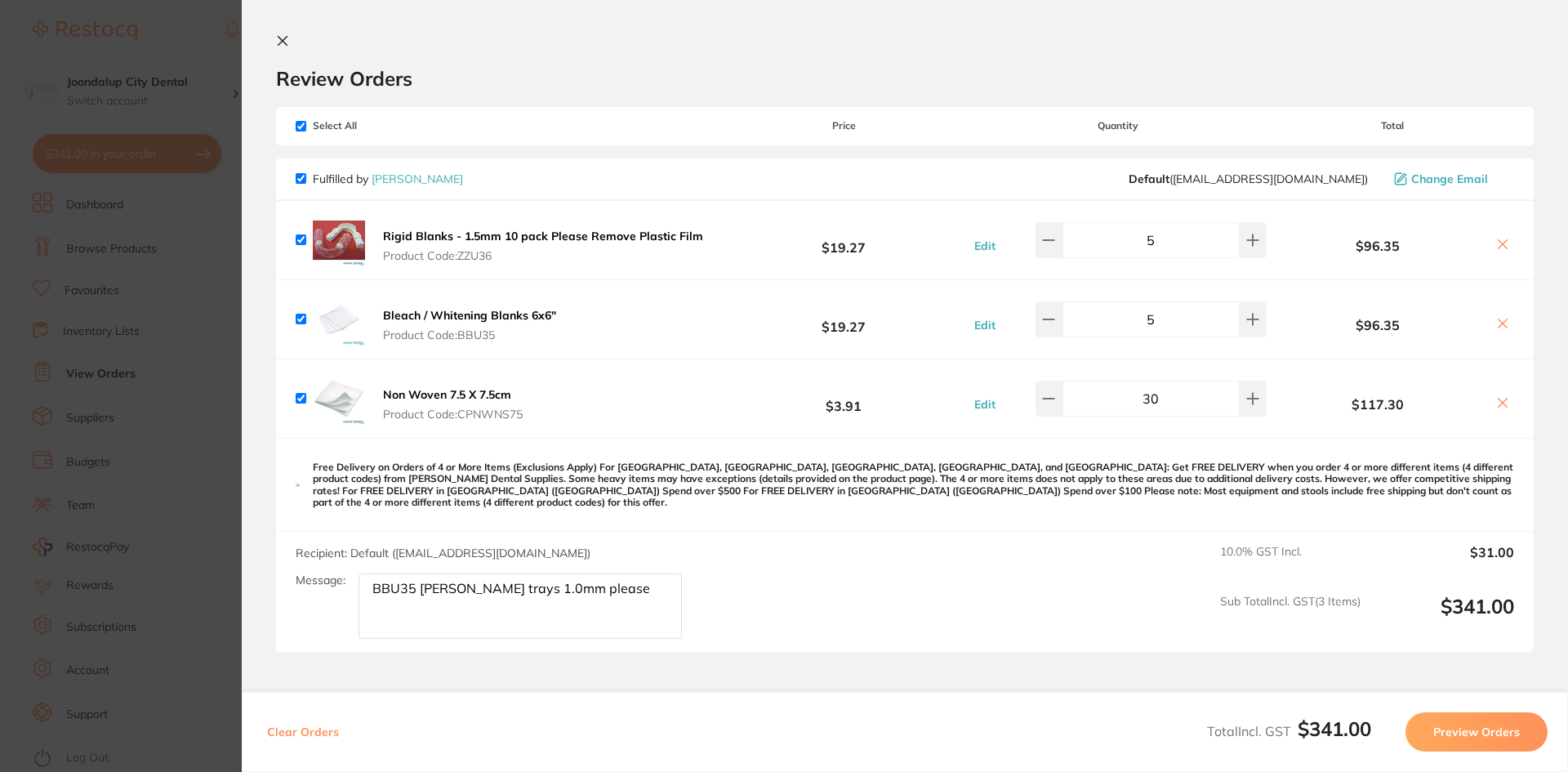
click at [282, 37] on icon at bounding box center [282, 41] width 13 height 13
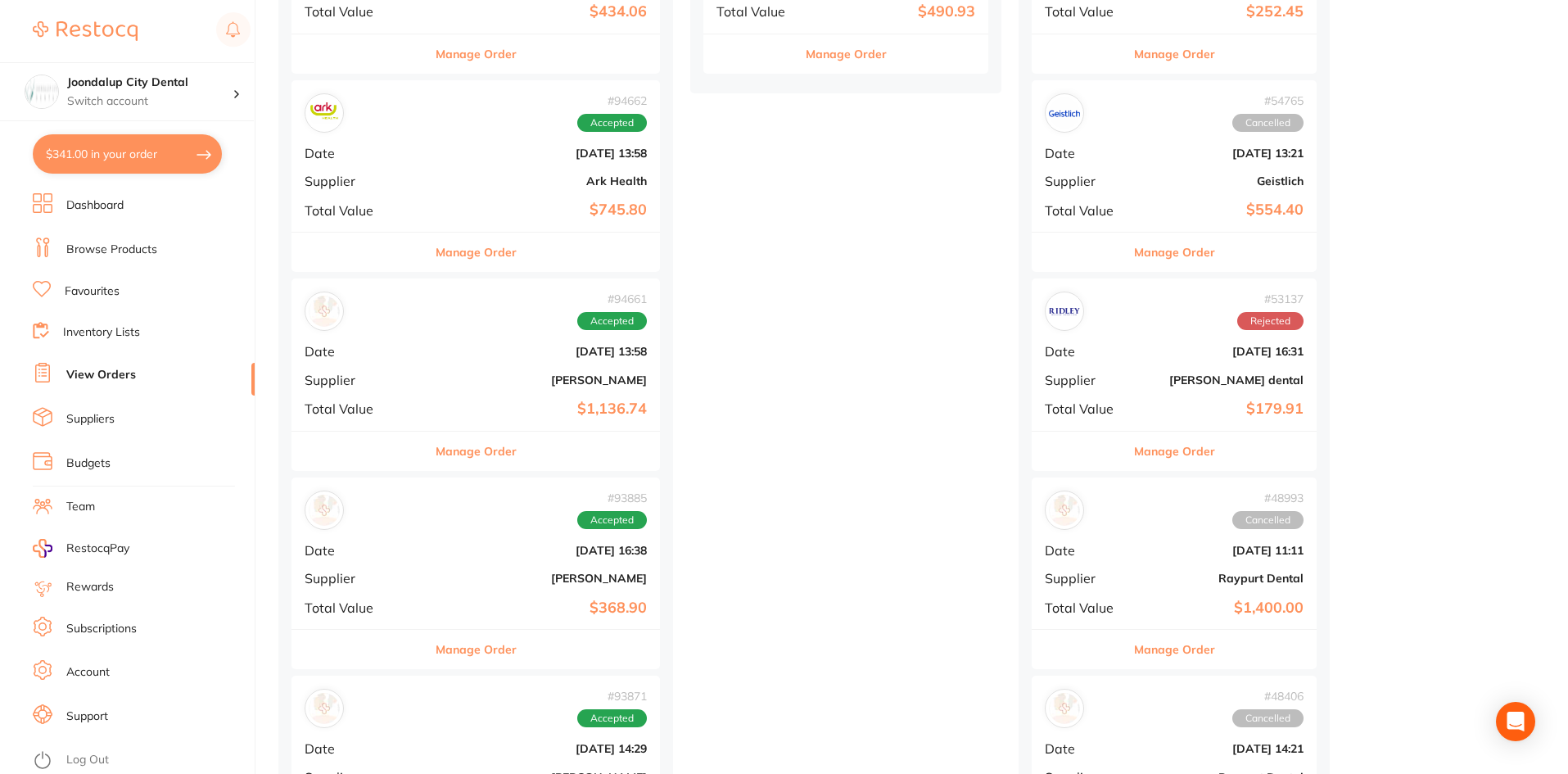
scroll to position [802, 0]
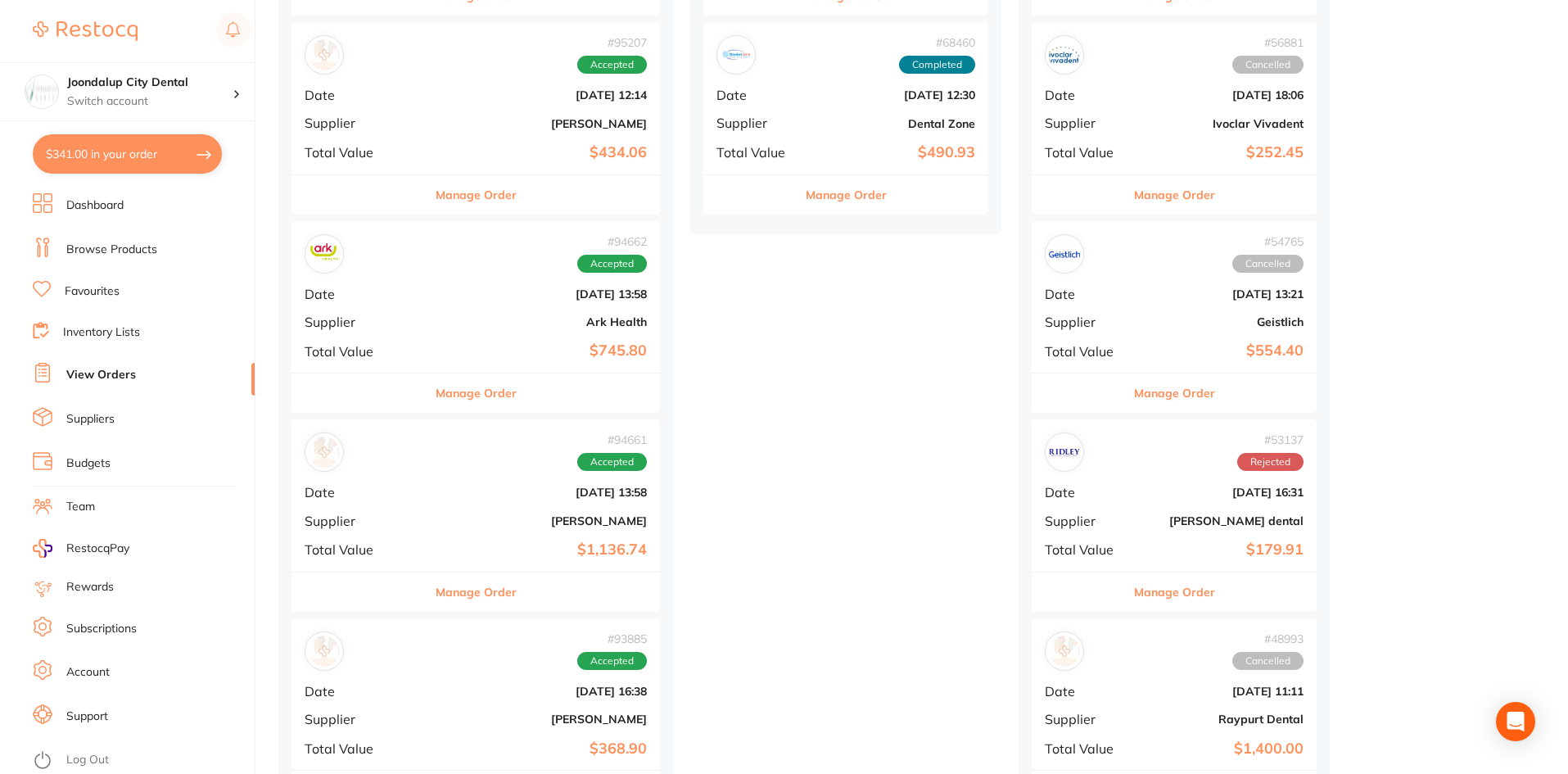
click at [117, 252] on link "Browse Products" at bounding box center [111, 250] width 91 height 16
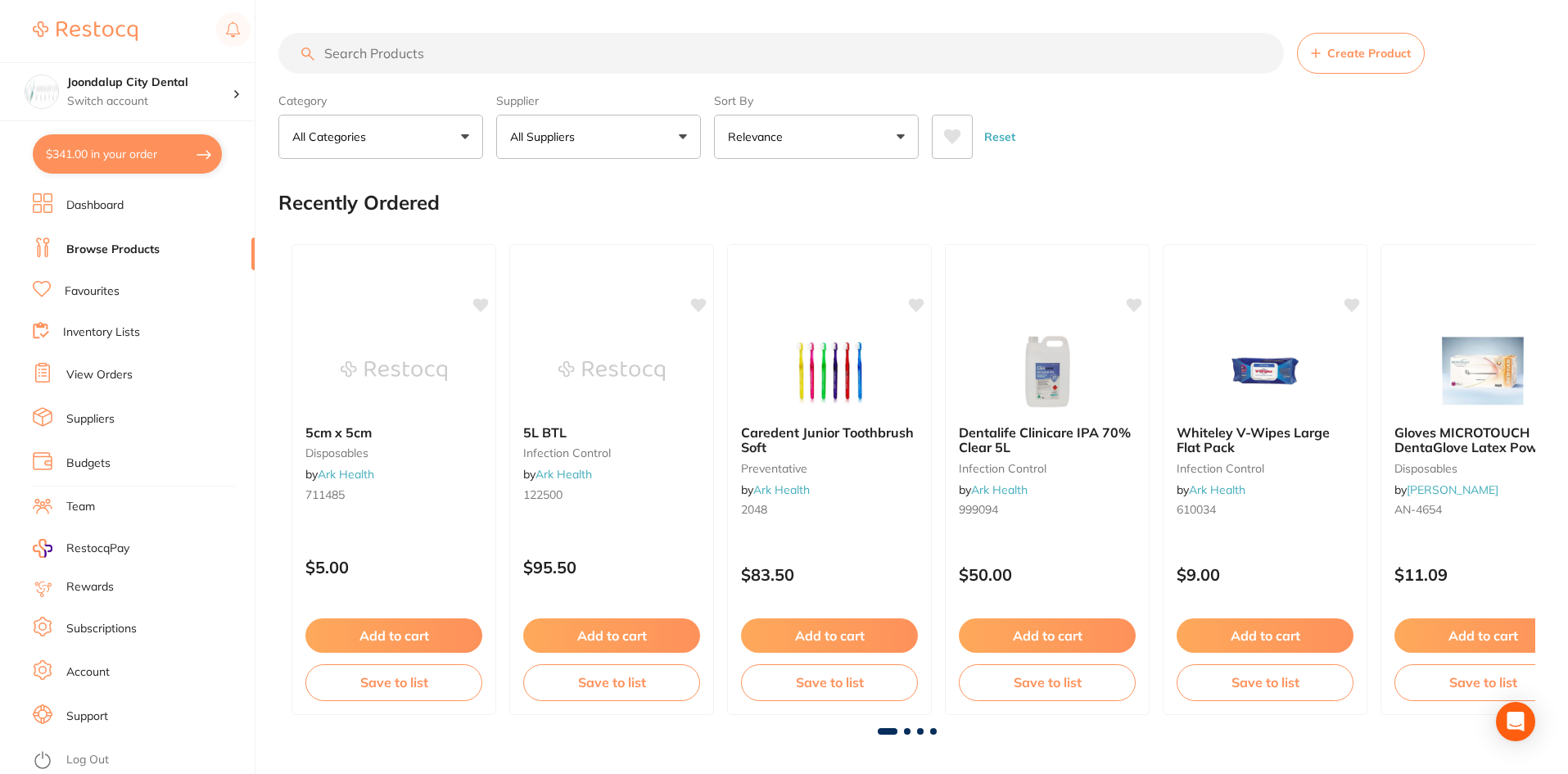
click at [551, 140] on p "All Suppliers" at bounding box center [546, 136] width 71 height 16
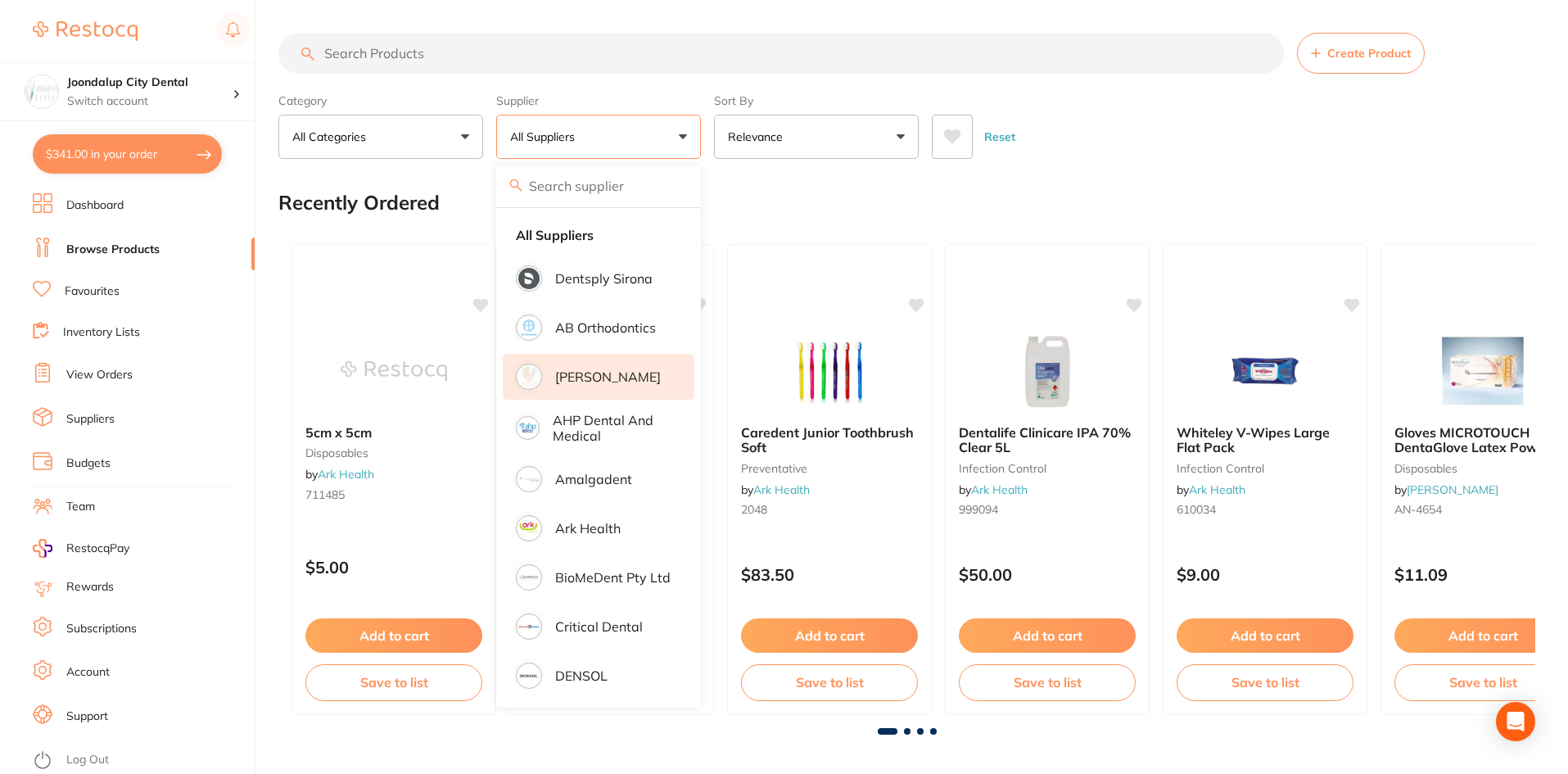
click at [593, 376] on p "[PERSON_NAME]" at bounding box center [607, 376] width 105 height 15
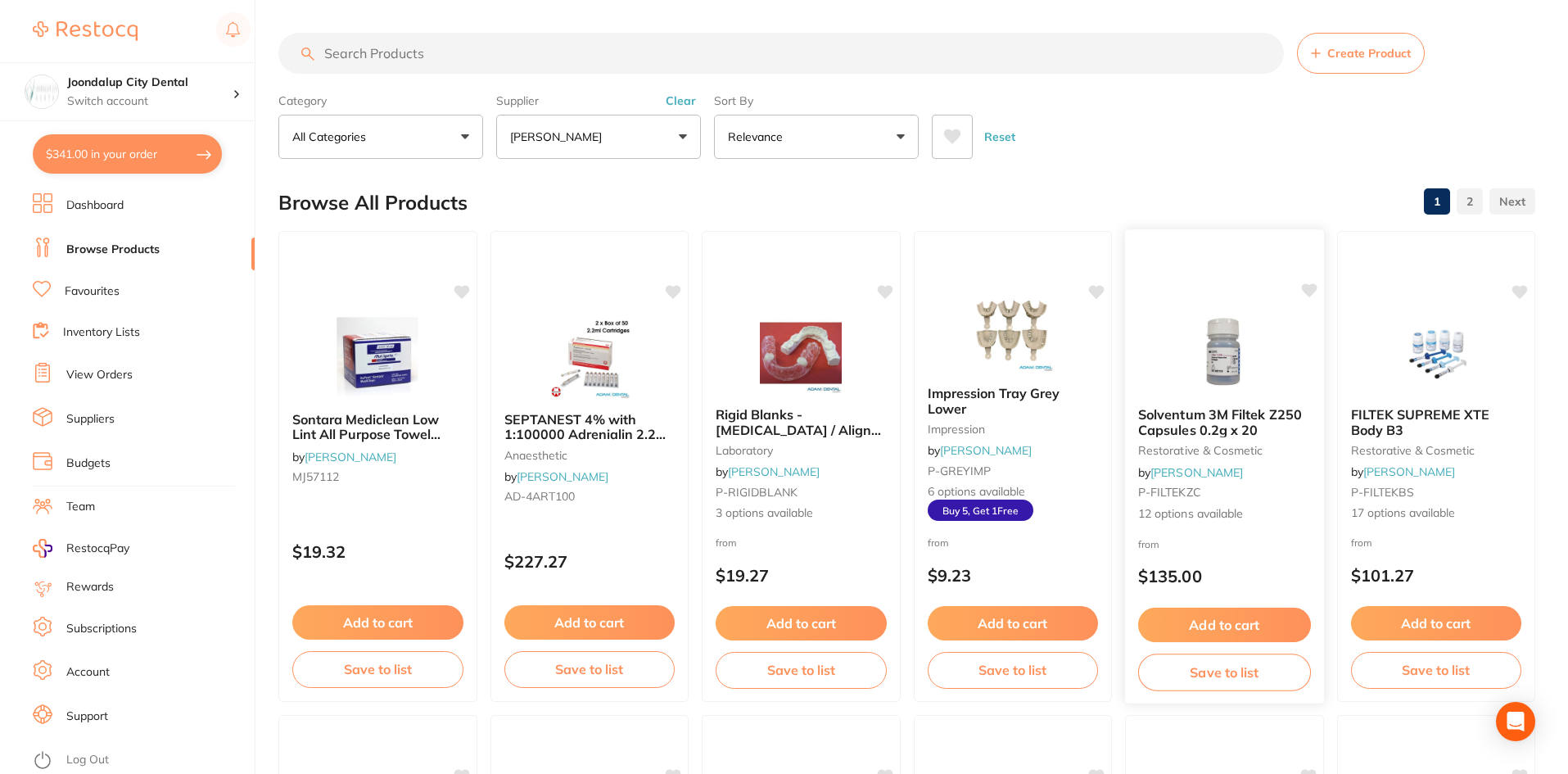
click at [1229, 380] on img at bounding box center [1224, 353] width 107 height 82
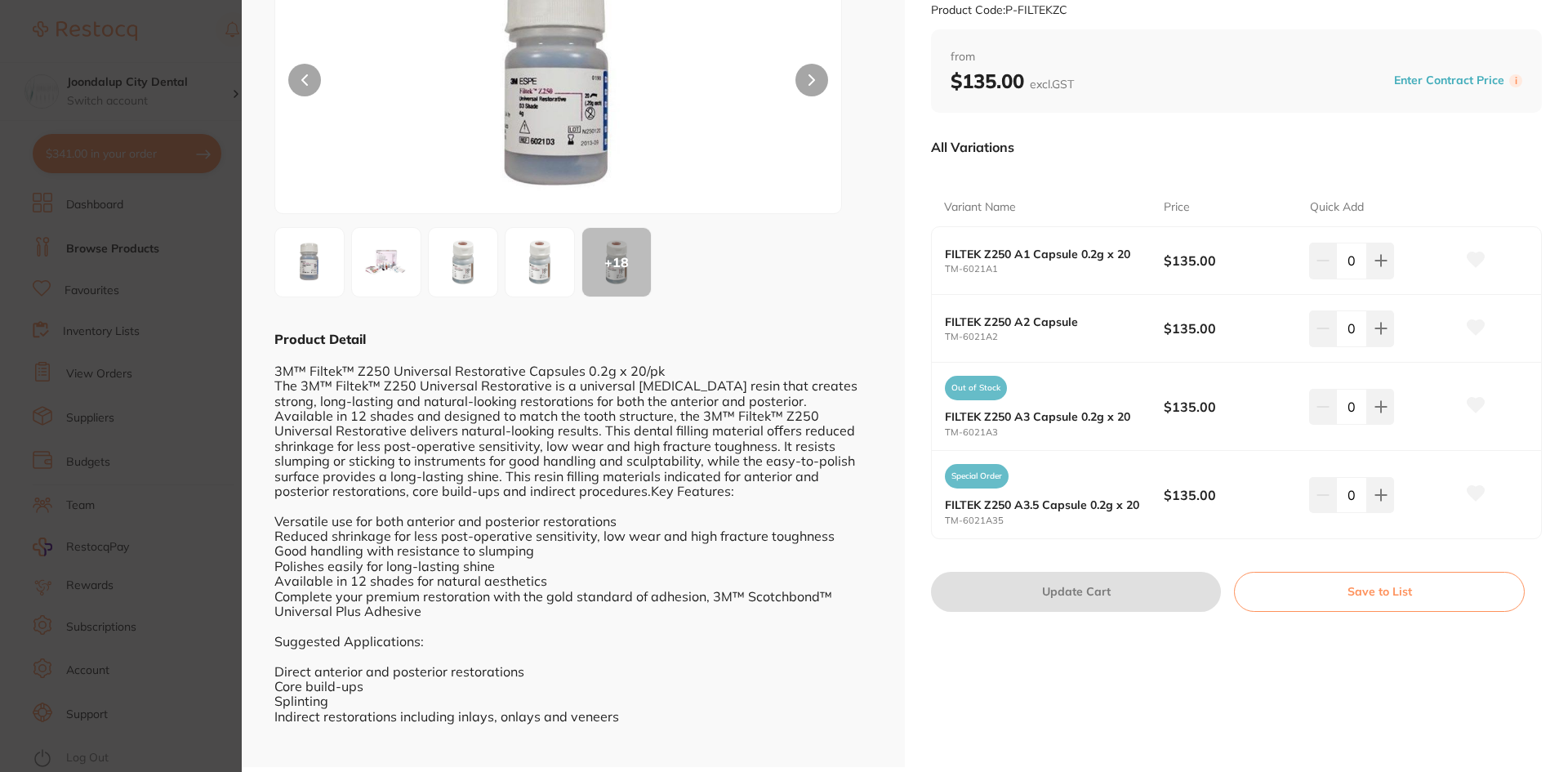
scroll to position [154, 0]
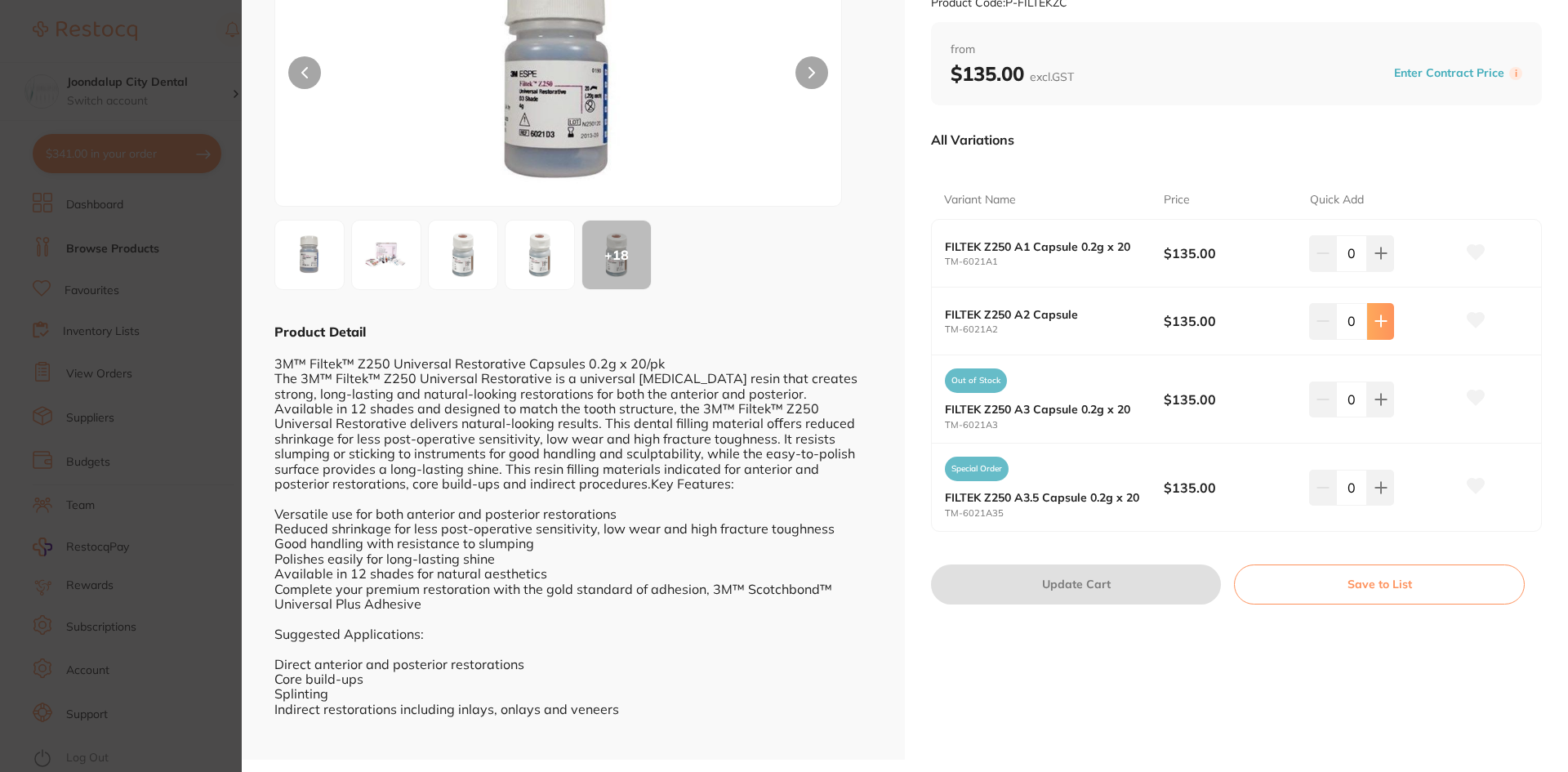
click at [1369, 320] on button at bounding box center [1380, 321] width 26 height 36
click at [1383, 322] on icon at bounding box center [1381, 322] width 11 height 11
type input "2"
drag, startPoint x: 1193, startPoint y: 580, endPoint x: 1258, endPoint y: 471, distance: 126.9
click at [1192, 580] on button "Update Cart" at bounding box center [1075, 584] width 290 height 39
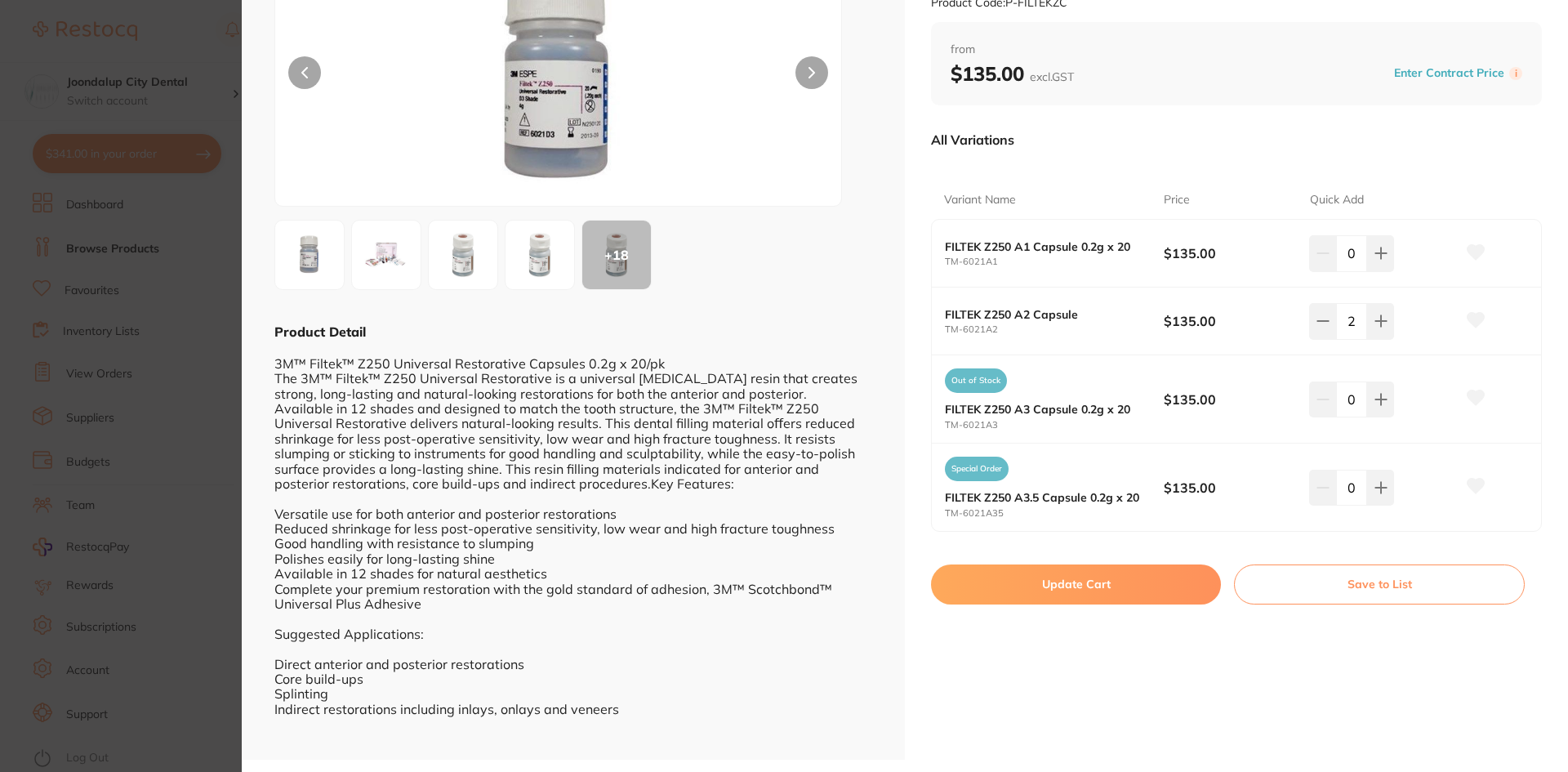
checkbox input "false"
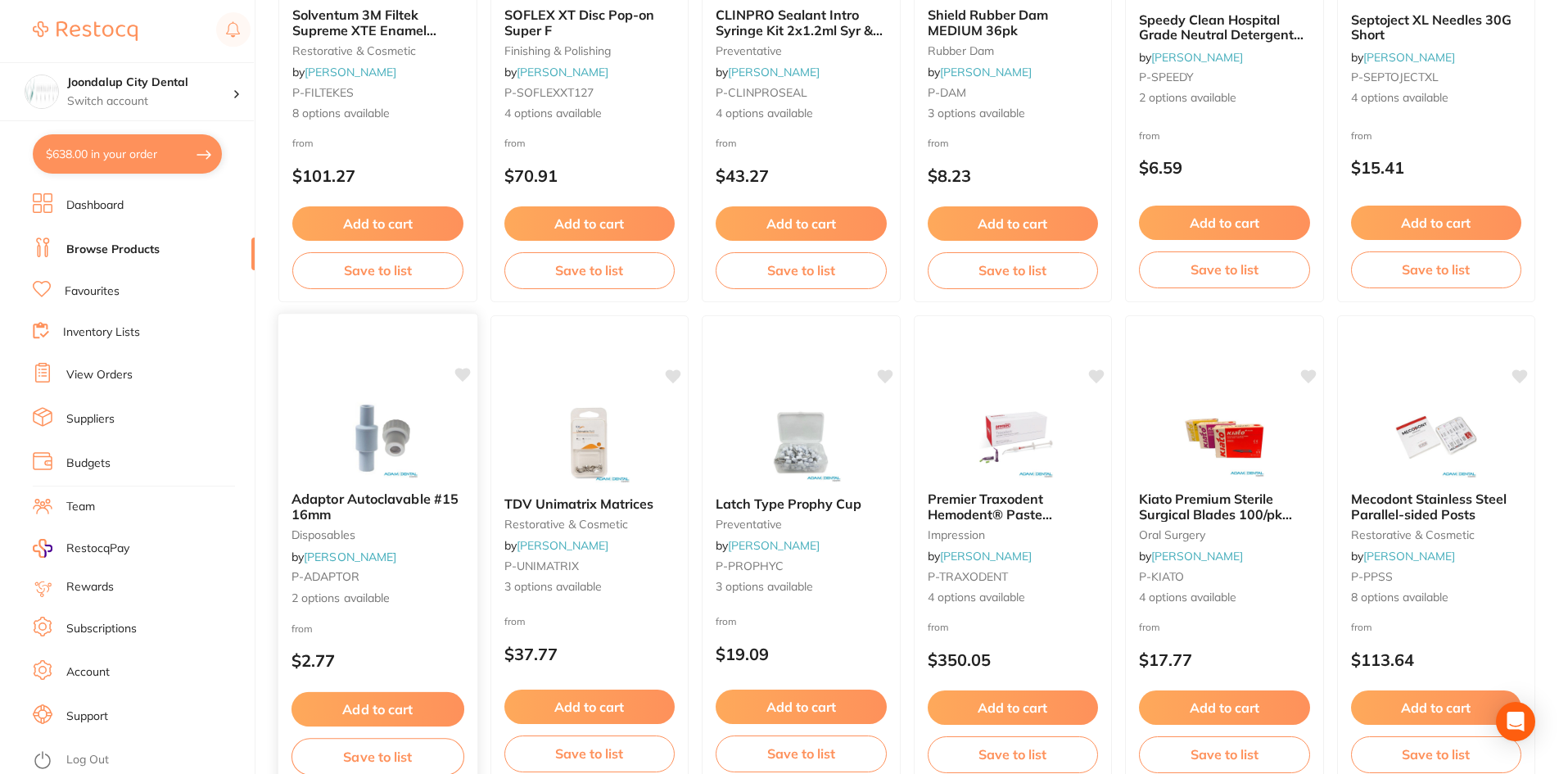
scroll to position [1048, 0]
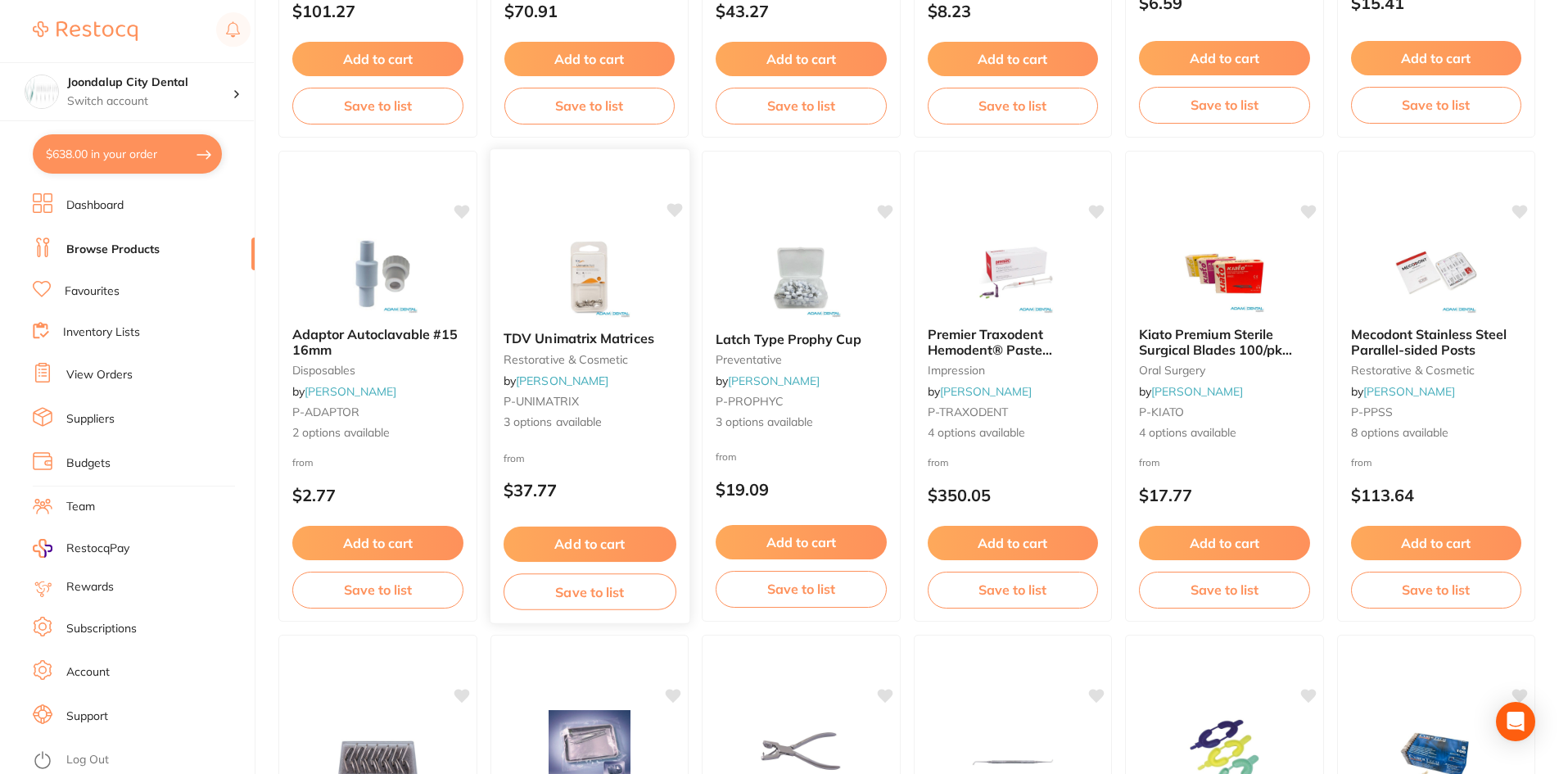
click at [611, 287] on img at bounding box center [589, 277] width 107 height 82
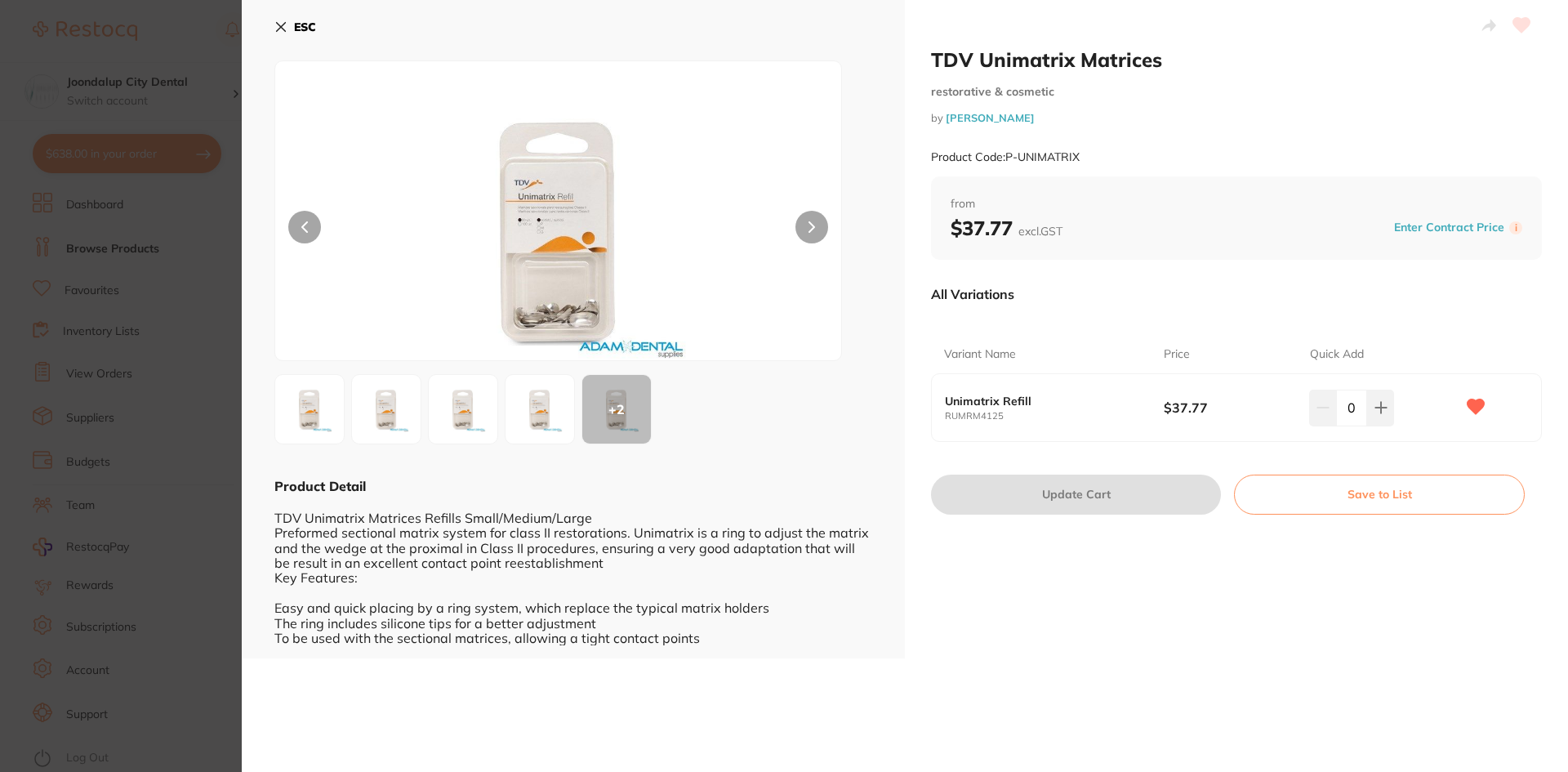
click at [282, 26] on icon at bounding box center [281, 27] width 9 height 9
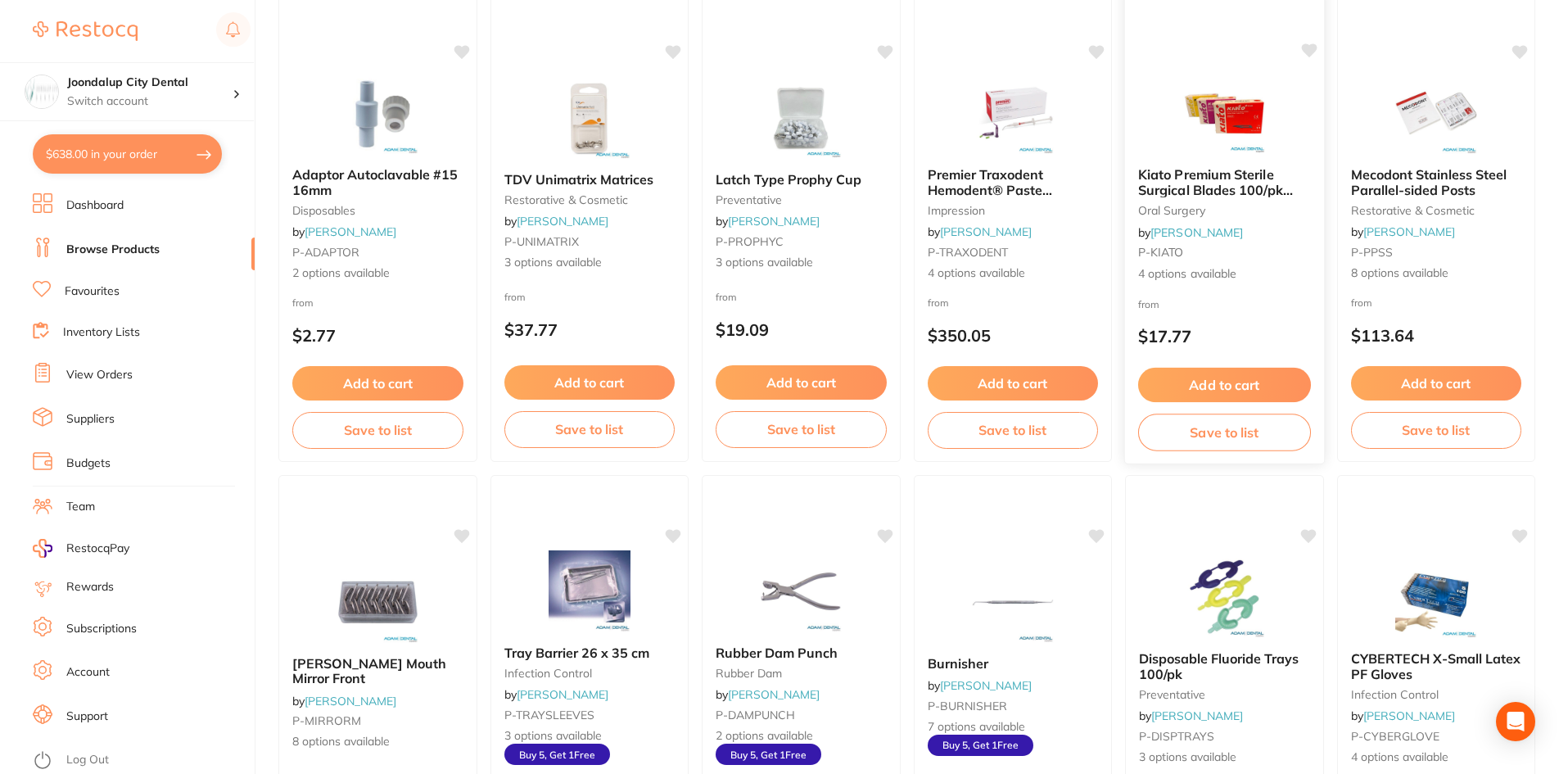
scroll to position [1293, 0]
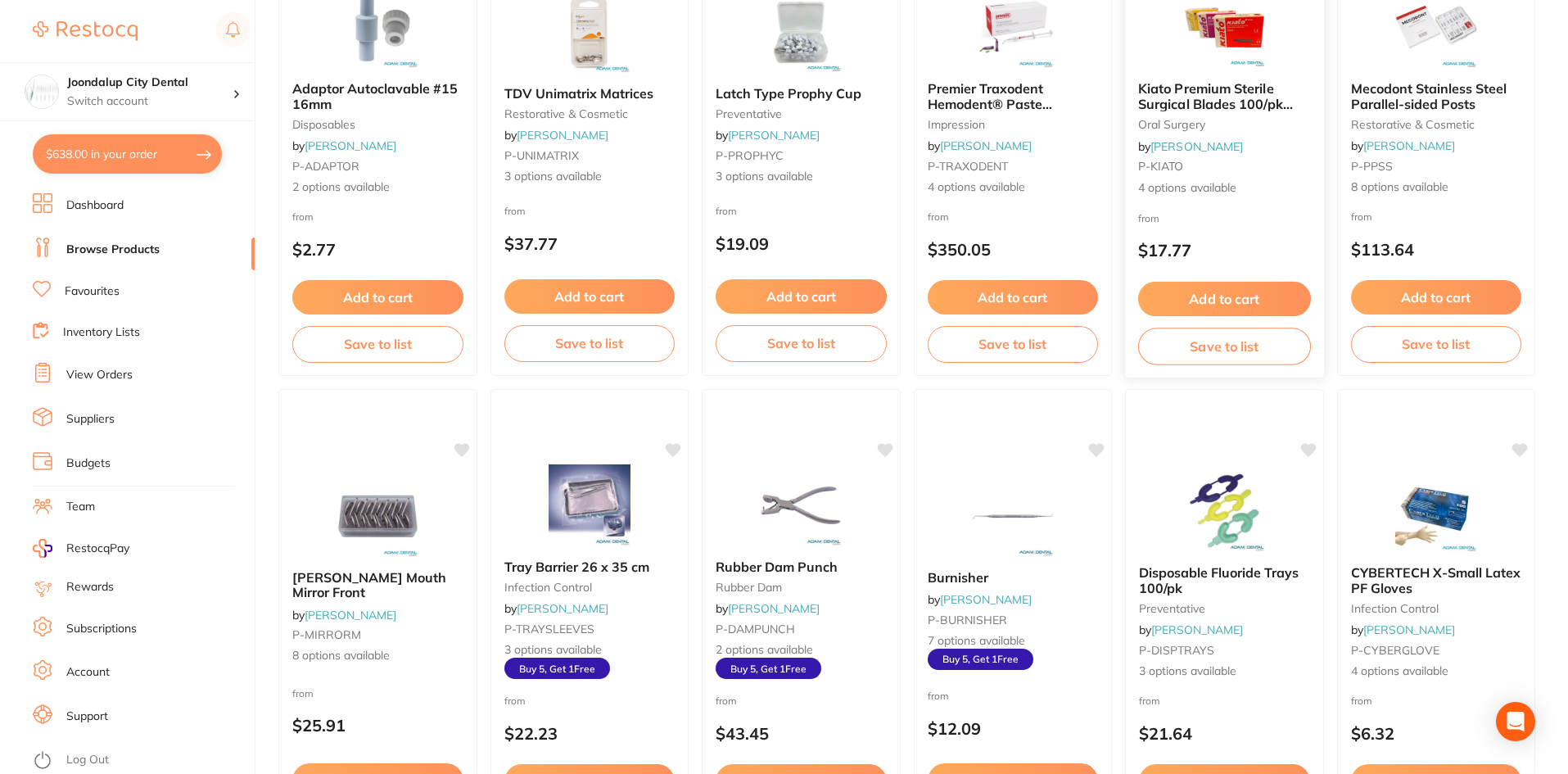
click at [1191, 129] on small "oral surgery" at bounding box center [1224, 125] width 173 height 13
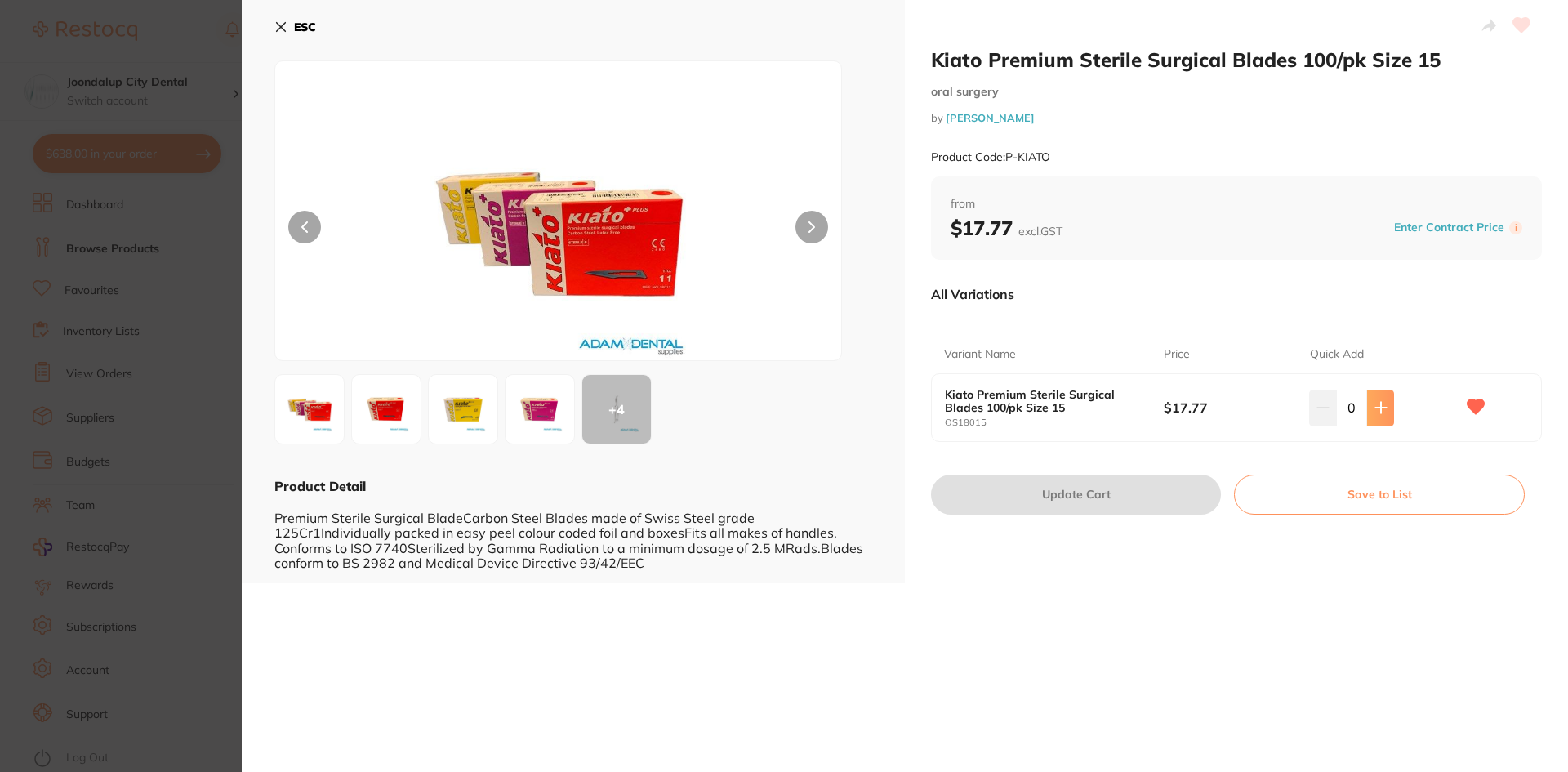
click at [1382, 418] on button at bounding box center [1380, 407] width 26 height 36
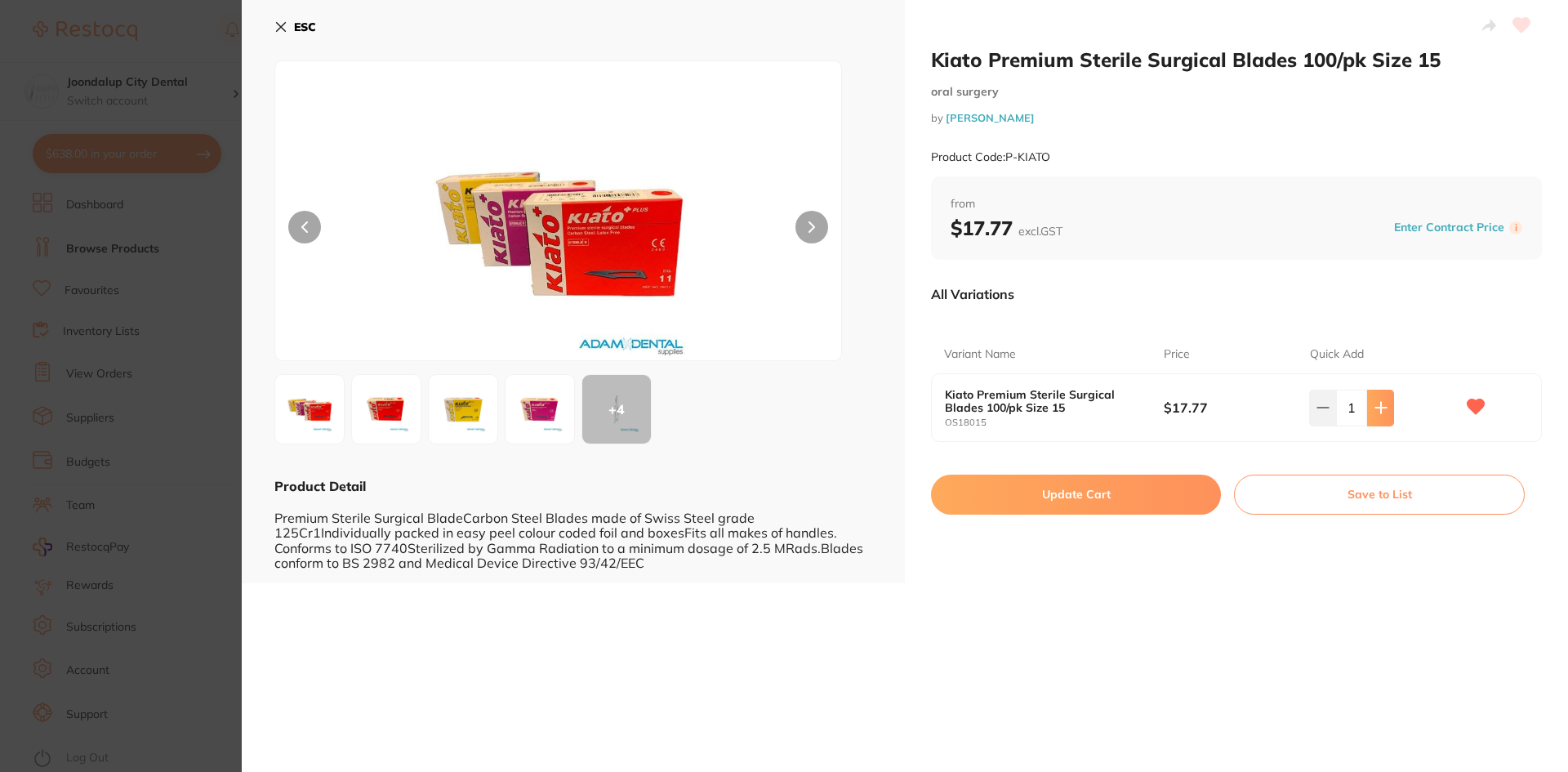
click at [1382, 418] on button at bounding box center [1380, 407] width 26 height 36
type input "2"
click at [1125, 494] on button "Update Cart" at bounding box center [1075, 493] width 290 height 39
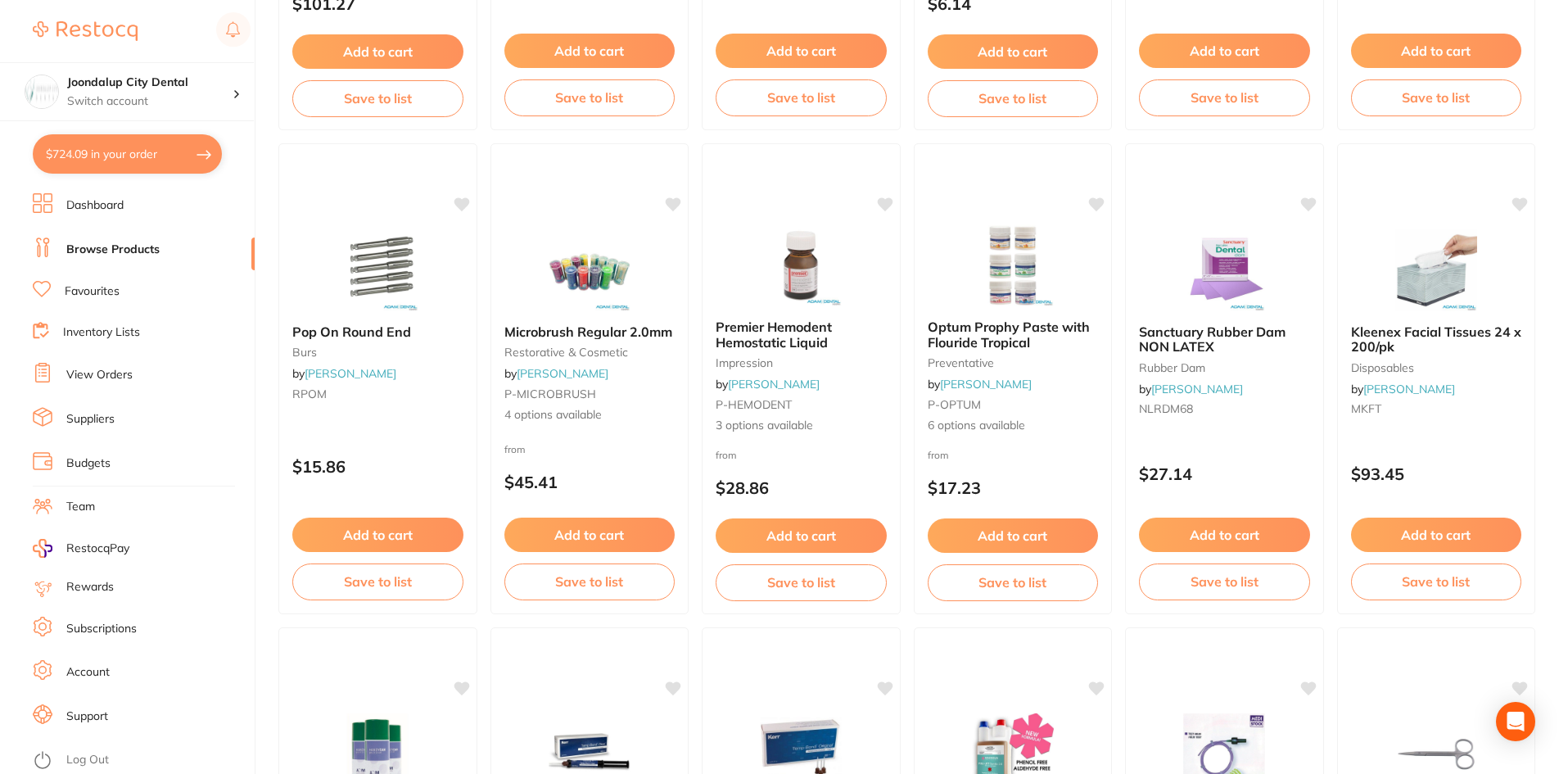
click at [112, 163] on button "$724.09 in your order" at bounding box center [127, 154] width 189 height 39
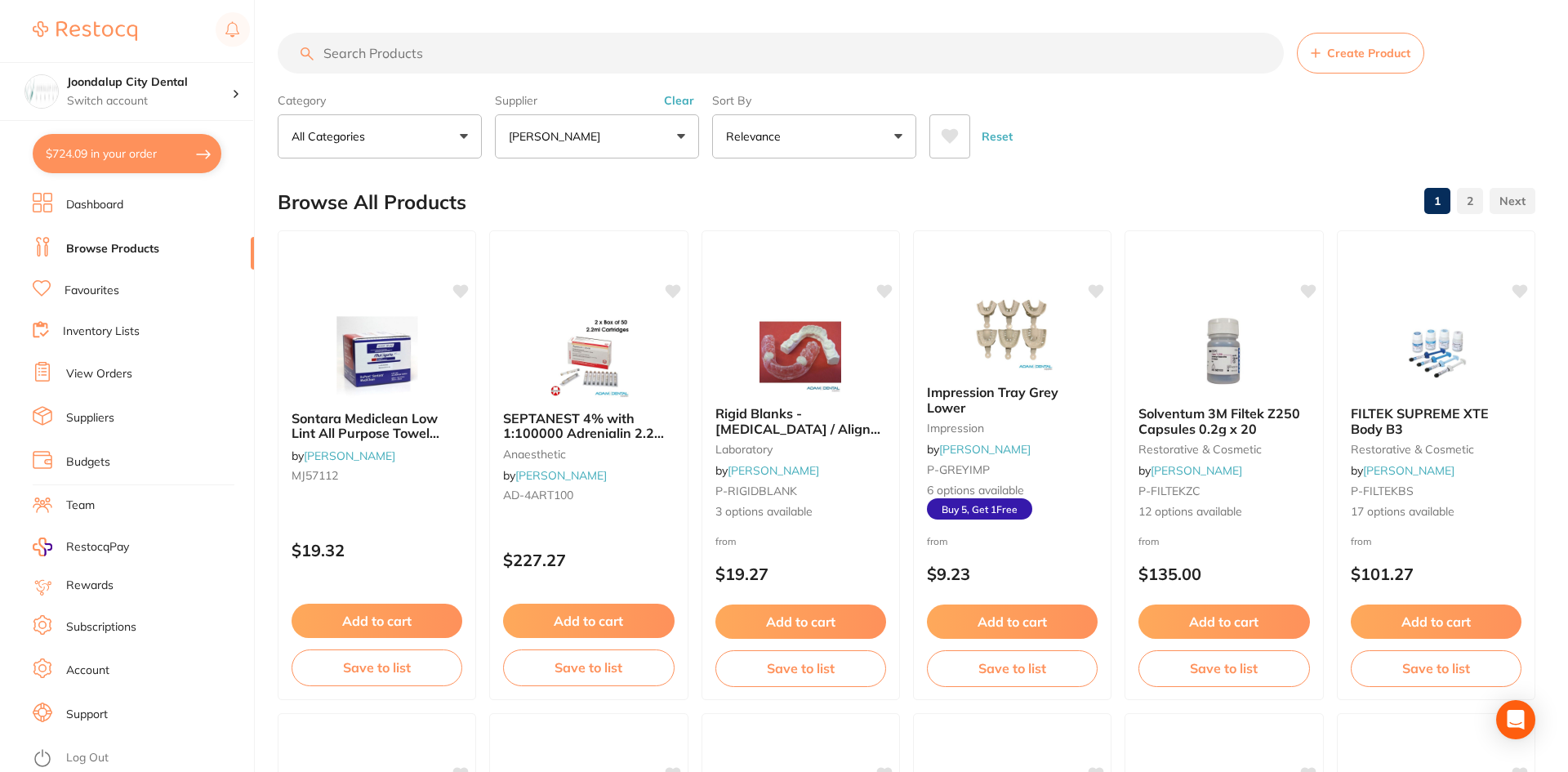
checkbox input "true"
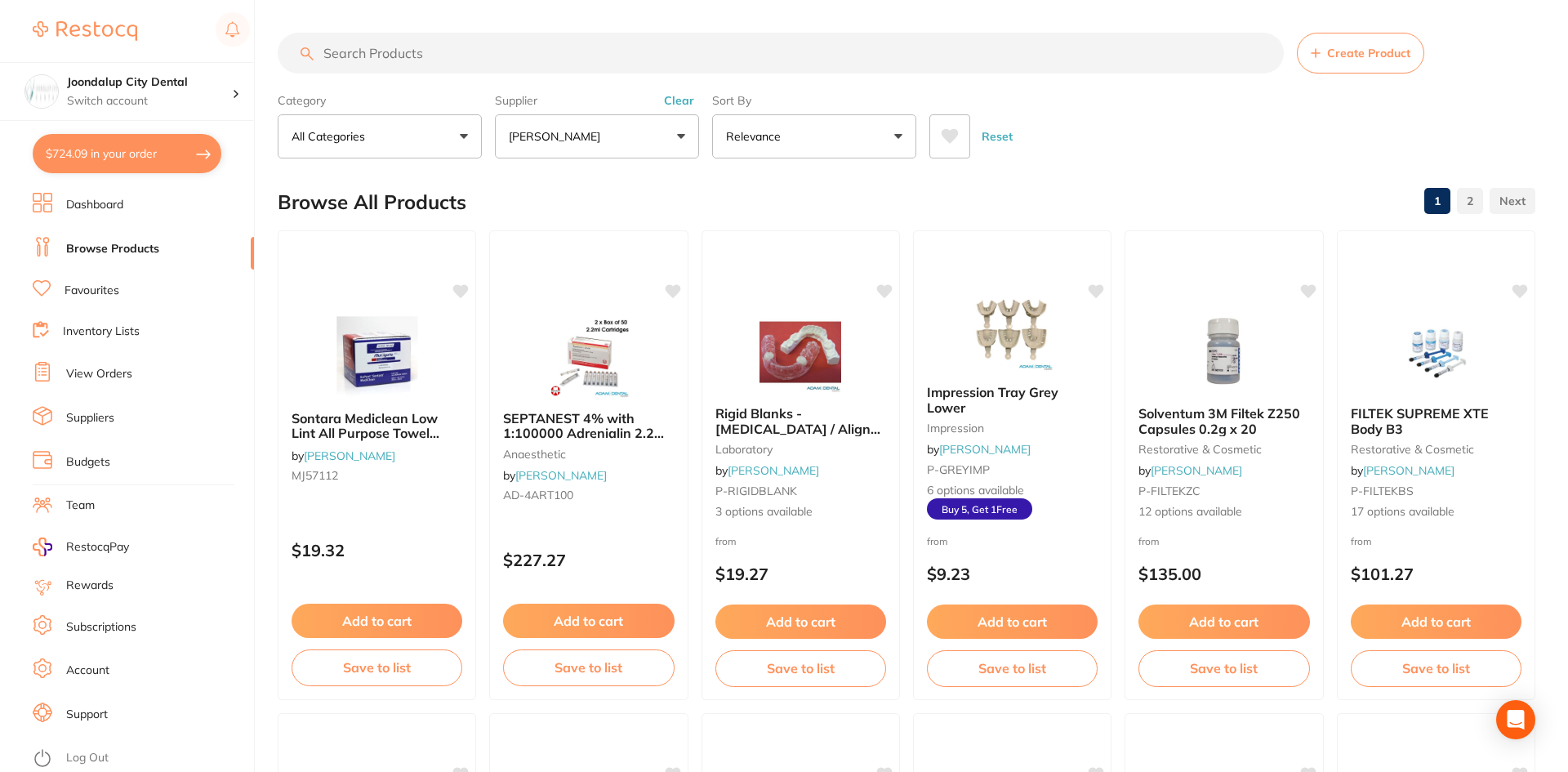
checkbox input "true"
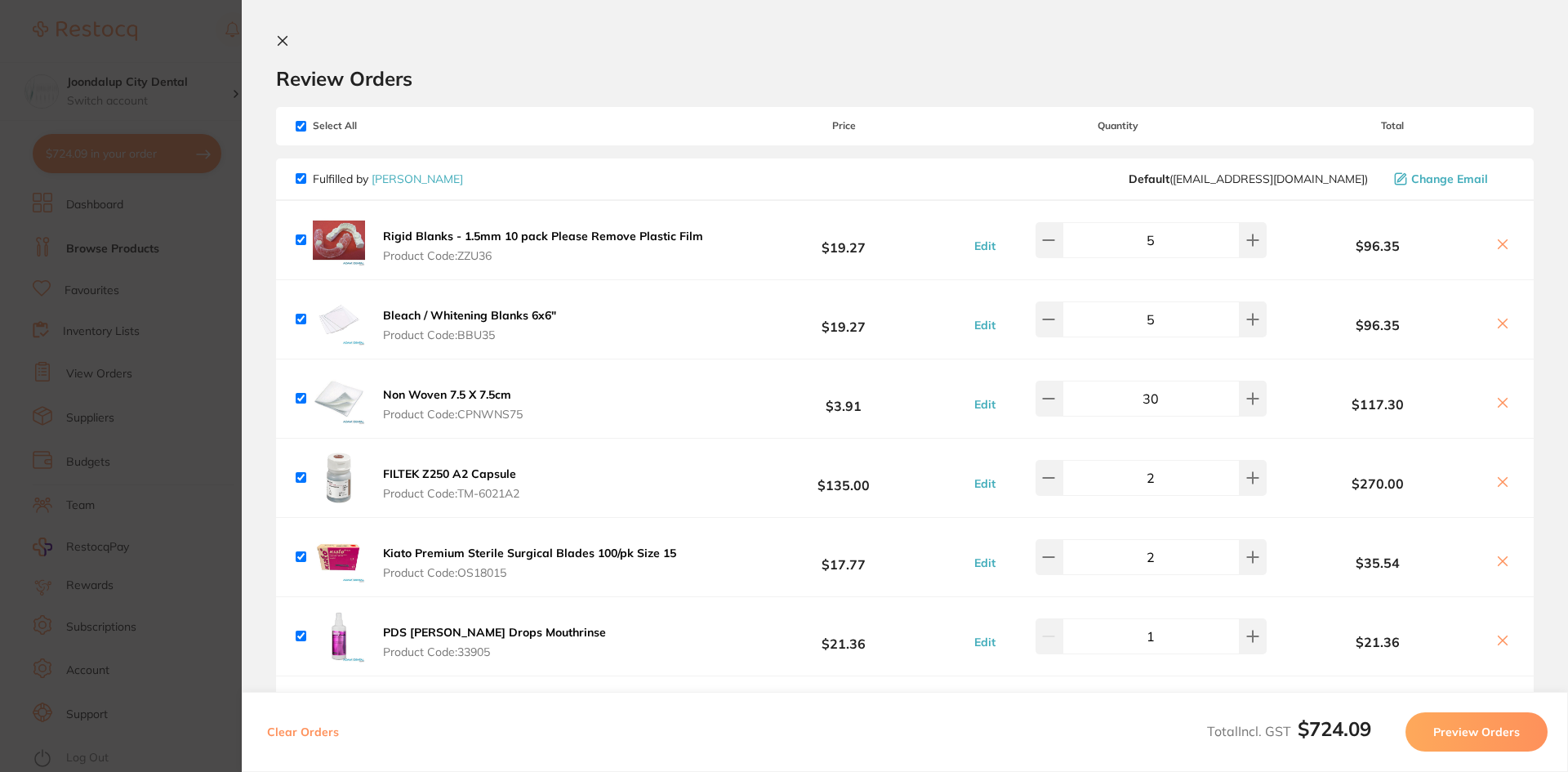
scroll to position [450, 0]
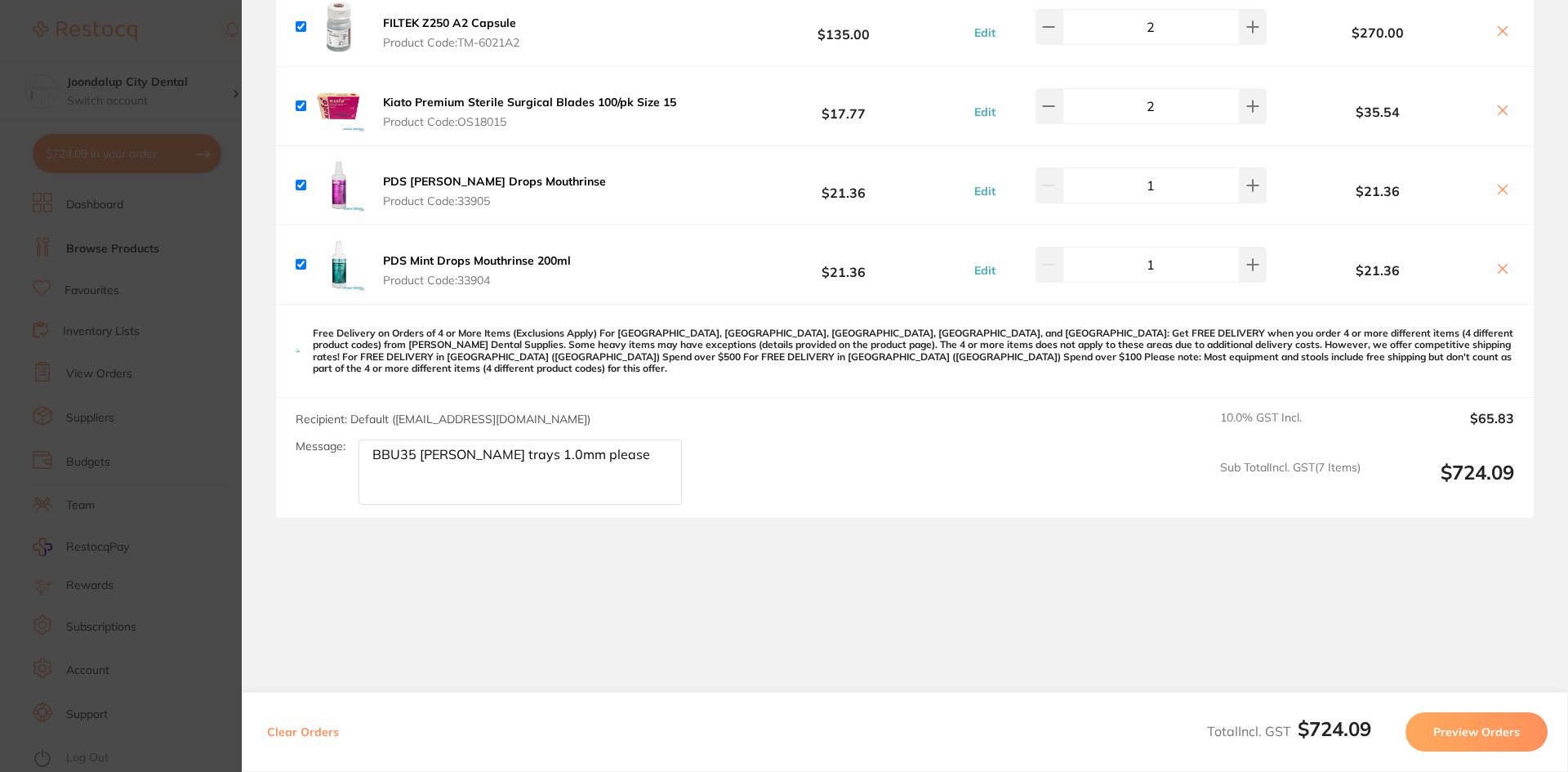
click at [1425, 734] on button "Preview Orders" at bounding box center [1477, 731] width 143 height 39
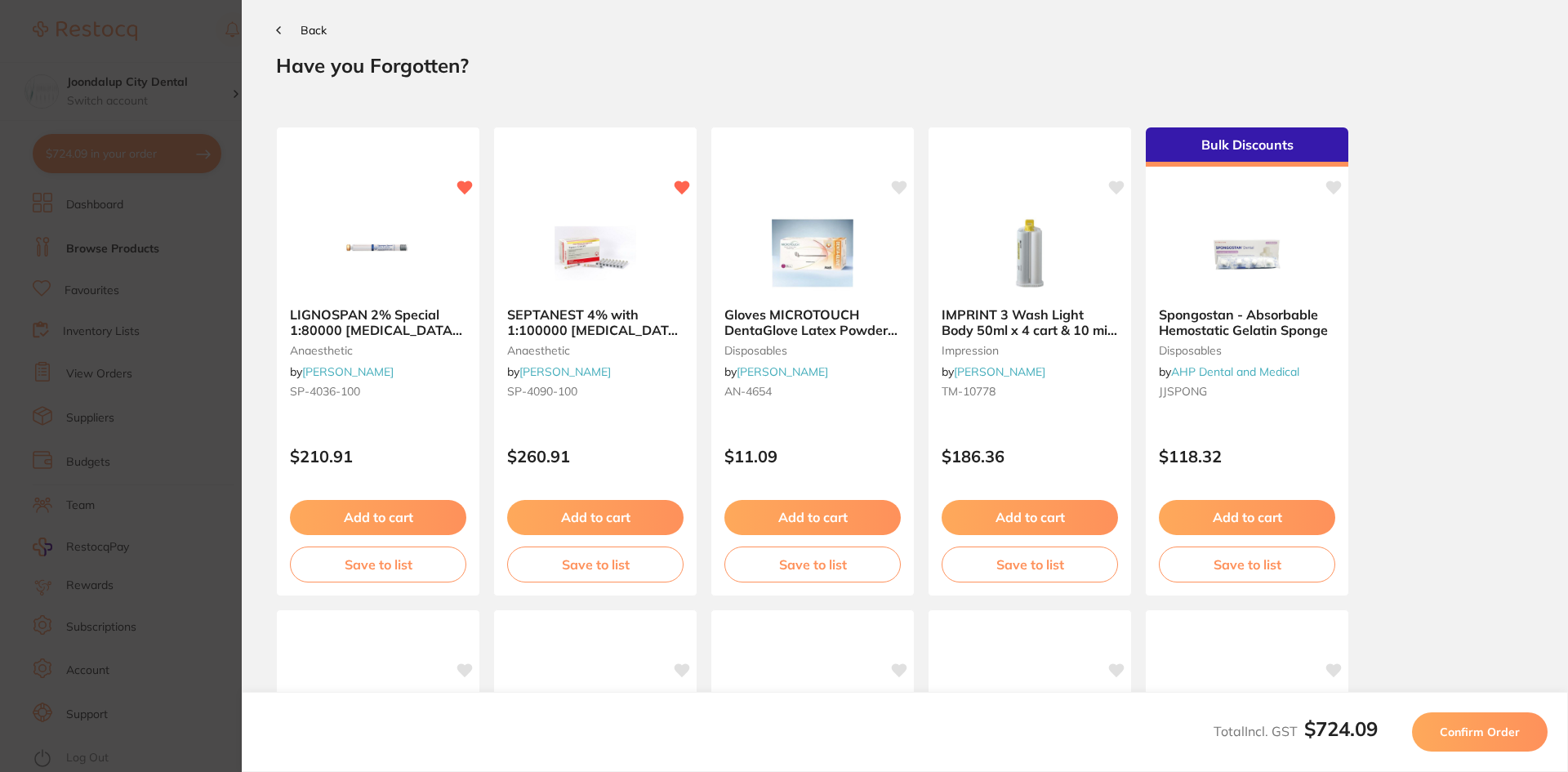
scroll to position [0, 0]
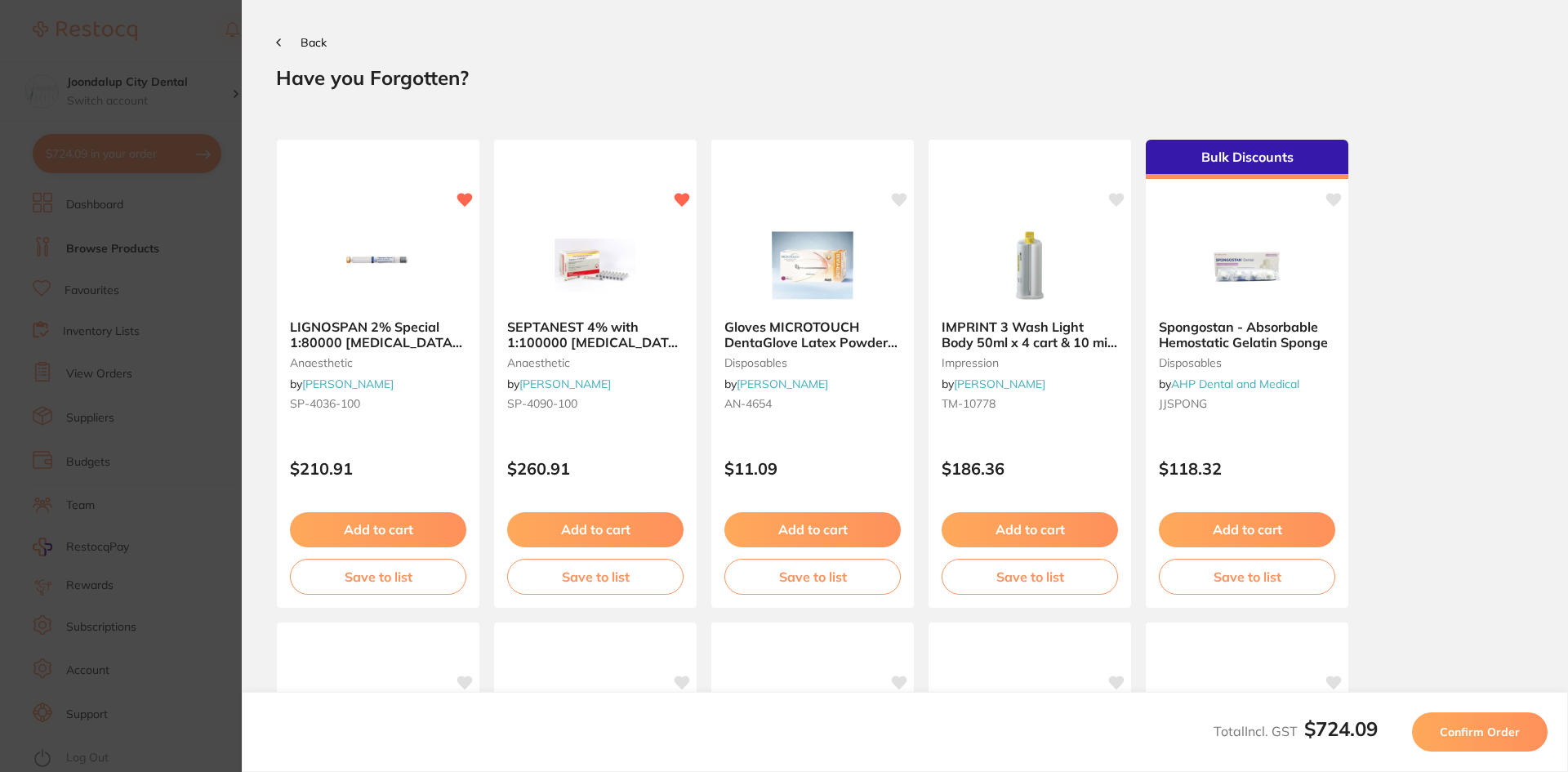
click at [1435, 733] on button "Confirm Order" at bounding box center [1479, 731] width 135 height 39
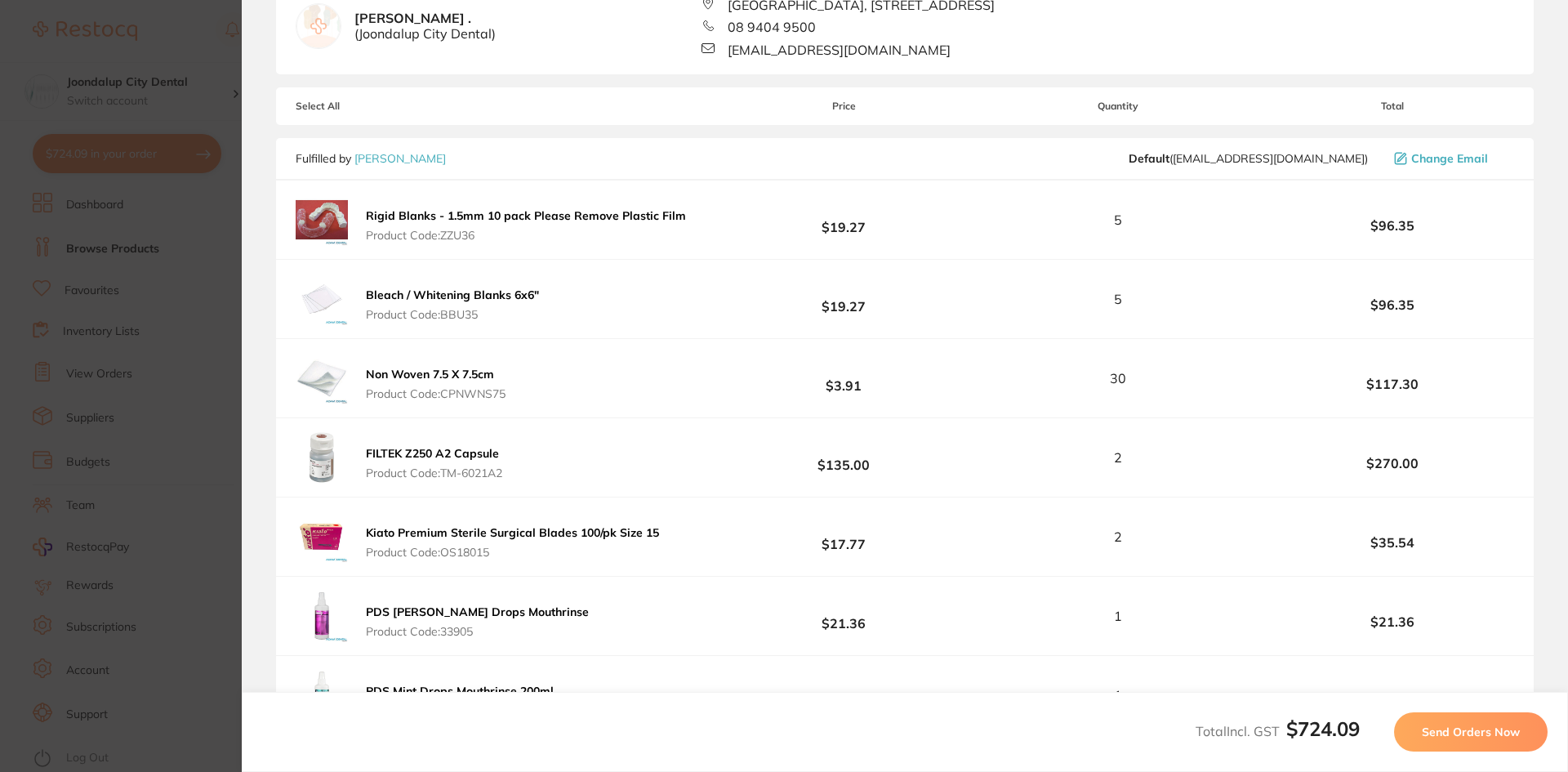
scroll to position [408, 0]
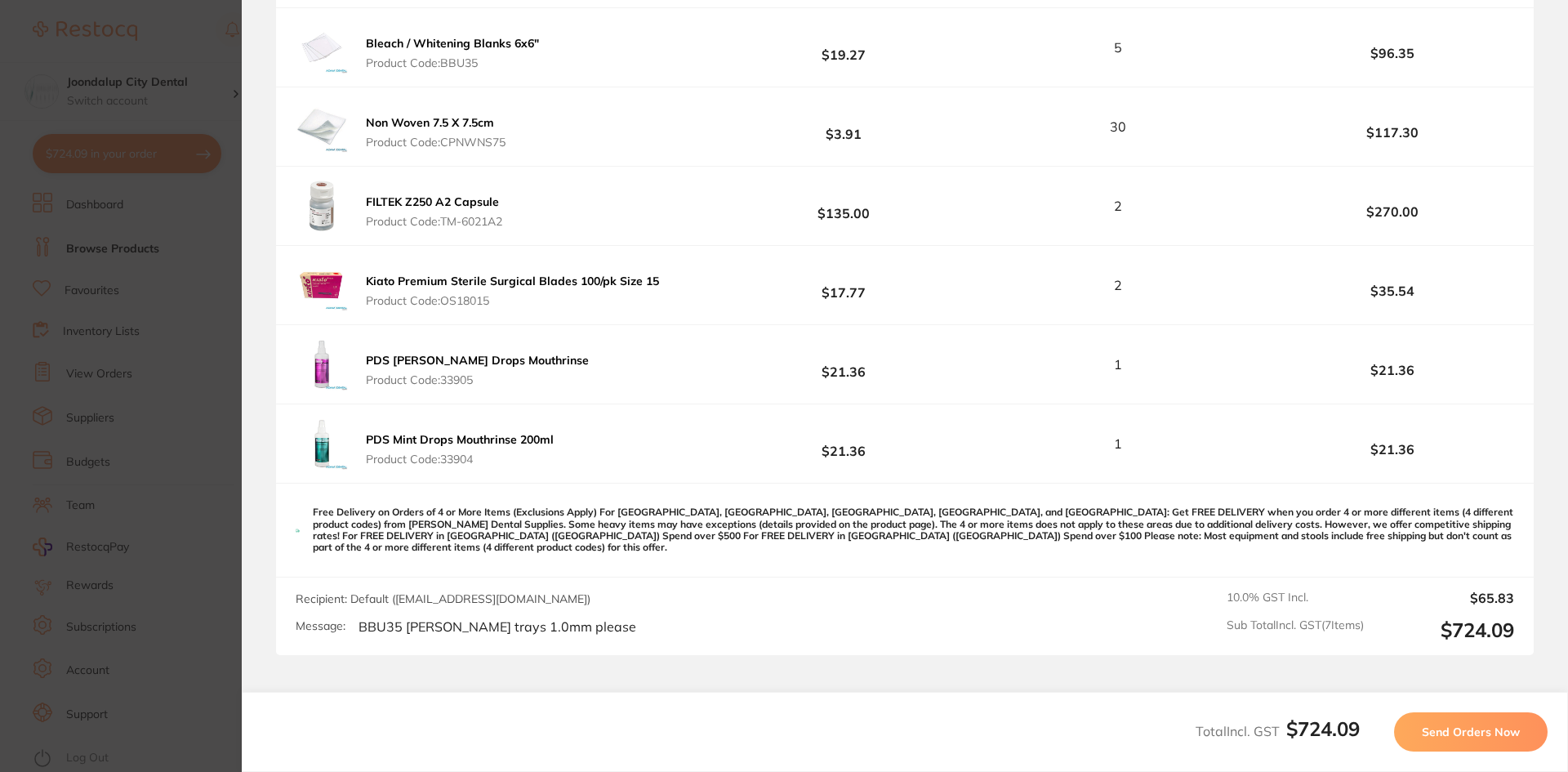
click at [1431, 729] on span "Send Orders Now" at bounding box center [1470, 732] width 98 height 15
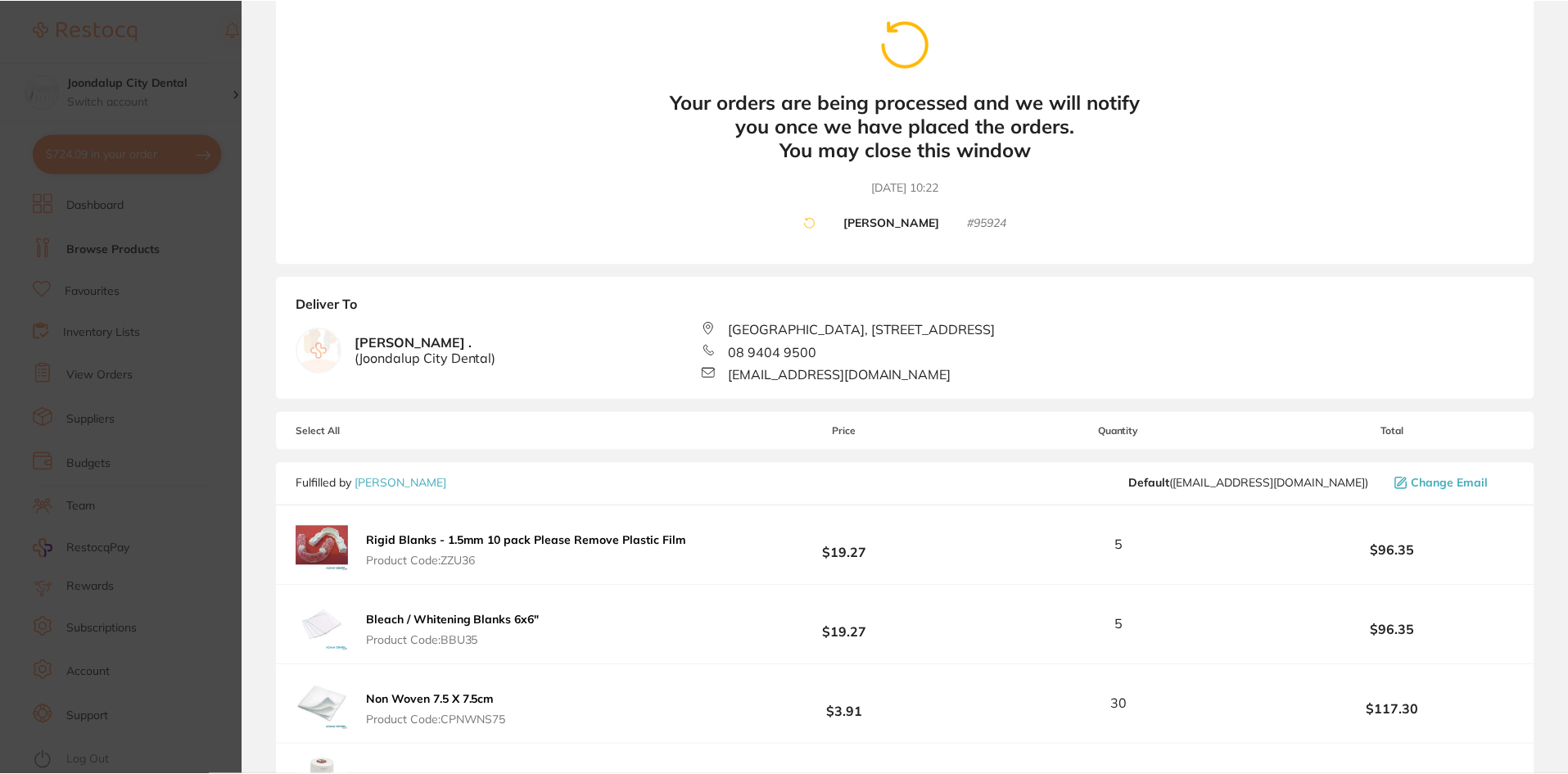
scroll to position [0, 0]
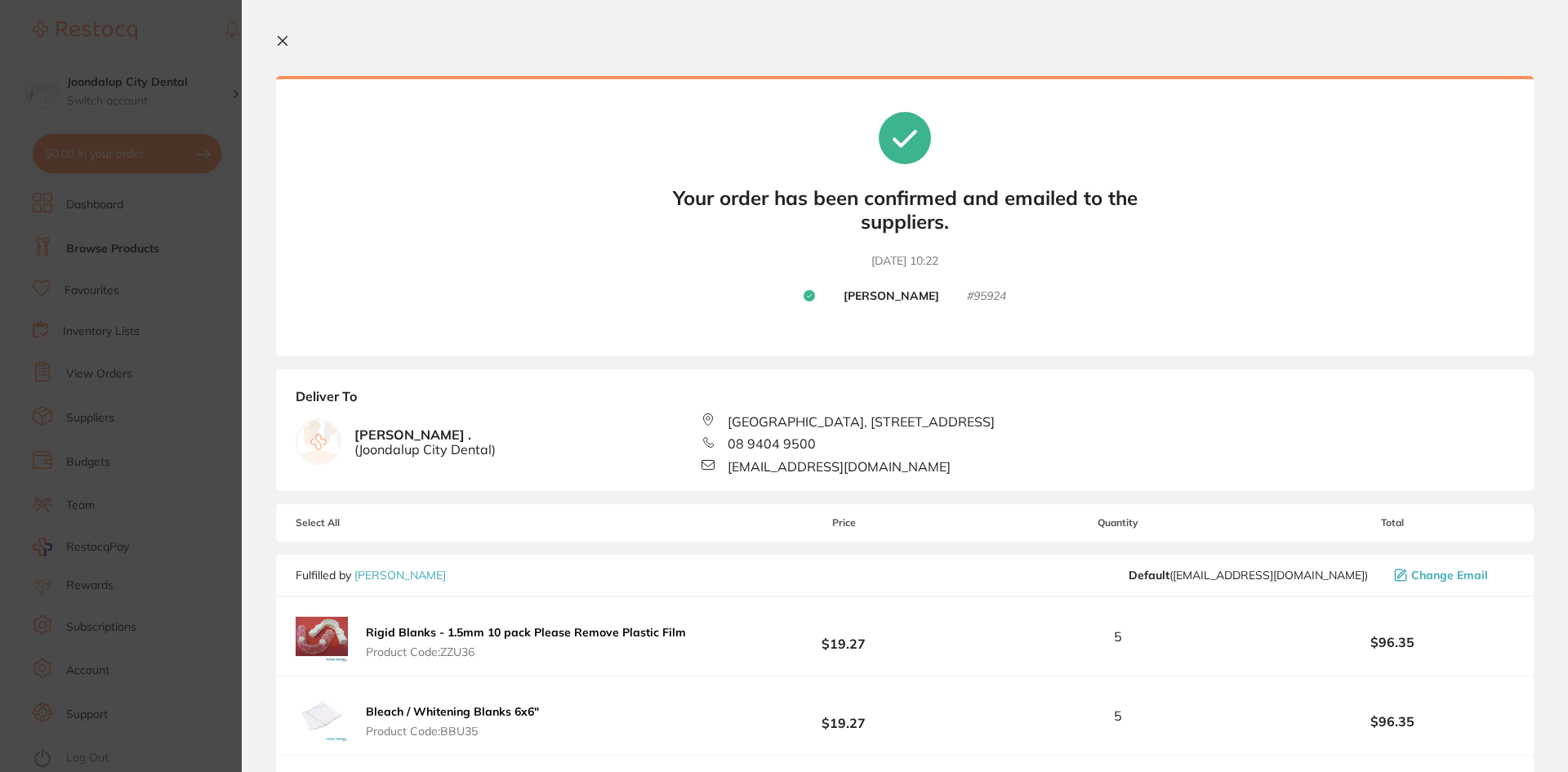
click at [285, 40] on icon at bounding box center [282, 41] width 13 height 13
